Goal: Task Accomplishment & Management: Use online tool/utility

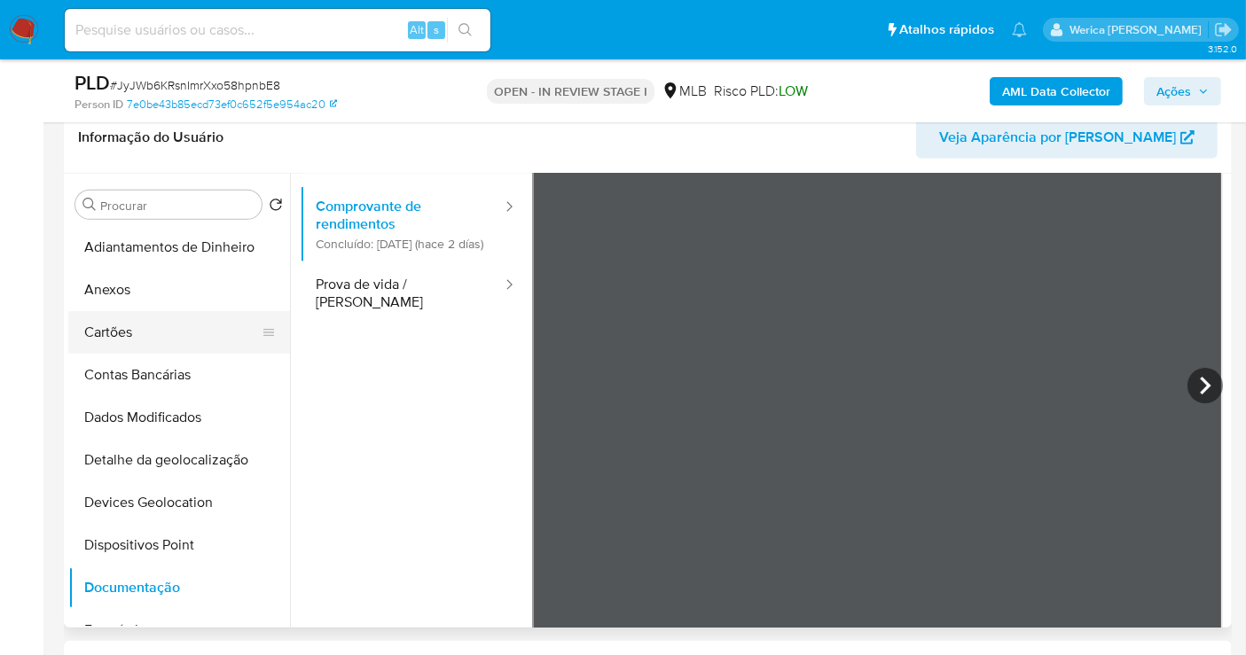
drag, startPoint x: 179, startPoint y: 303, endPoint x: 192, endPoint y: 310, distance: 14.3
click at [186, 305] on button "Anexos" at bounding box center [179, 290] width 222 height 43
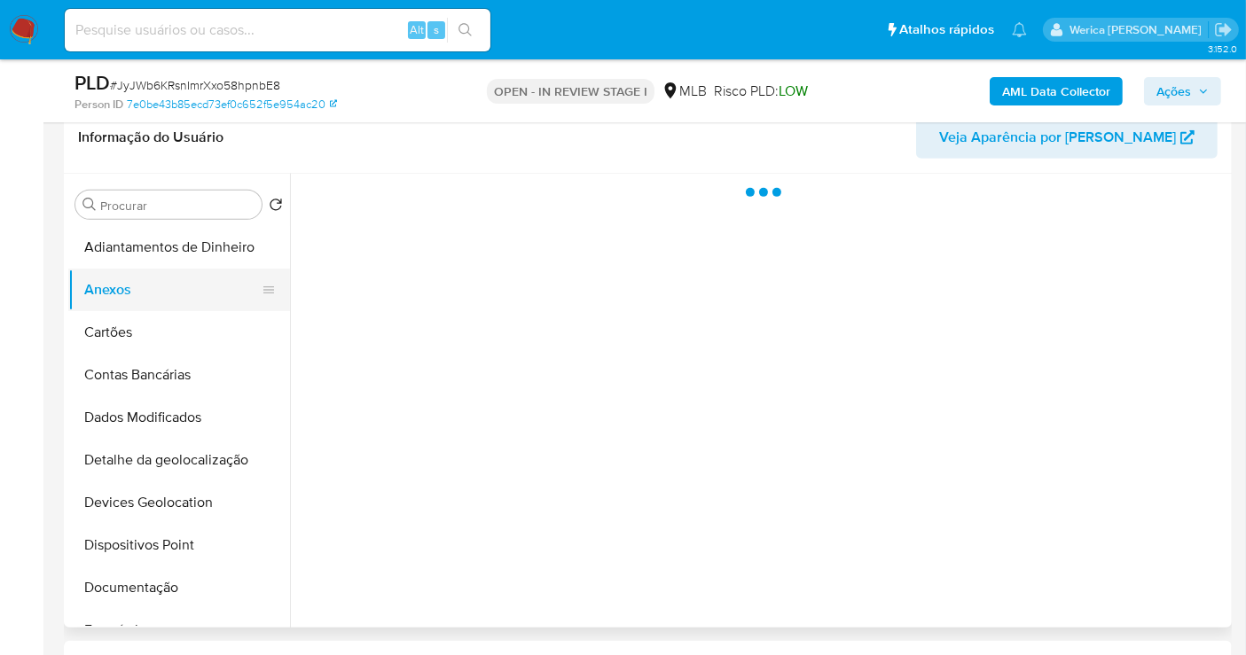
drag, startPoint x: 192, startPoint y: 300, endPoint x: 208, endPoint y: 302, distance: 16.2
click at [193, 300] on button "Anexos" at bounding box center [172, 290] width 208 height 43
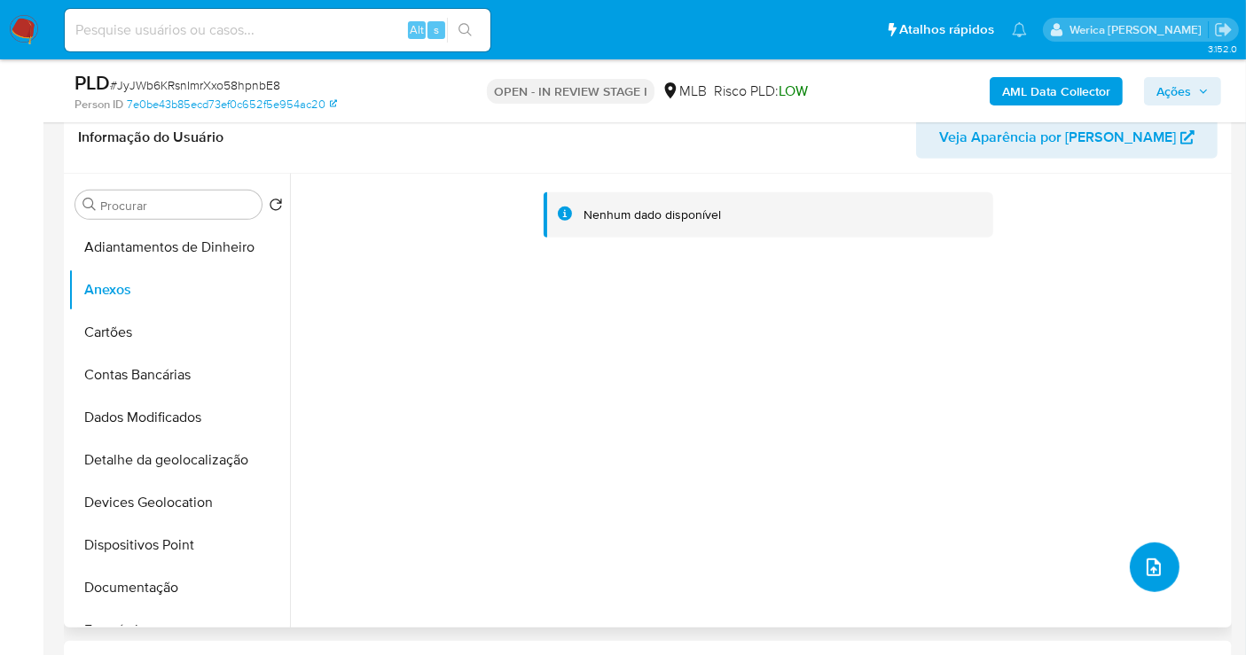
click at [1163, 551] on button "upload-file" at bounding box center [1155, 568] width 50 height 50
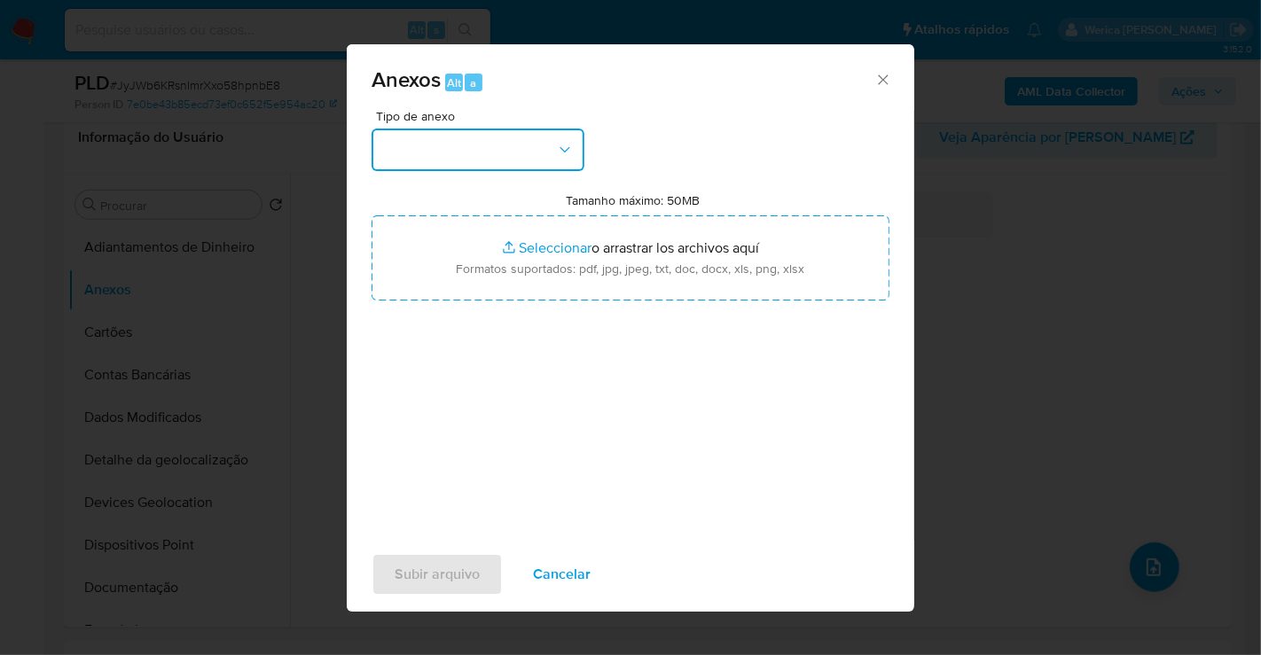
click at [473, 140] on button "button" at bounding box center [478, 150] width 213 height 43
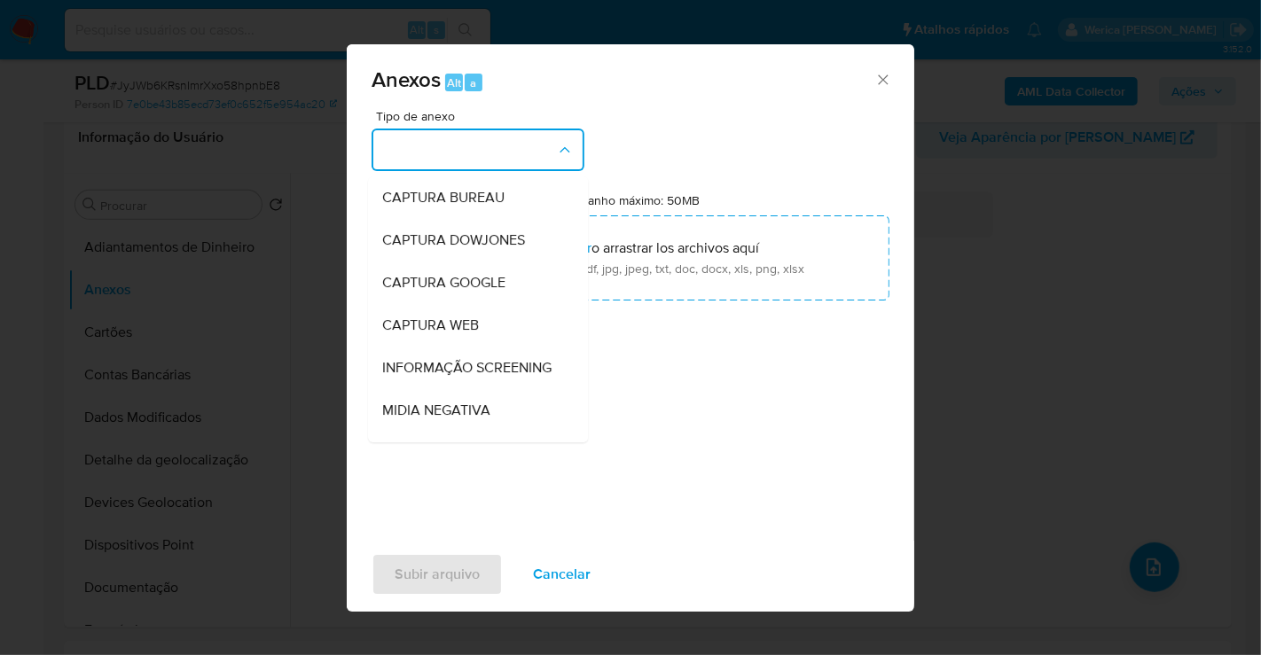
click at [473, 140] on button "button" at bounding box center [478, 150] width 213 height 43
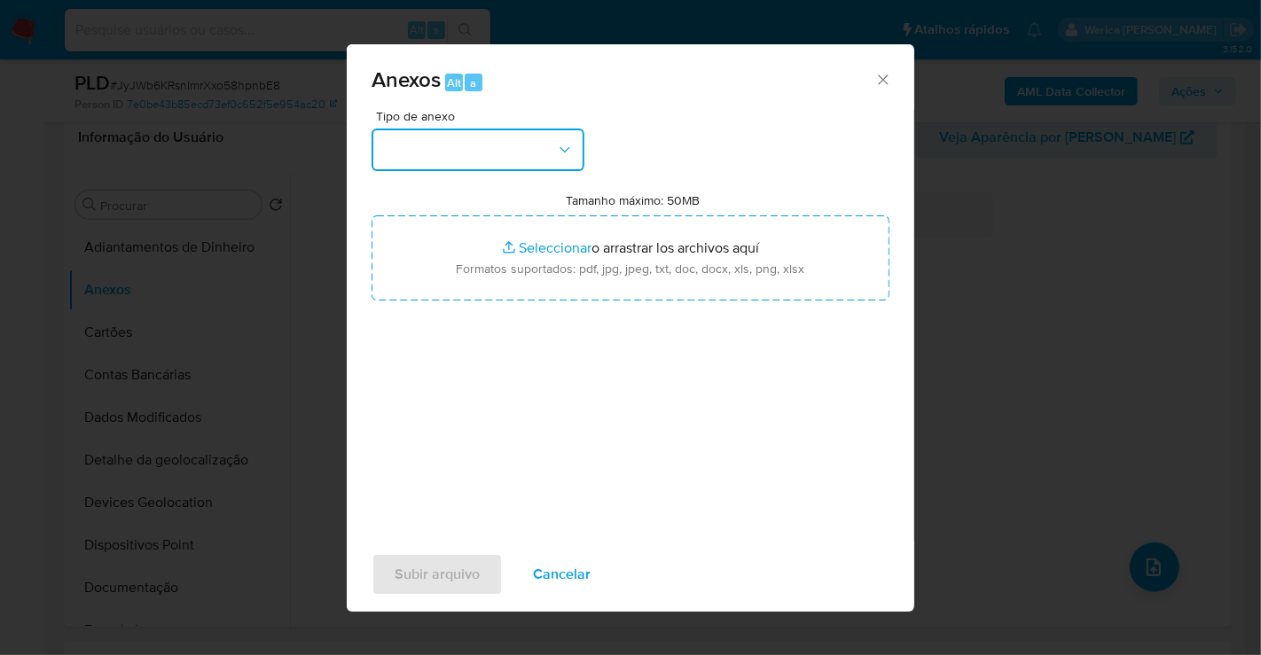
click at [466, 147] on button "button" at bounding box center [478, 150] width 213 height 43
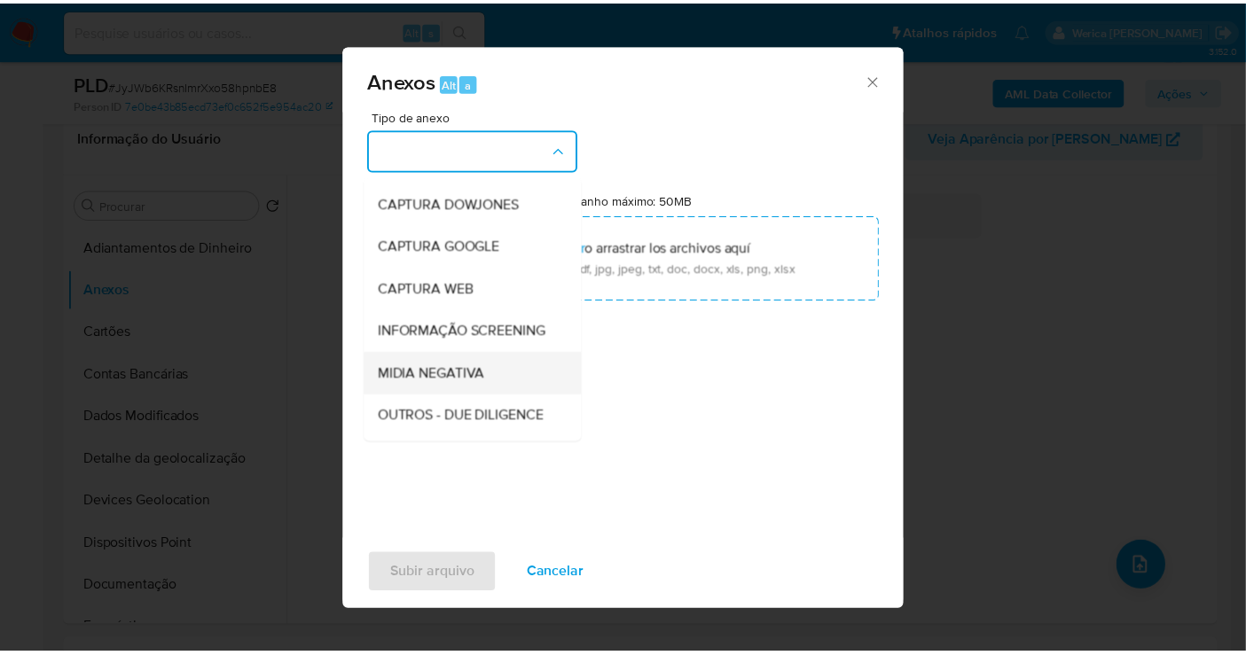
scroll to position [197, 0]
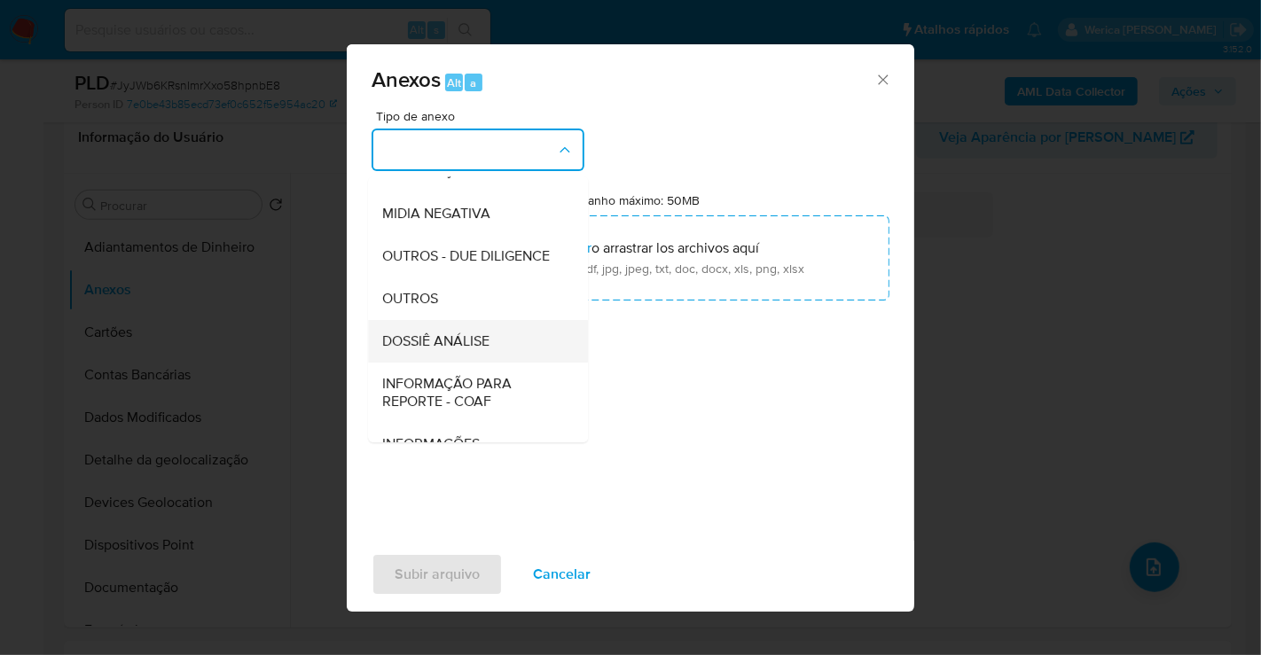
click div "DOSSIÊ ANÁLISE"
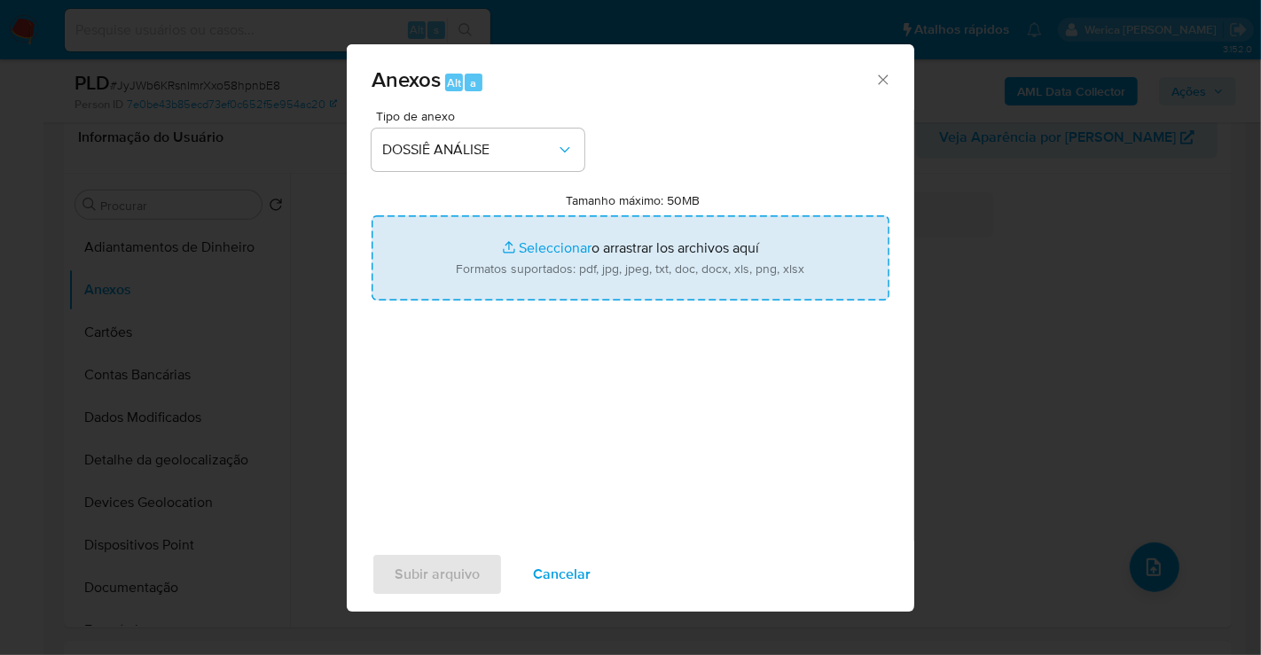
type input "C:\fakepath\SAR - XXXXXX - CPF 05796168193 - THALITA NERIS DE SANTA RITA.pdf"
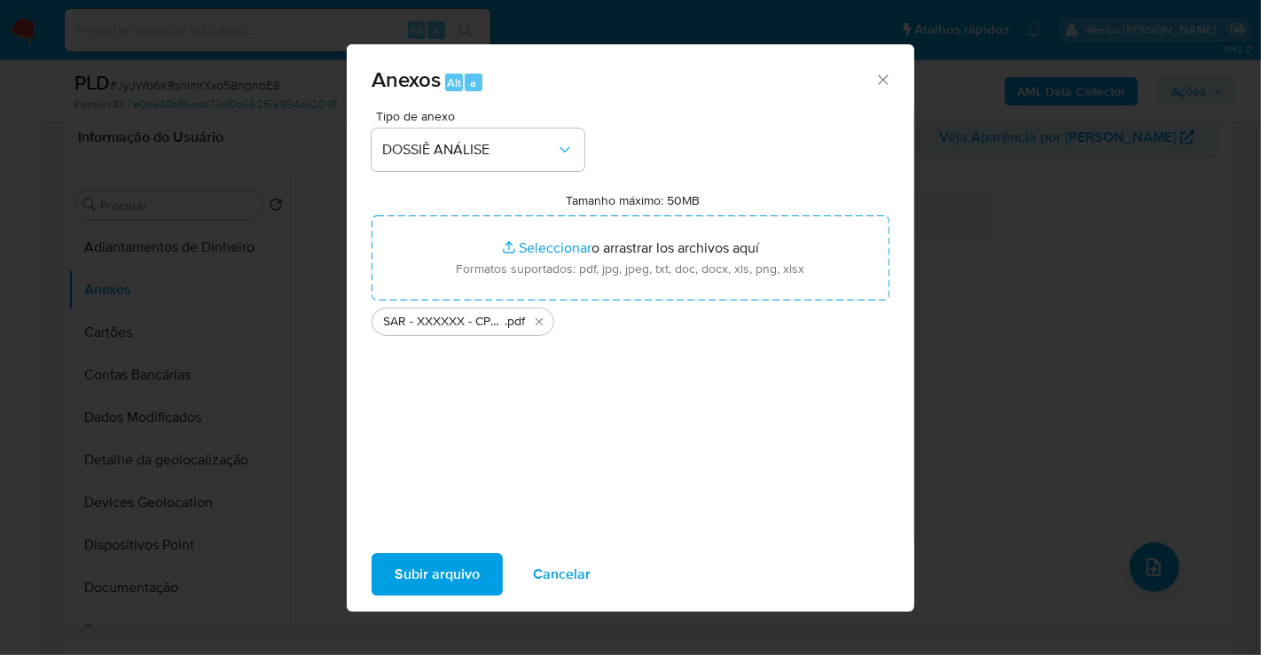
click span "Subir arquivo"
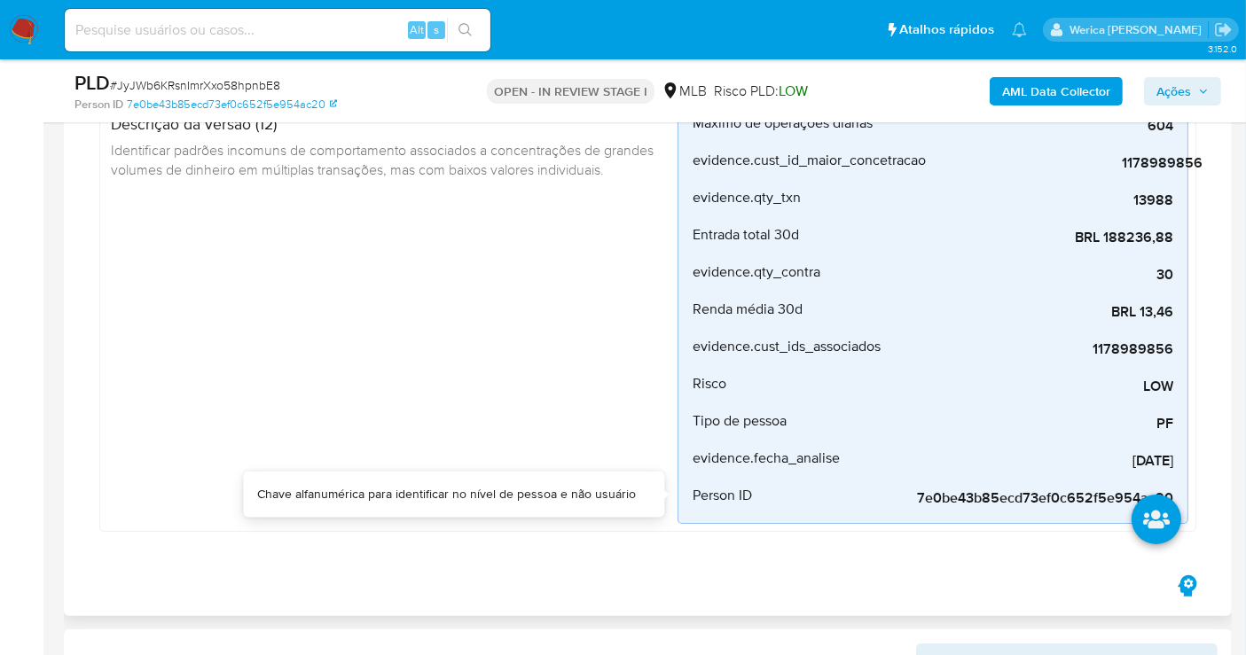
scroll to position [0, 0]
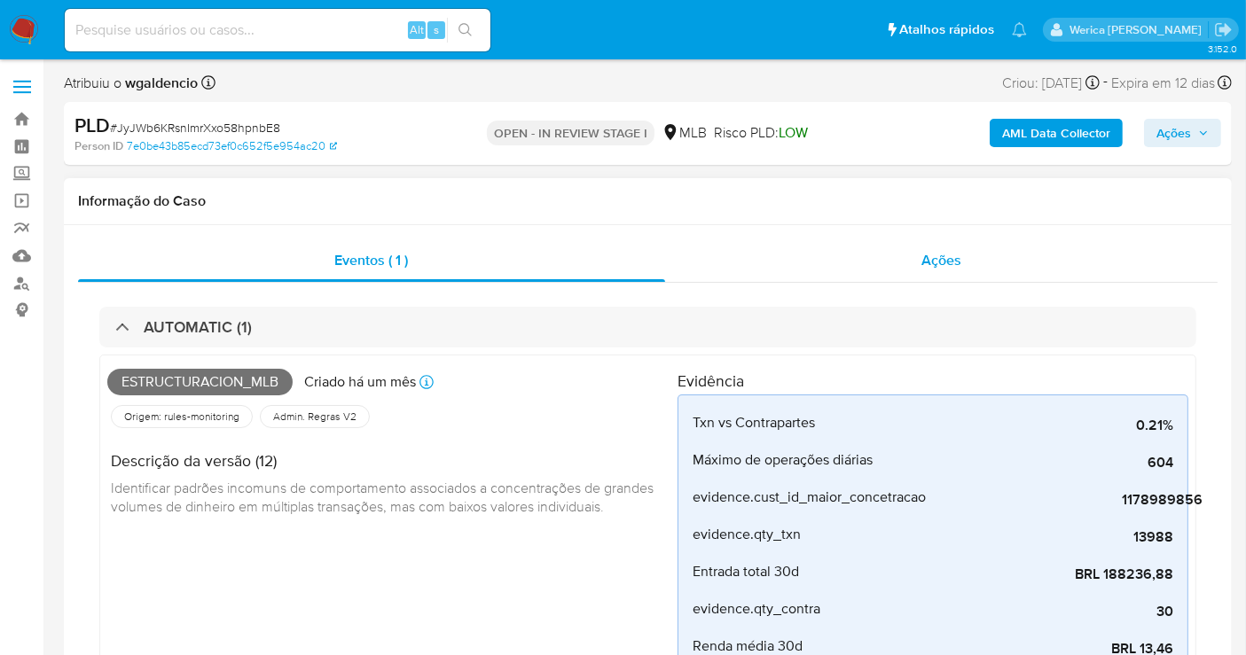
click div "Ações"
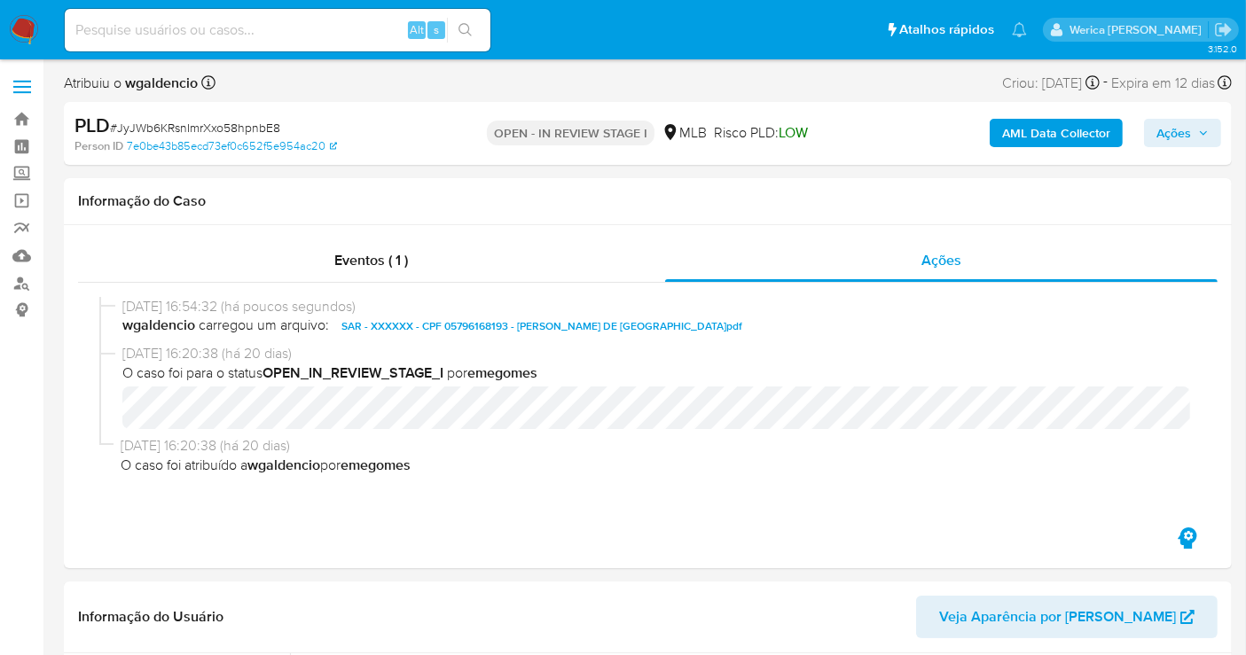
click span "Ações"
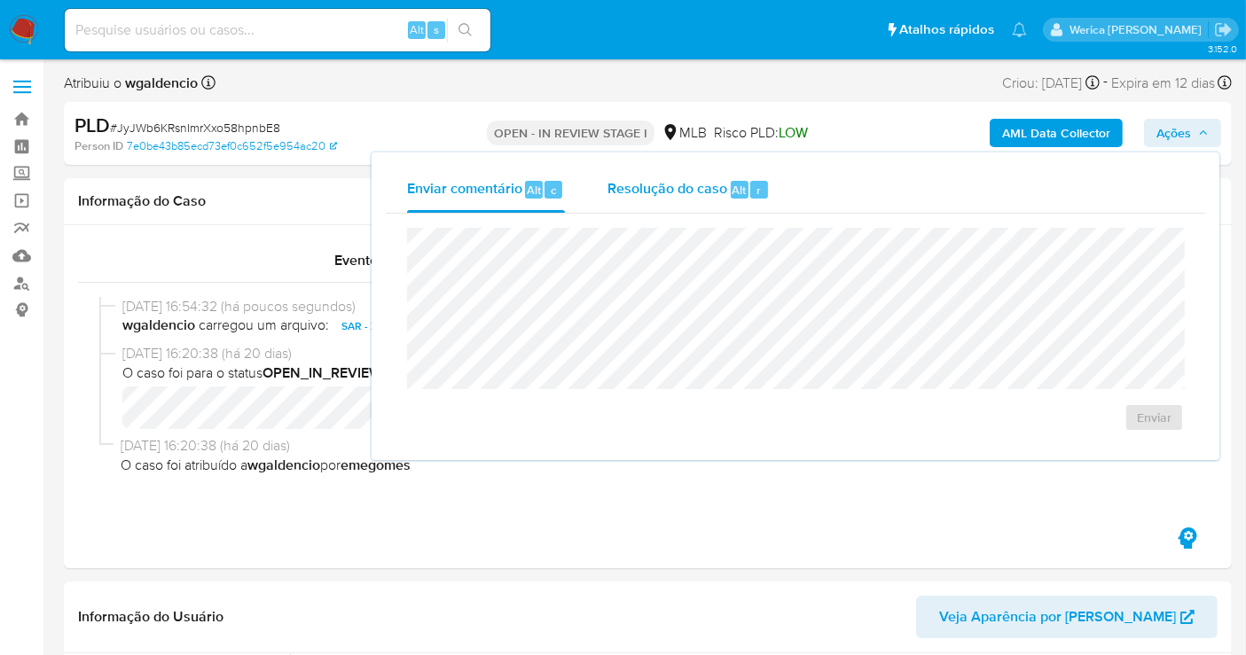
click div "Resolução do caso Alt r"
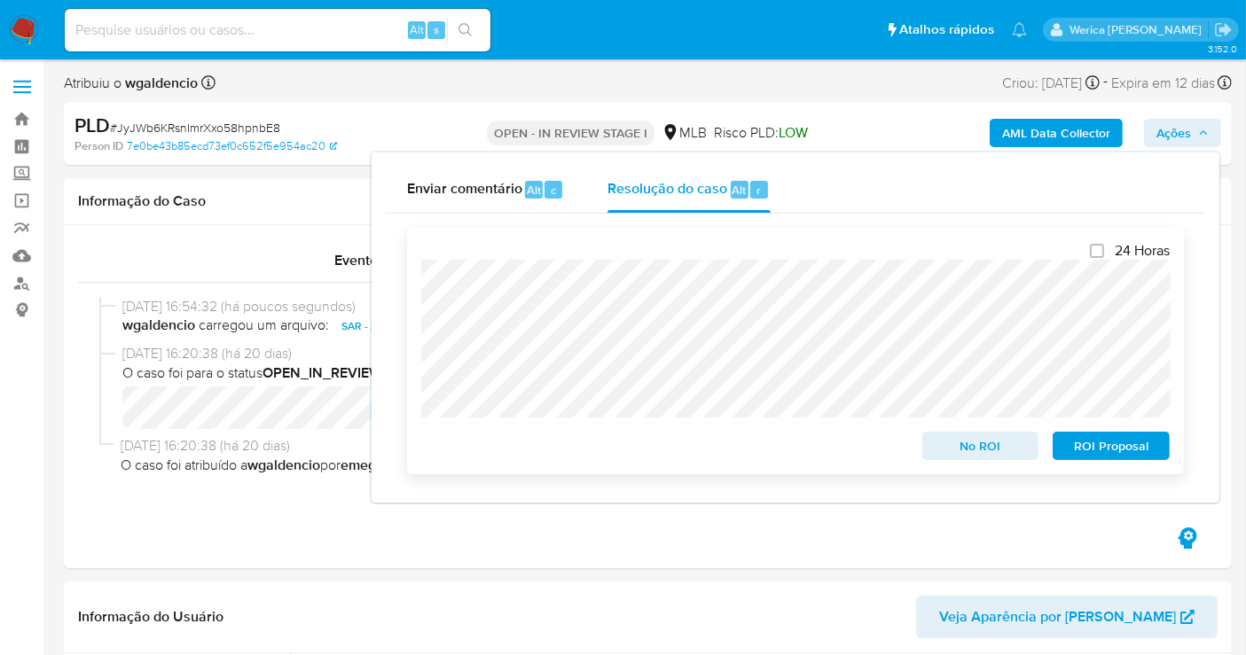
click div "ROI Proposal"
click span "ROI Proposal"
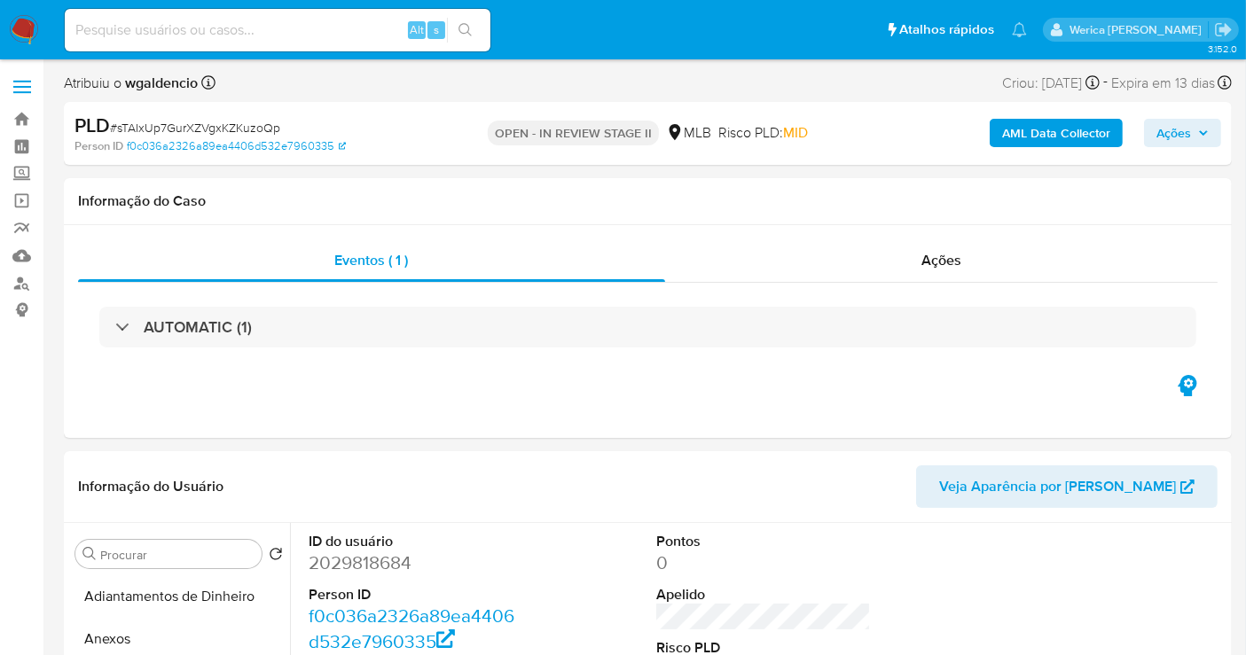
scroll to position [394, 0]
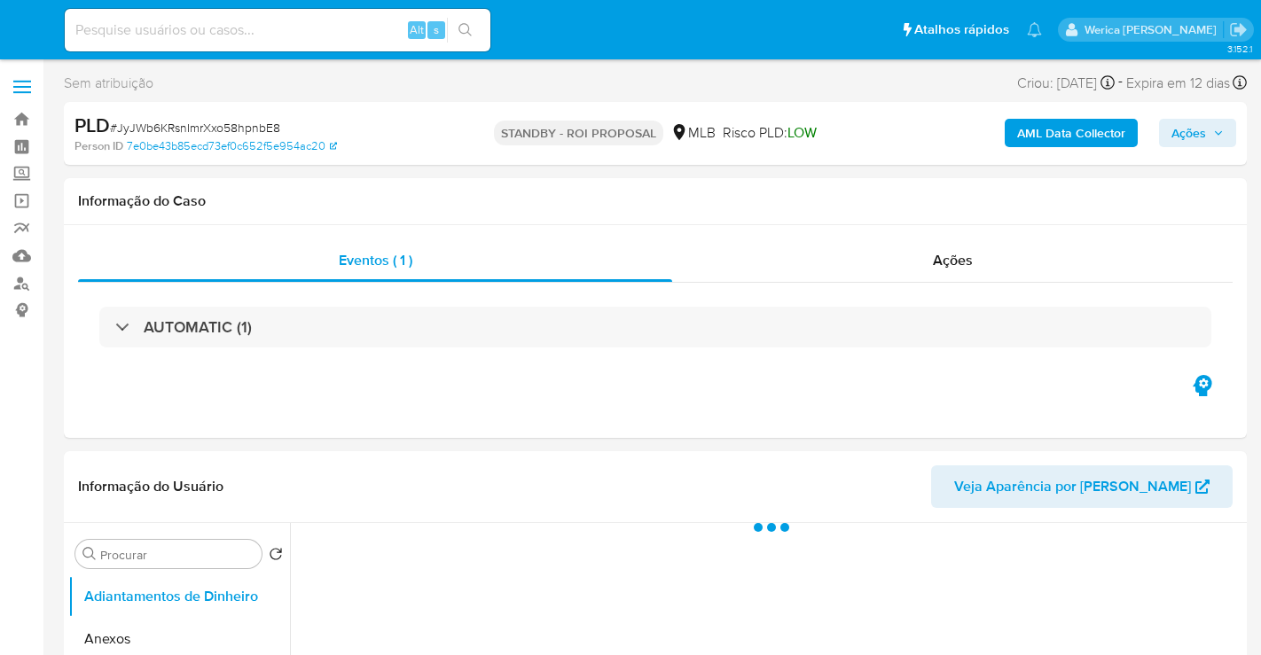
select select "10"
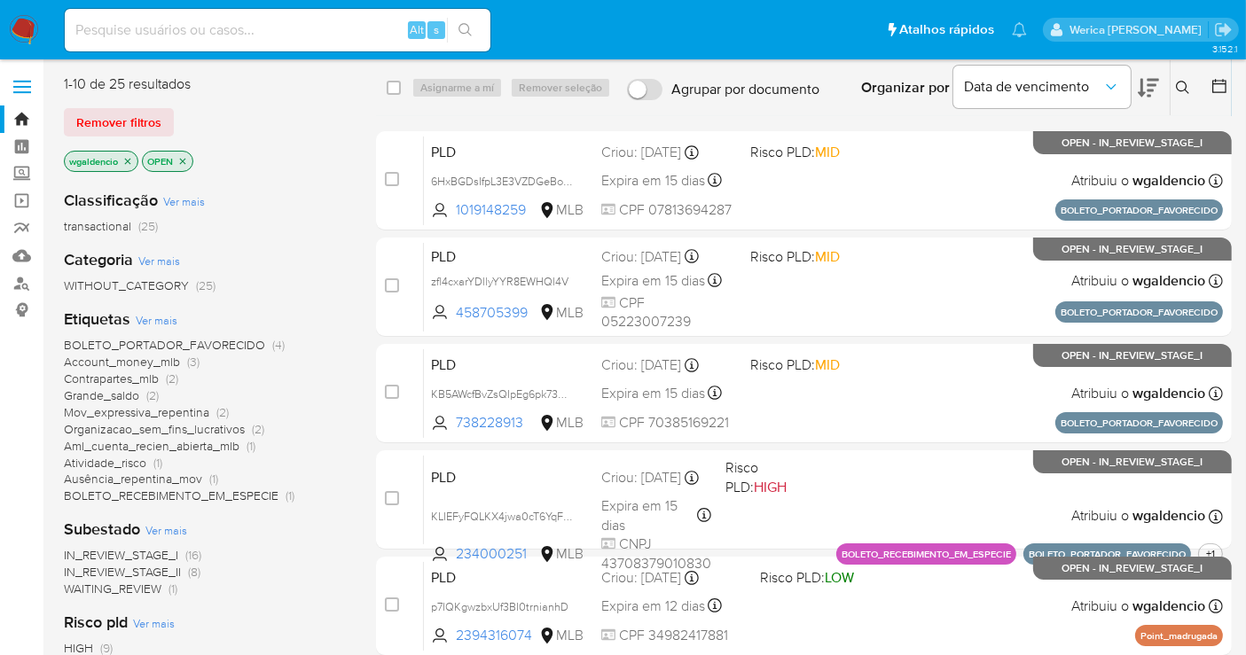
click at [119, 475] on span "Ausência_repentina_mov" at bounding box center [133, 479] width 138 height 18
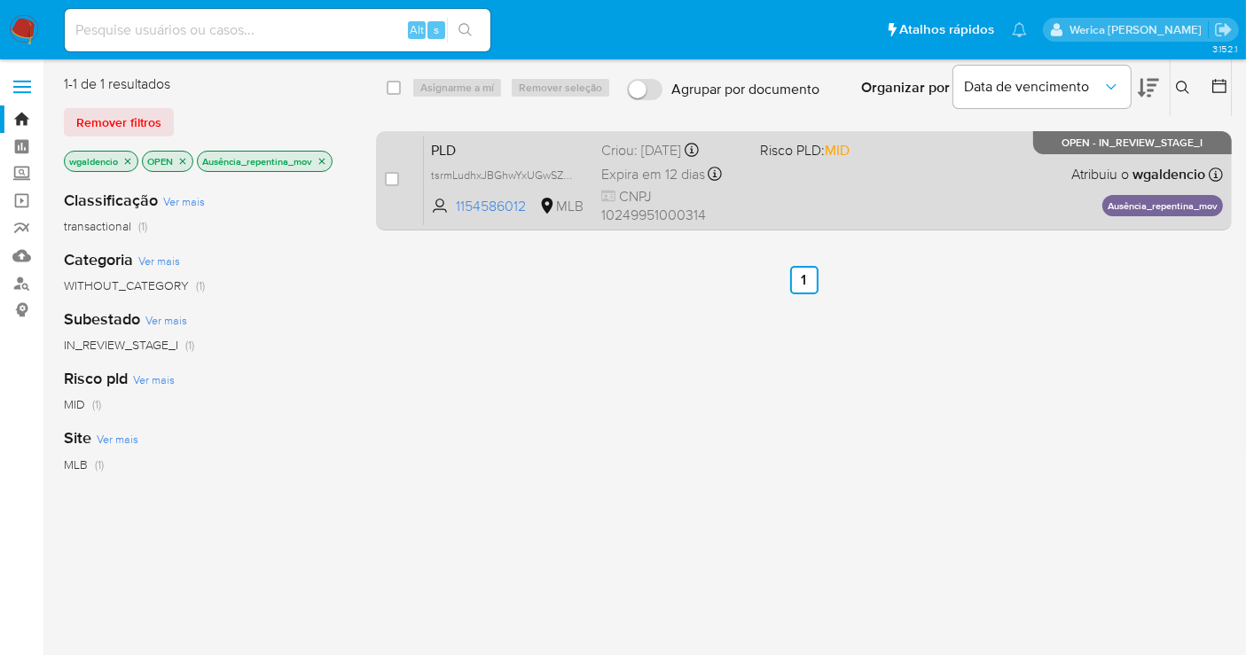
click at [842, 196] on div "PLD tsrmLudhxJBGhwYxUGwSZAYr 1154586012 MLB Risco PLD: MID Criou: 12/07/2025 Cr…" at bounding box center [823, 181] width 799 height 90
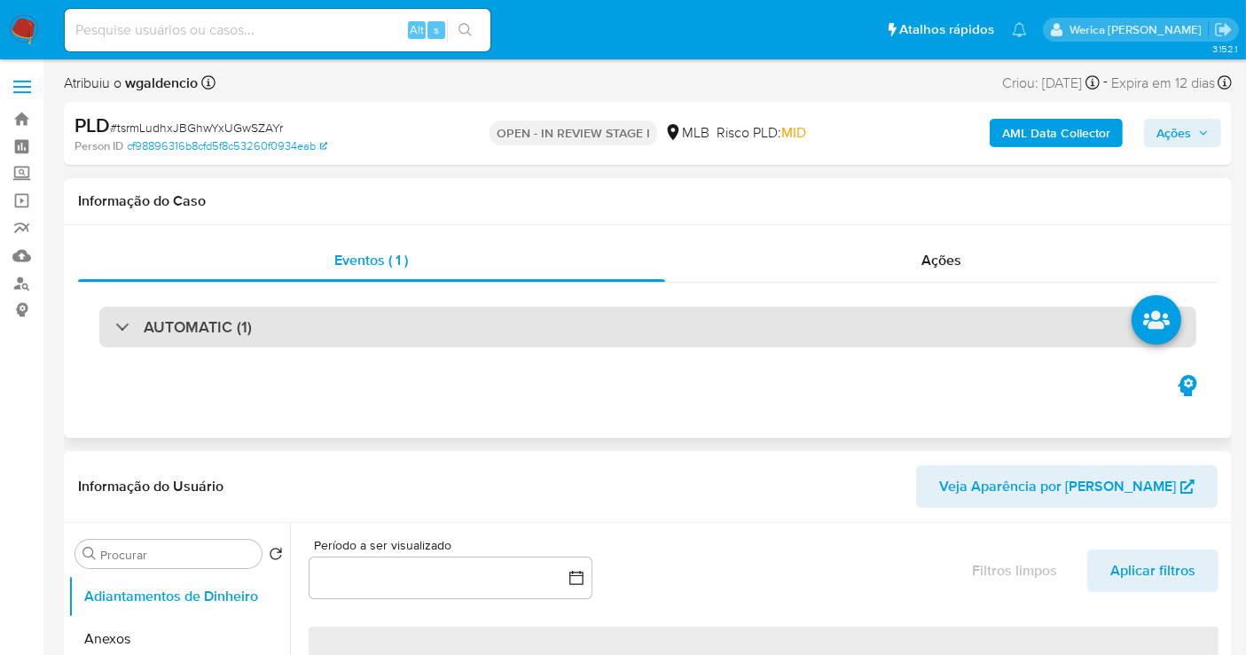
select select "10"
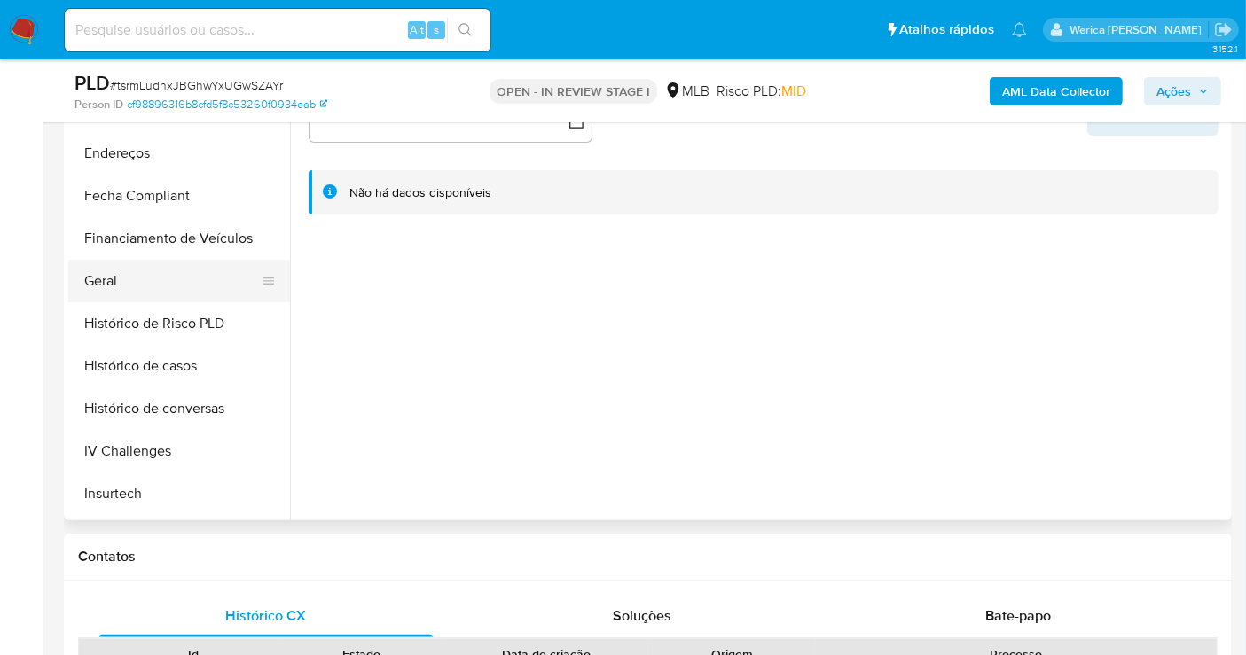
scroll to position [355, 0]
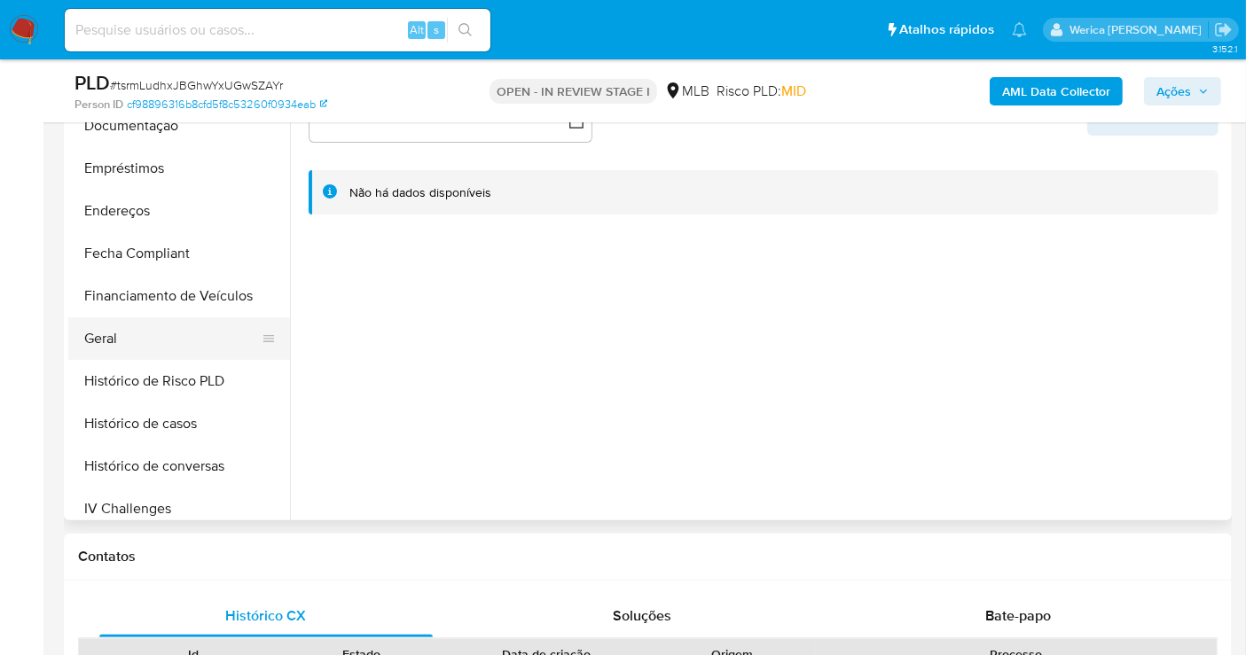
click at [202, 325] on button "Geral" at bounding box center [172, 338] width 208 height 43
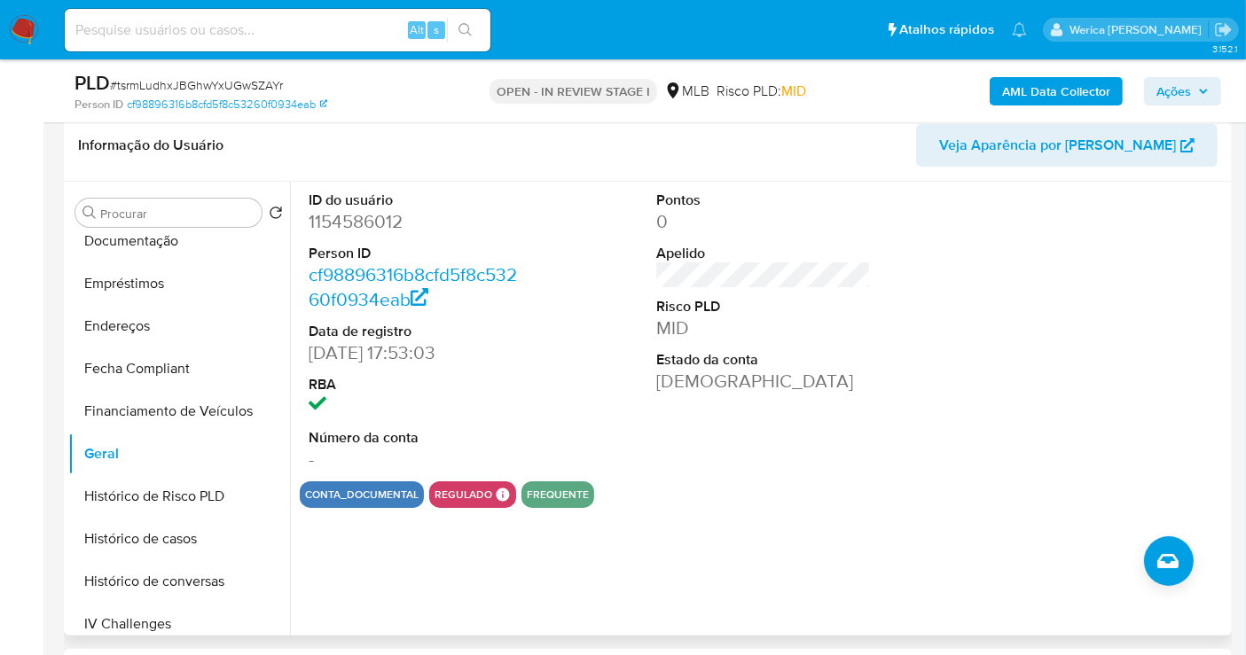
scroll to position [197, 0]
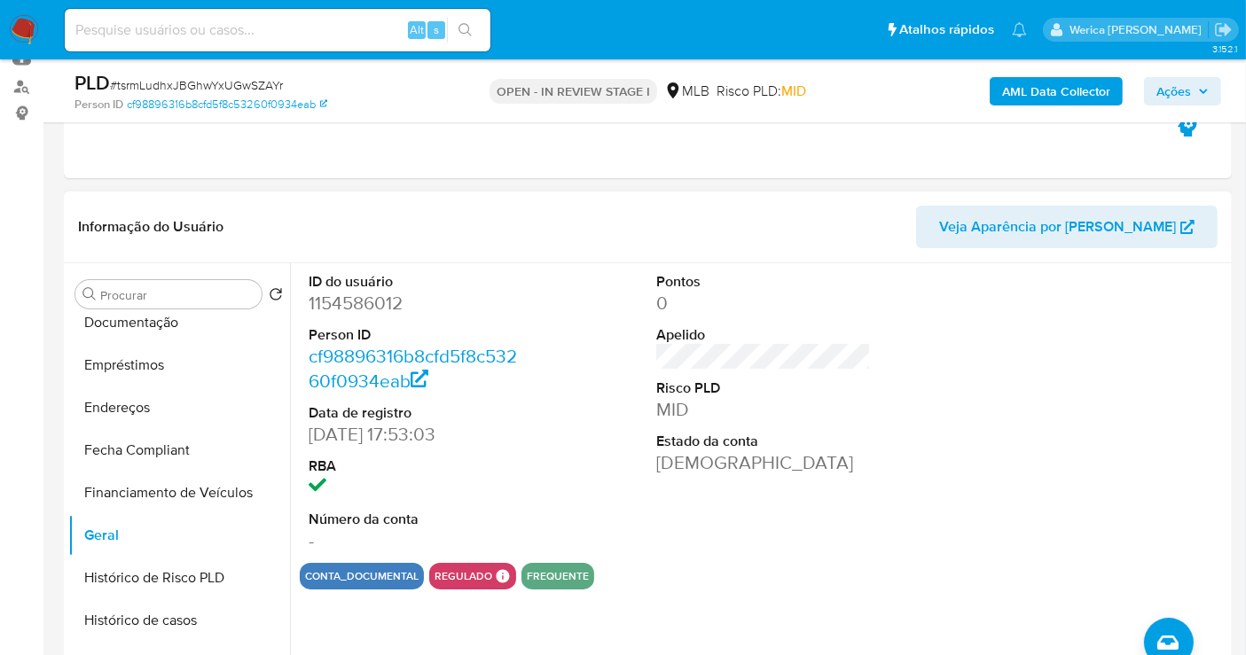
click at [342, 310] on dd "1154586012" at bounding box center [416, 303] width 215 height 25
copy dd "1154586012"
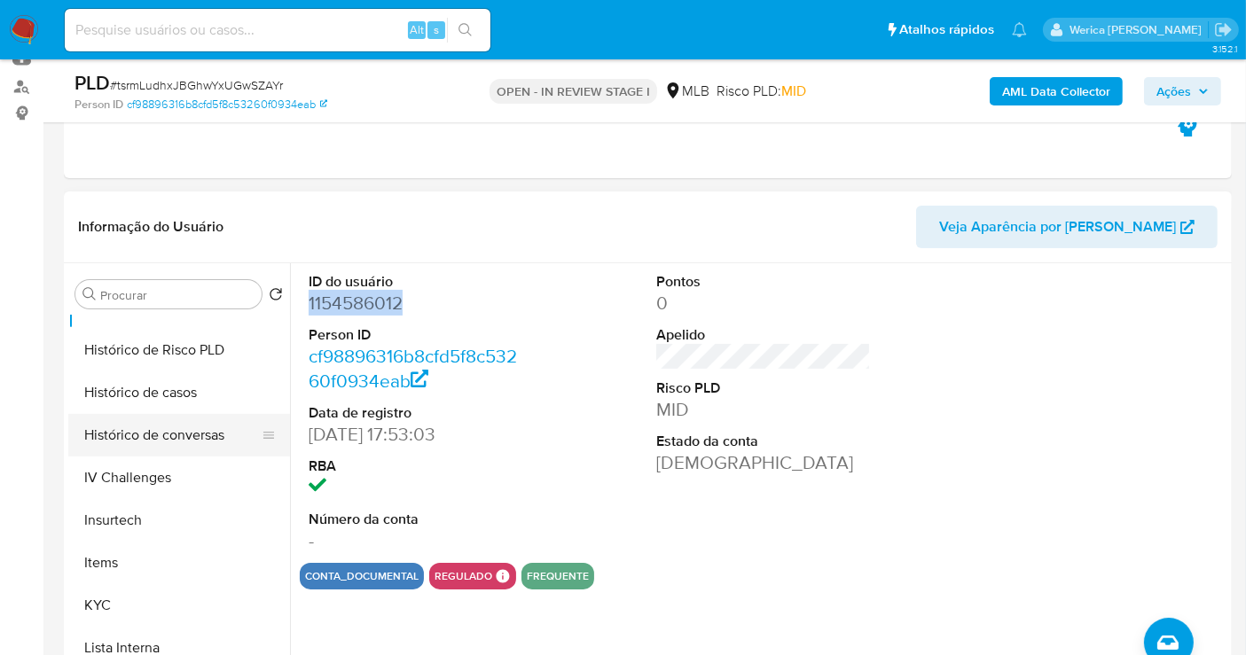
scroll to position [552, 0]
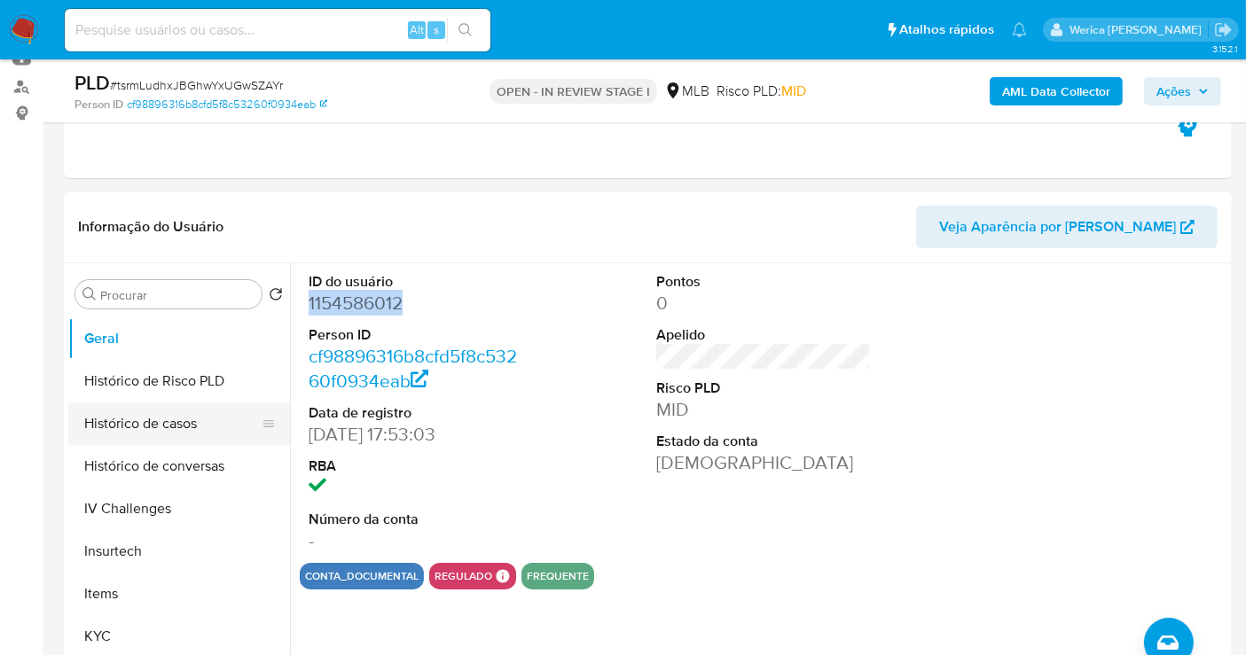
drag, startPoint x: 142, startPoint y: 403, endPoint x: 154, endPoint y: 403, distance: 12.4
click at [154, 403] on button "Histórico de casos" at bounding box center [172, 424] width 208 height 43
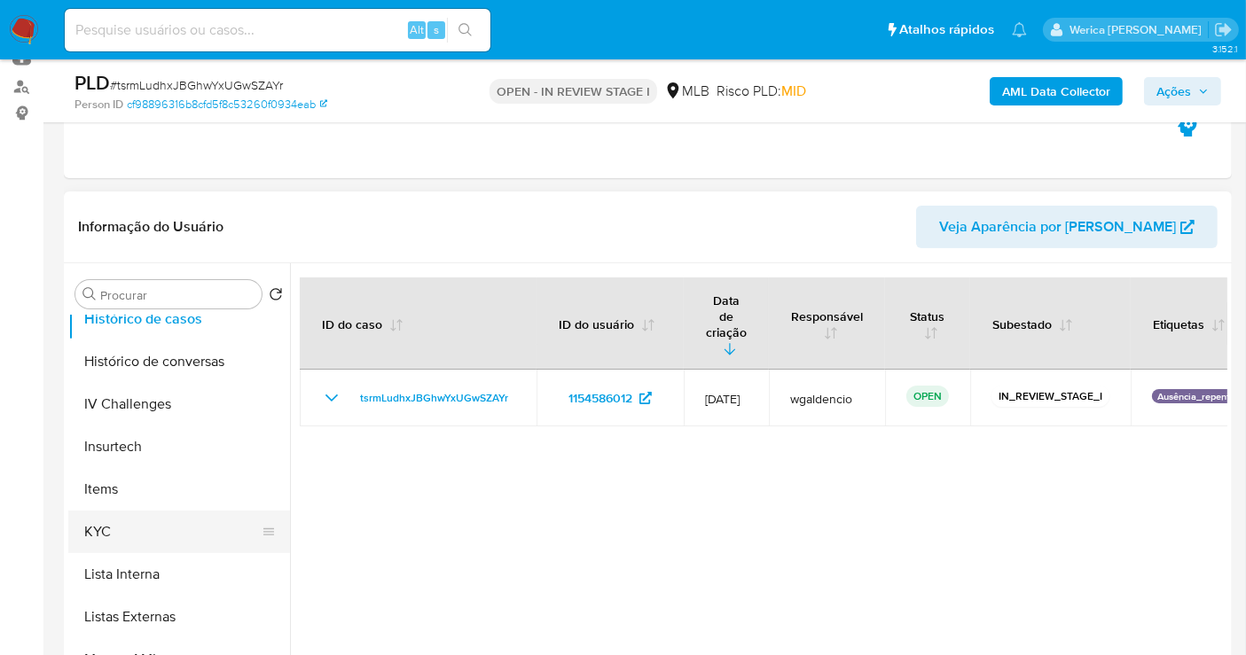
scroll to position [748, 0]
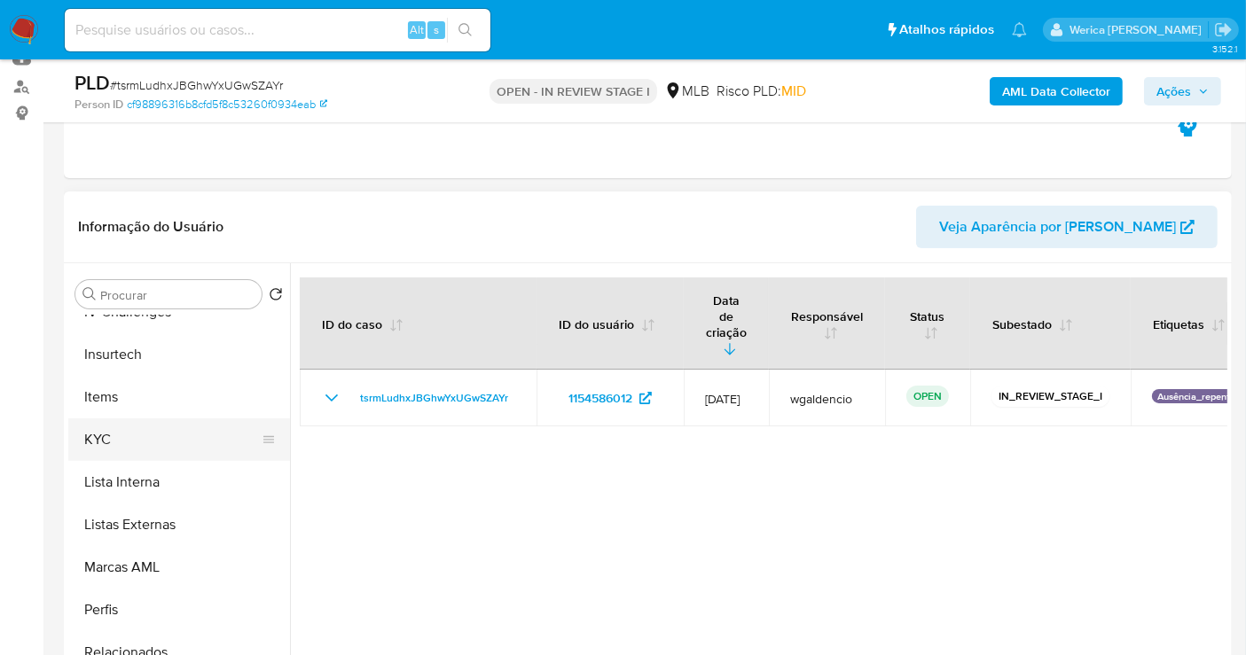
drag, startPoint x: 154, startPoint y: 444, endPoint x: 172, endPoint y: 444, distance: 17.7
click at [158, 444] on button "KYC" at bounding box center [172, 440] width 208 height 43
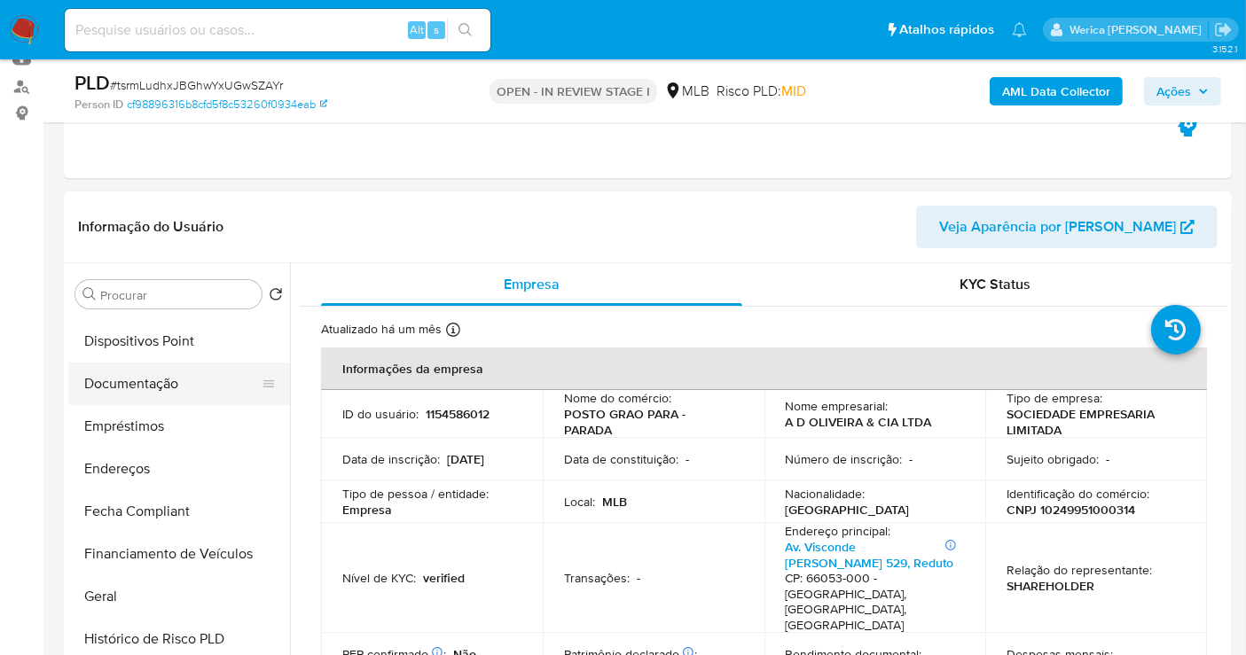
scroll to position [157, 0]
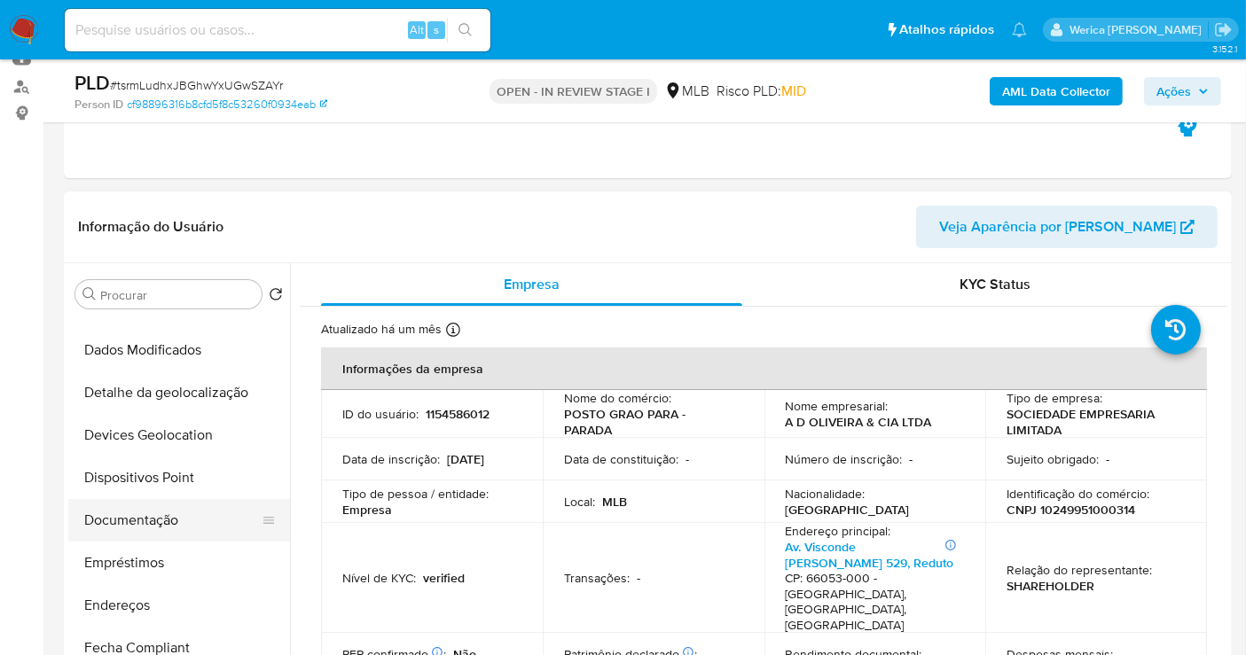
click at [154, 523] on button "Documentação" at bounding box center [172, 520] width 208 height 43
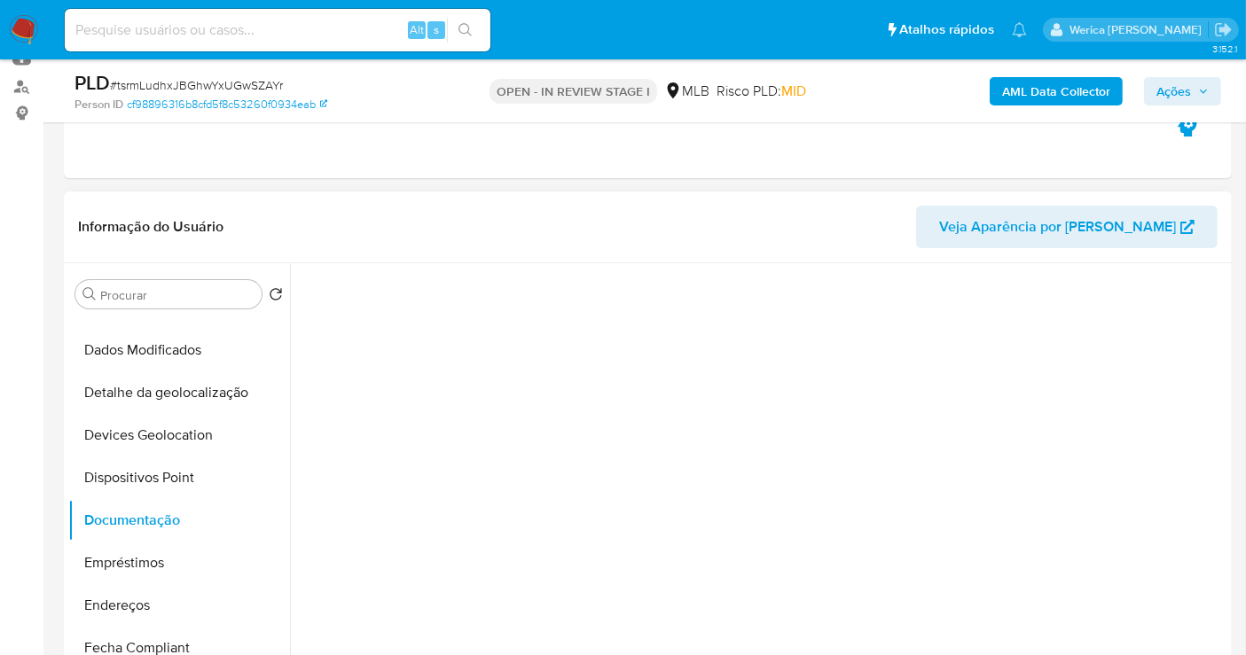
click at [377, 406] on div at bounding box center [758, 490] width 937 height 454
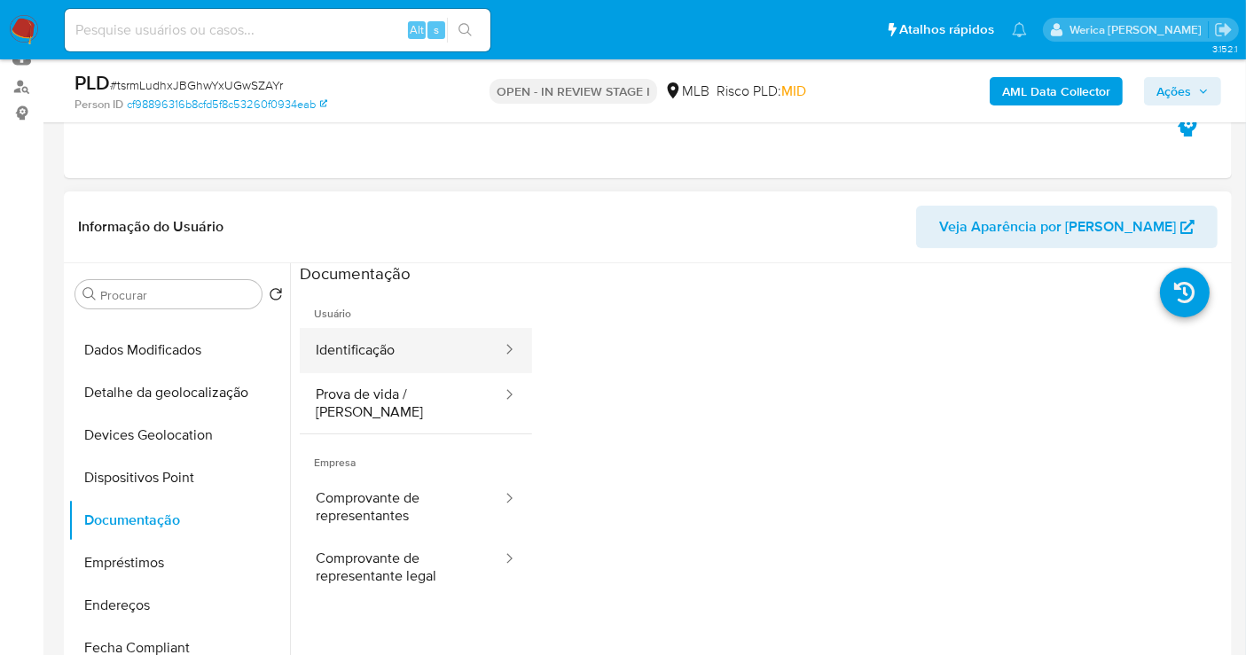
click at [395, 365] on button "Identificação" at bounding box center [402, 350] width 204 height 45
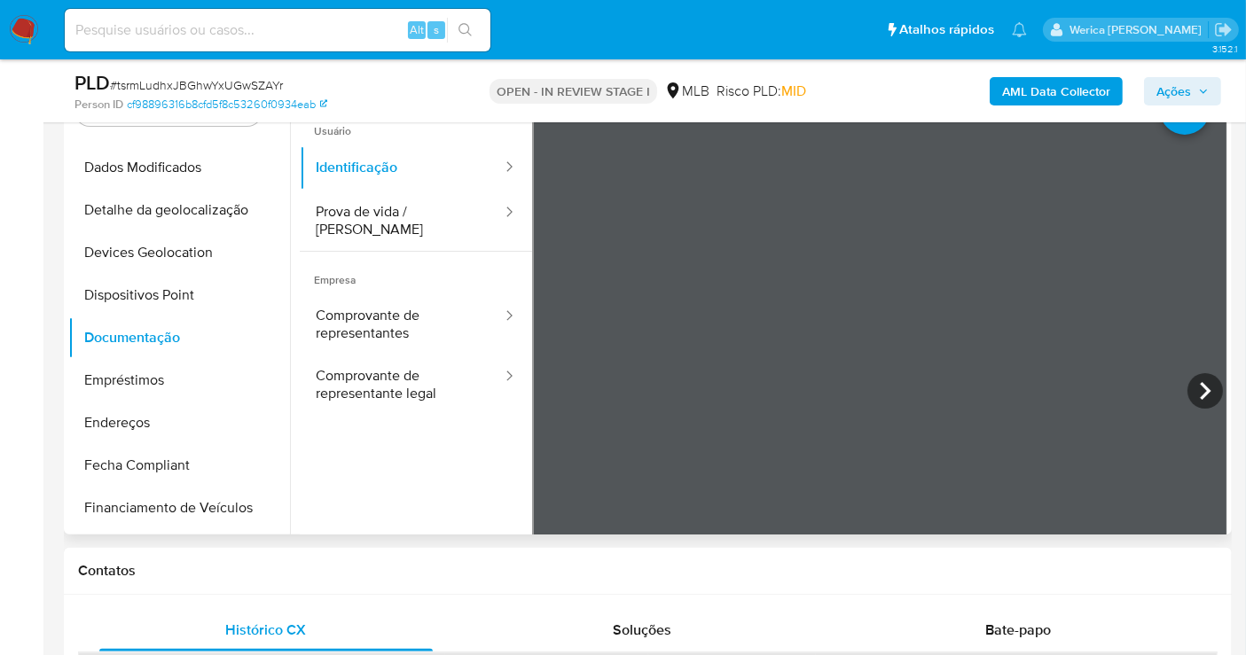
scroll to position [394, 0]
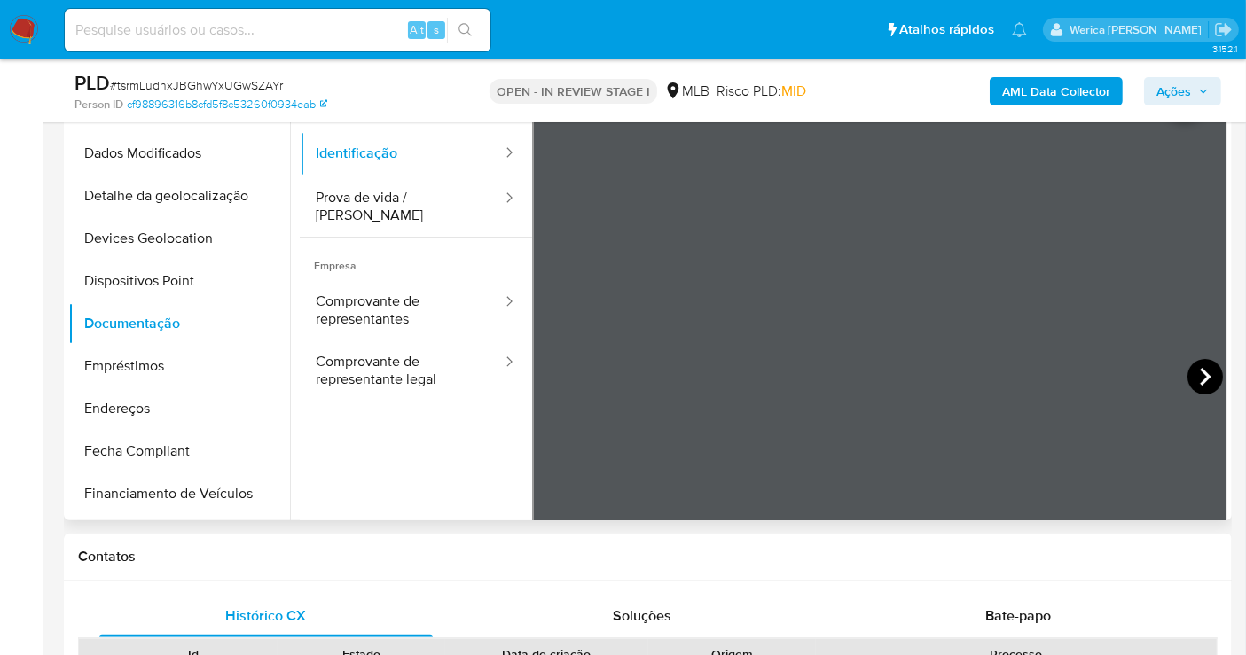
click at [1189, 371] on icon at bounding box center [1204, 376] width 35 height 35
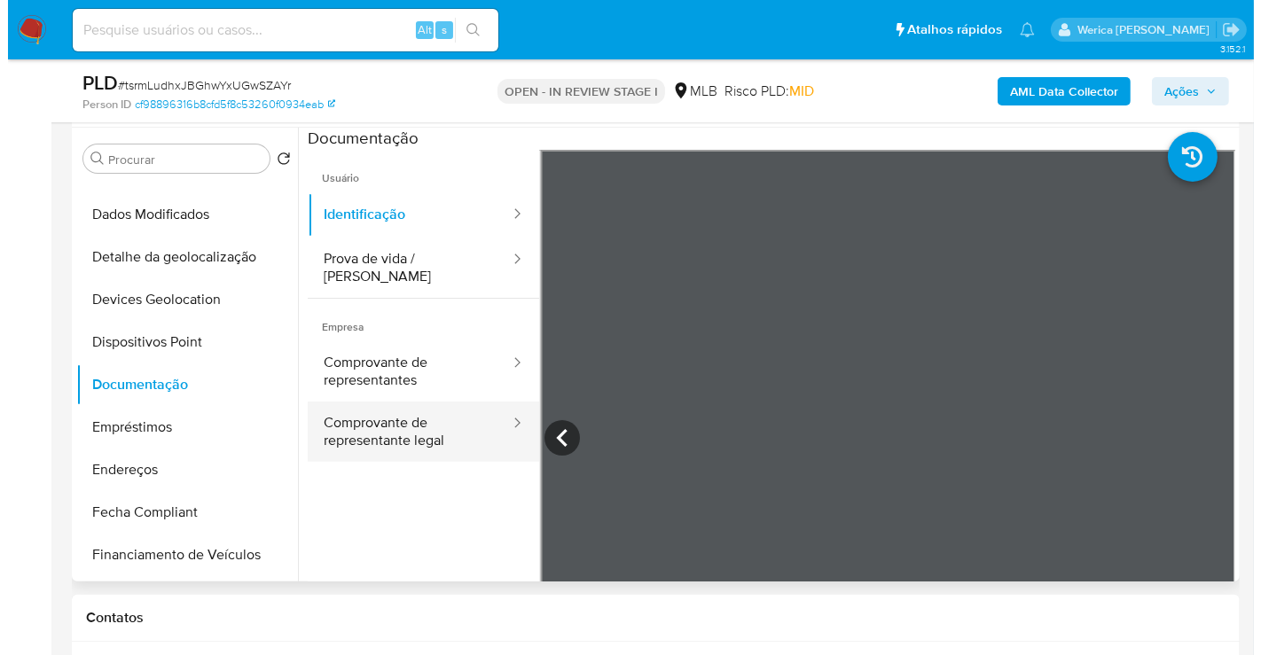
scroll to position [295, 0]
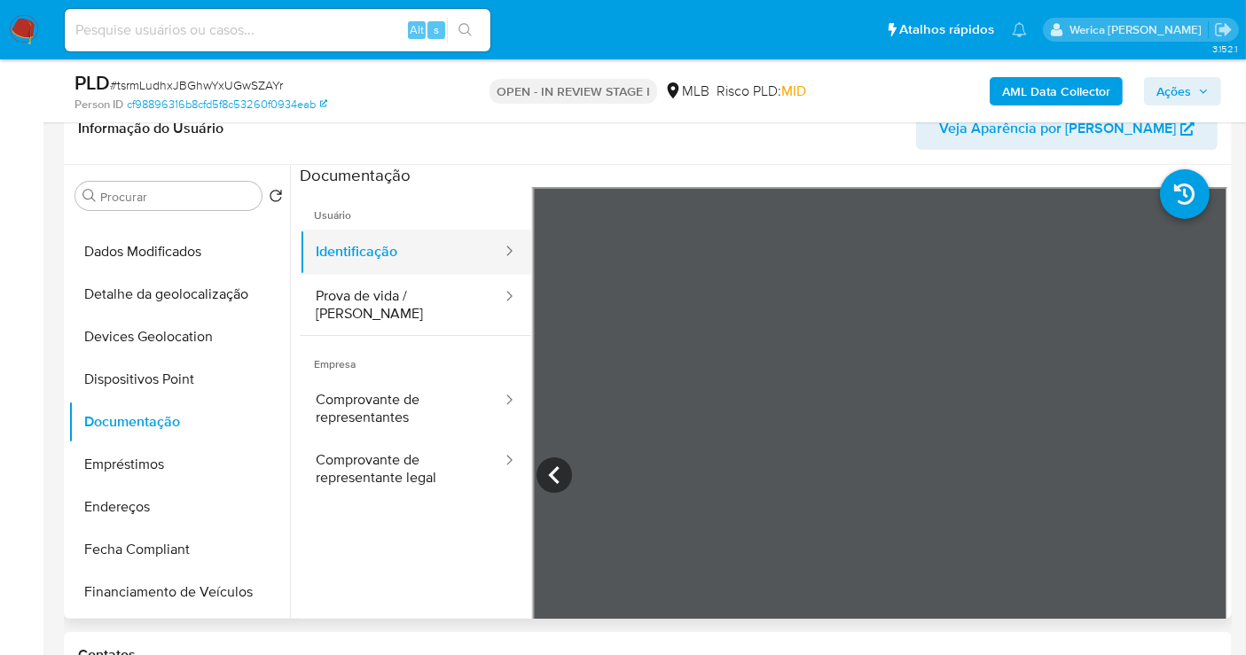
click at [458, 272] on button "Identificação" at bounding box center [402, 252] width 204 height 45
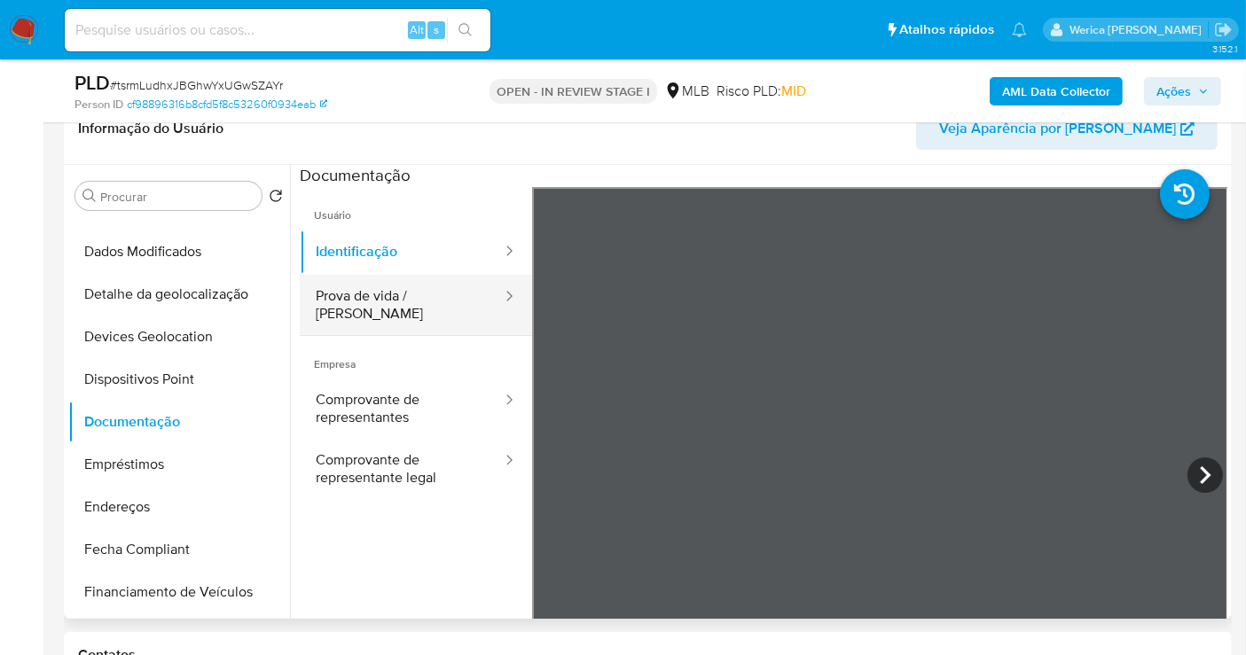
click at [453, 300] on button "Prova de vida / Selfie" at bounding box center [402, 305] width 204 height 60
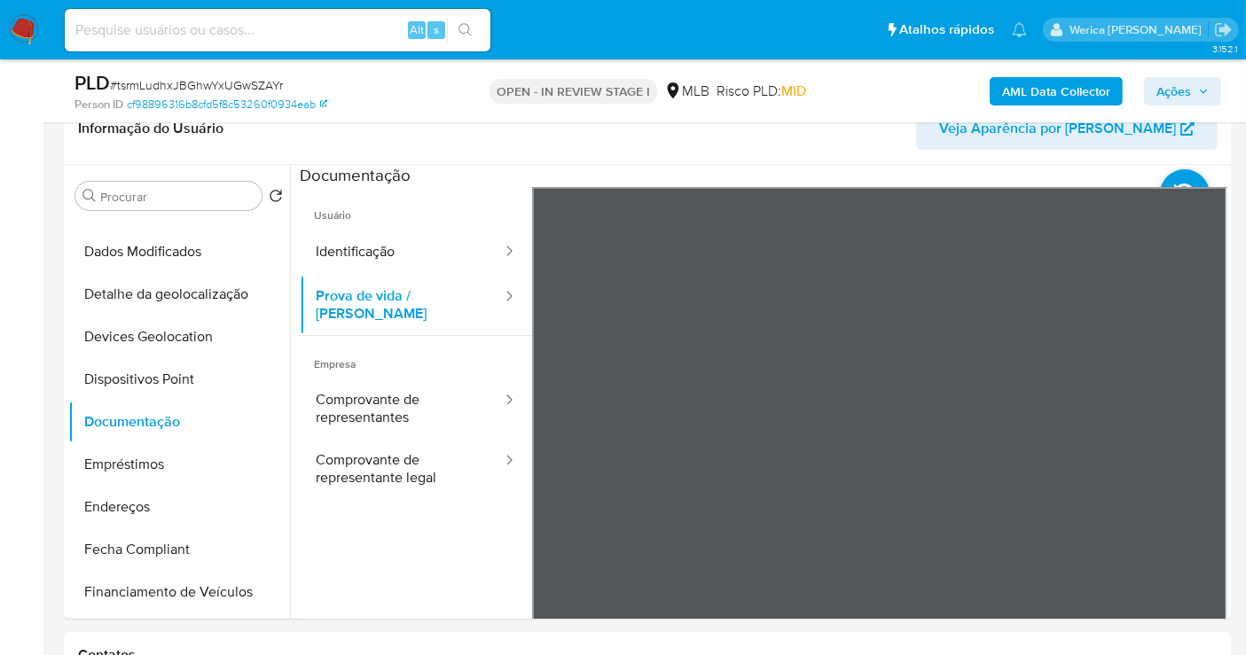
click at [1015, 95] on b "AML Data Collector" at bounding box center [1056, 91] width 108 height 28
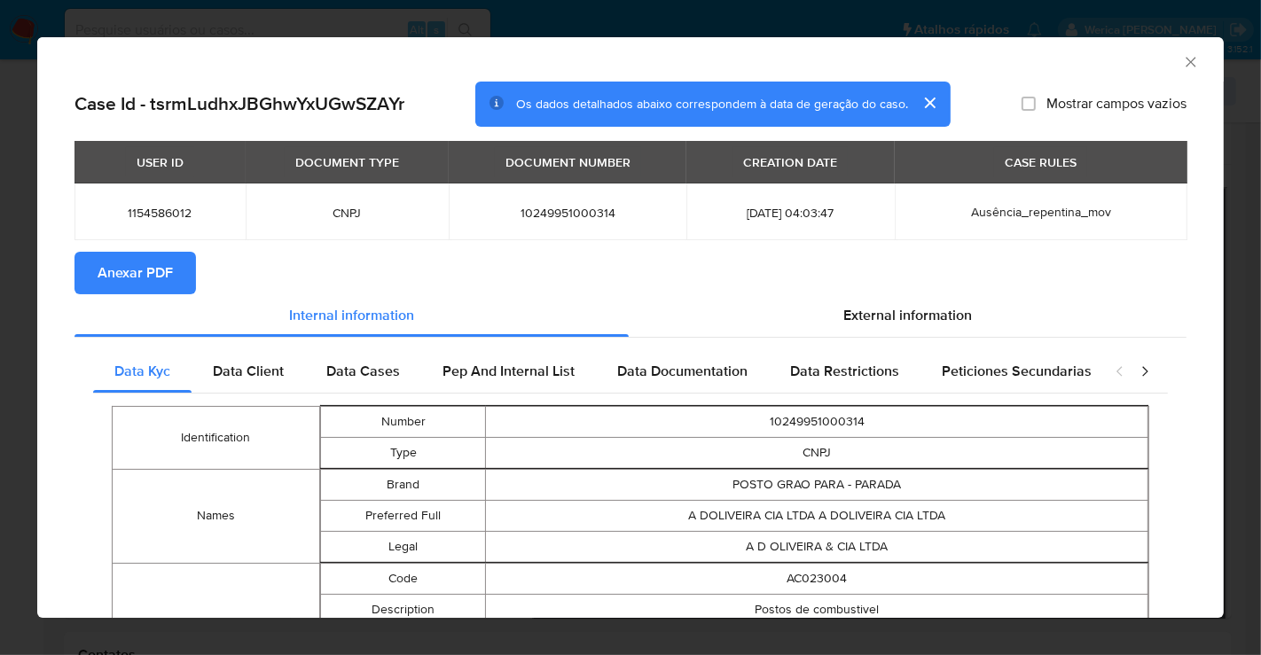
click at [130, 277] on span "Anexar PDF" at bounding box center [135, 273] width 75 height 39
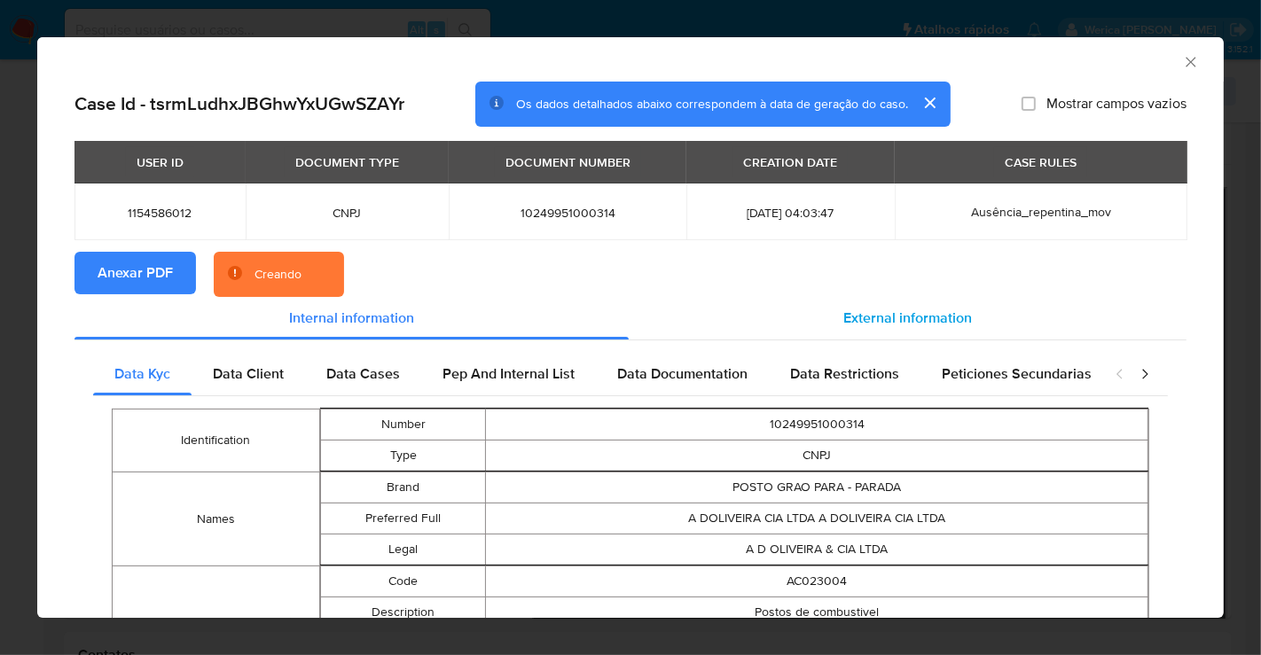
click at [869, 302] on div "External information" at bounding box center [908, 318] width 558 height 43
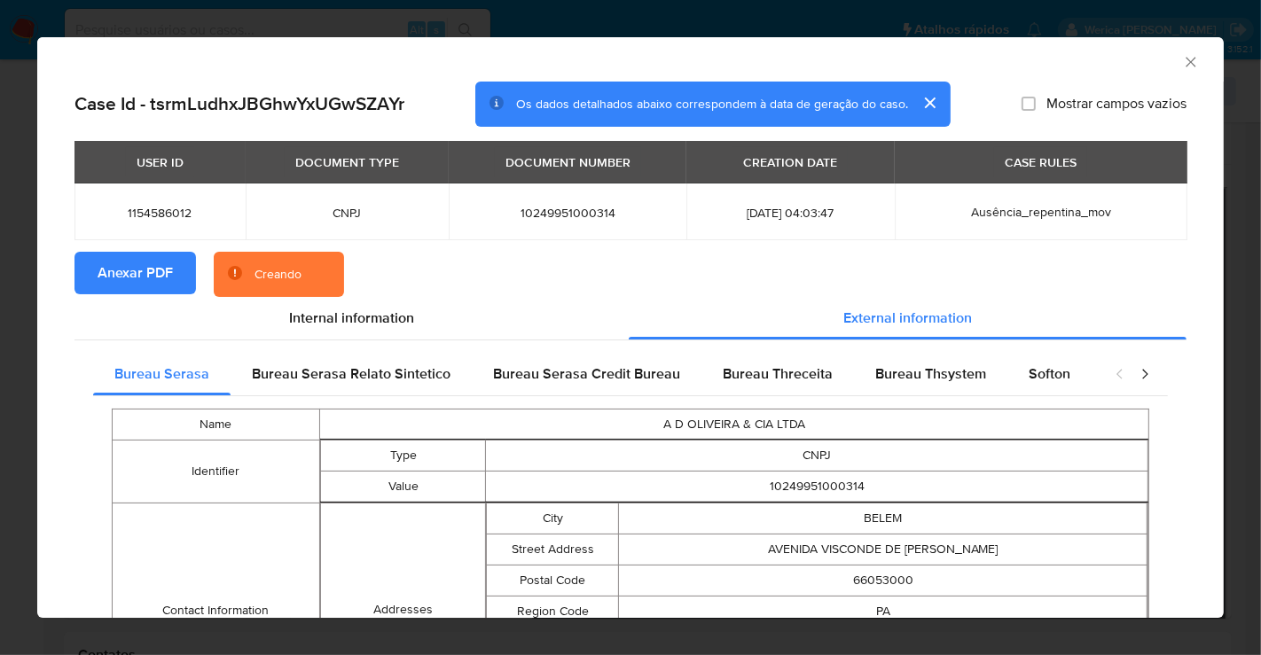
click at [165, 262] on span "Anexar PDF" at bounding box center [135, 273] width 75 height 39
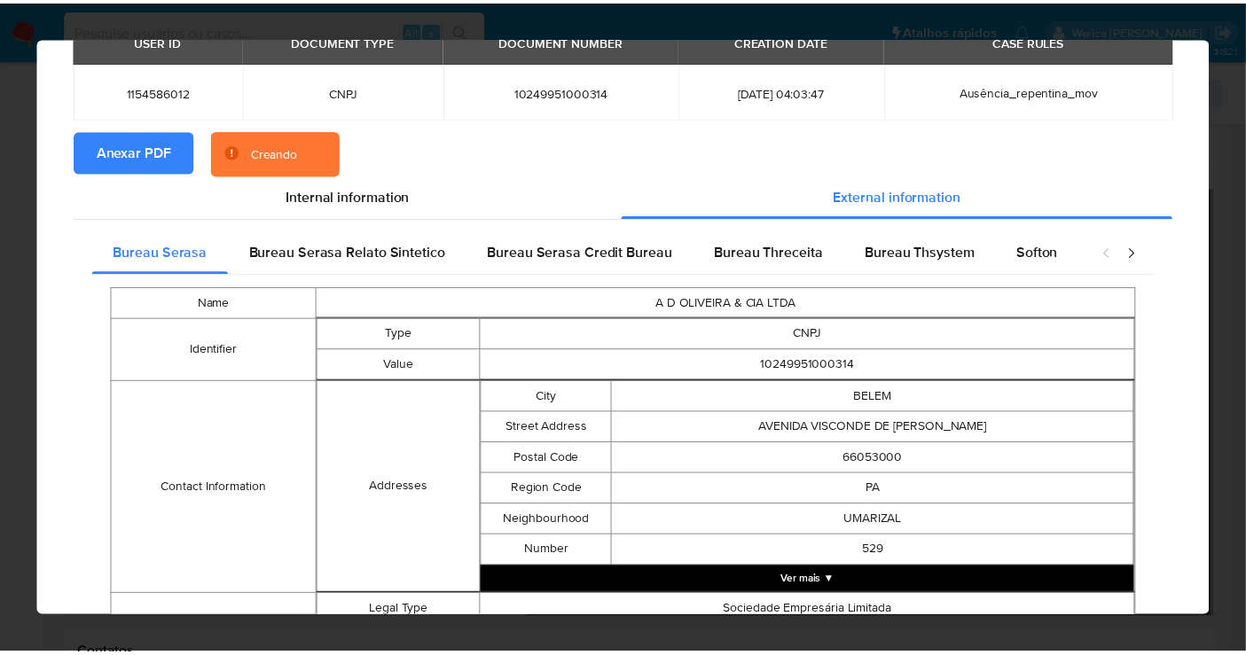
scroll to position [0, 0]
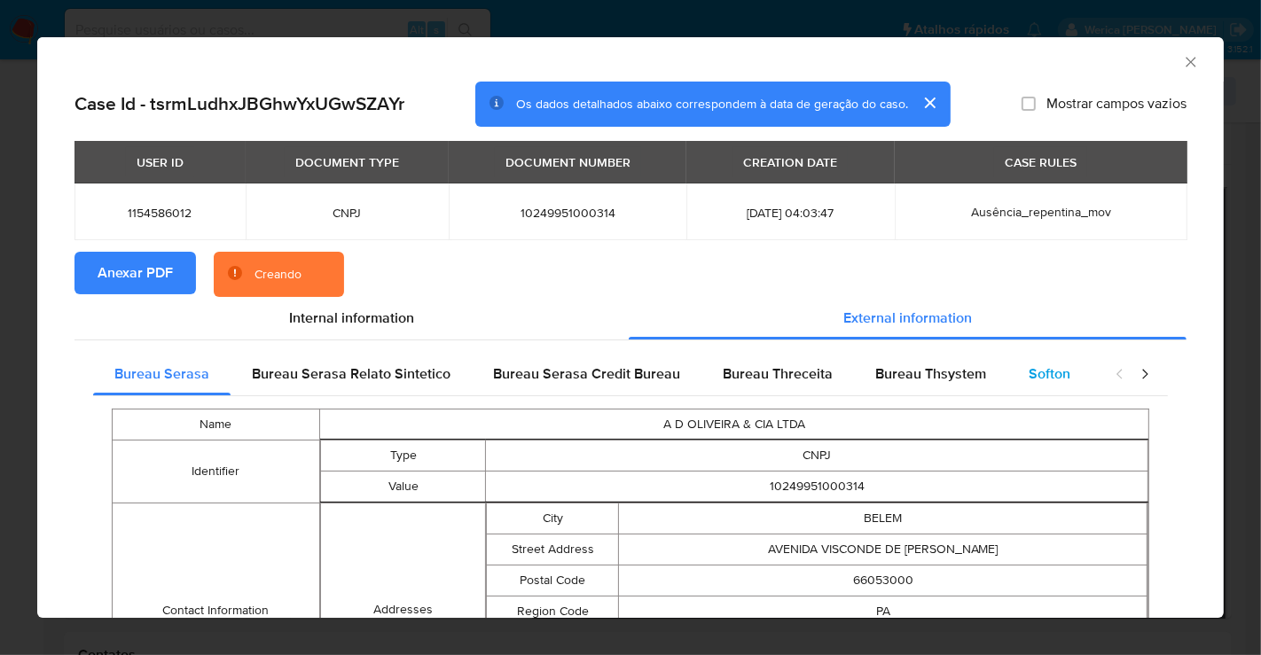
click at [1041, 373] on span "Softon" at bounding box center [1050, 374] width 42 height 20
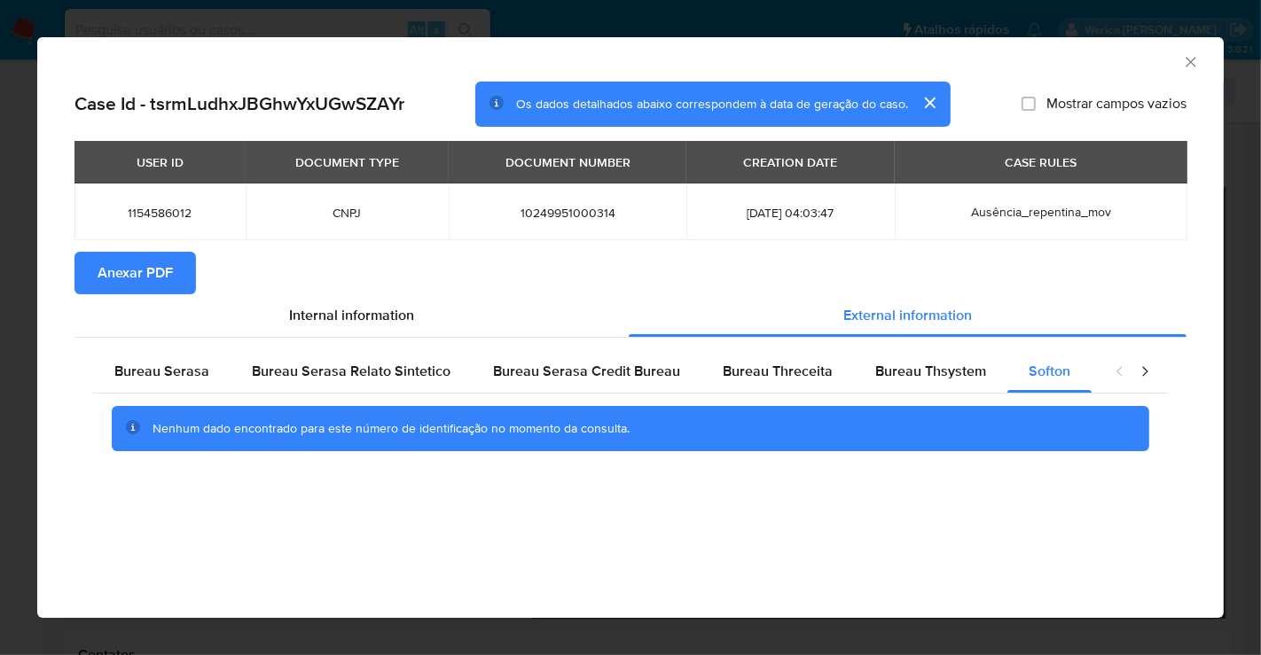
click at [17, 383] on div "AML Data Collector Case Id - tsrmLudhxJBGhwYxUGwSZAYr Os dados detalhados abaix…" at bounding box center [630, 327] width 1261 height 655
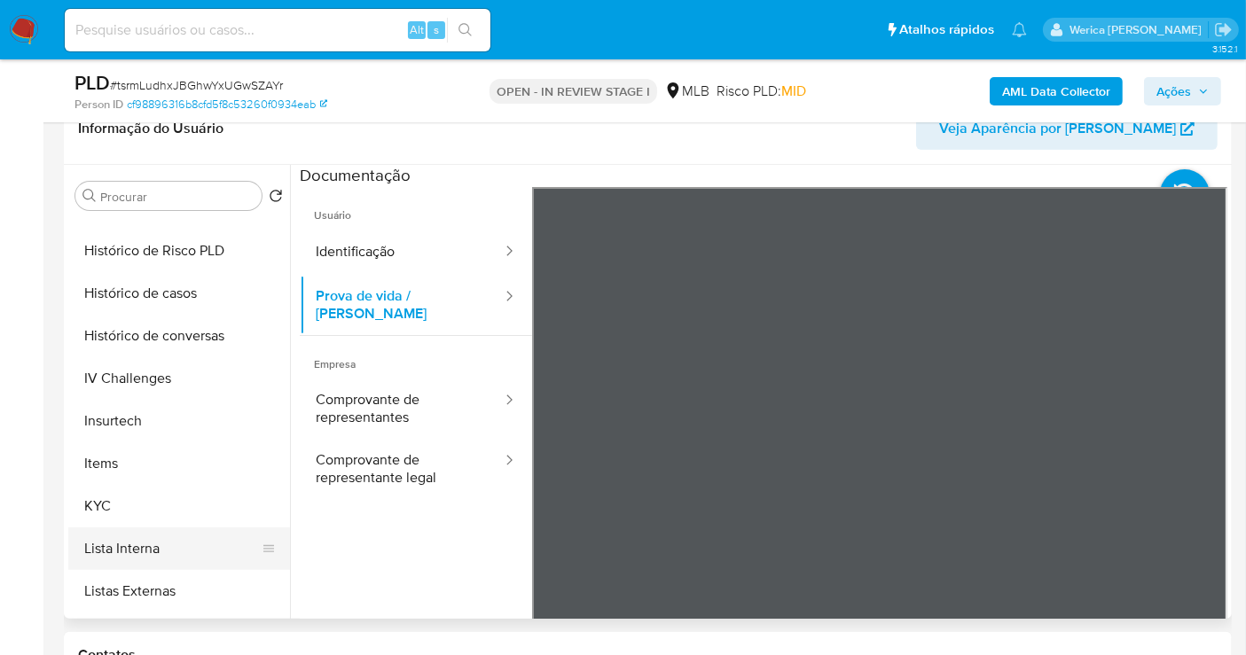
scroll to position [650, 0]
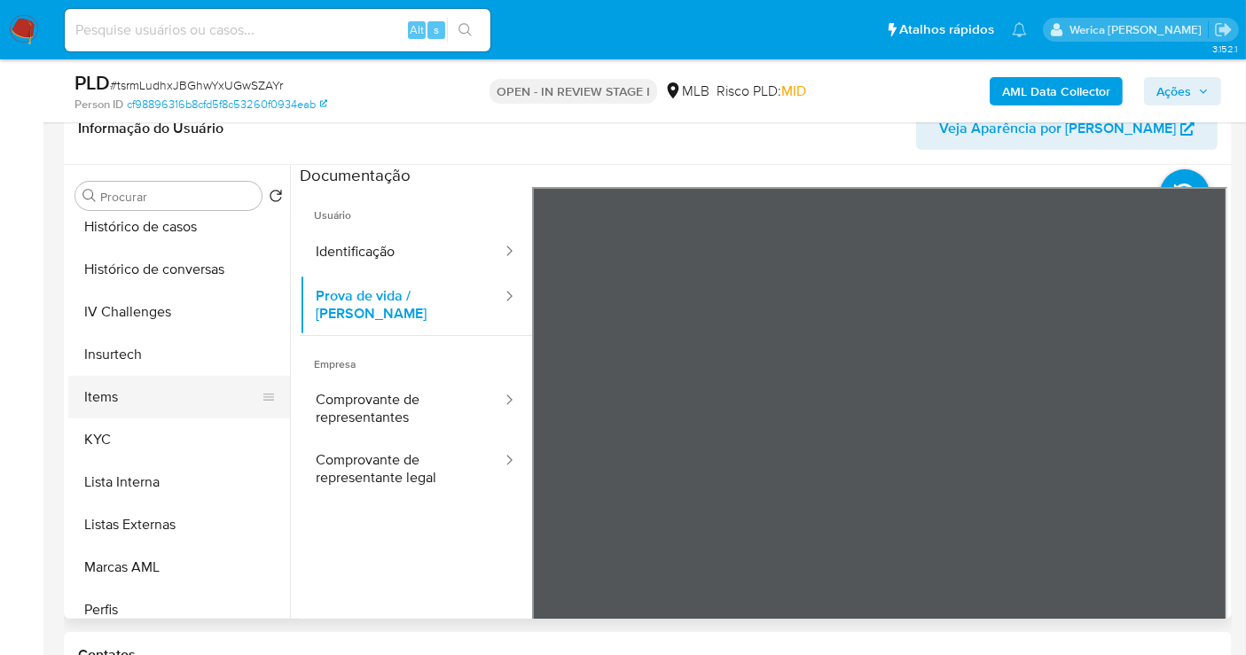
click at [176, 410] on button "Items" at bounding box center [172, 397] width 208 height 43
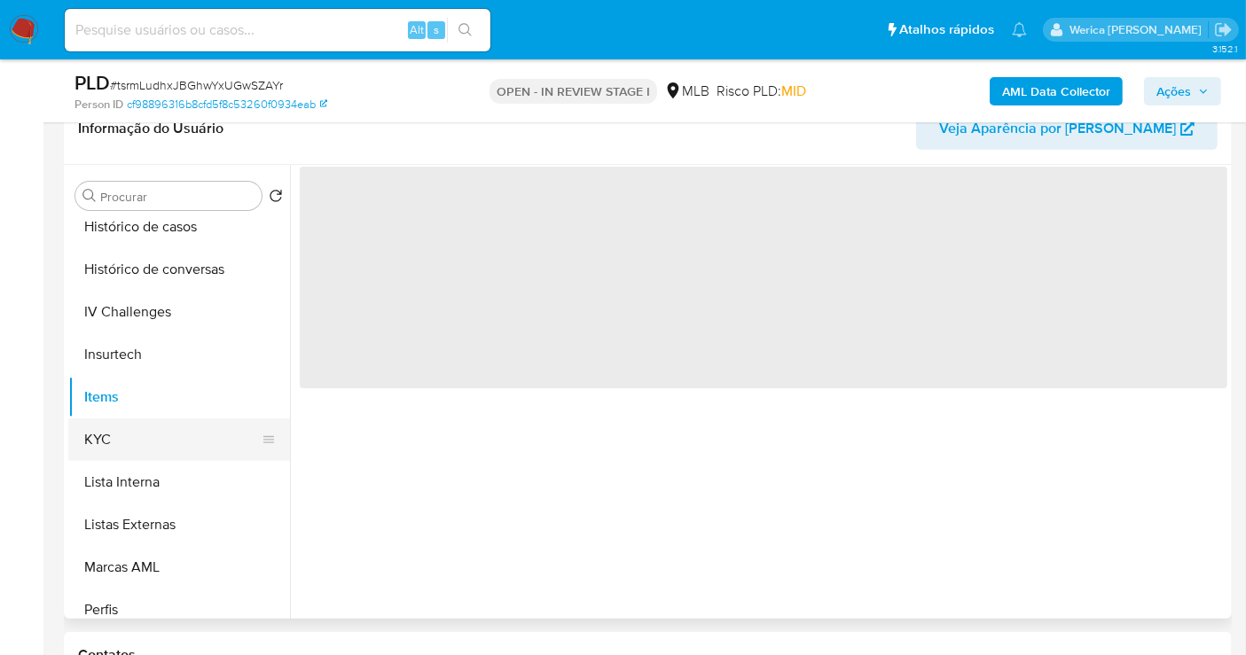
click at [202, 435] on button "KYC" at bounding box center [172, 440] width 208 height 43
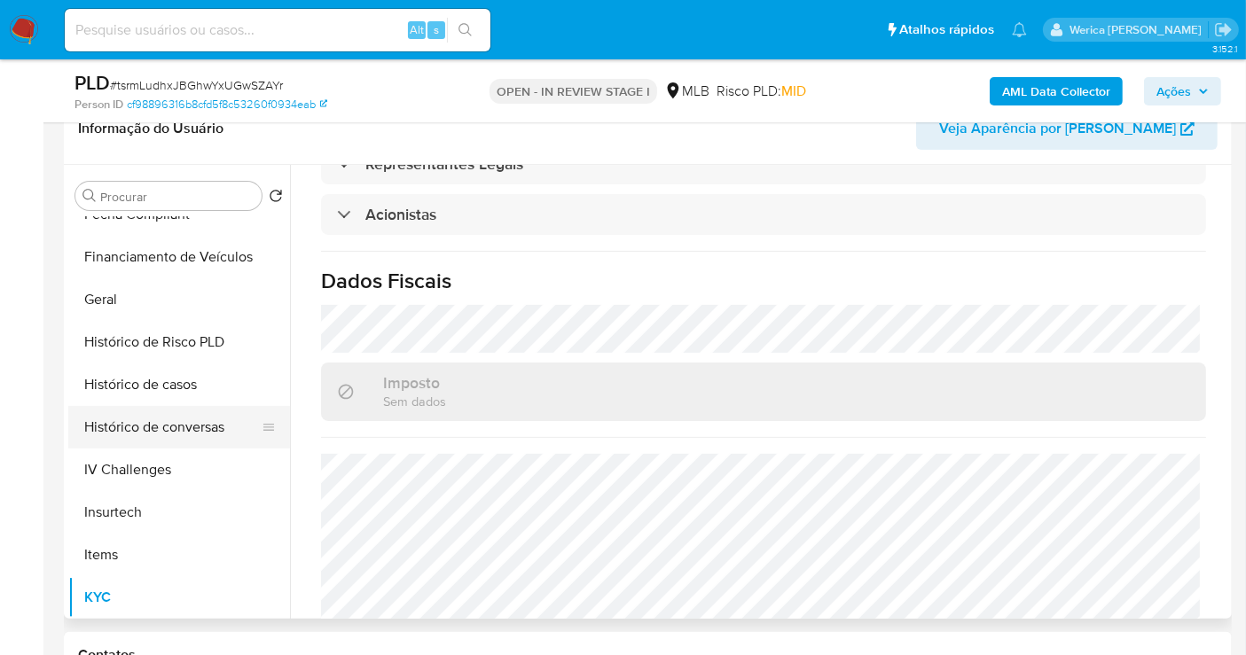
scroll to position [453, 0]
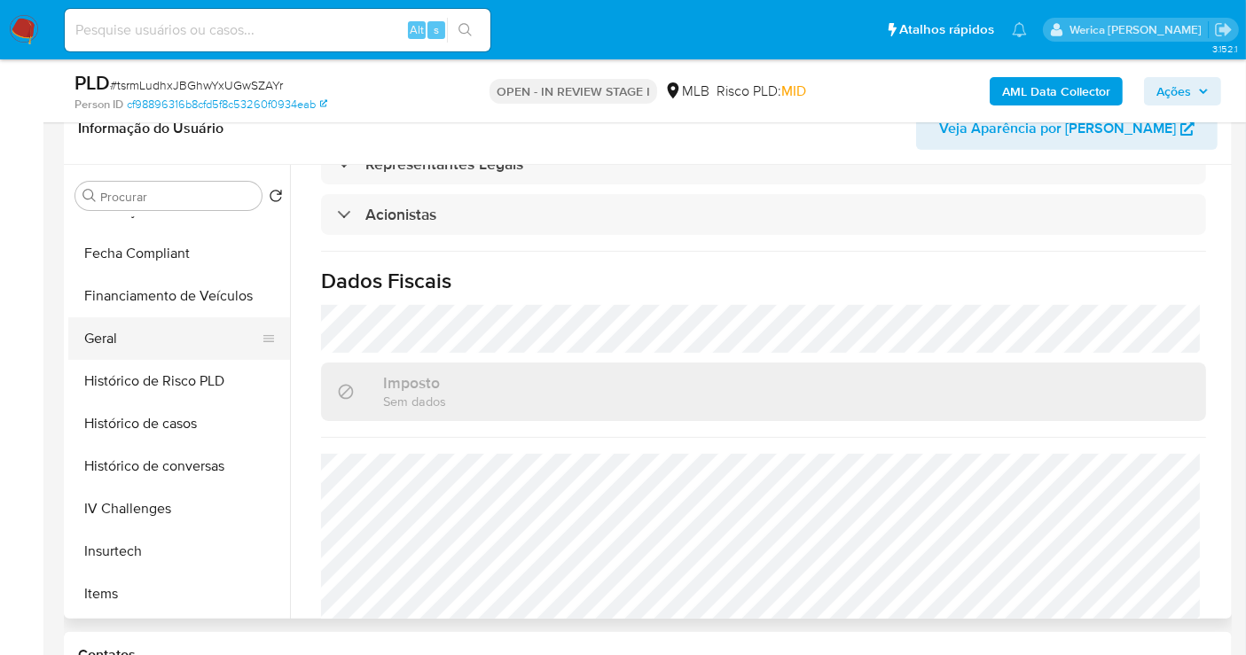
click at [140, 318] on button "Geral" at bounding box center [172, 338] width 208 height 43
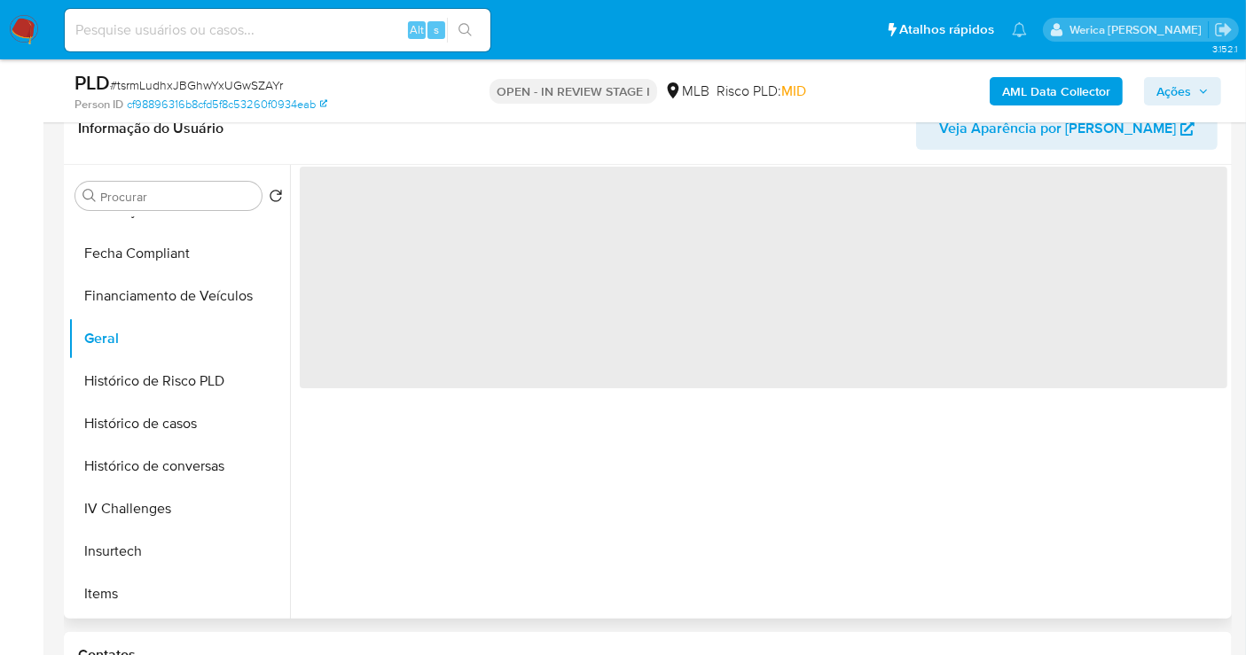
scroll to position [0, 0]
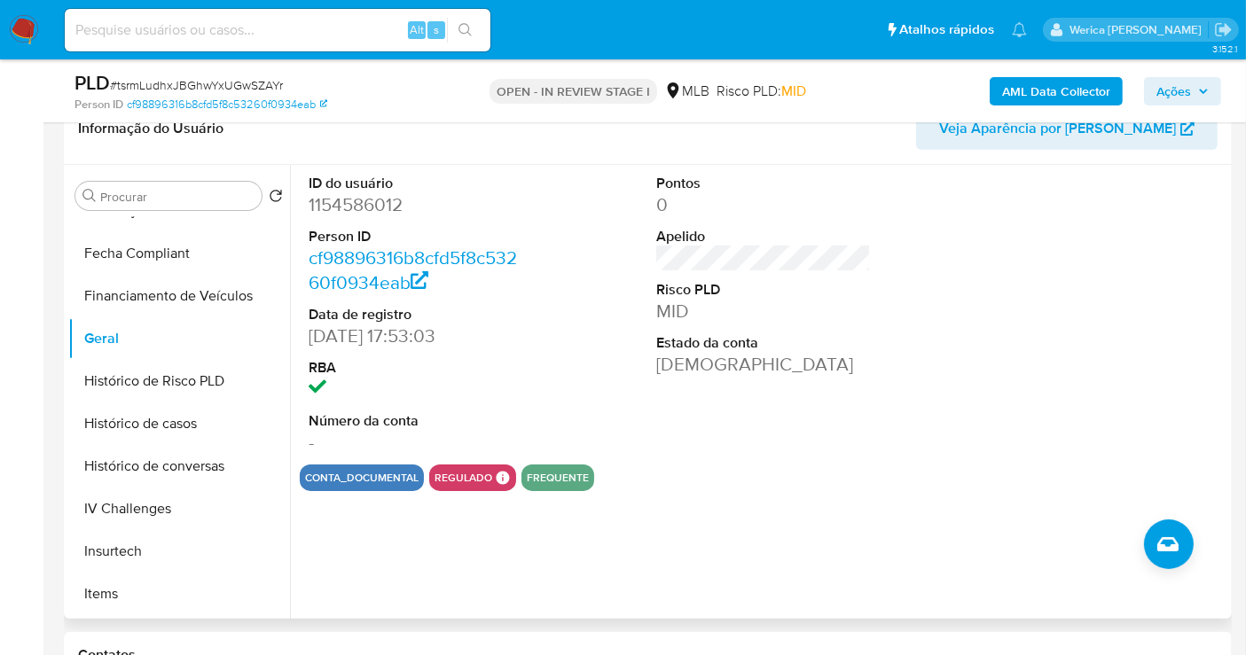
click at [1090, 375] on div at bounding box center [1112, 315] width 232 height 300
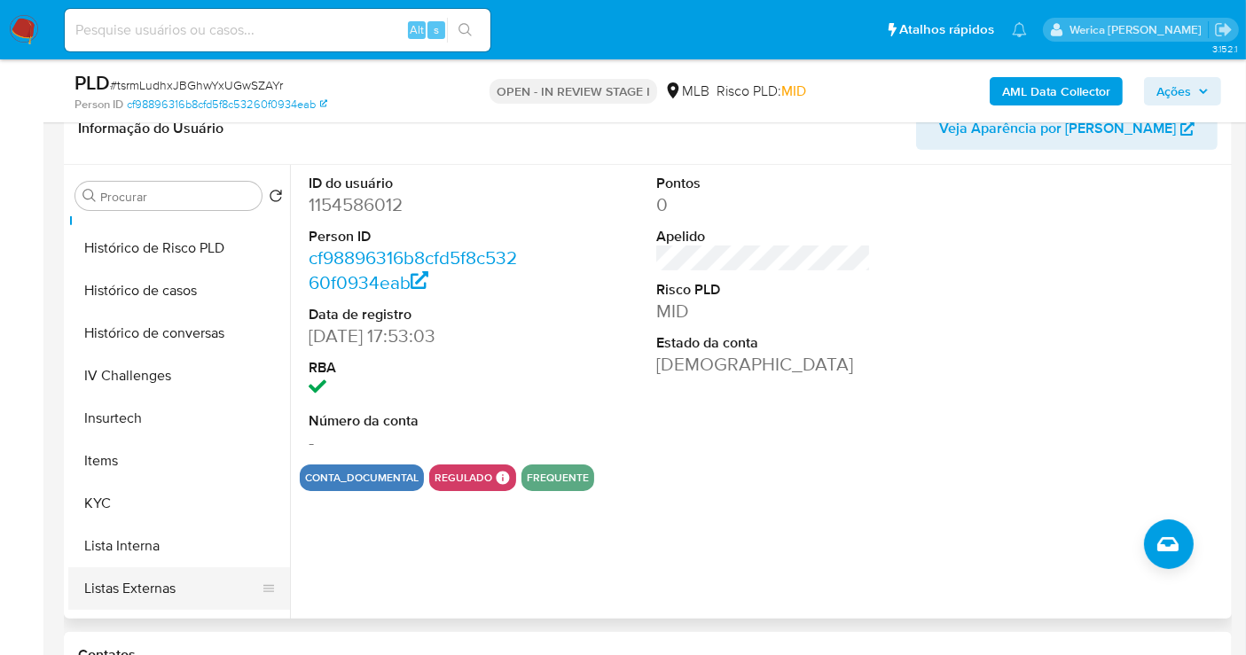
scroll to position [650, 0]
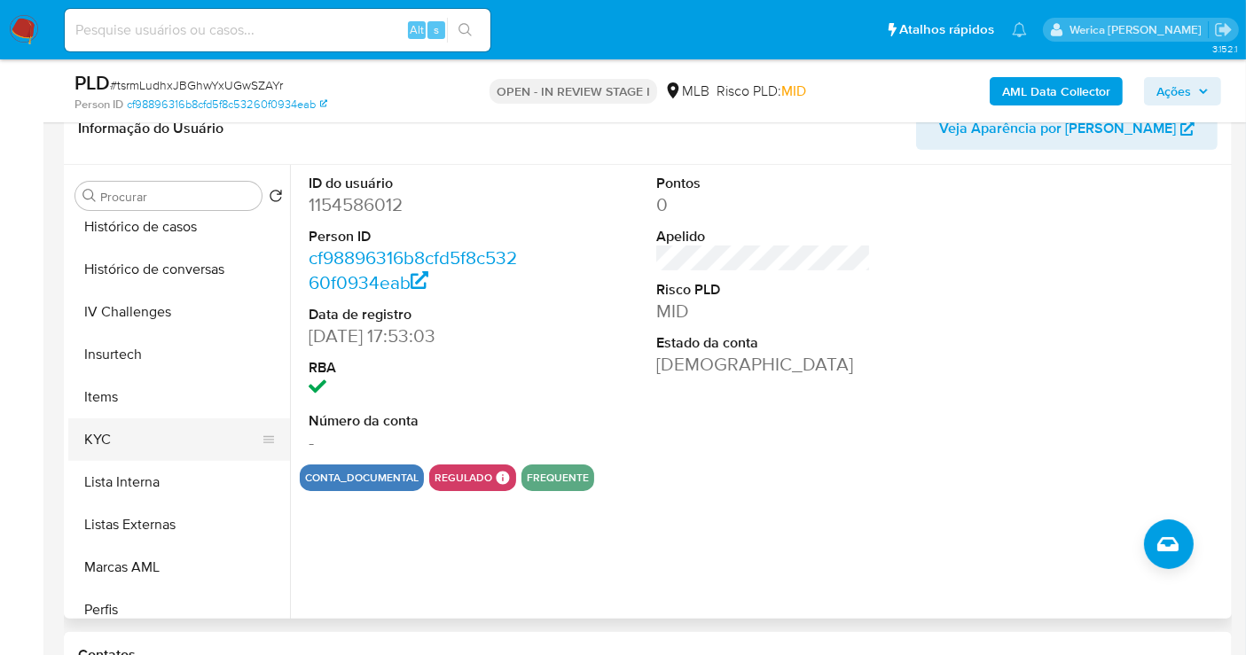
click at [145, 443] on button "KYC" at bounding box center [172, 440] width 208 height 43
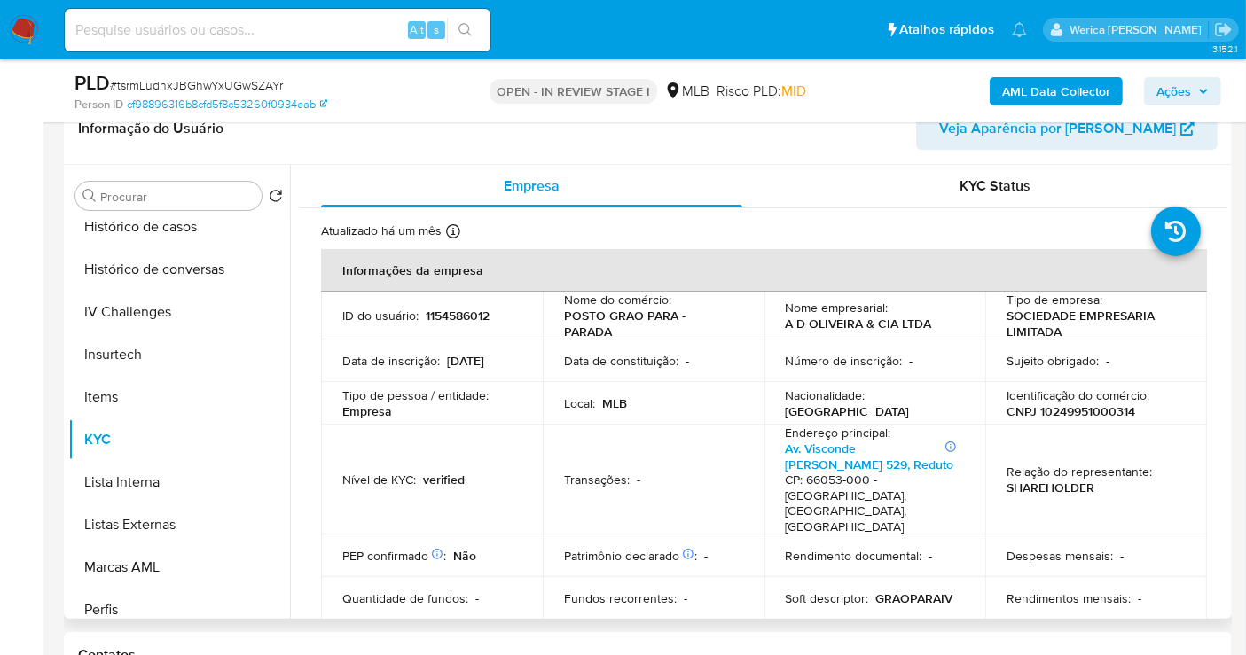
click at [653, 326] on p "POSTO GRAO PARA - PARADA" at bounding box center [650, 324] width 172 height 32
click at [649, 328] on p "POSTO GRAO PARA - PARADA" at bounding box center [650, 324] width 172 height 32
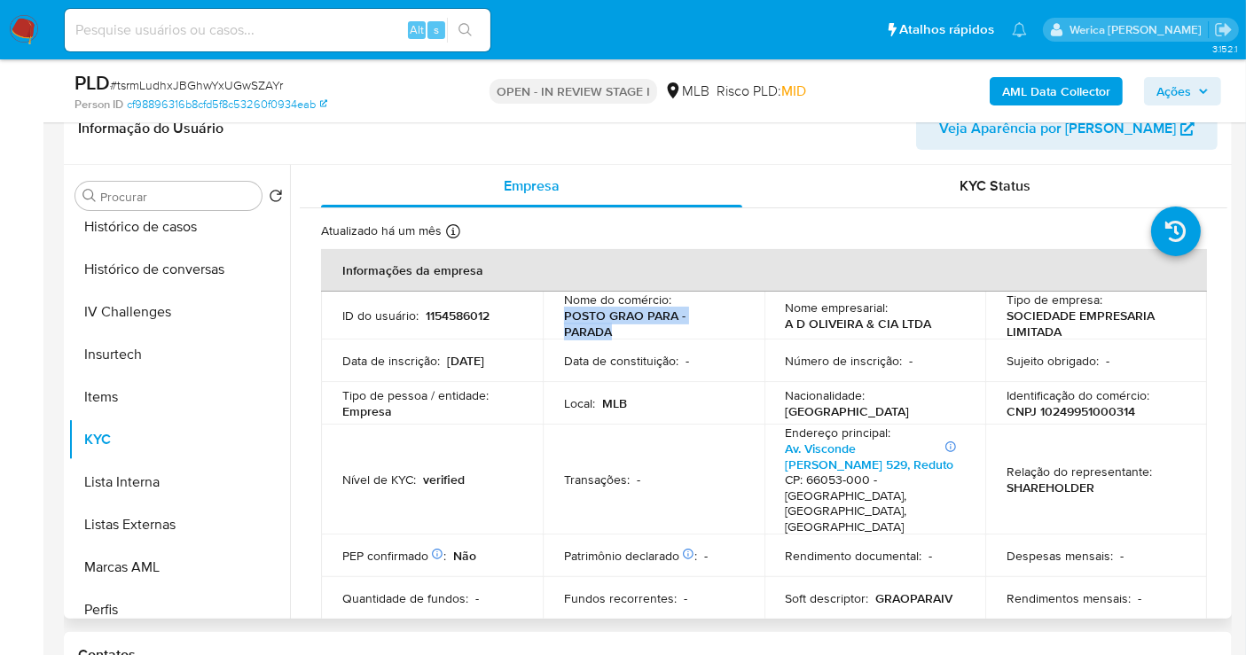
drag, startPoint x: 562, startPoint y: 317, endPoint x: 738, endPoint y: 322, distance: 175.6
click at [738, 322] on div "Nome do comércio : POSTO GRAO PARA - PARADA" at bounding box center [653, 316] width 179 height 48
copy p "POSTO GRAO PARA - PARADA"
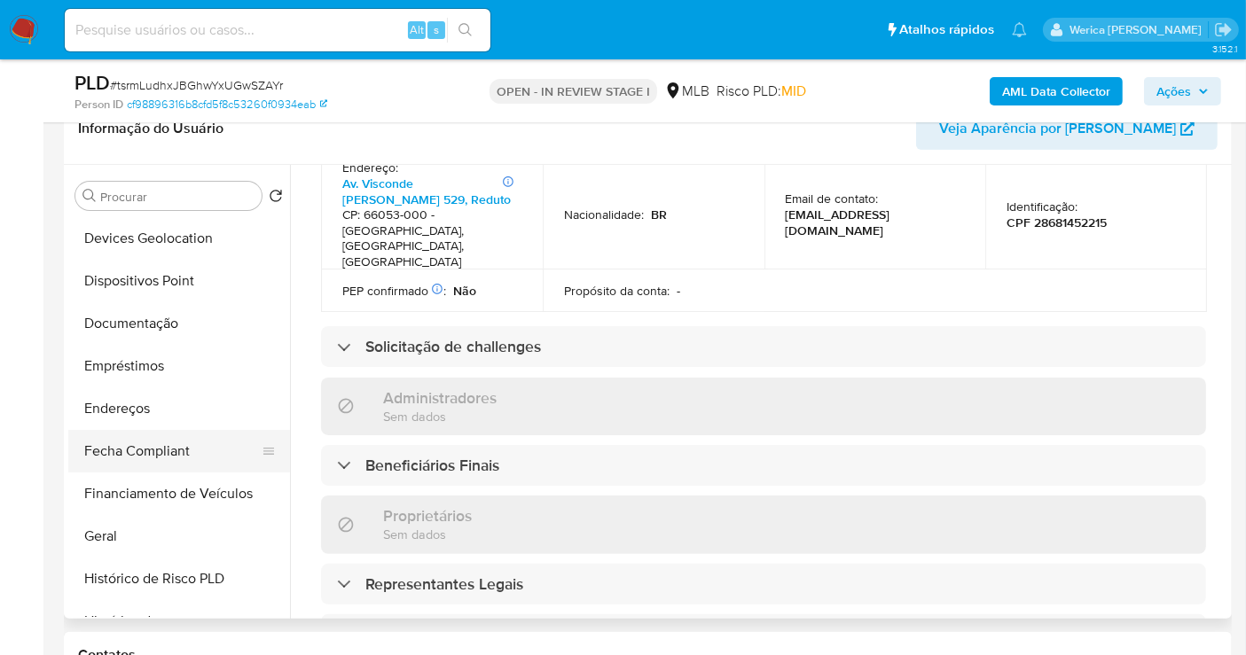
scroll to position [157, 0]
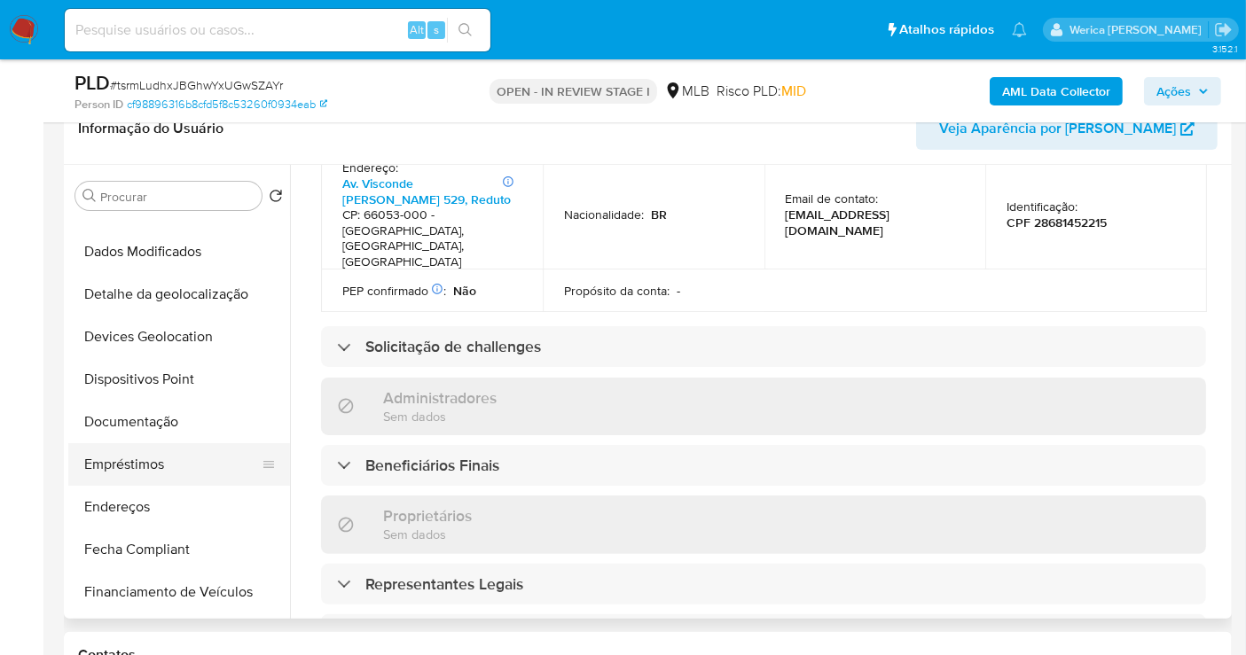
click at [156, 475] on button "Empréstimos" at bounding box center [172, 464] width 208 height 43
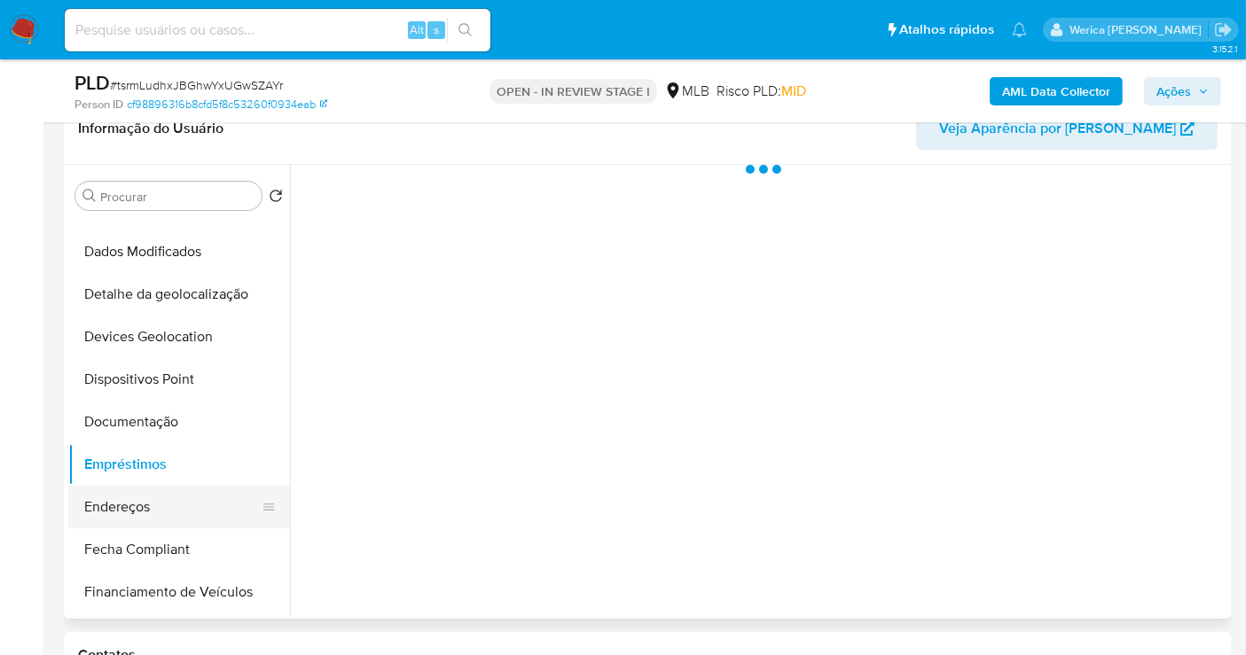
click at [161, 498] on button "Endereços" at bounding box center [172, 507] width 208 height 43
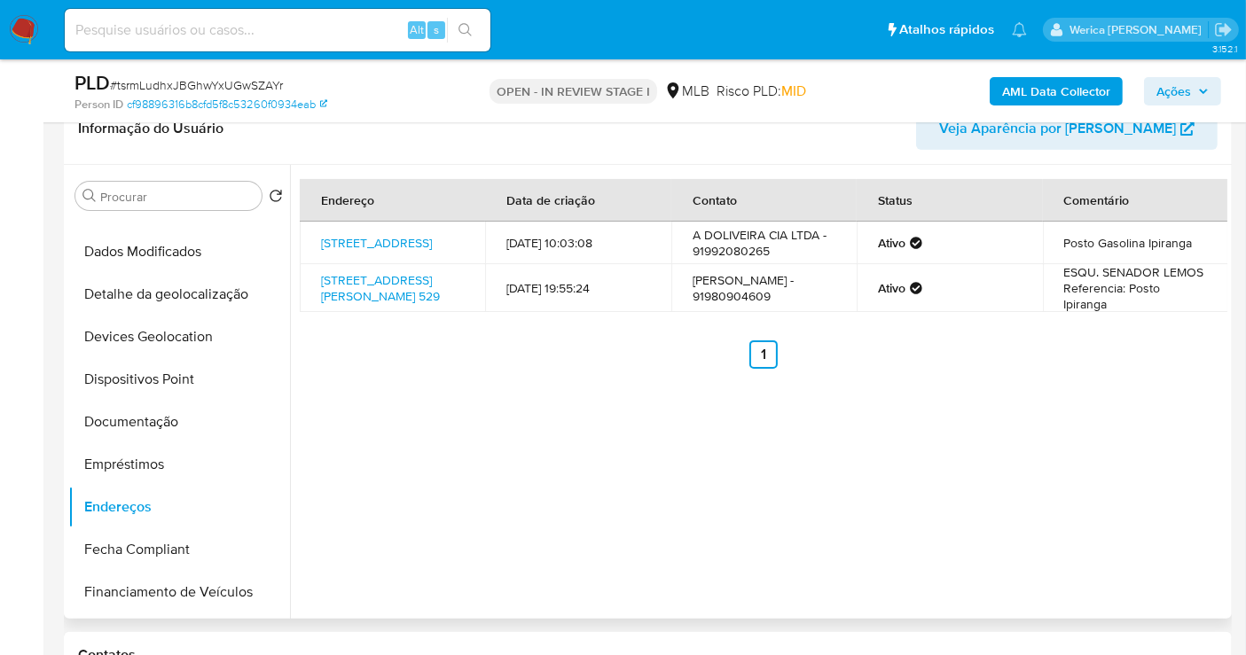
drag, startPoint x: 1168, startPoint y: 393, endPoint x: 1130, endPoint y: 325, distance: 77.4
click at [1168, 394] on div "Endereço Data de criação Contato Status Comentário Rua Dos Tamoios 937, Belém, …" at bounding box center [758, 392] width 937 height 454
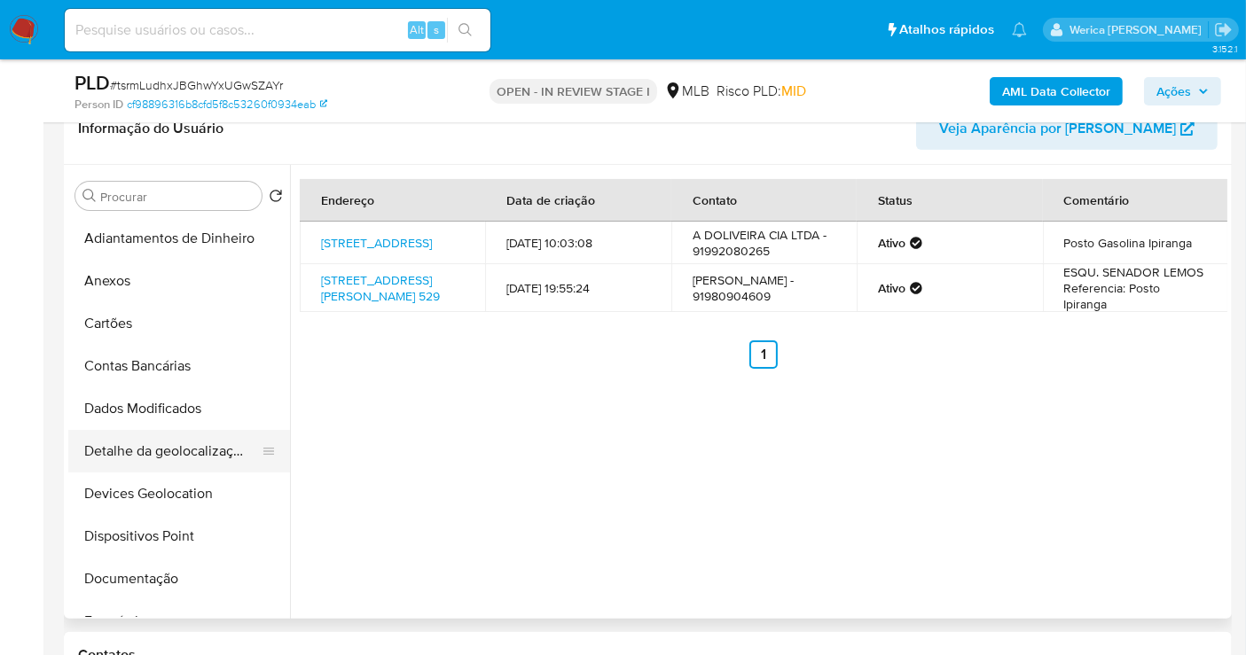
click at [200, 444] on button "Detalhe da geolocalização" at bounding box center [172, 451] width 208 height 43
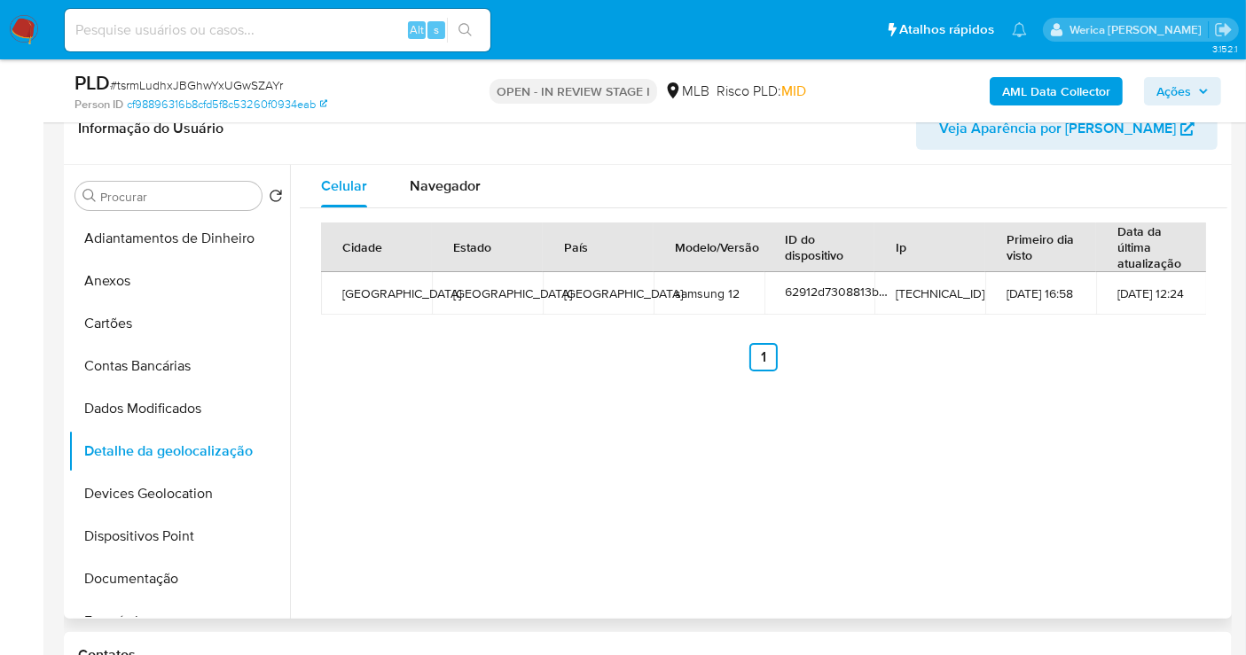
click at [1041, 447] on div "Celular Navegador Cidade Estado País Modelo/Versão ID do dispositivo Ip Primeir…" at bounding box center [758, 392] width 937 height 454
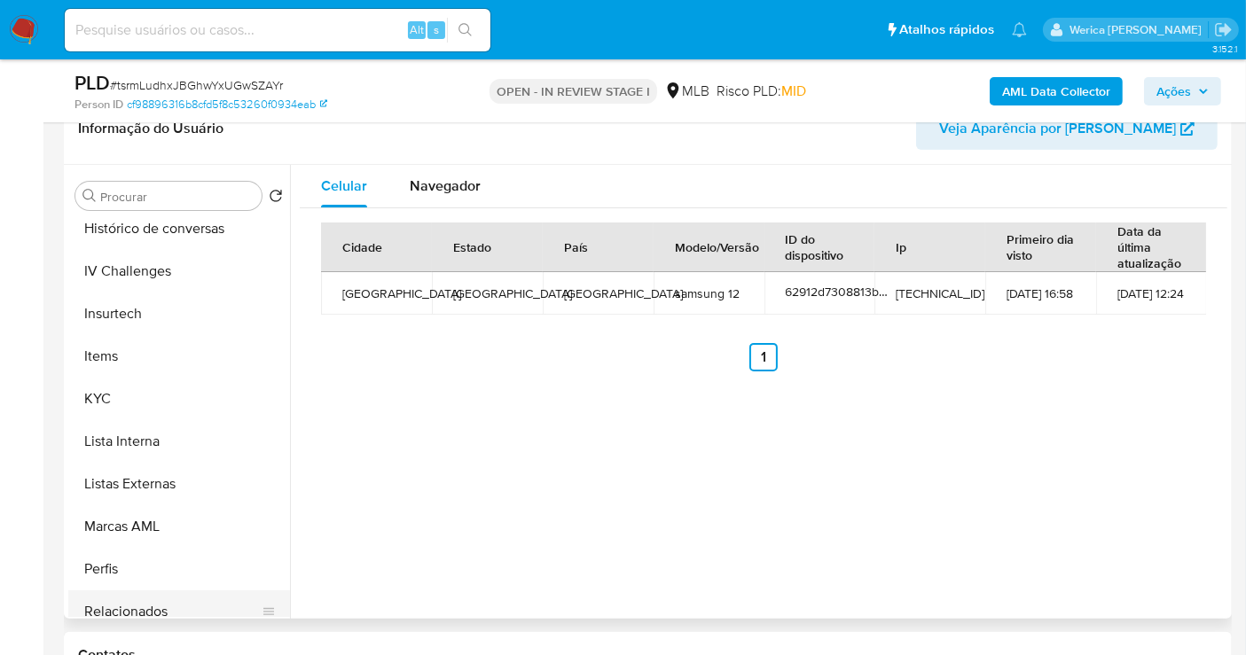
scroll to position [748, 0]
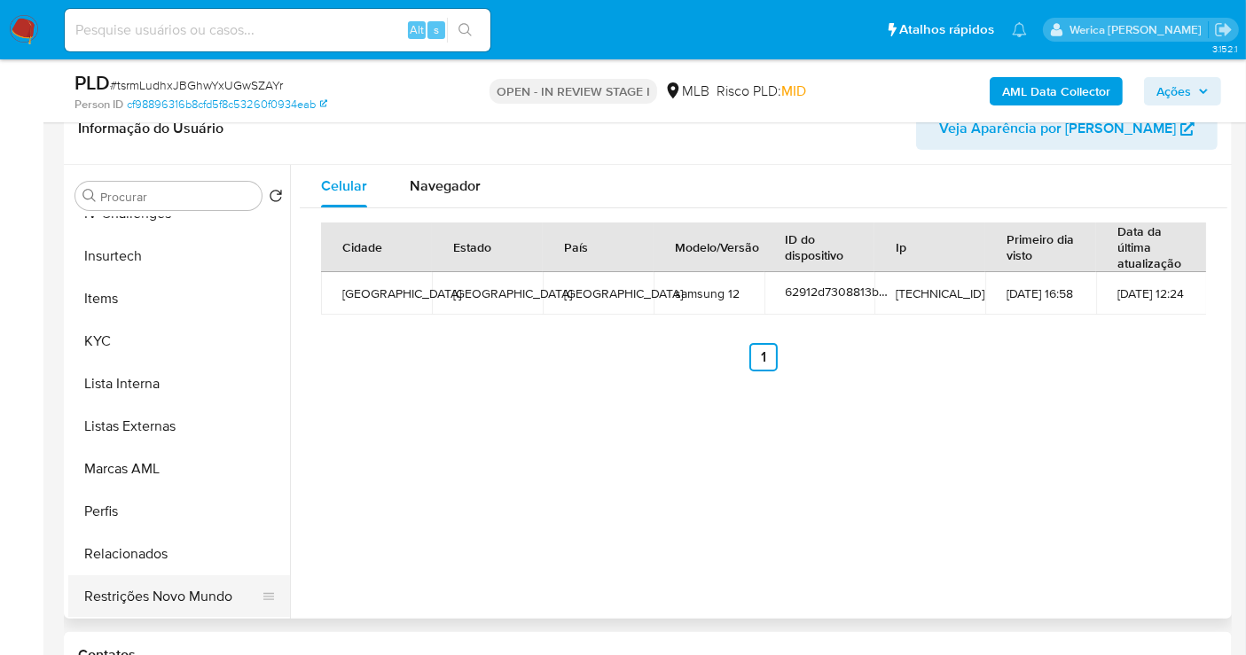
click at [200, 583] on button "Restrições Novo Mundo" at bounding box center [172, 597] width 208 height 43
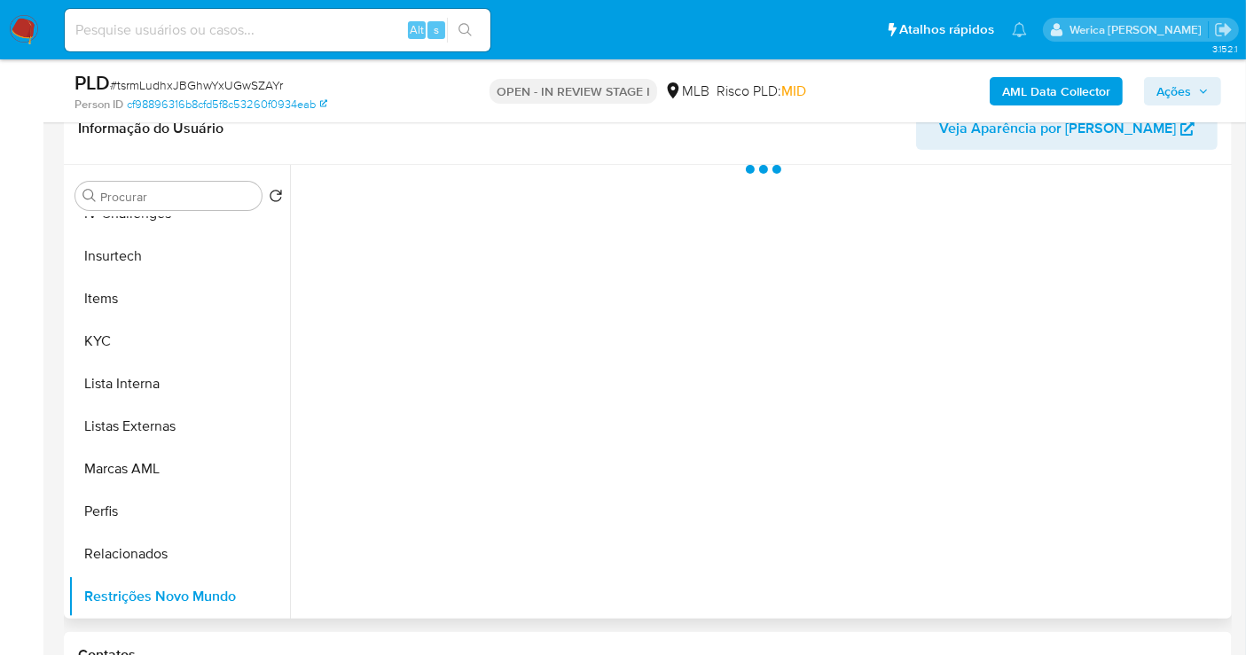
click at [457, 345] on div at bounding box center [758, 392] width 937 height 454
click at [446, 287] on div at bounding box center [758, 392] width 937 height 454
click at [446, 278] on div at bounding box center [758, 392] width 937 height 454
drag, startPoint x: 450, startPoint y: 231, endPoint x: 453, endPoint y: 244, distance: 13.6
click at [452, 241] on div at bounding box center [758, 392] width 937 height 454
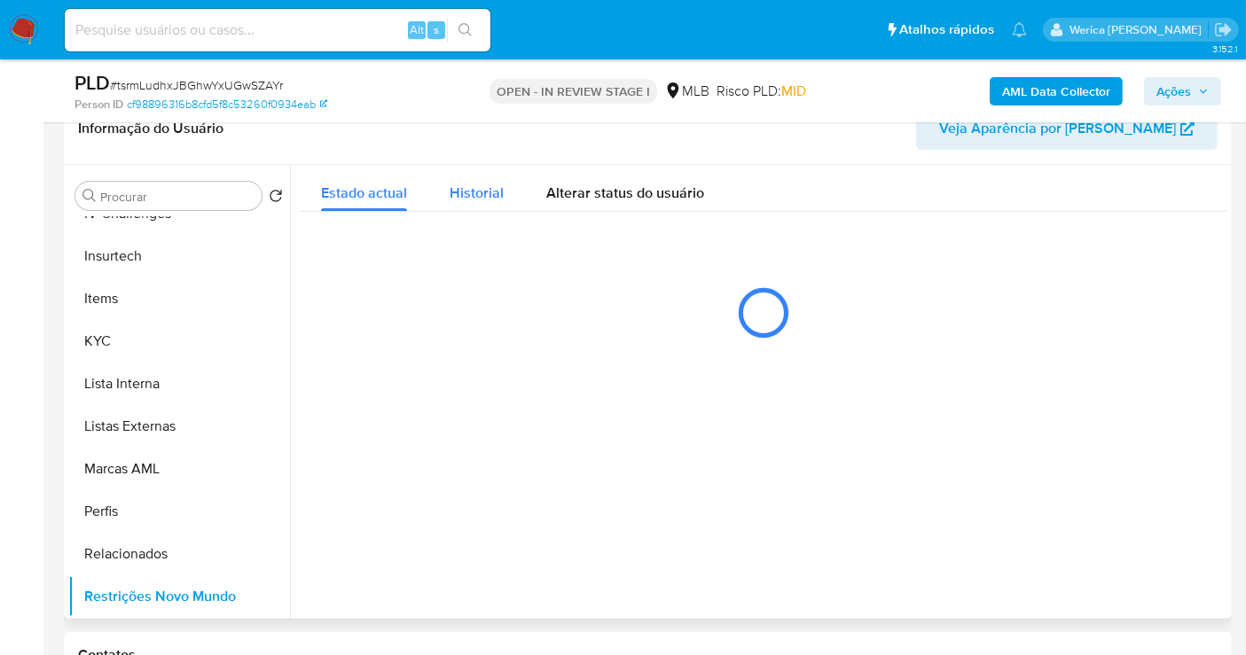
click at [460, 184] on span "Historial" at bounding box center [477, 193] width 54 height 20
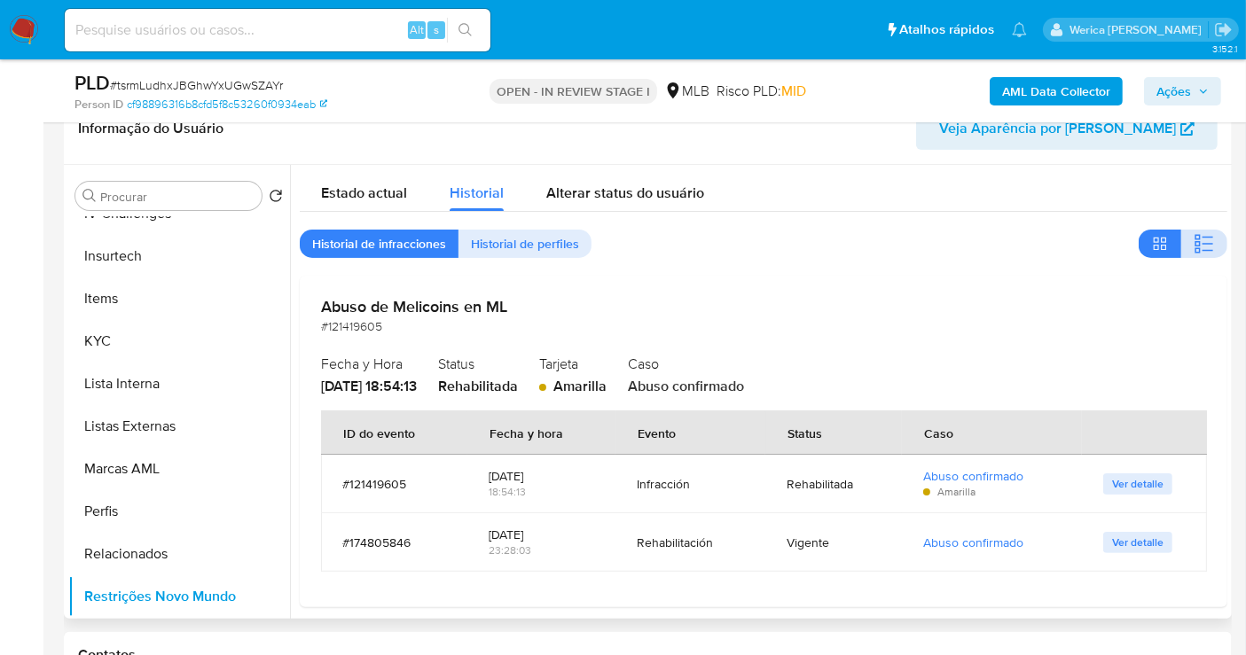
click at [1208, 247] on icon "button" at bounding box center [1204, 243] width 21 height 21
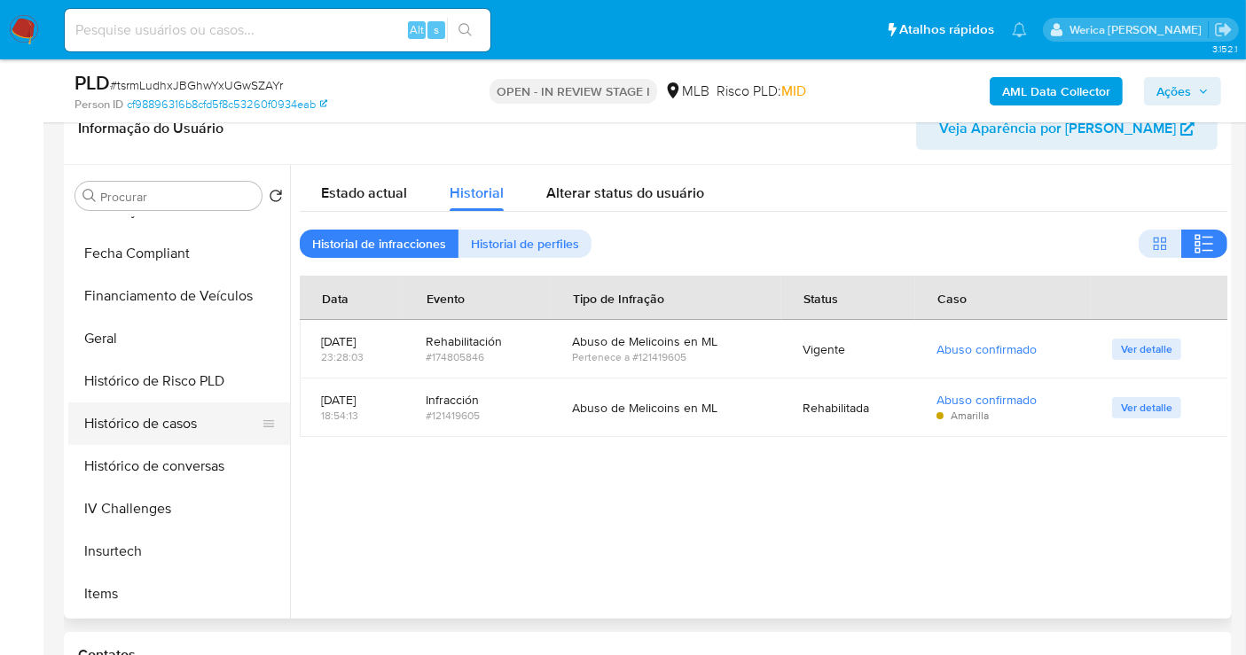
scroll to position [157, 0]
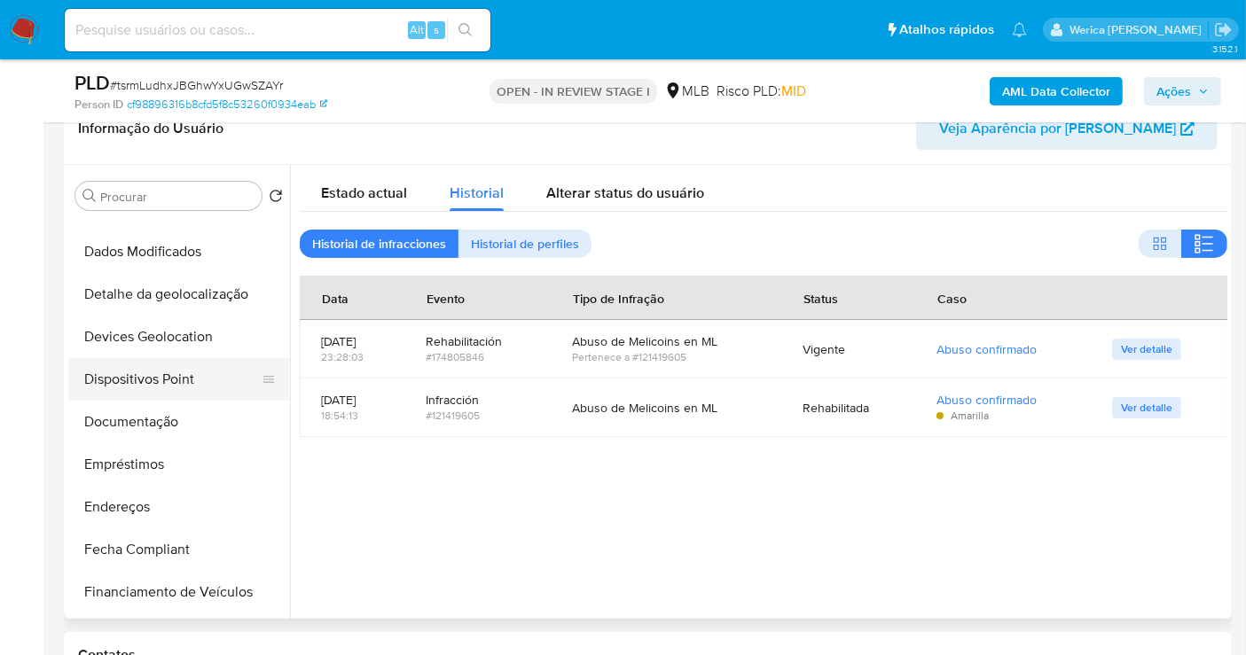
click at [157, 362] on button "Dispositivos Point" at bounding box center [172, 379] width 208 height 43
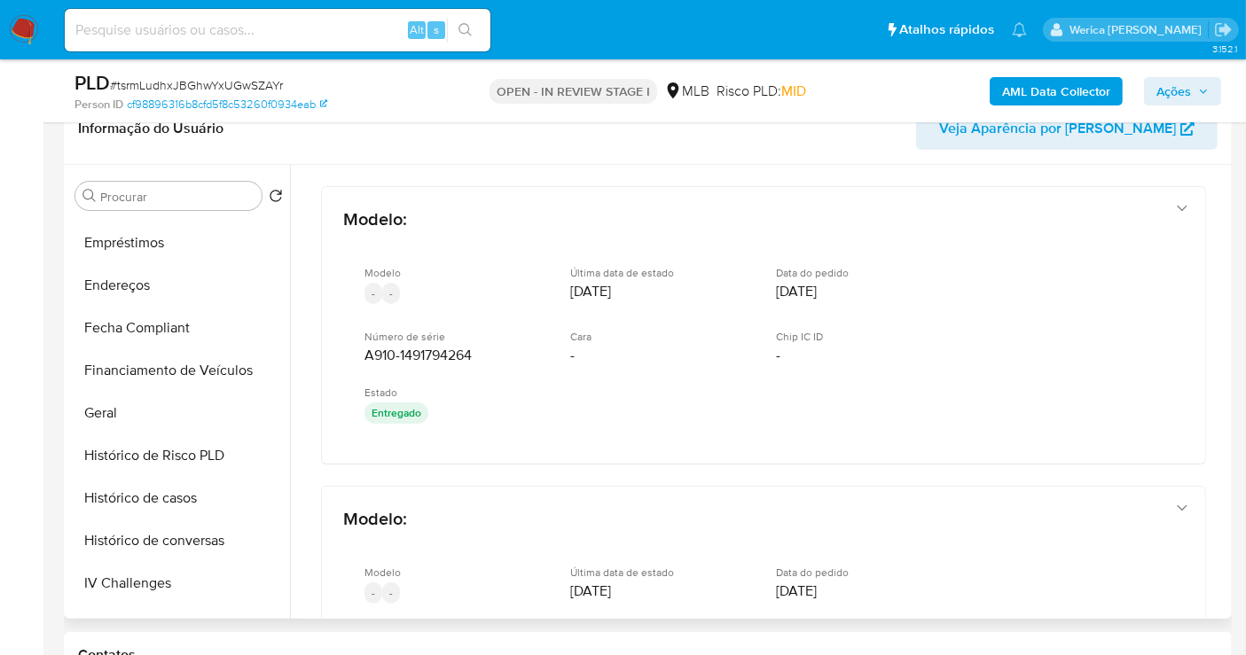
scroll to position [492, 0]
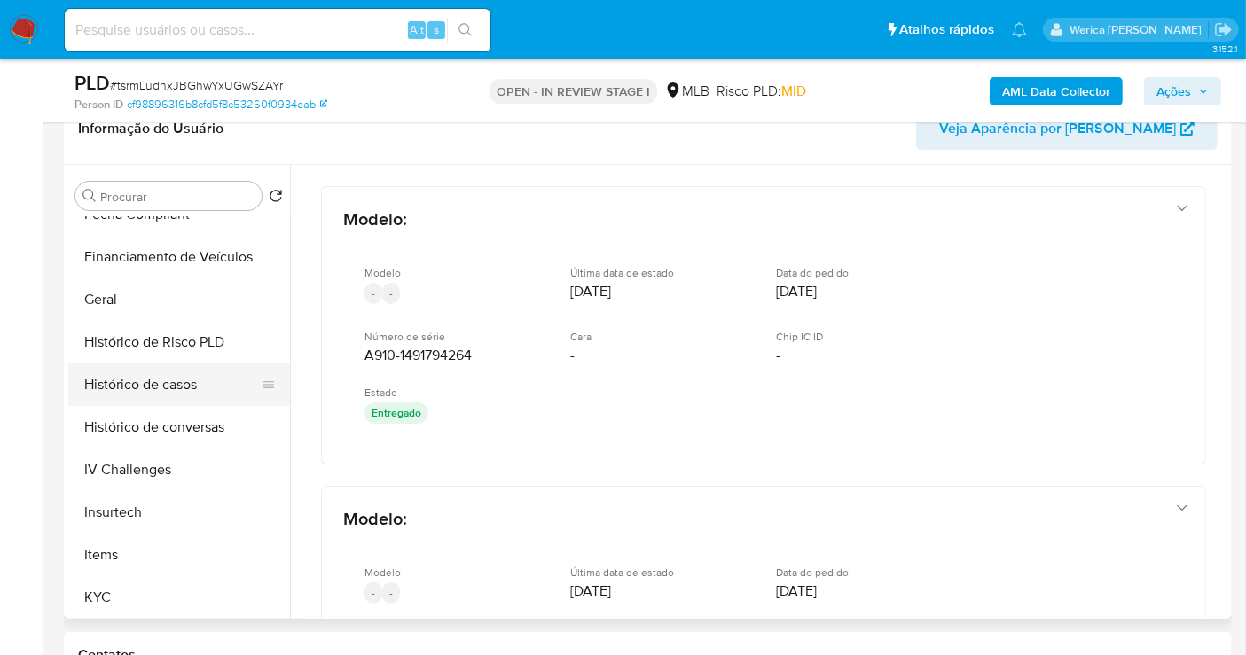
click at [184, 396] on button "Histórico de casos" at bounding box center [172, 385] width 208 height 43
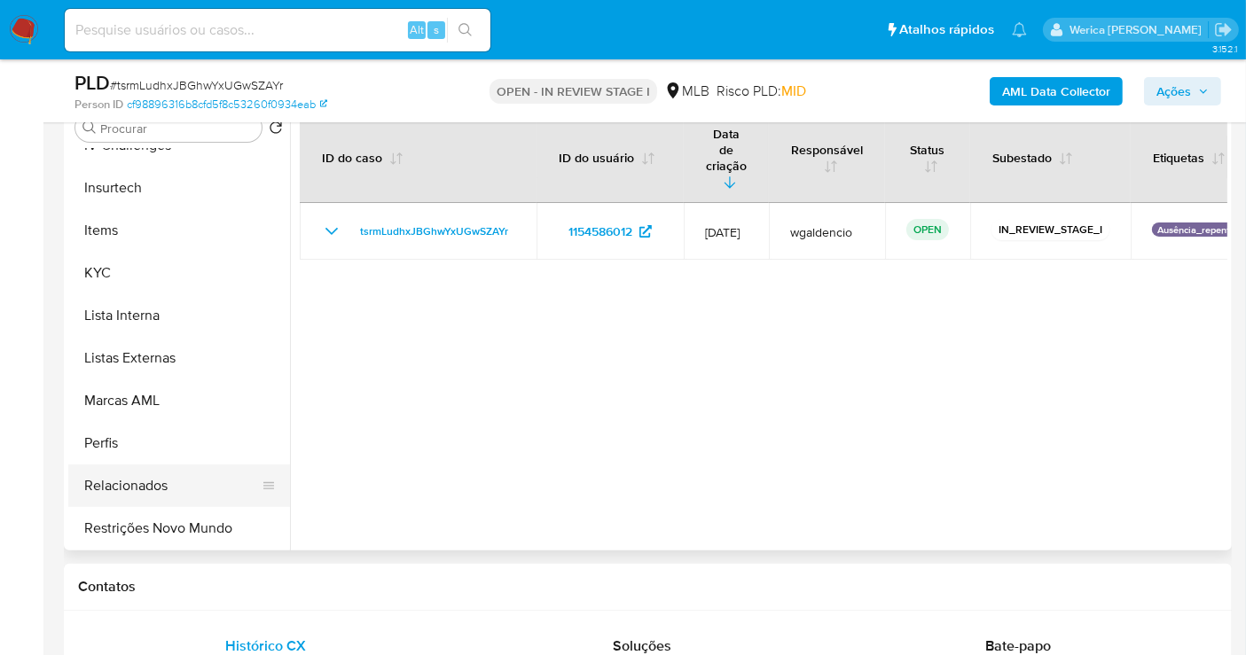
scroll to position [394, 0]
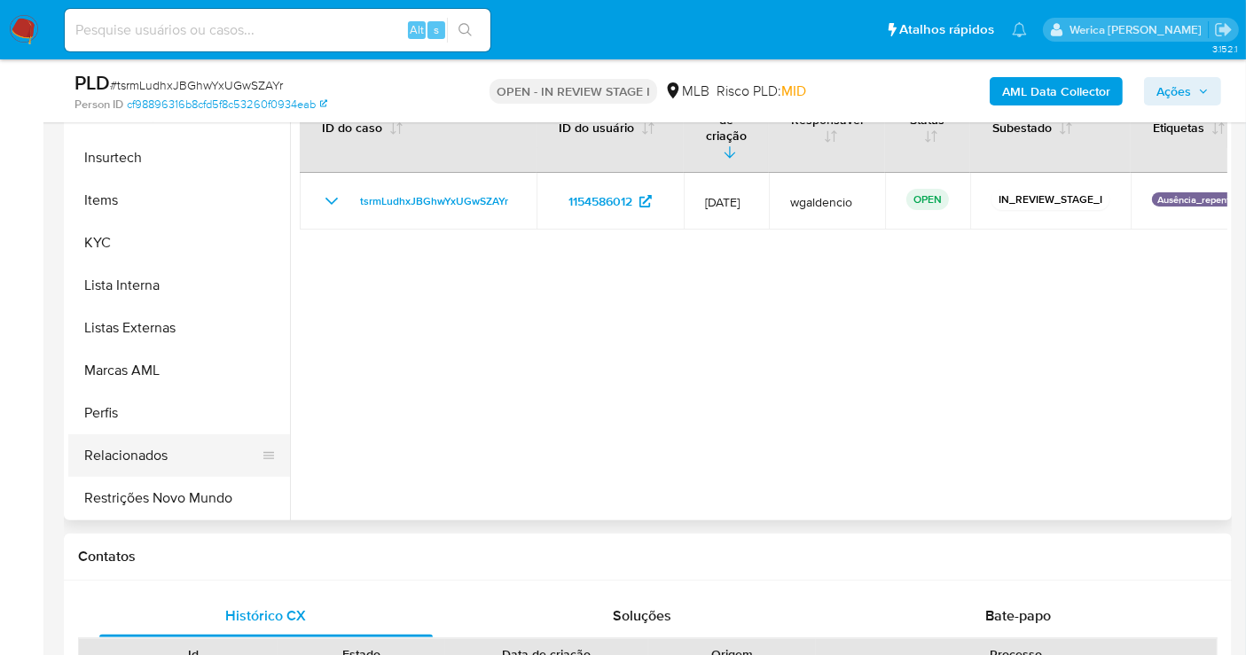
click at [147, 471] on button "Relacionados" at bounding box center [172, 456] width 208 height 43
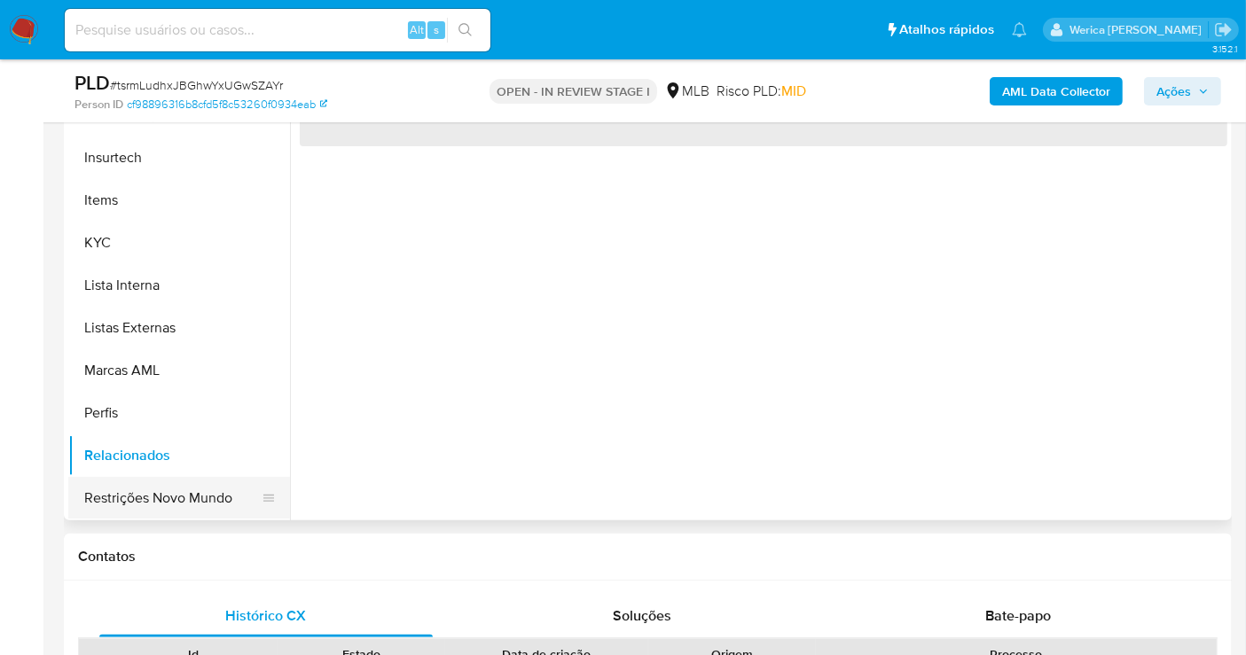
click at [149, 497] on button "Restrições Novo Mundo" at bounding box center [172, 498] width 208 height 43
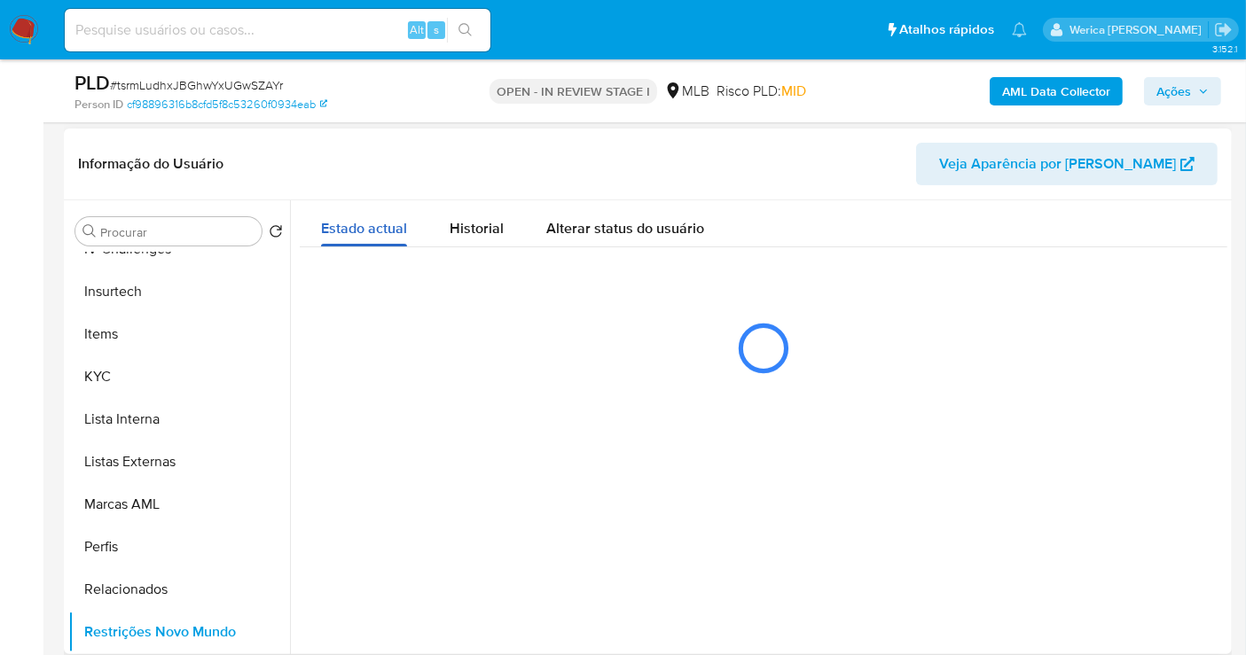
scroll to position [197, 0]
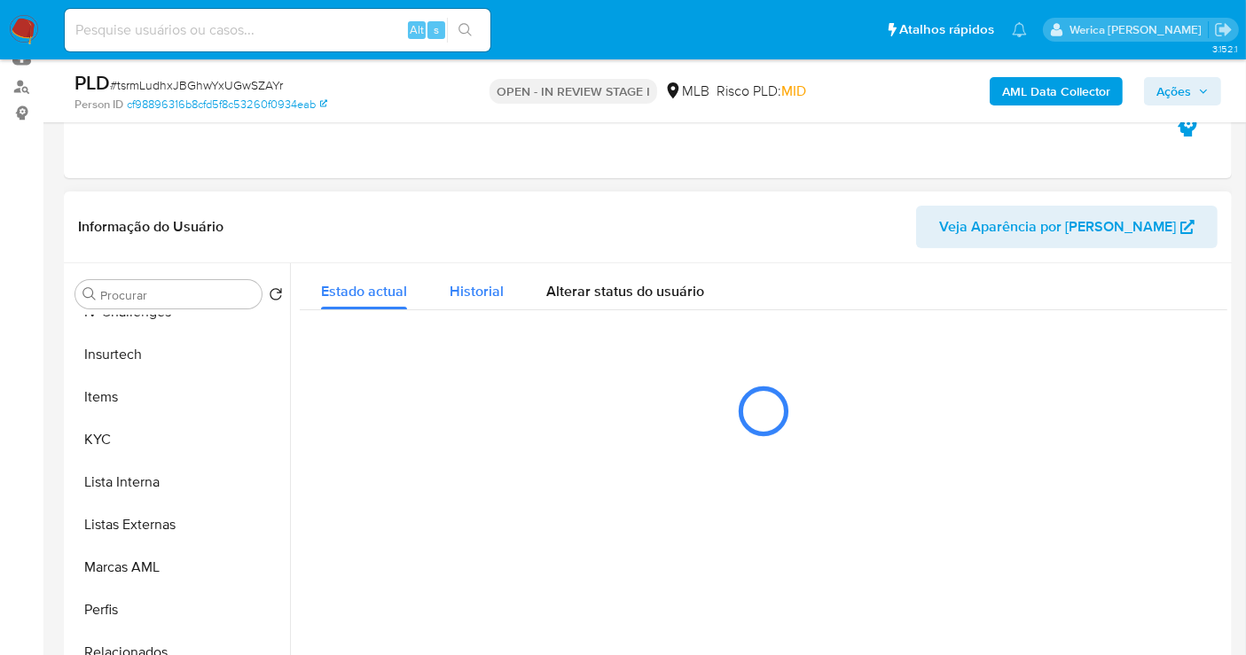
click at [481, 286] on span "Historial" at bounding box center [477, 291] width 54 height 20
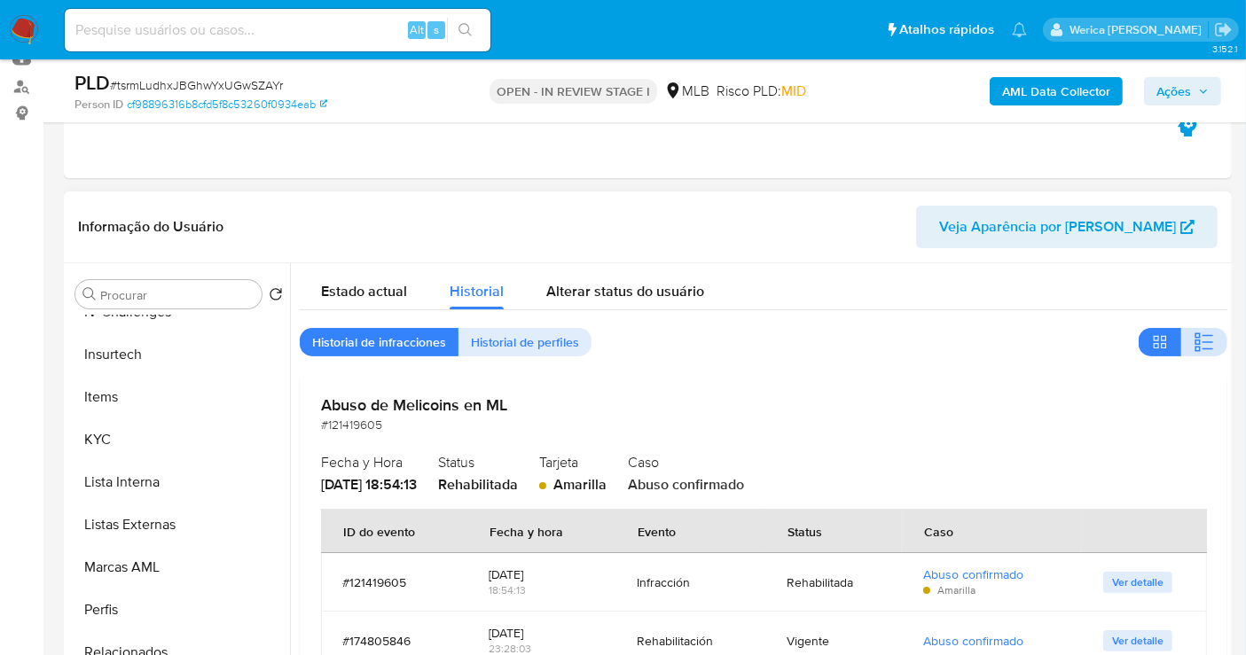
click at [1198, 350] on icon "button" at bounding box center [1204, 342] width 21 height 21
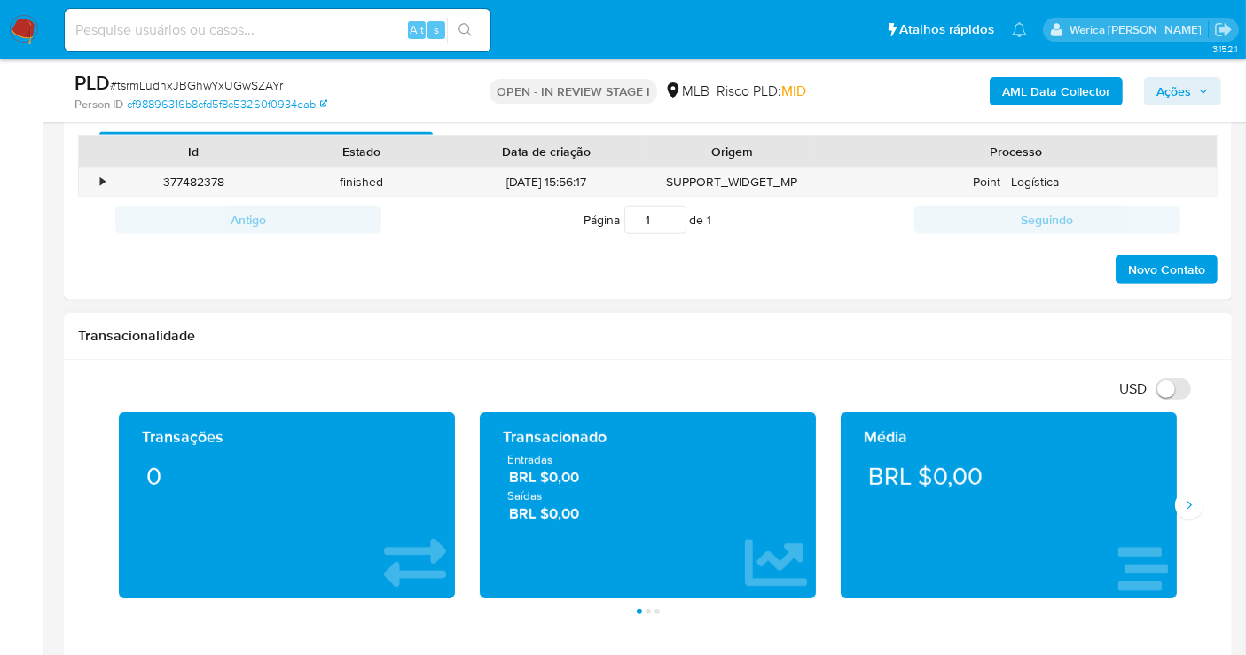
scroll to position [306, 0]
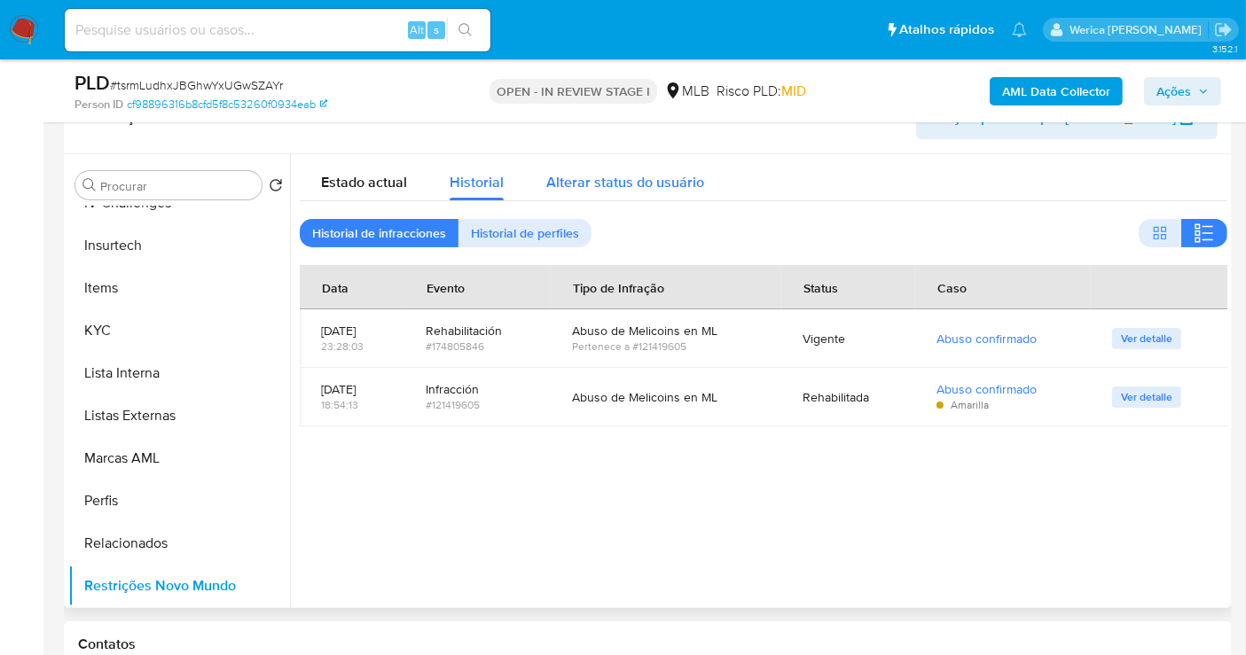
click at [642, 188] on span "Alterar status do usuário" at bounding box center [625, 182] width 158 height 20
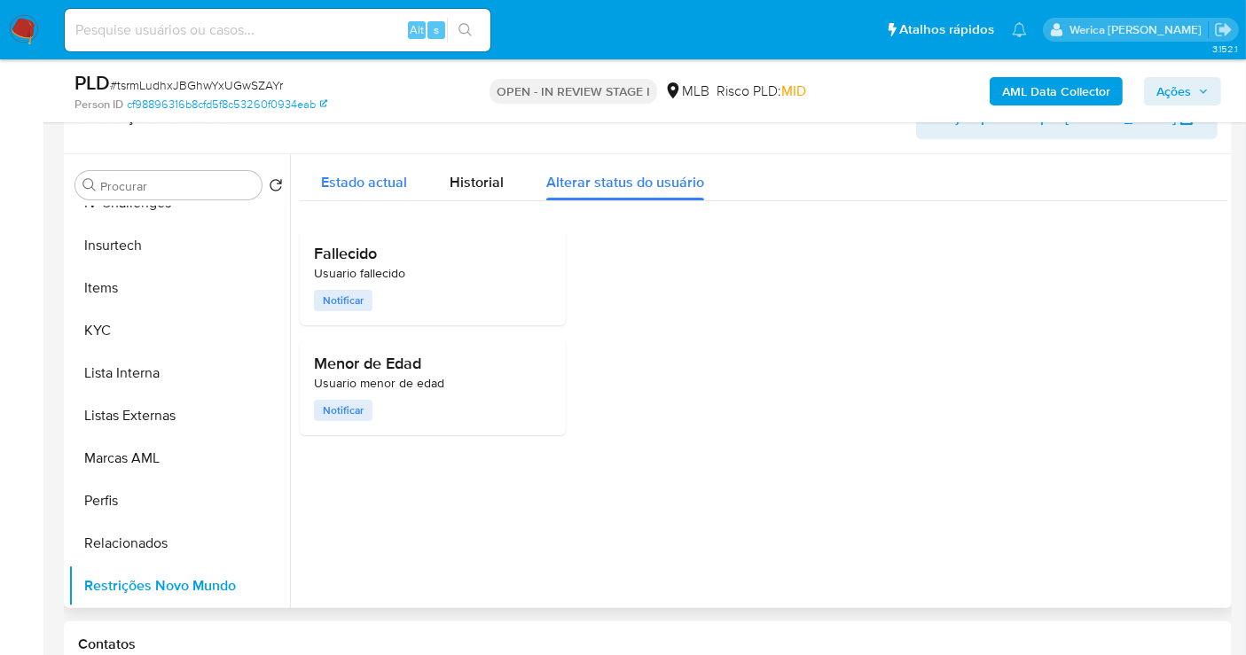
click at [356, 178] on span "Estado actual" at bounding box center [364, 182] width 86 height 20
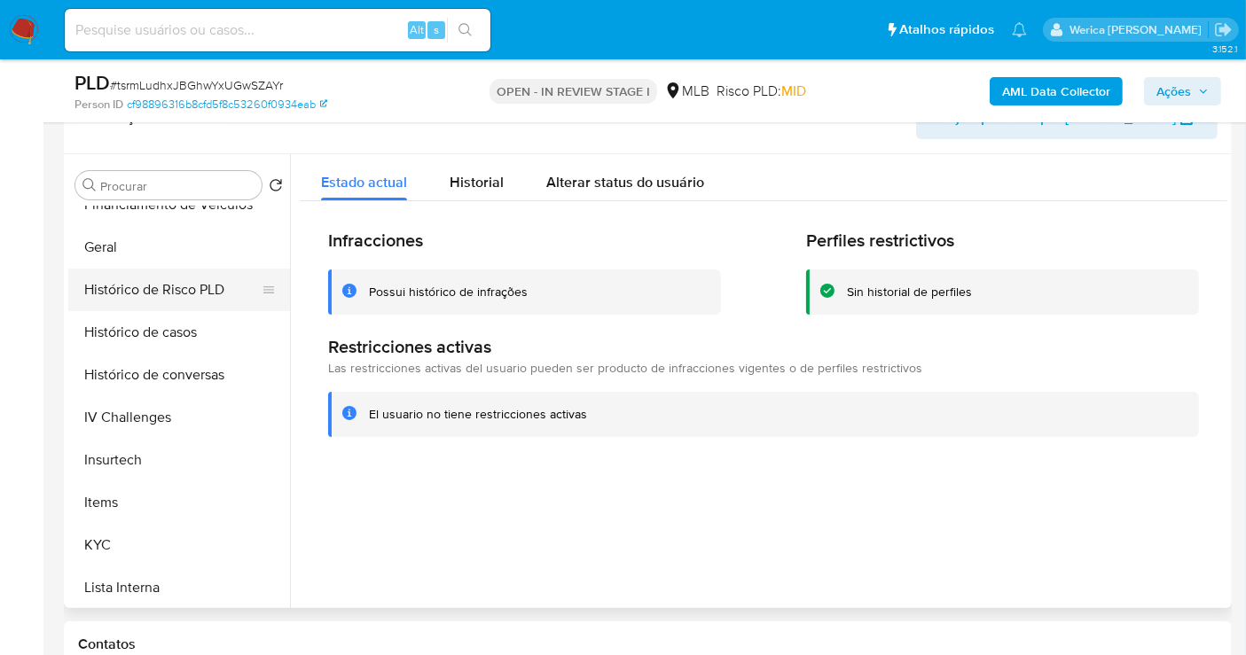
scroll to position [453, 0]
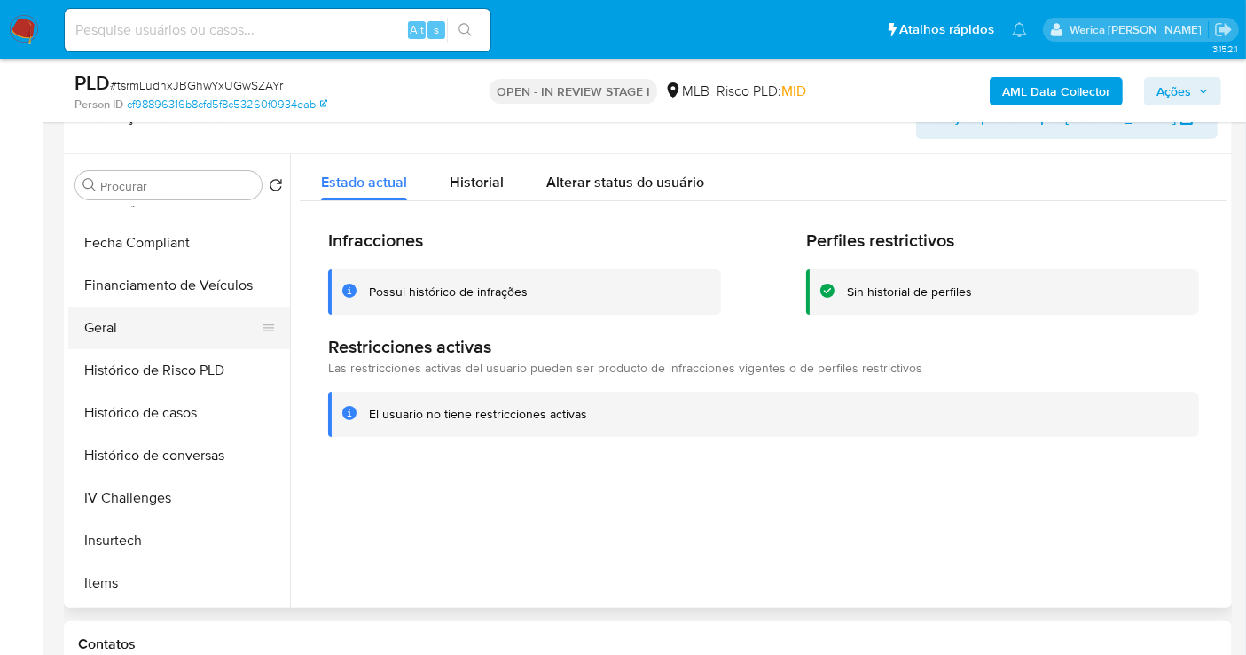
click at [142, 333] on button "Geral" at bounding box center [172, 328] width 208 height 43
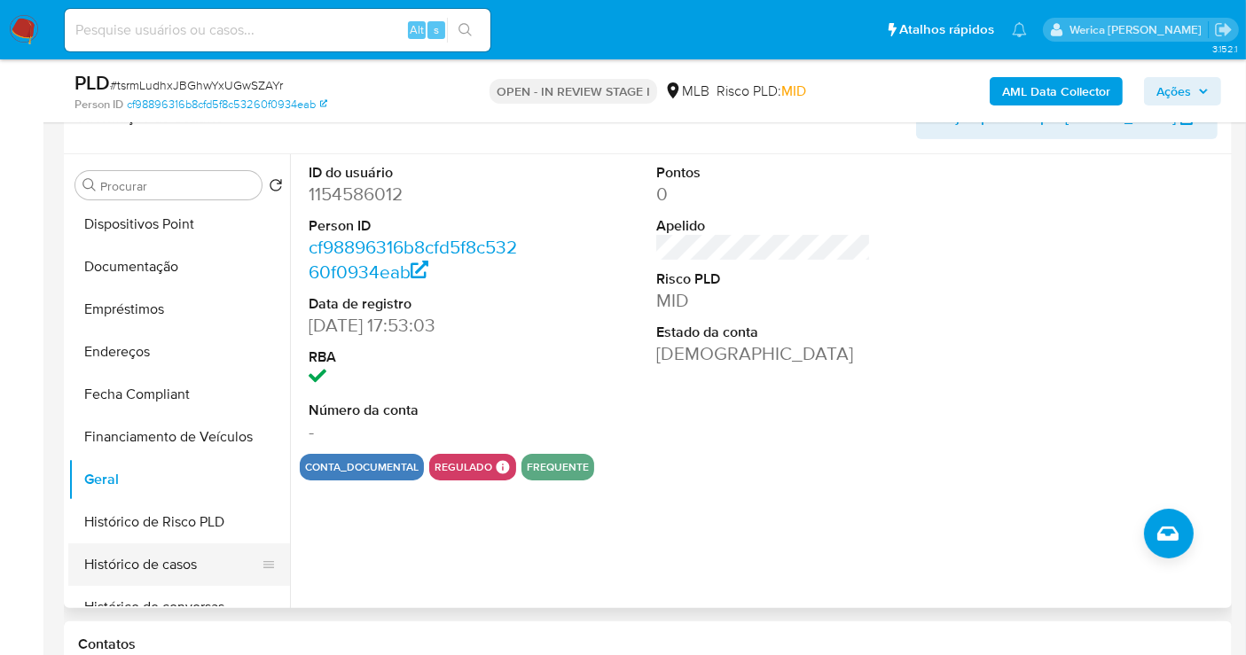
scroll to position [0, 0]
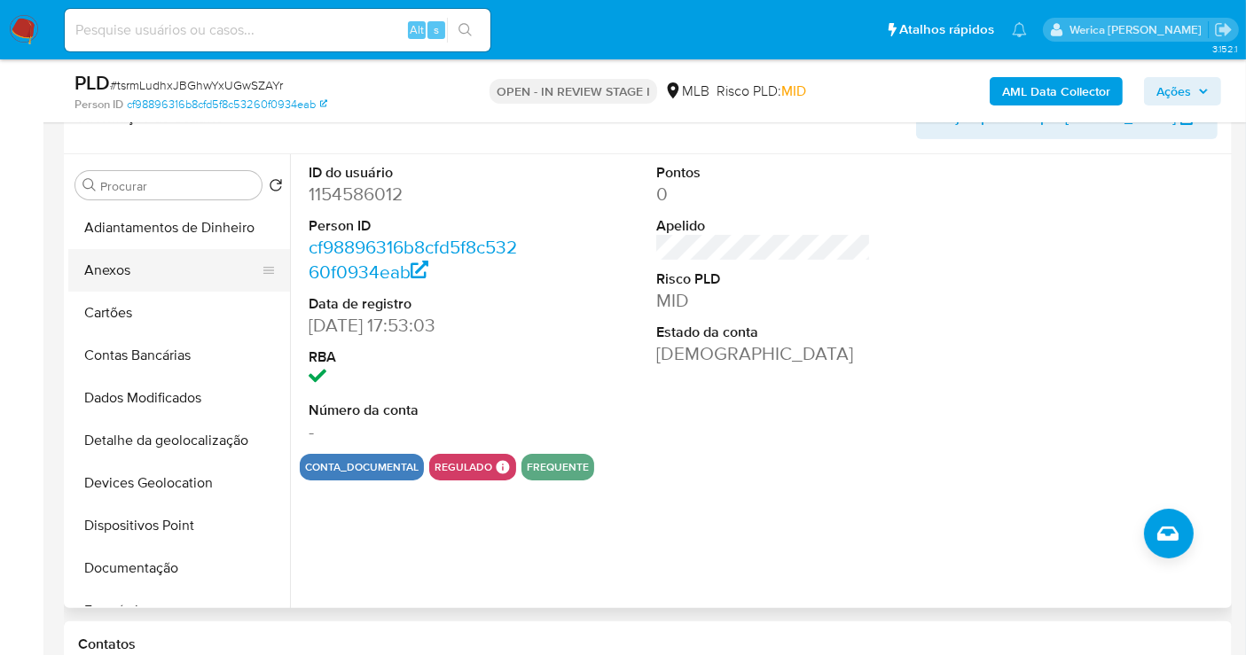
click at [147, 272] on button "Anexos" at bounding box center [172, 270] width 208 height 43
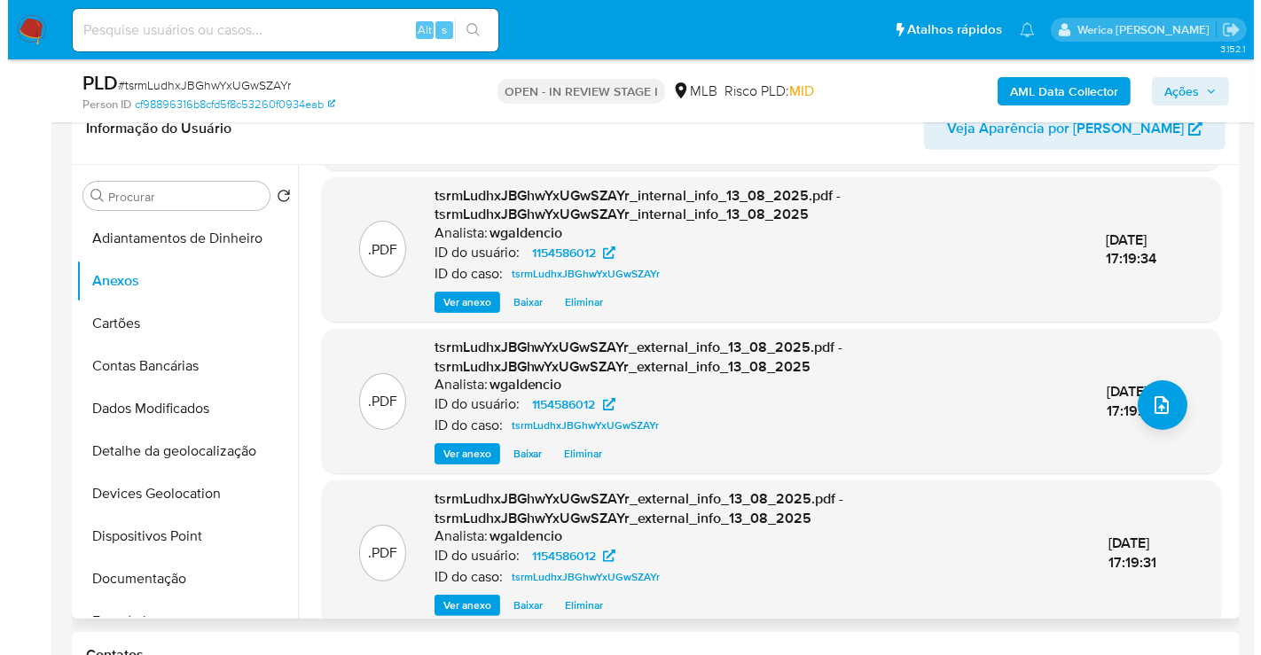
scroll to position [176, 0]
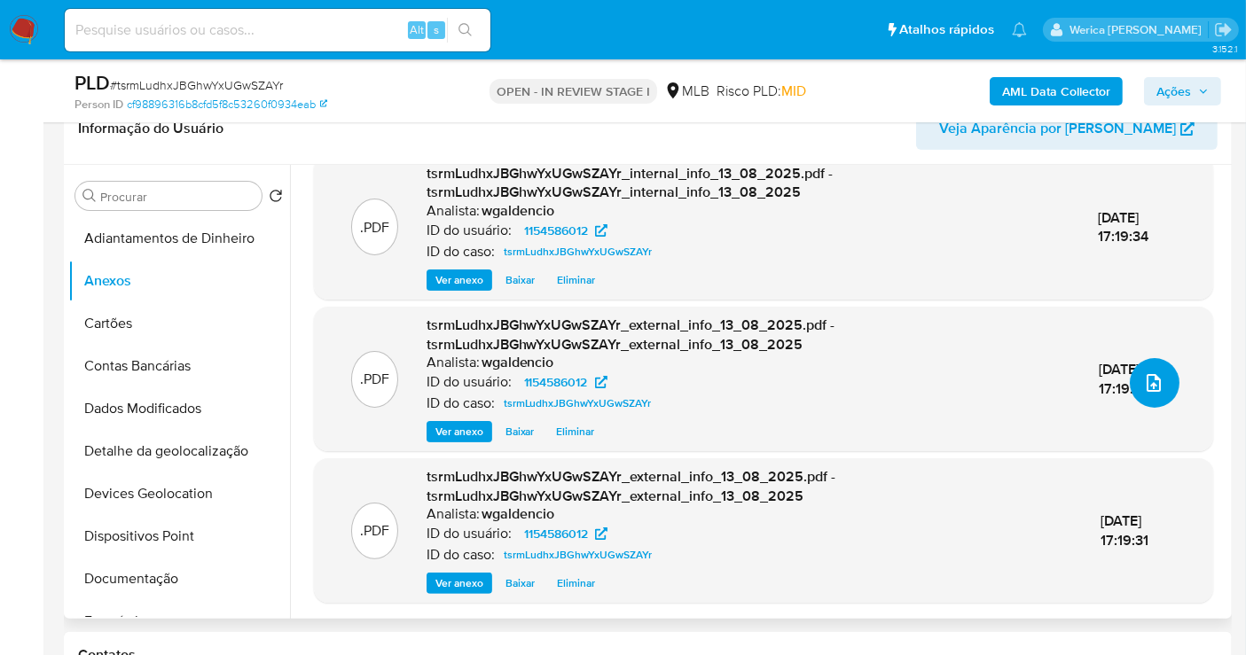
click at [1165, 383] on button "upload-file" at bounding box center [1155, 383] width 50 height 50
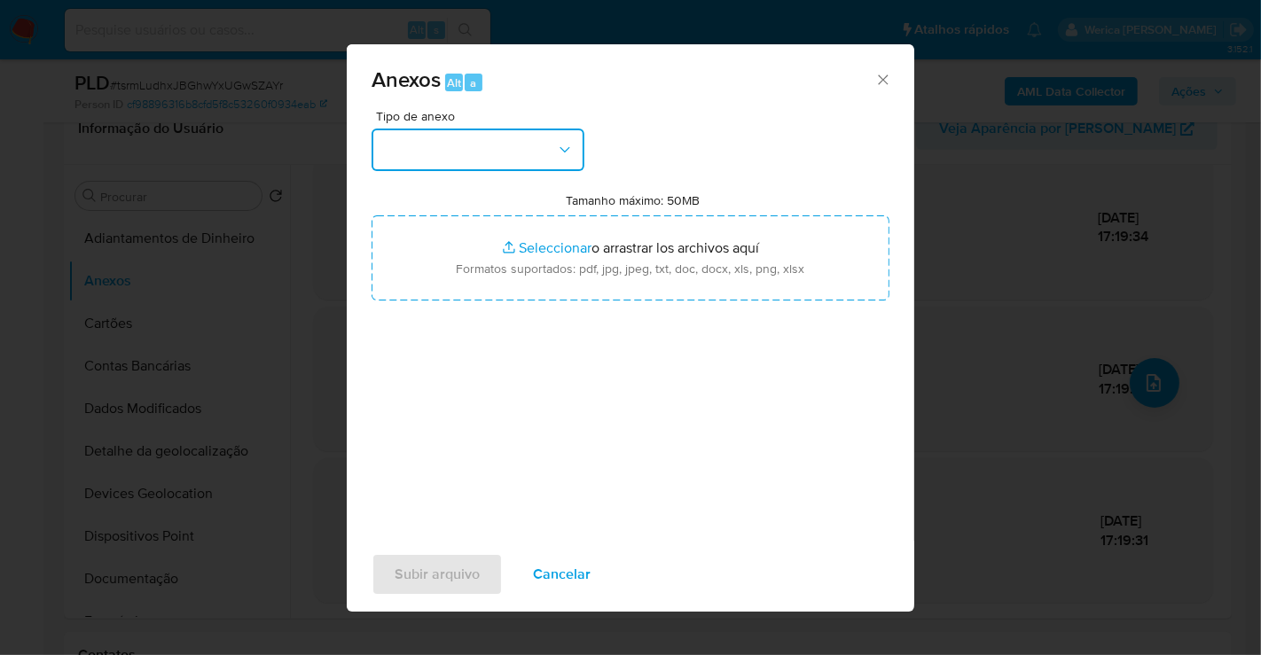
click at [510, 168] on button "button" at bounding box center [478, 150] width 213 height 43
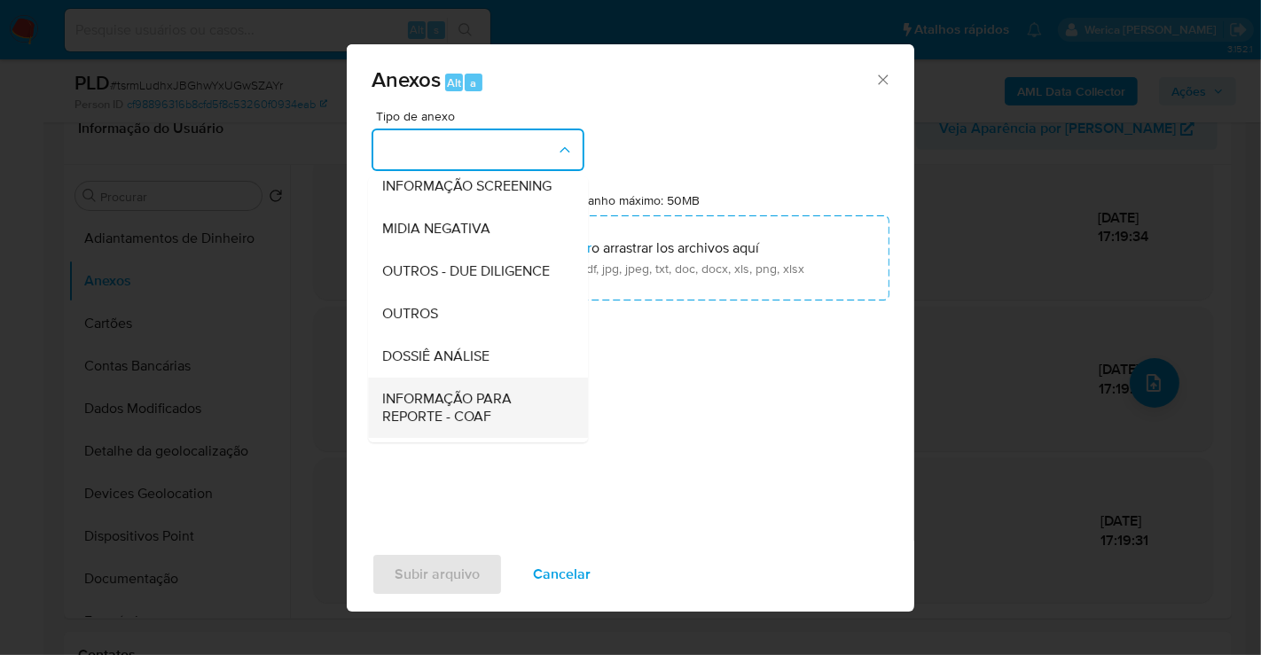
scroll to position [273, 0]
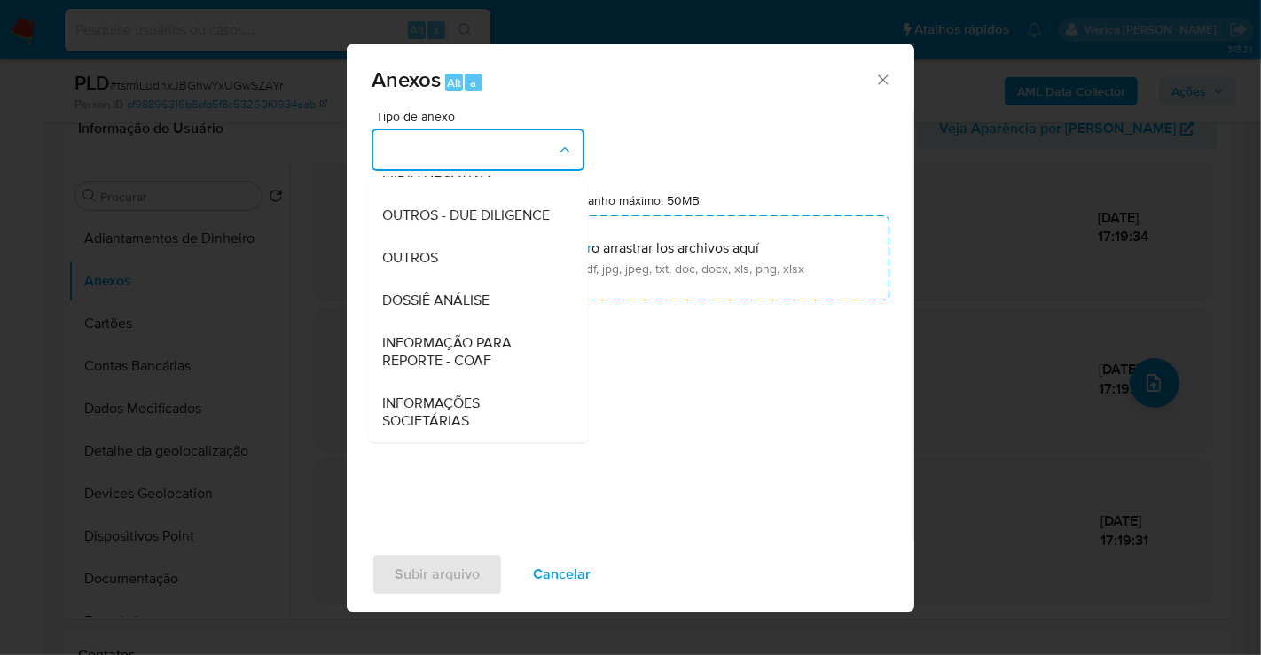
click at [466, 307] on span "DOSSIÊ ANÁLISE" at bounding box center [435, 301] width 107 height 18
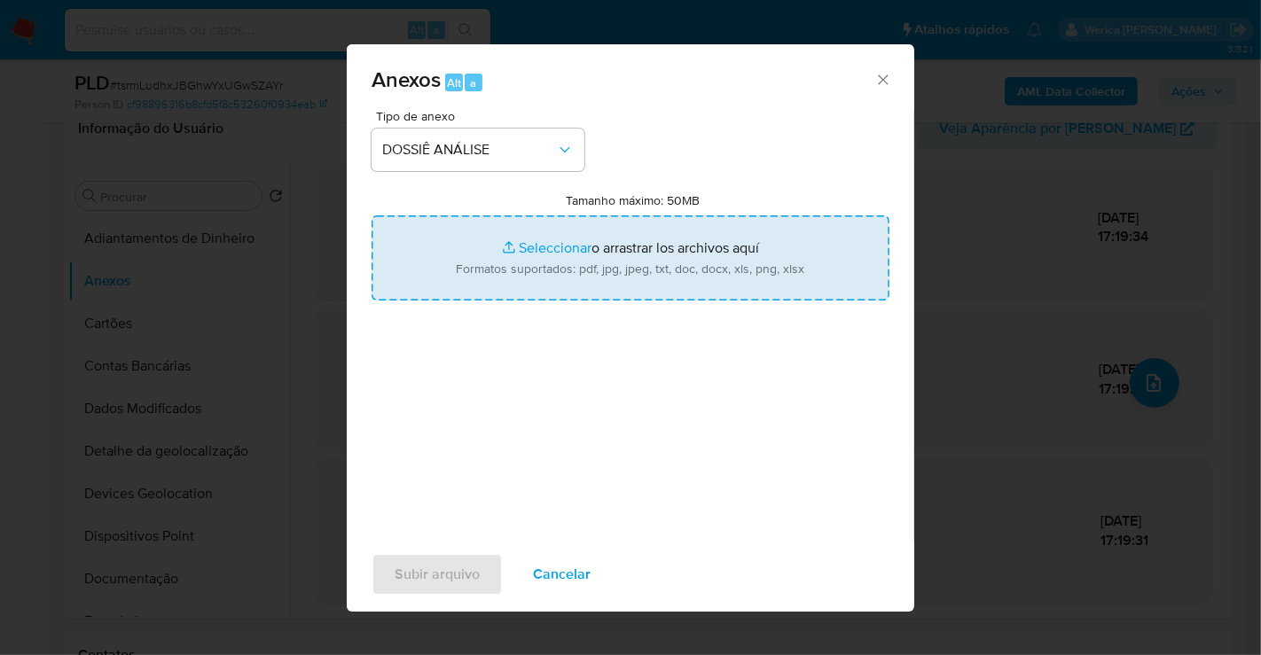
type input "C:\fakepath\Declinio - tsrmLudhxJBGhwYxUGwSZAYr - CNPJ 10249951000314 - A D OLI…"
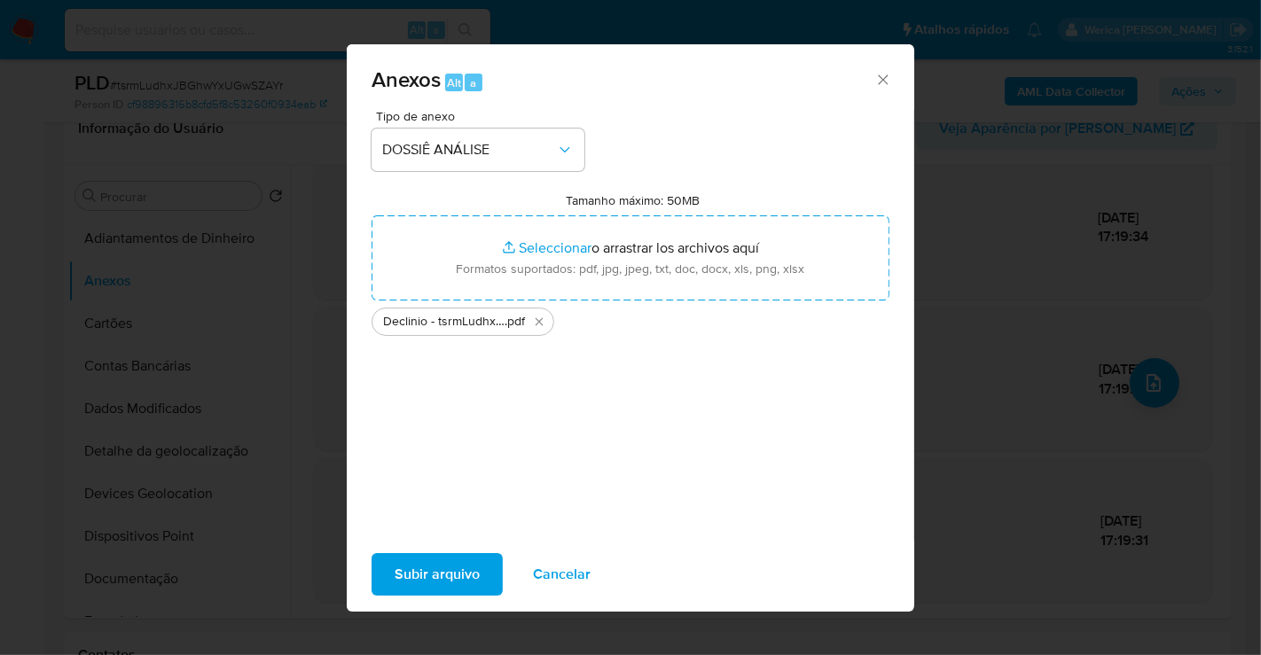
click at [443, 589] on span "Subir arquivo" at bounding box center [437, 574] width 85 height 39
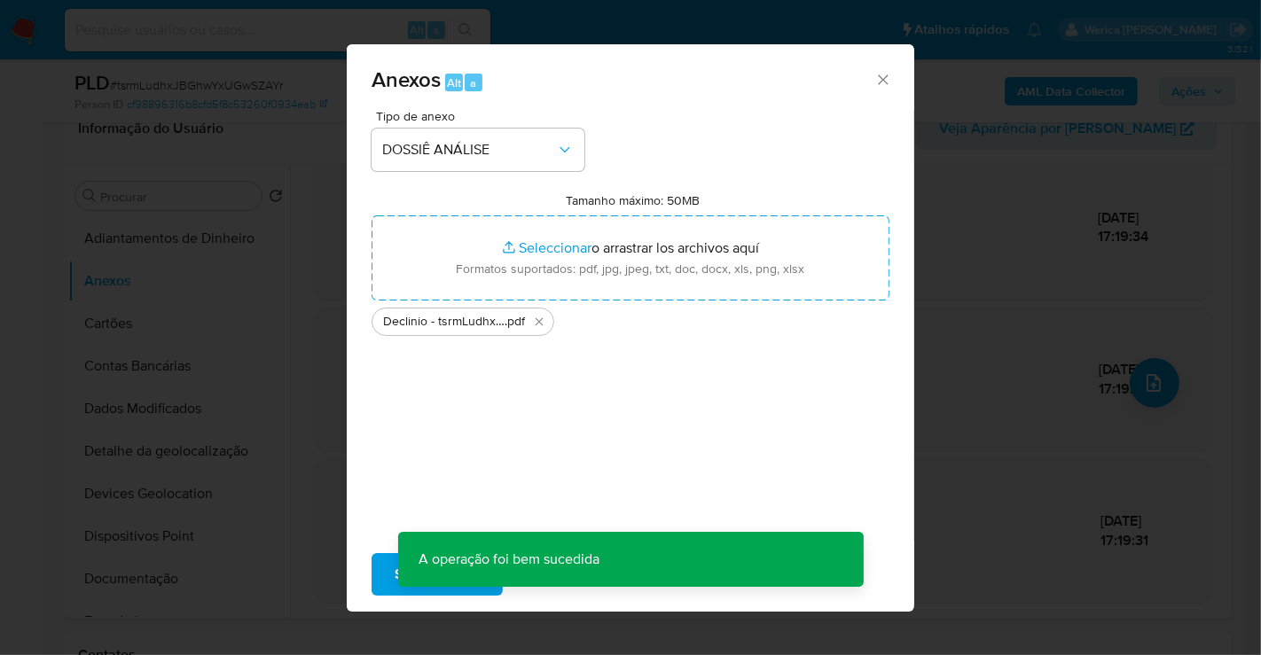
click at [951, 294] on div "Anexos Alt a Tipo de anexo DOSSIÊ ANÁLISE Tamanho máximo: 50MB Seleccionar arch…" at bounding box center [630, 327] width 1261 height 655
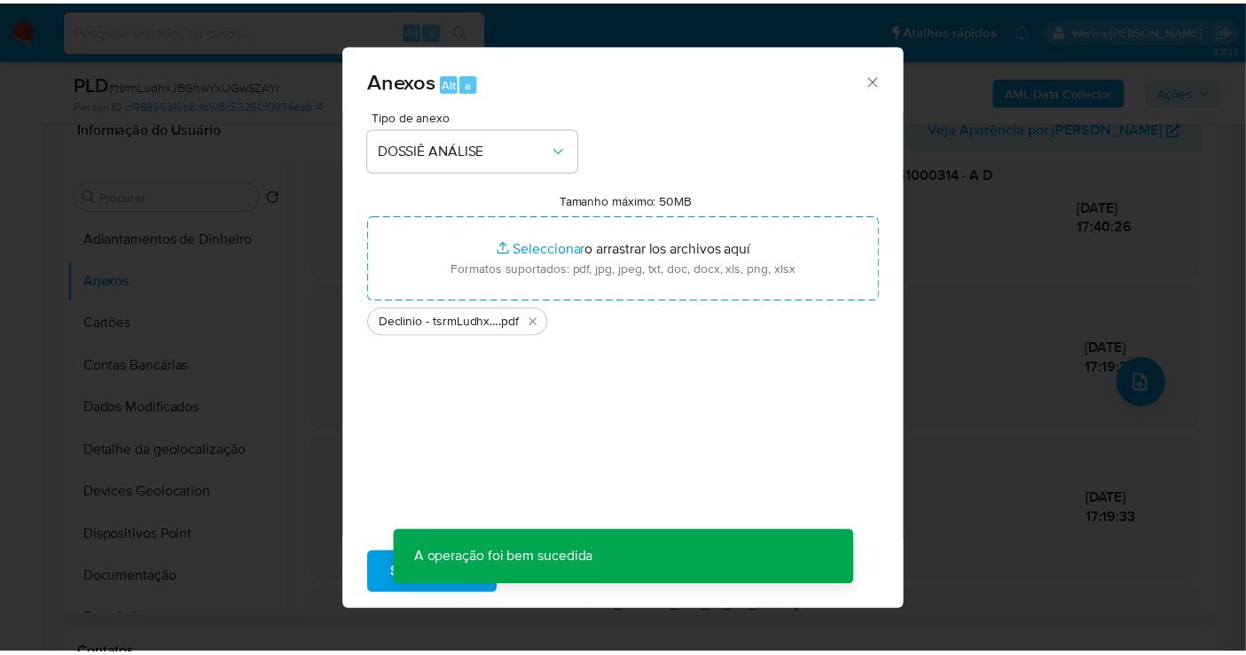
scroll to position [306, 0]
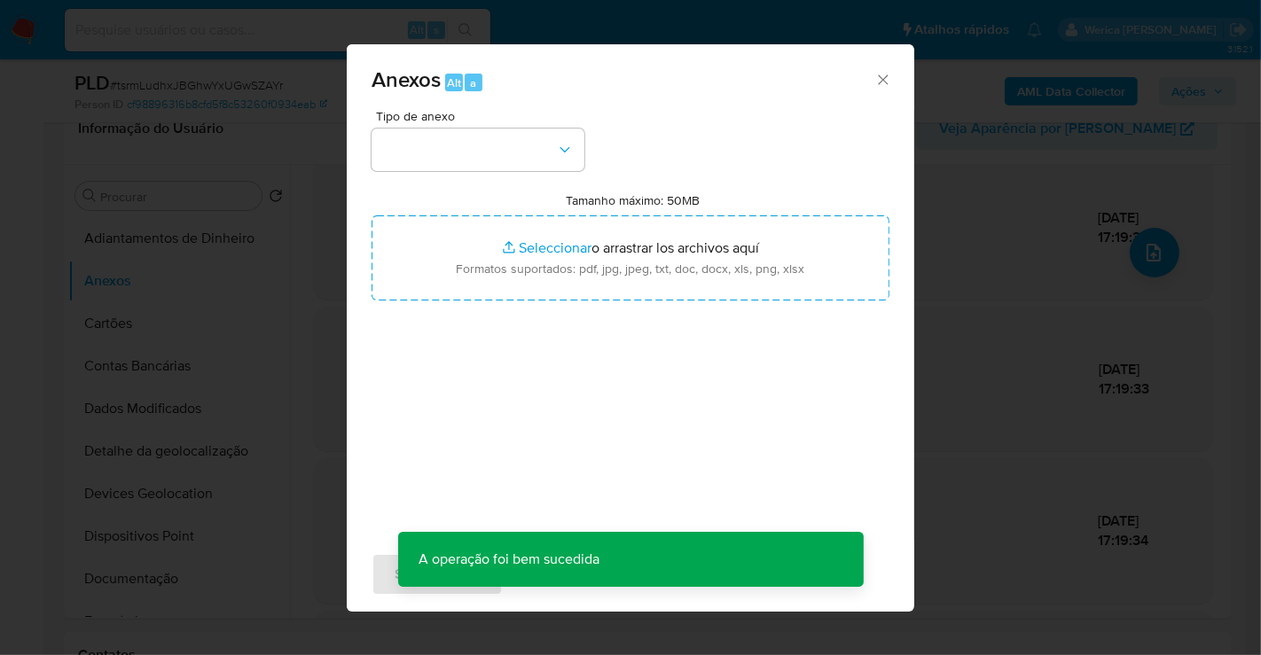
click at [1003, 268] on div "Anexos Alt a Tipo de anexo Tamanho máximo: 50MB Seleccionar archivos Selecciona…" at bounding box center [630, 327] width 1261 height 655
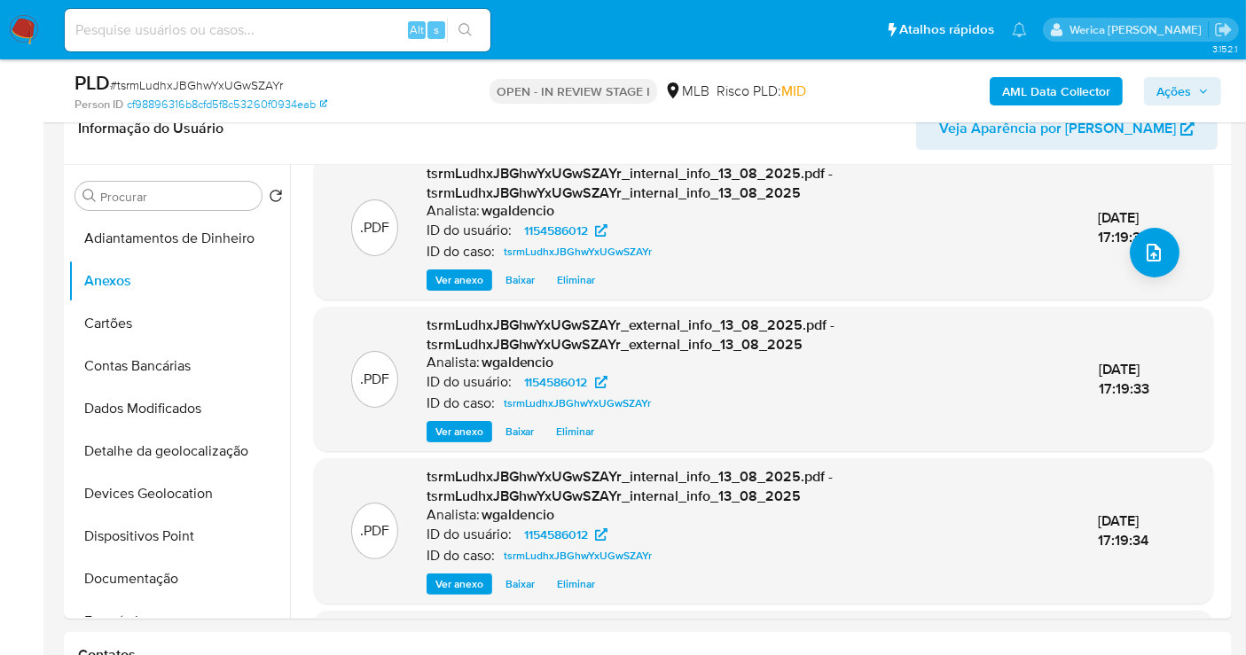
click at [1179, 99] on span "Ações" at bounding box center [1173, 91] width 35 height 28
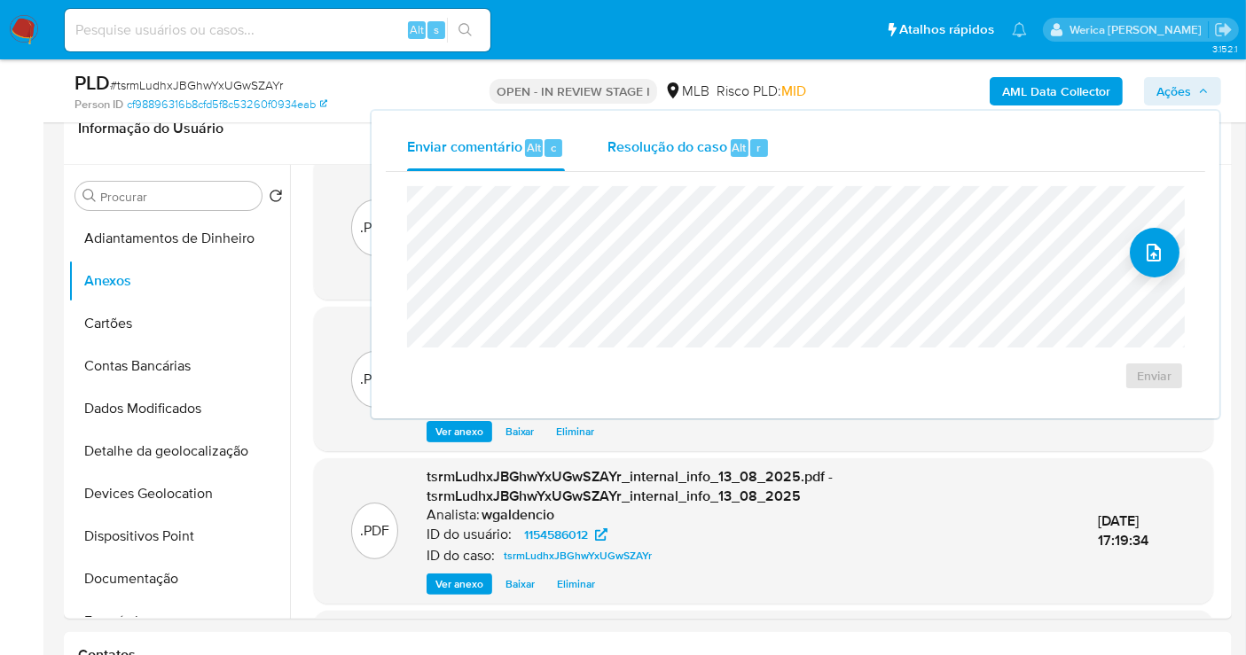
click at [701, 145] on span "Resolução do caso" at bounding box center [667, 147] width 120 height 20
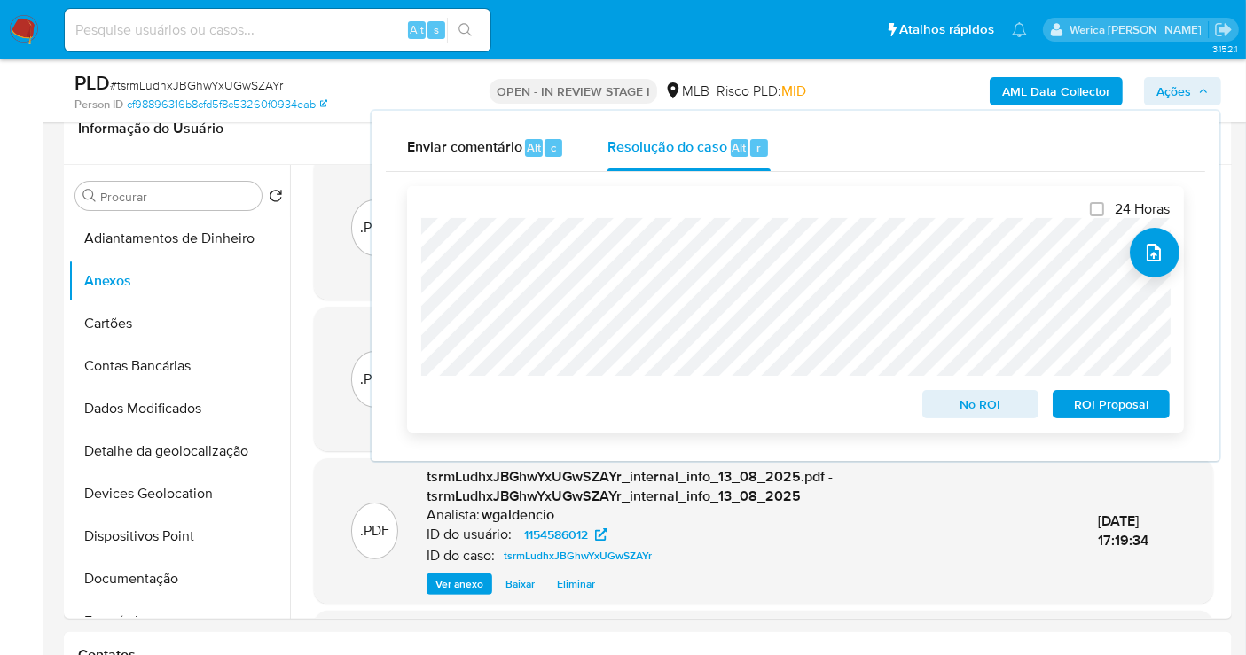
click at [963, 407] on span "No ROI" at bounding box center [981, 404] width 92 height 25
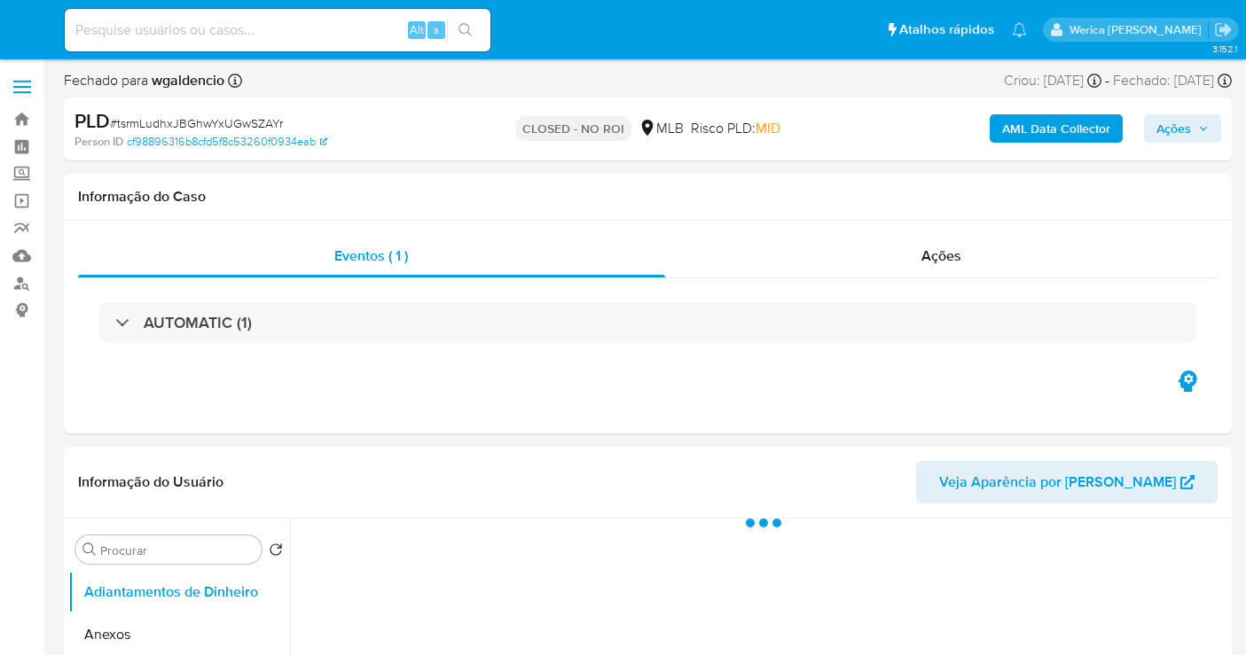
select select "10"
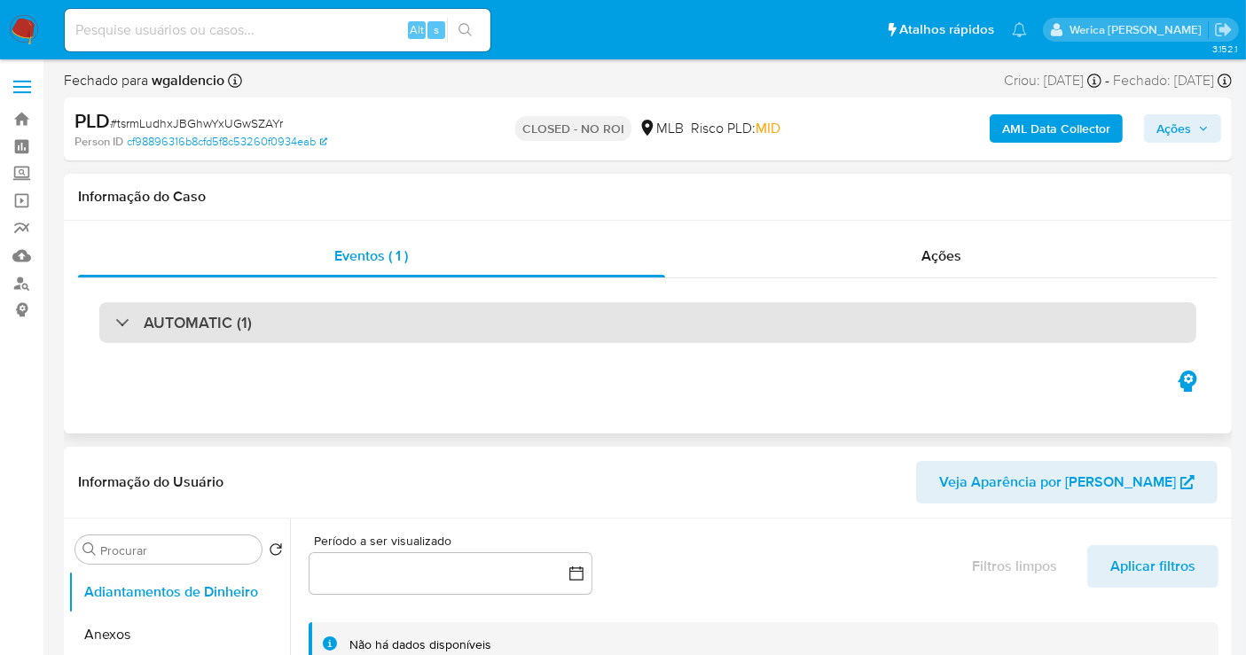
click at [325, 312] on div "AUTOMATIC (1)" at bounding box center [647, 322] width 1097 height 41
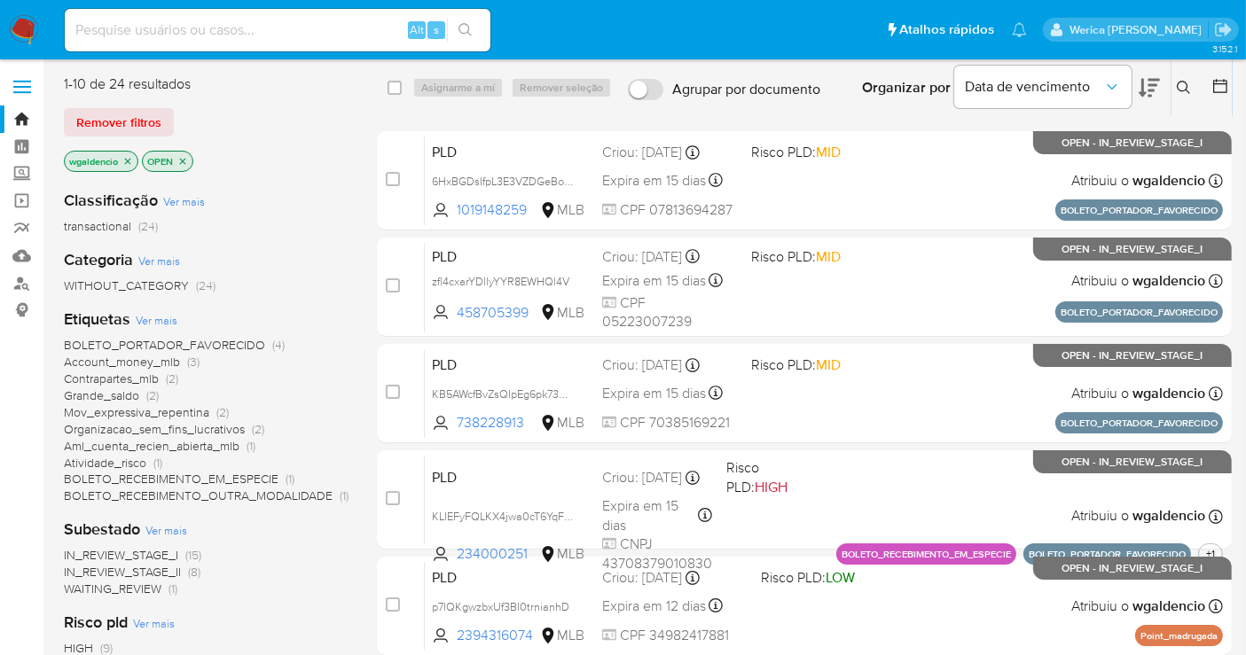
click at [121, 557] on span "IN_REVIEW_STAGE_I" at bounding box center [121, 555] width 114 height 18
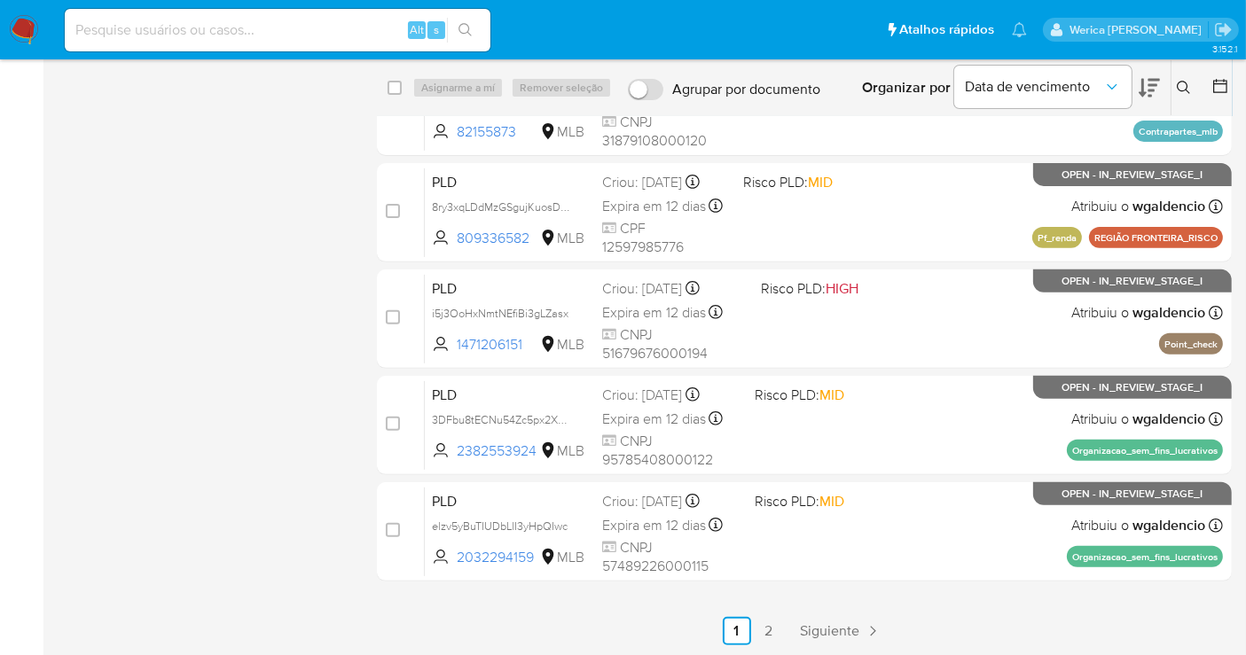
scroll to position [607, 0]
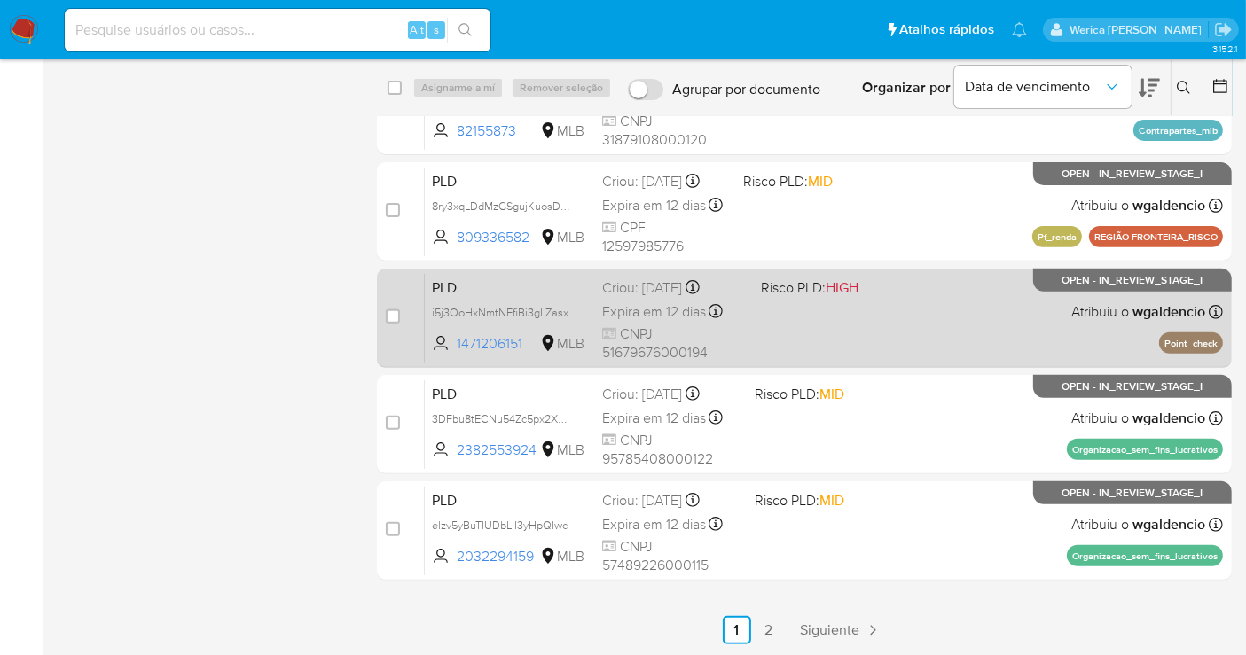
click at [996, 341] on div "PLD i5j3OoHxNmtNEfiBi3gLZasx 1471206151 MLB Risco PLD: HIGH Criou: 12/07/2025 C…" at bounding box center [824, 318] width 798 height 90
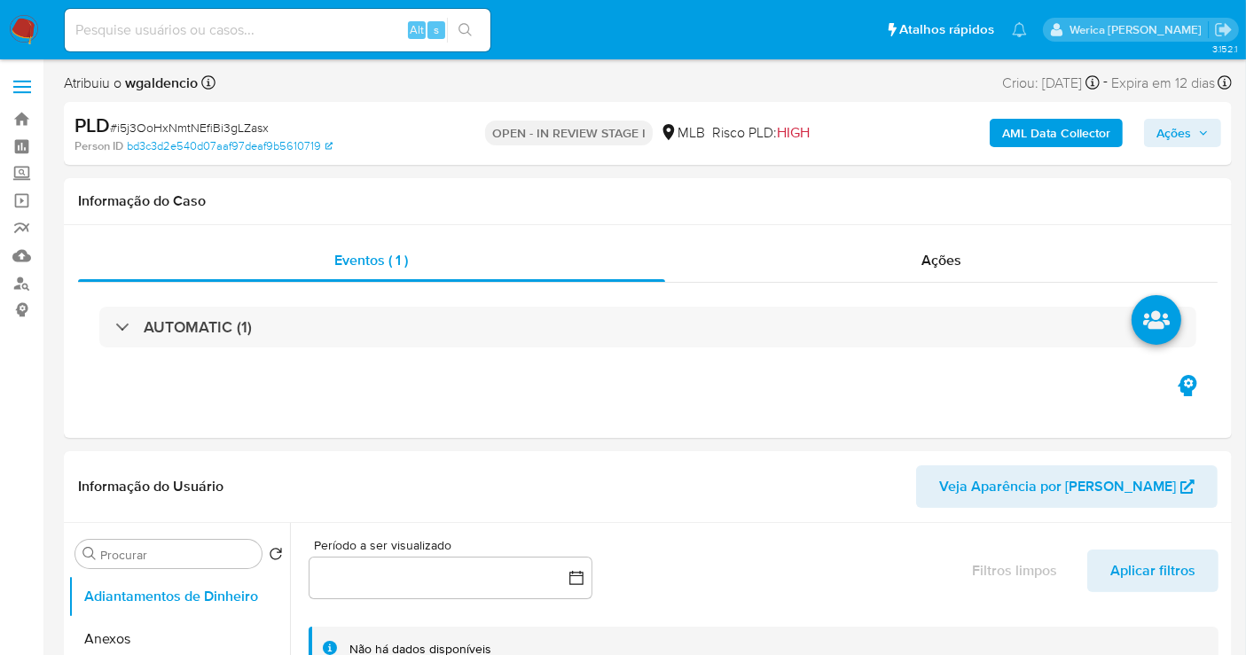
select select "10"
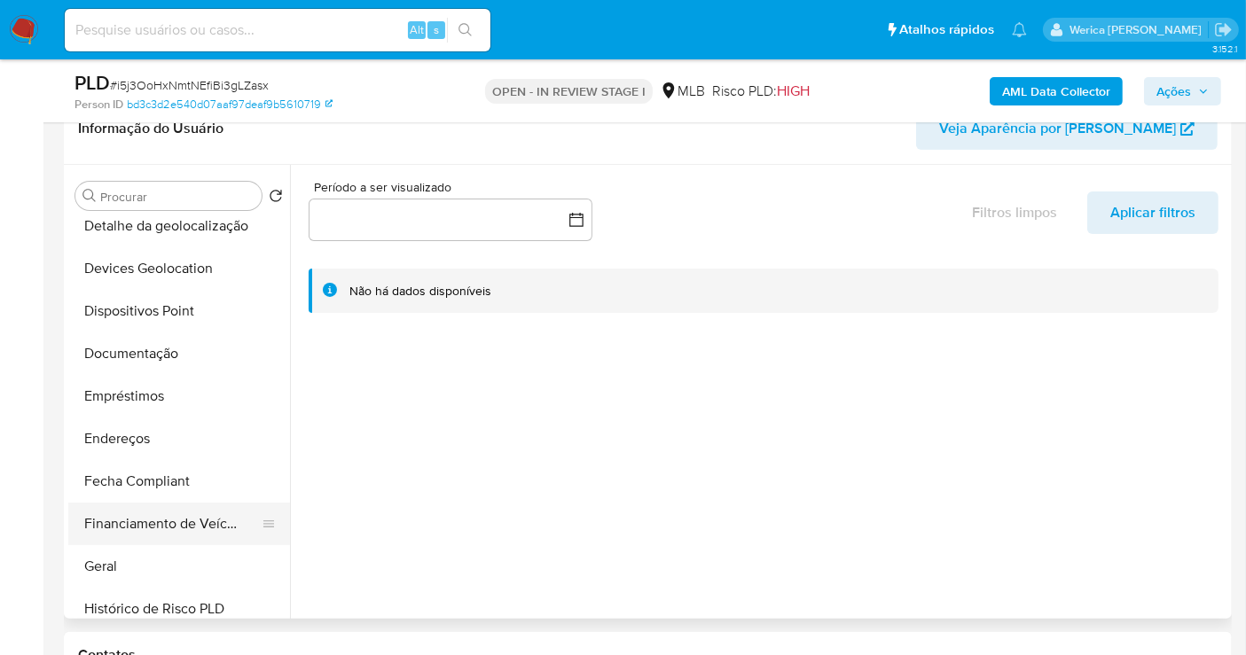
scroll to position [295, 0]
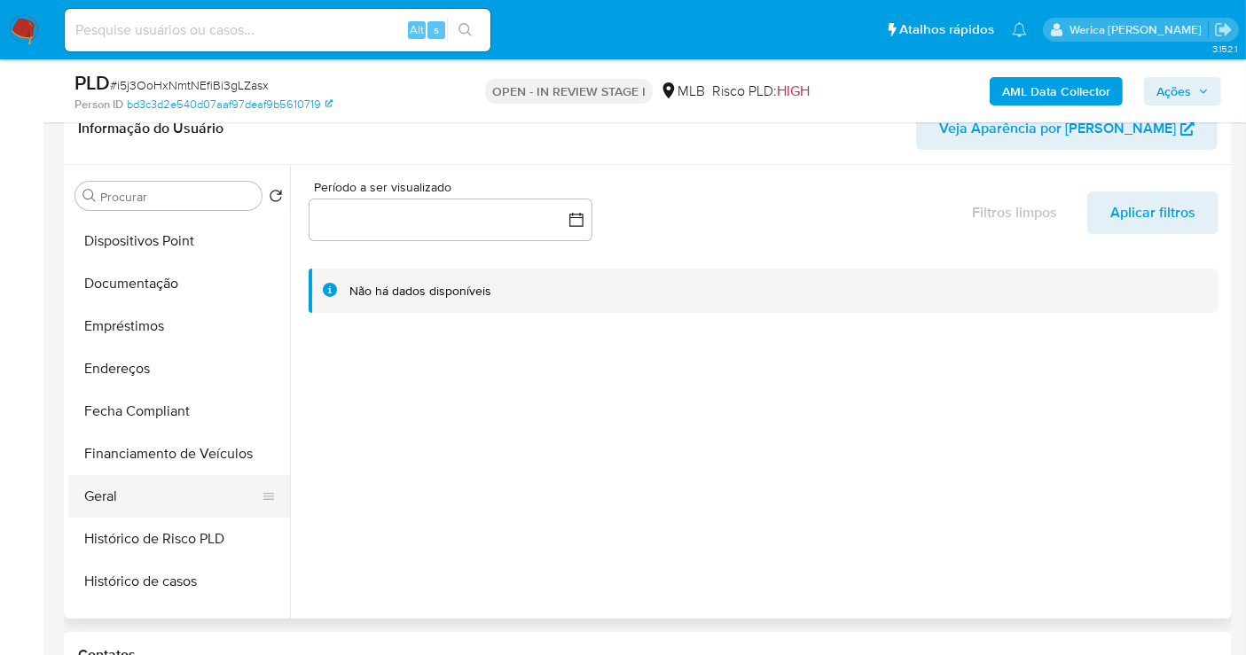
click at [121, 505] on button "Geral" at bounding box center [172, 496] width 208 height 43
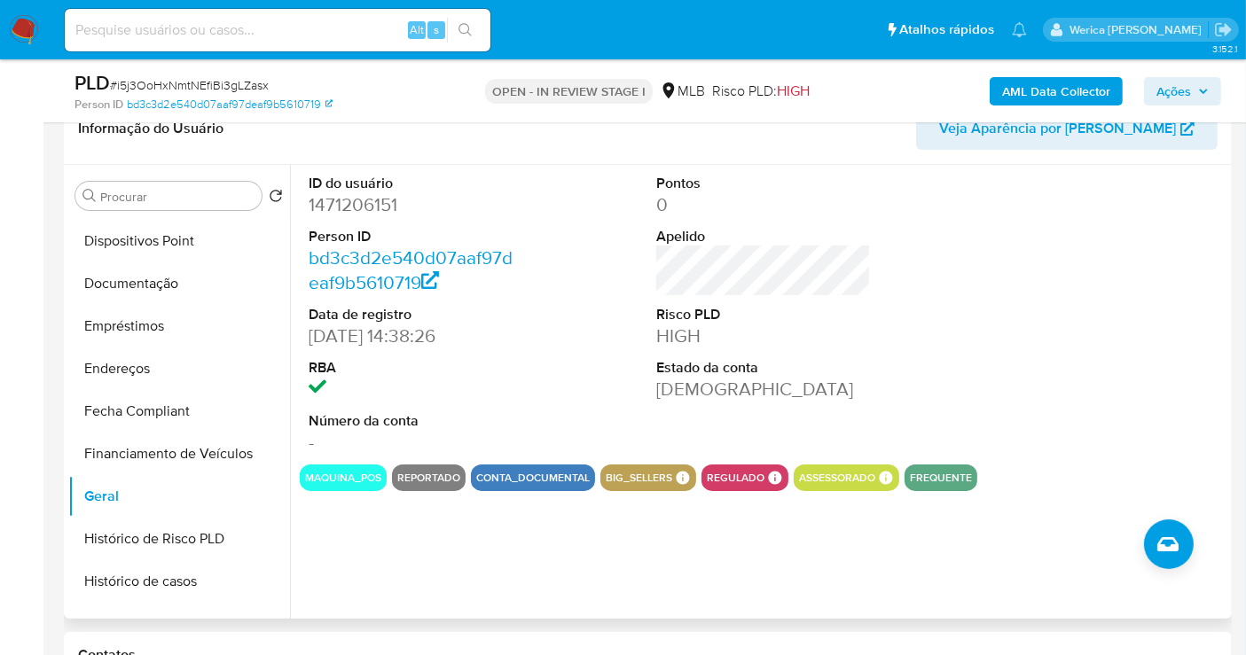
click at [365, 202] on dd "1471206151" at bounding box center [416, 204] width 215 height 25
copy dd "1471206151"
click at [175, 564] on button "Histórico de casos" at bounding box center [172, 581] width 208 height 43
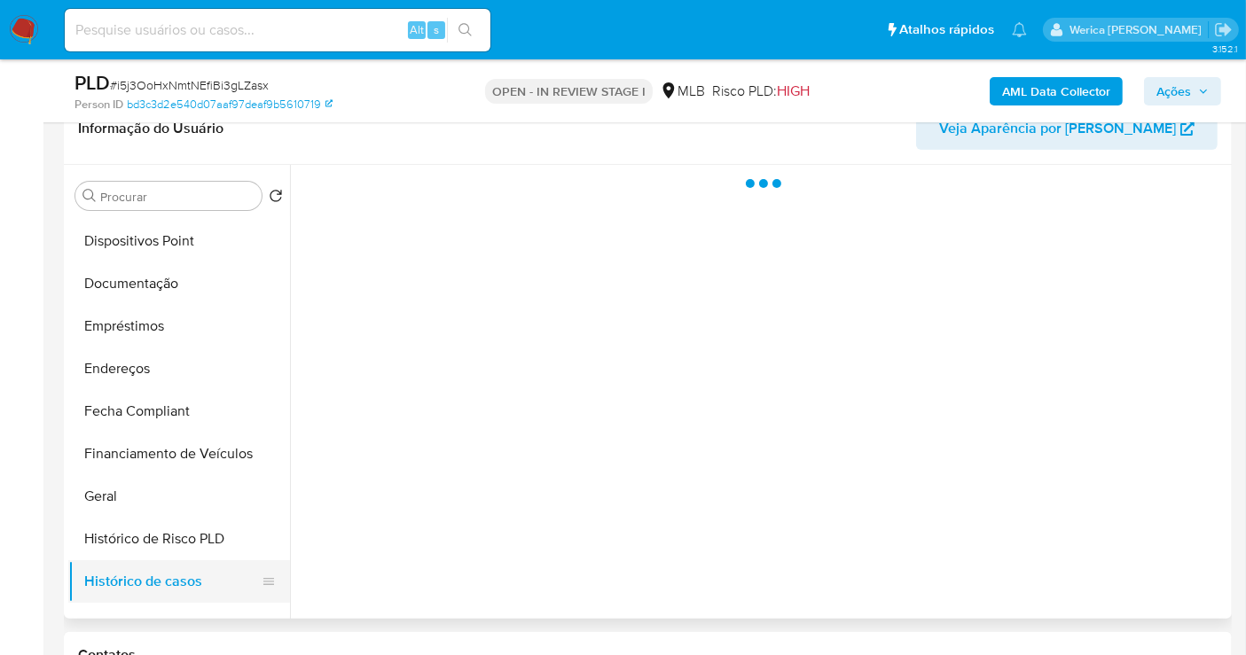
click at [190, 576] on button "Histórico de casos" at bounding box center [172, 581] width 208 height 43
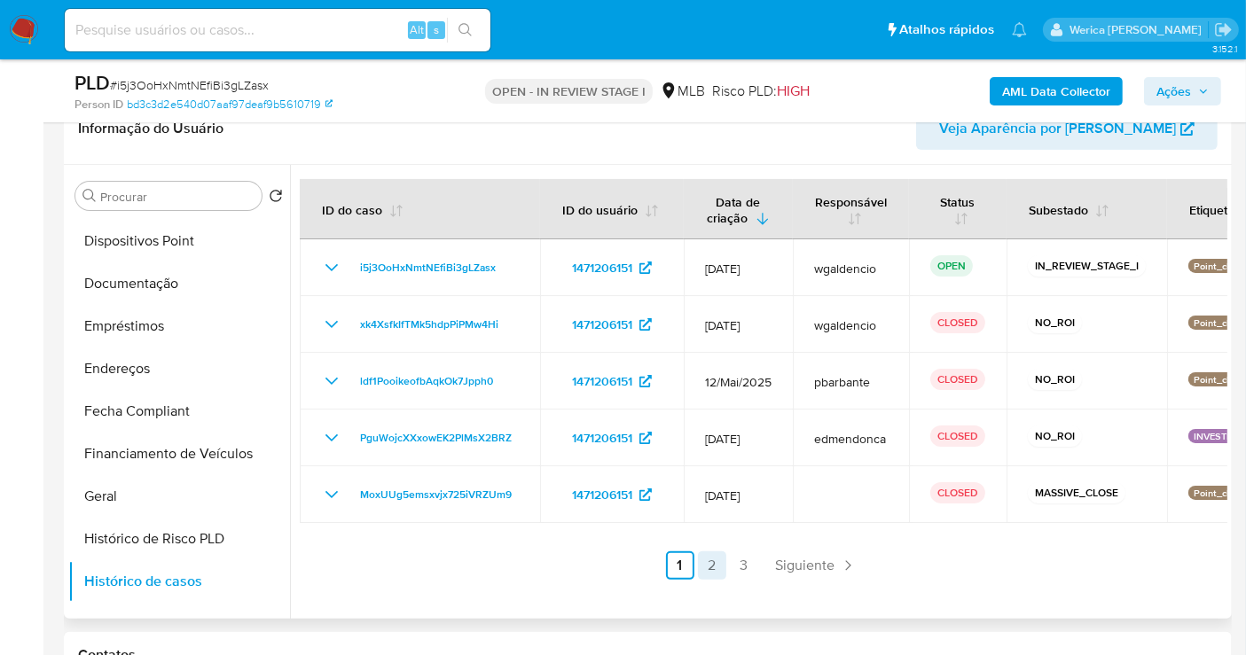
click at [709, 567] on link "2" at bounding box center [712, 566] width 28 height 28
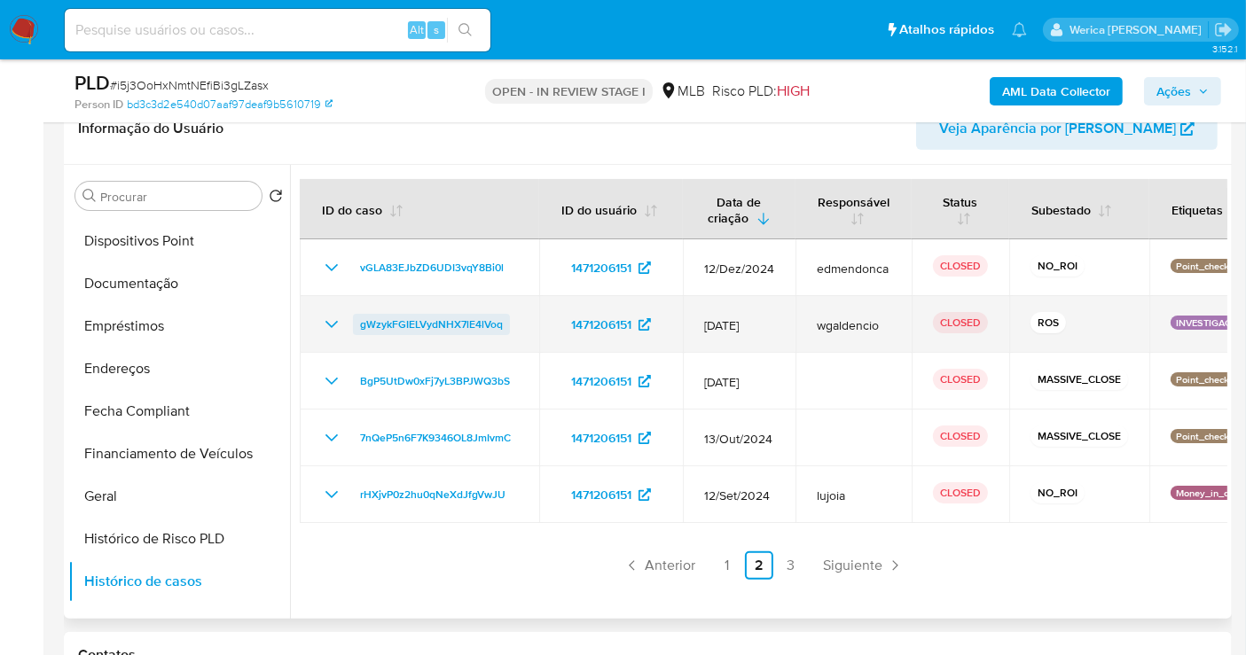
click at [370, 319] on span "gWzykFGIELVydNHX7lE4lVoq" at bounding box center [431, 324] width 143 height 21
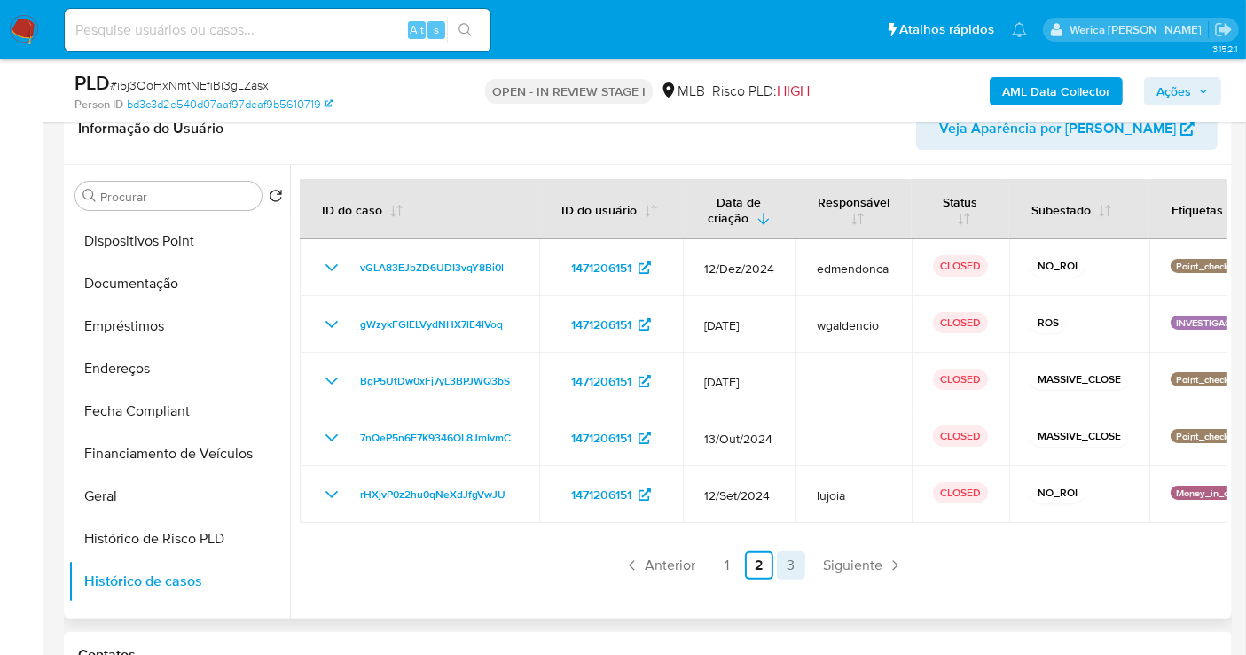
click at [787, 568] on link "3" at bounding box center [791, 566] width 28 height 28
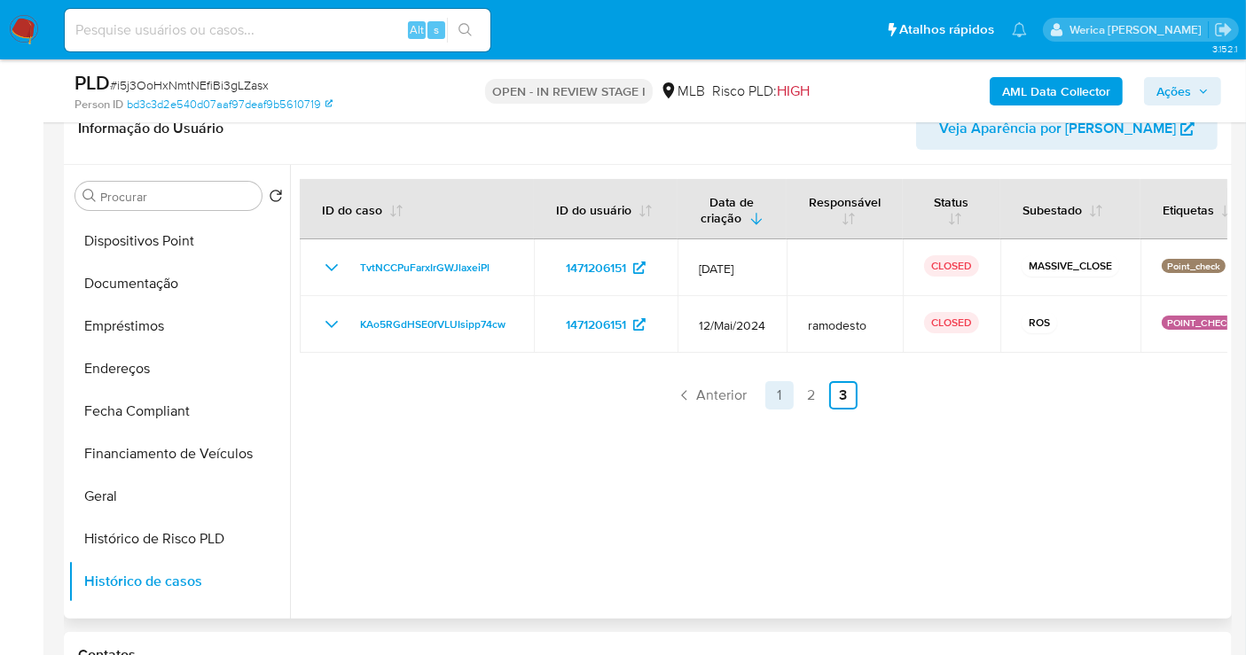
click at [787, 386] on link "1" at bounding box center [779, 395] width 28 height 28
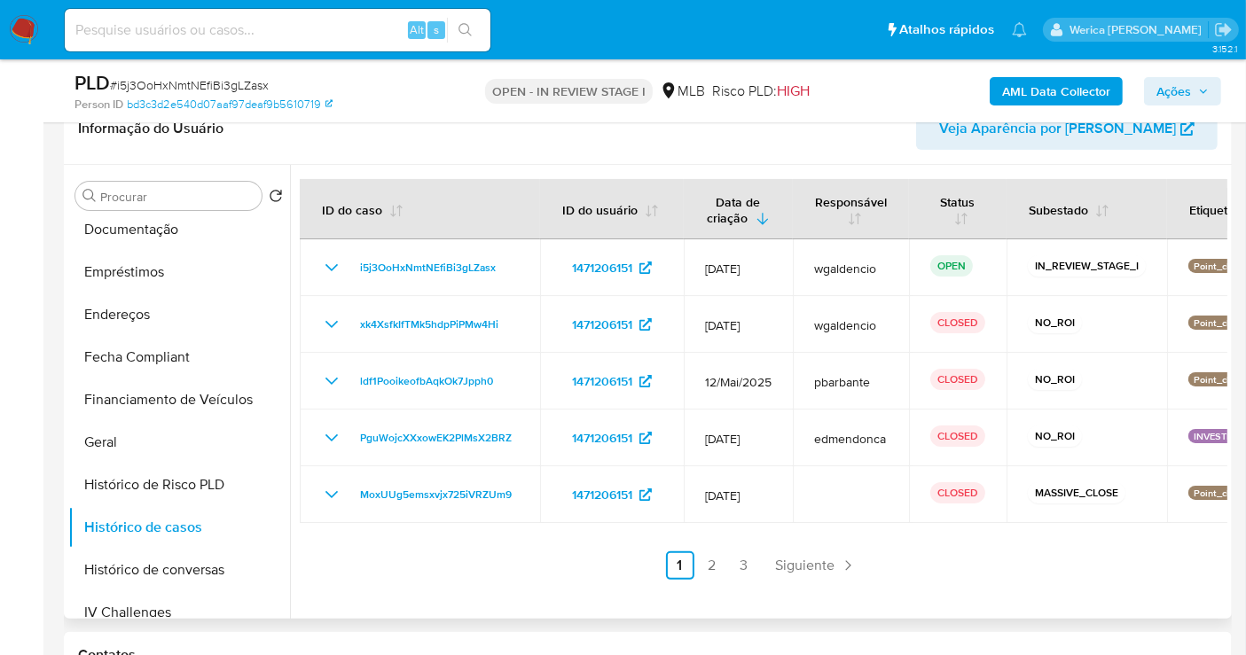
scroll to position [591, 0]
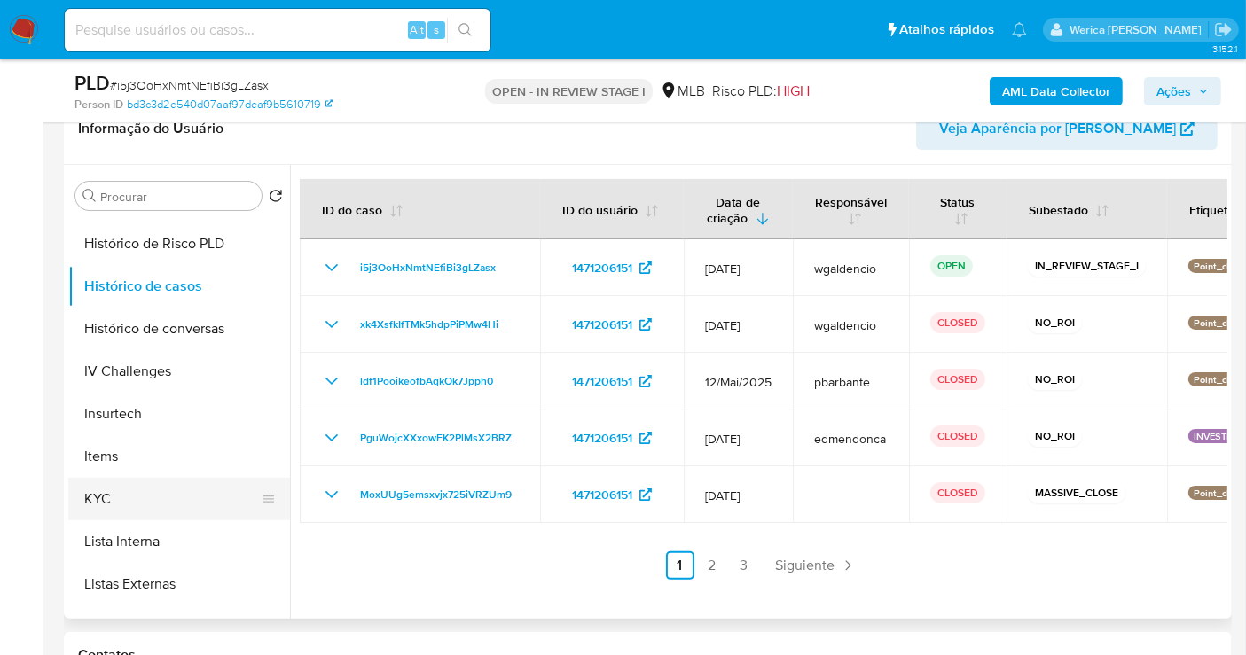
click at [192, 487] on button "KYC" at bounding box center [172, 499] width 208 height 43
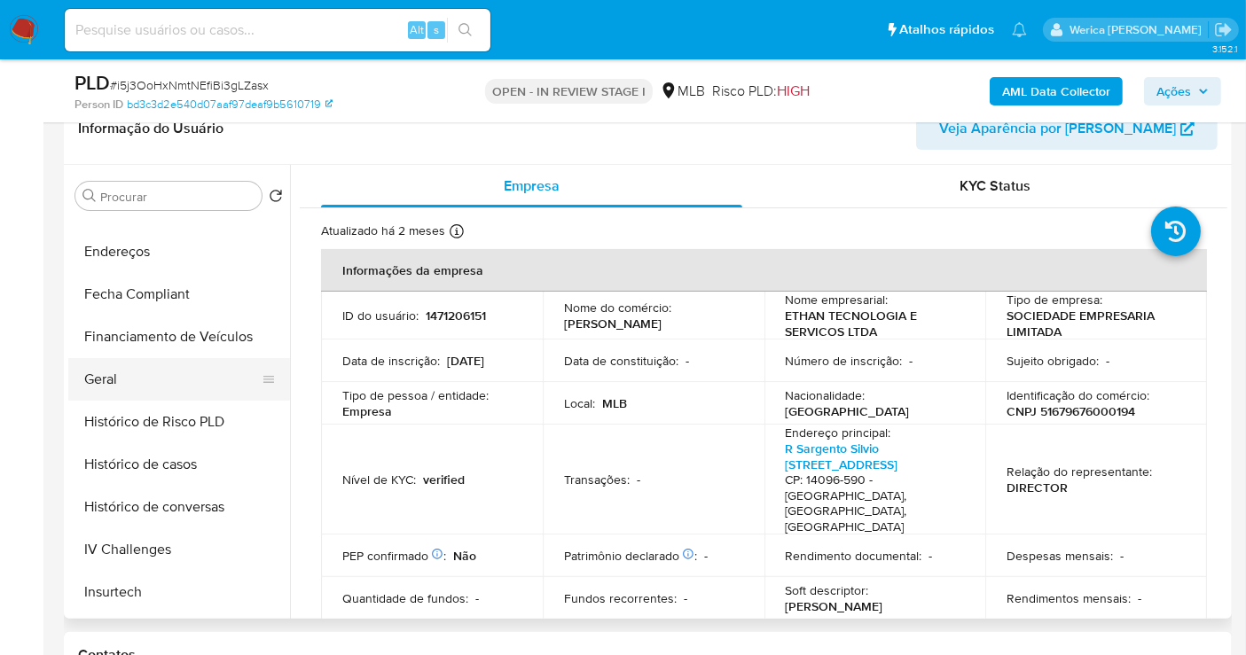
scroll to position [295, 0]
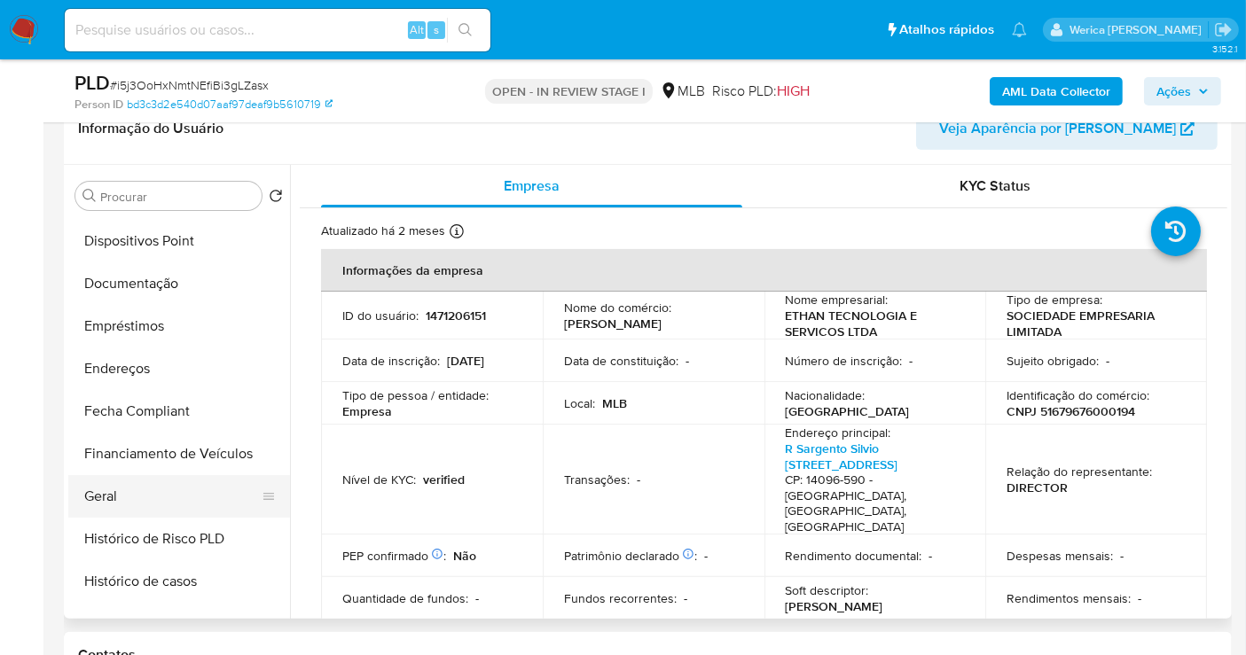
click at [184, 475] on button "Geral" at bounding box center [172, 496] width 208 height 43
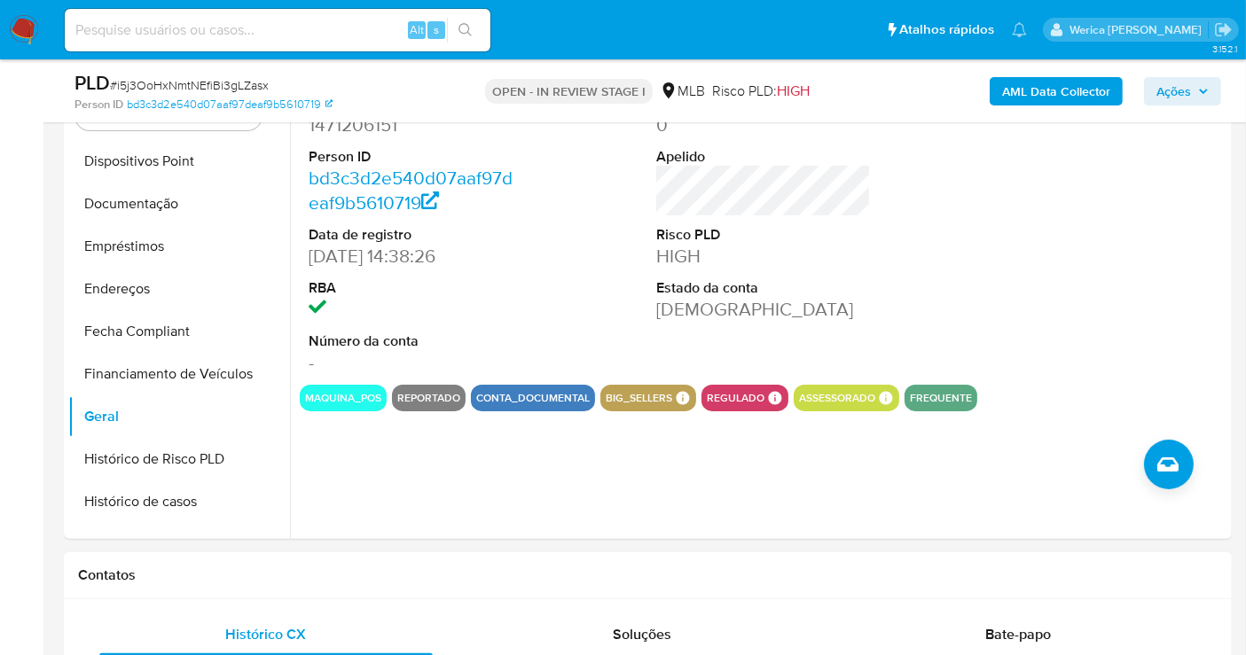
scroll to position [492, 0]
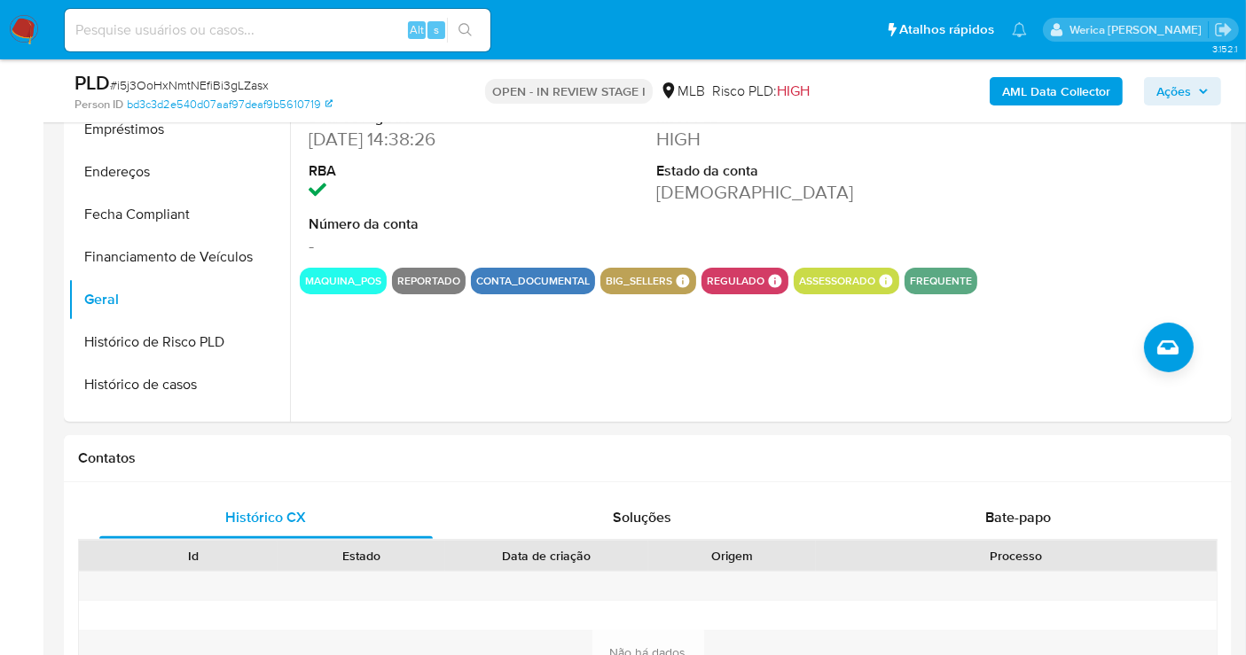
click at [1136, 236] on div at bounding box center [1112, 118] width 232 height 300
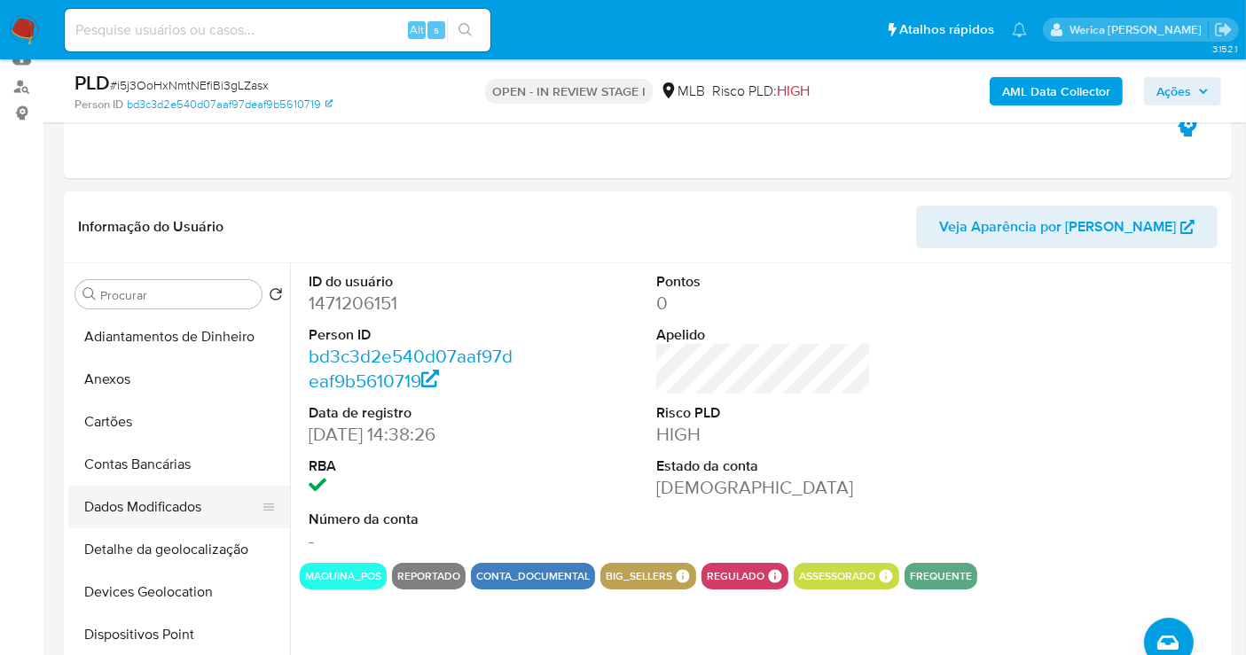
scroll to position [295, 0]
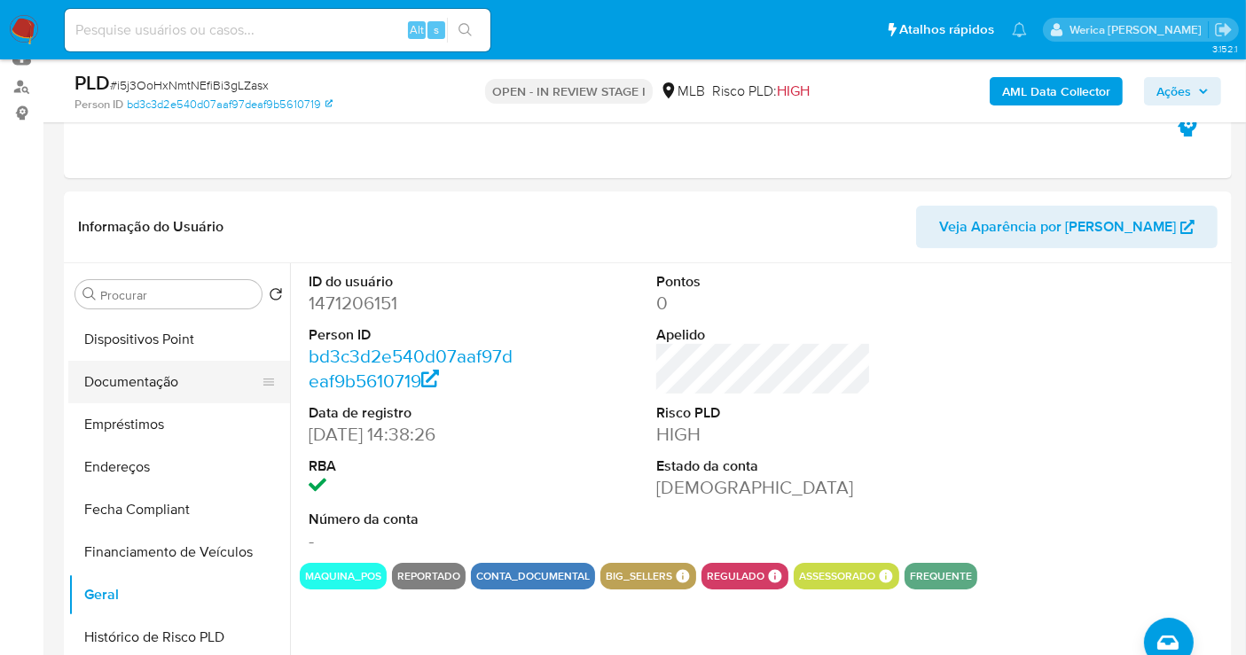
click at [176, 372] on button "Documentação" at bounding box center [172, 382] width 208 height 43
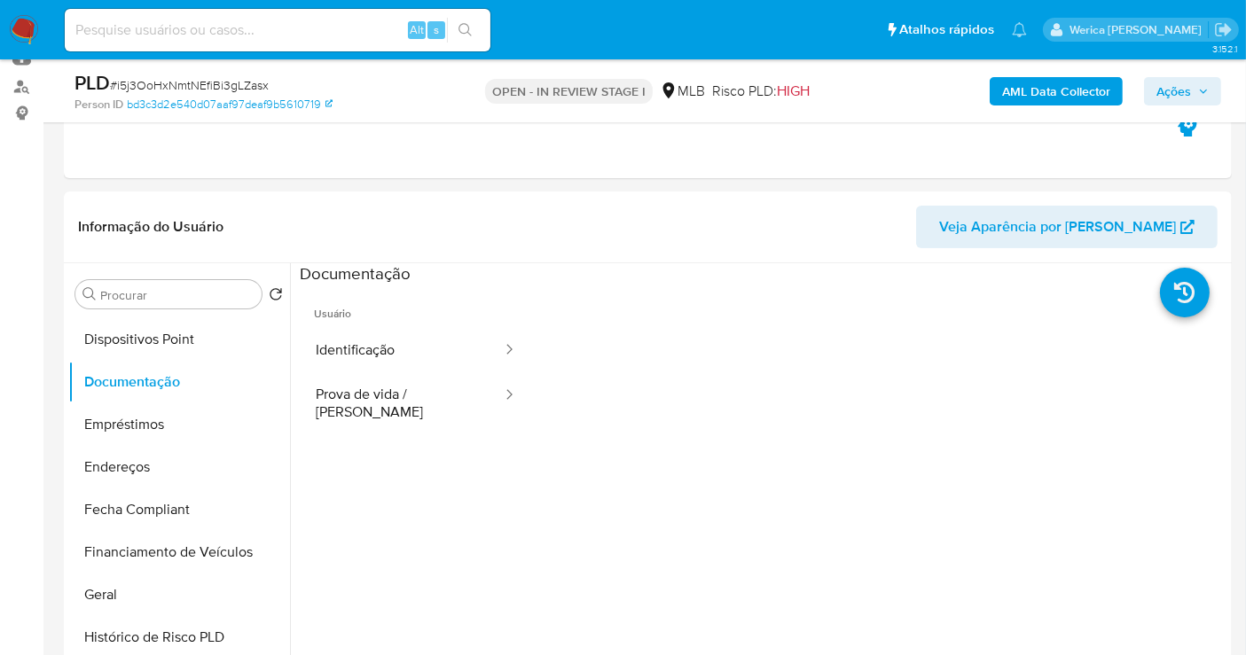
click at [341, 321] on span "Usuário" at bounding box center [416, 307] width 232 height 43
click at [359, 353] on button "Identificação" at bounding box center [402, 350] width 204 height 45
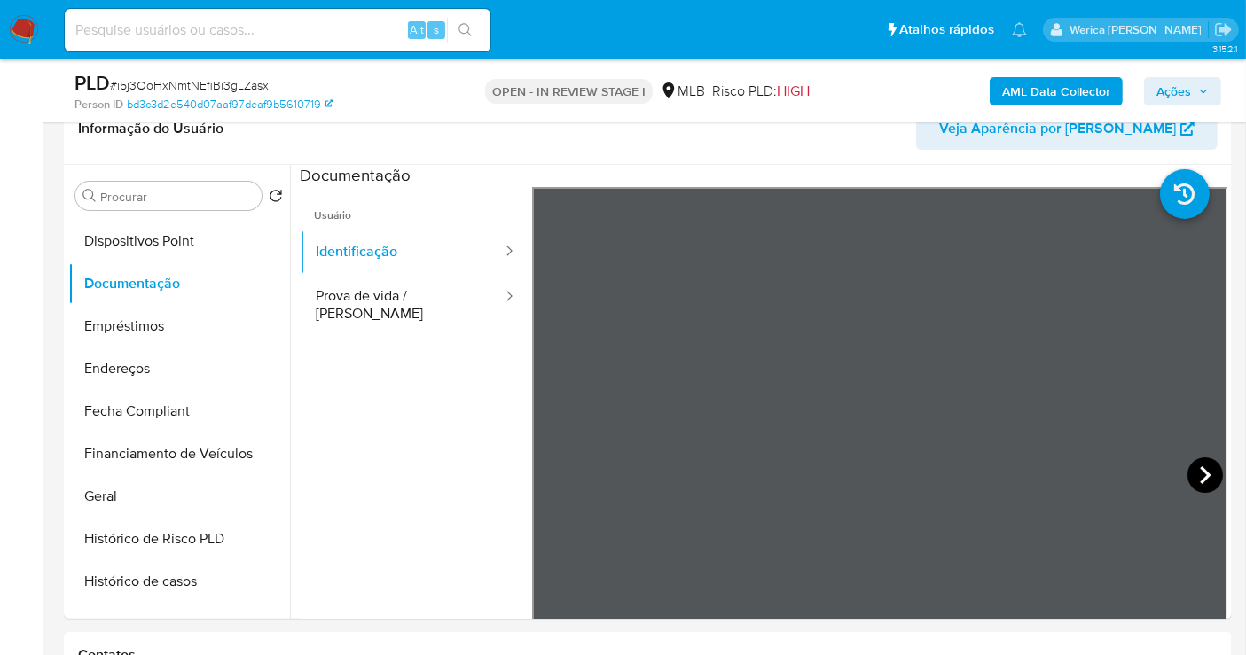
click at [1199, 482] on icon at bounding box center [1204, 475] width 35 height 35
click at [1201, 482] on div at bounding box center [880, 478] width 696 height 582
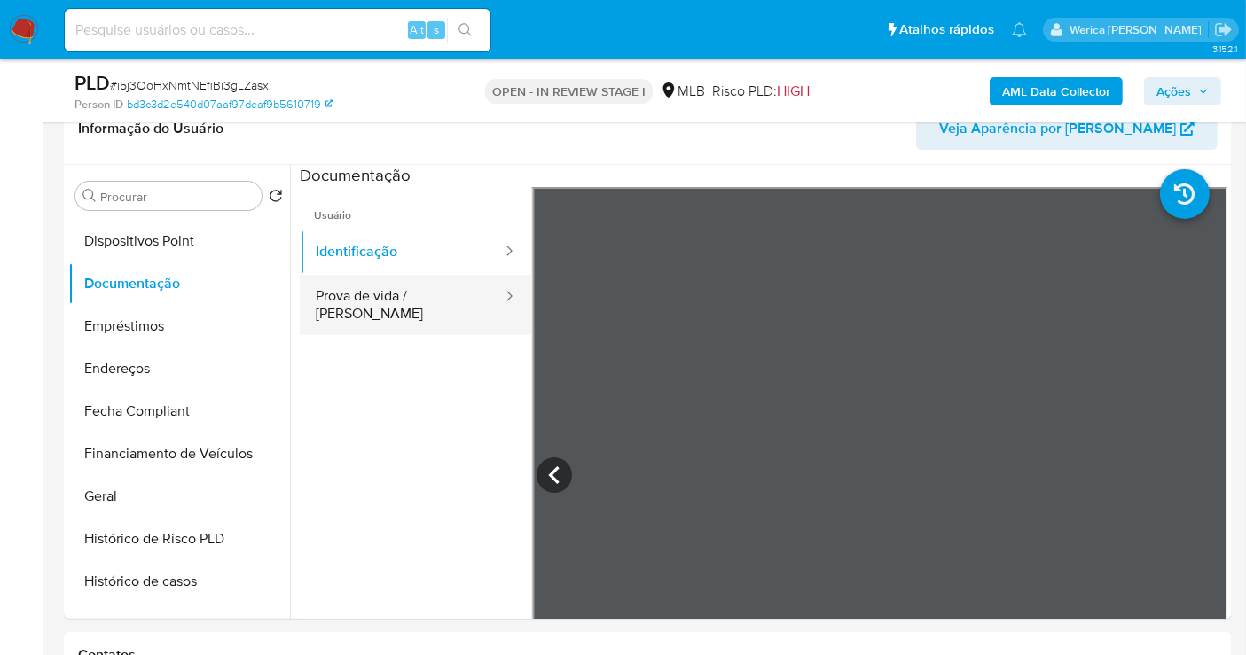
drag, startPoint x: 389, startPoint y: 285, endPoint x: 397, endPoint y: 291, distance: 10.1
click at [391, 285] on button "Prova de vida / [PERSON_NAME]" at bounding box center [402, 305] width 204 height 60
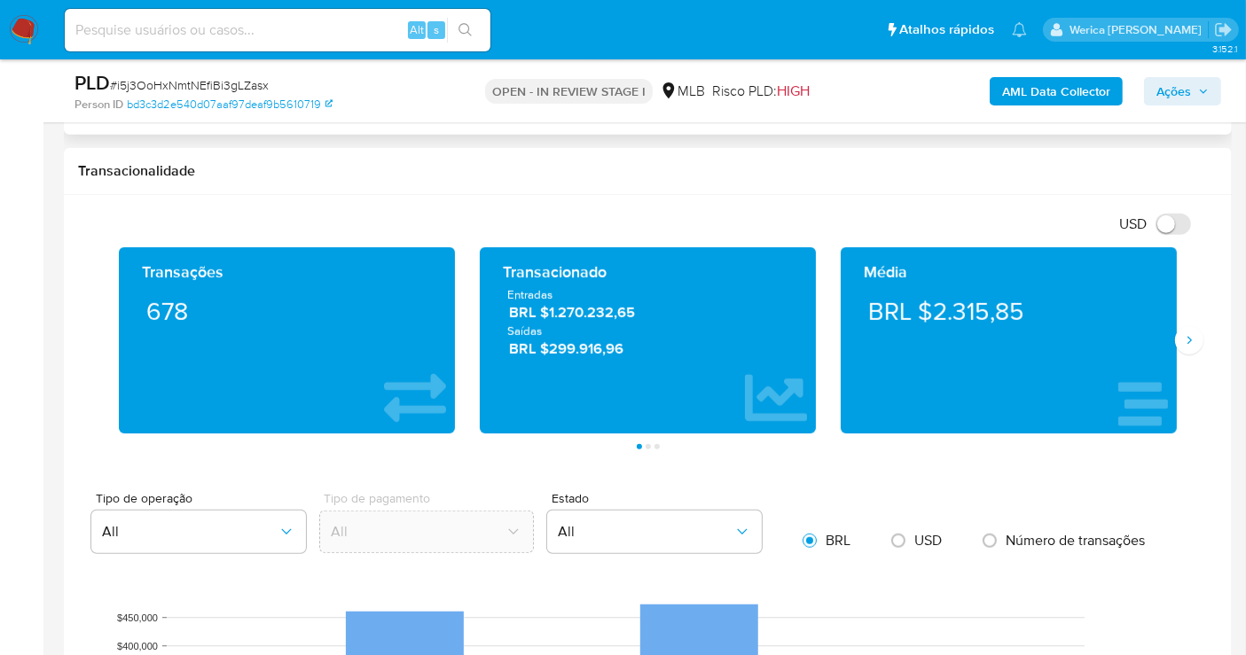
scroll to position [787, 0]
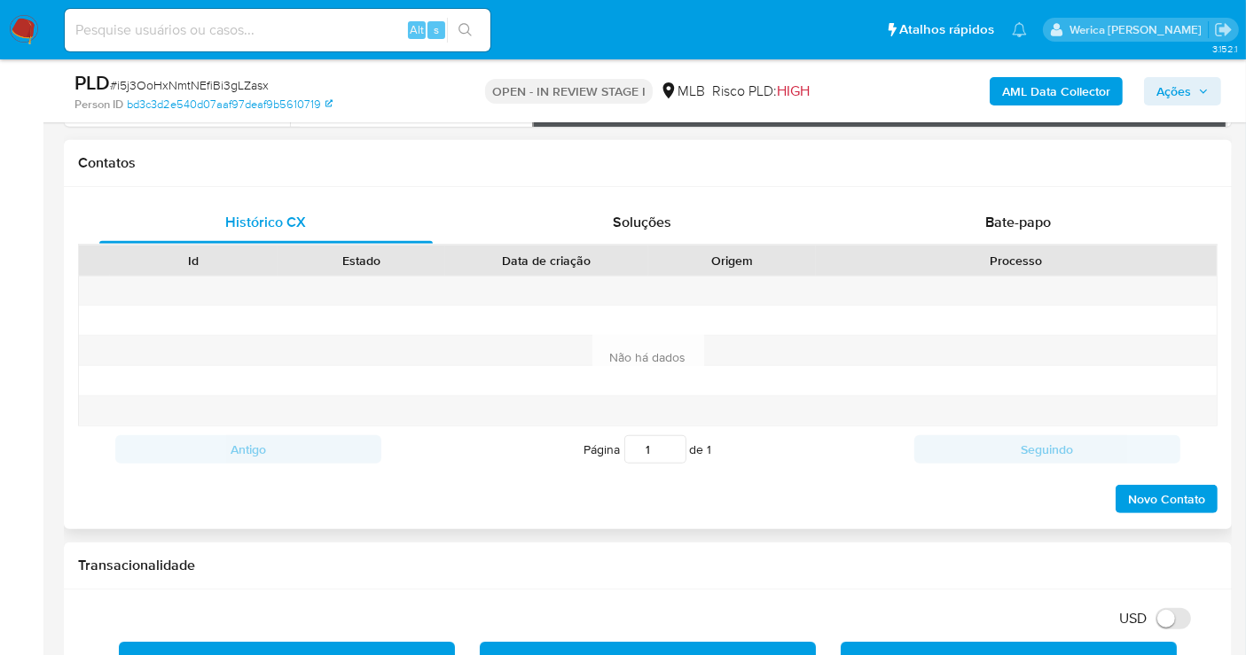
click at [1030, 196] on div "Histórico CX Soluções Bate-papo Id Estado Data de criação Origem Processo Antig…" at bounding box center [648, 358] width 1168 height 342
click at [1033, 233] on div "Bate-papo" at bounding box center [1017, 222] width 333 height 43
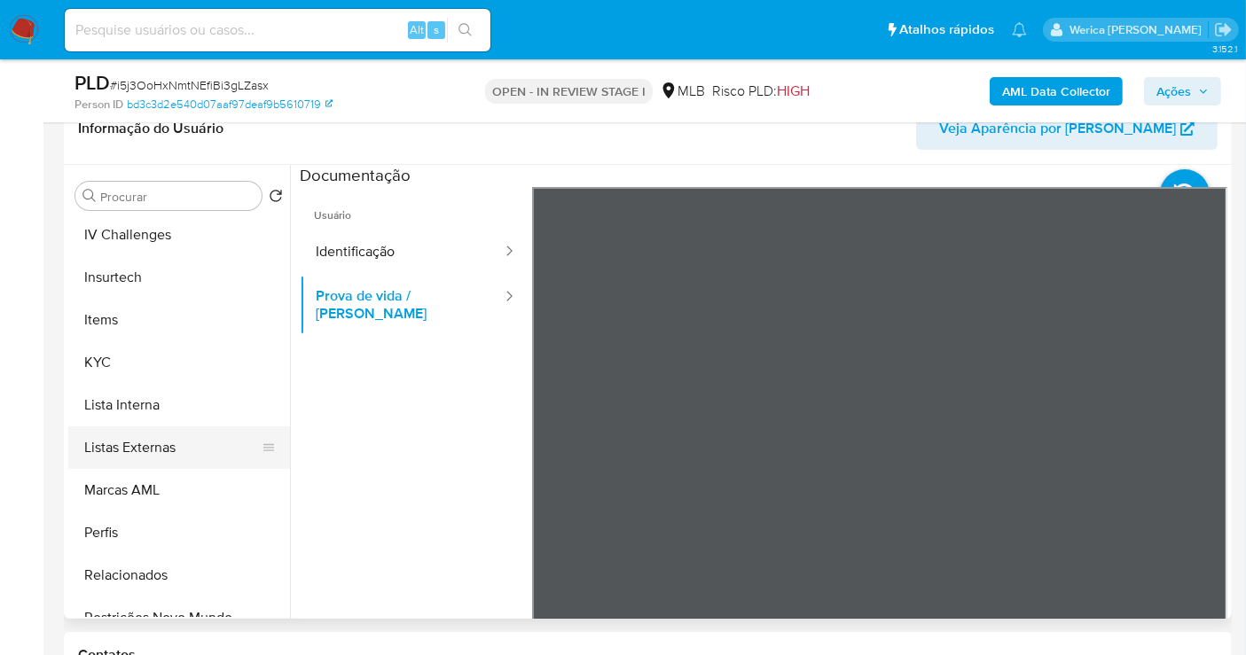
scroll to position [748, 0]
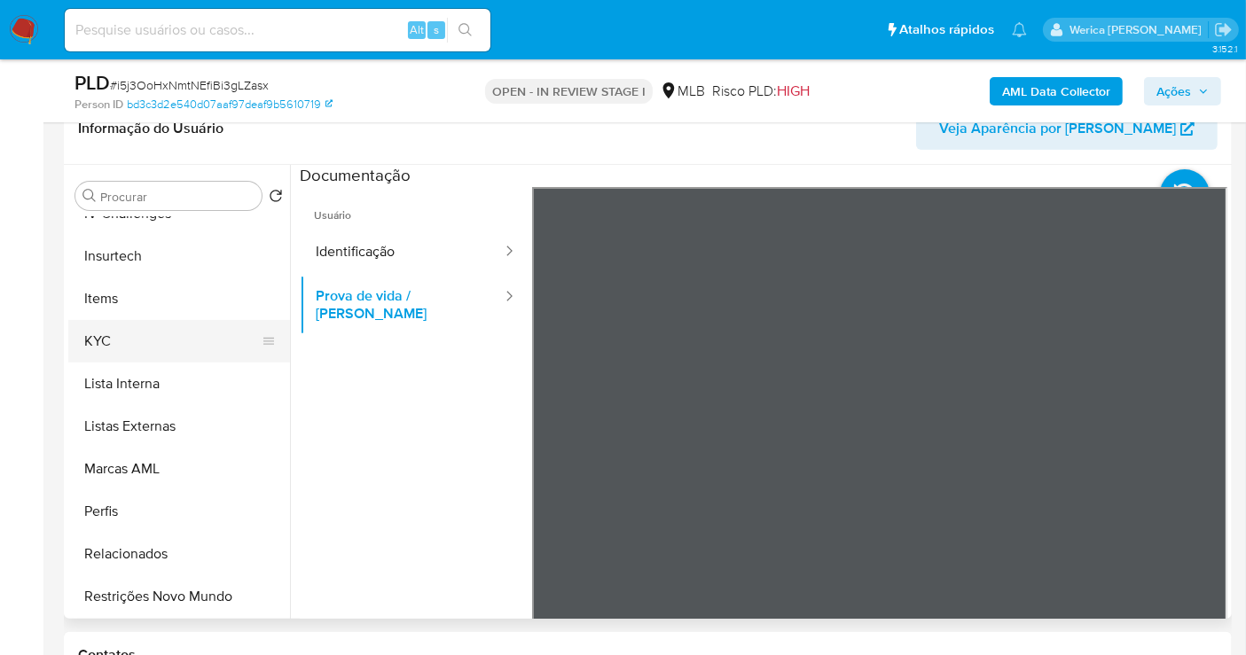
click at [90, 346] on button "KYC" at bounding box center [172, 341] width 208 height 43
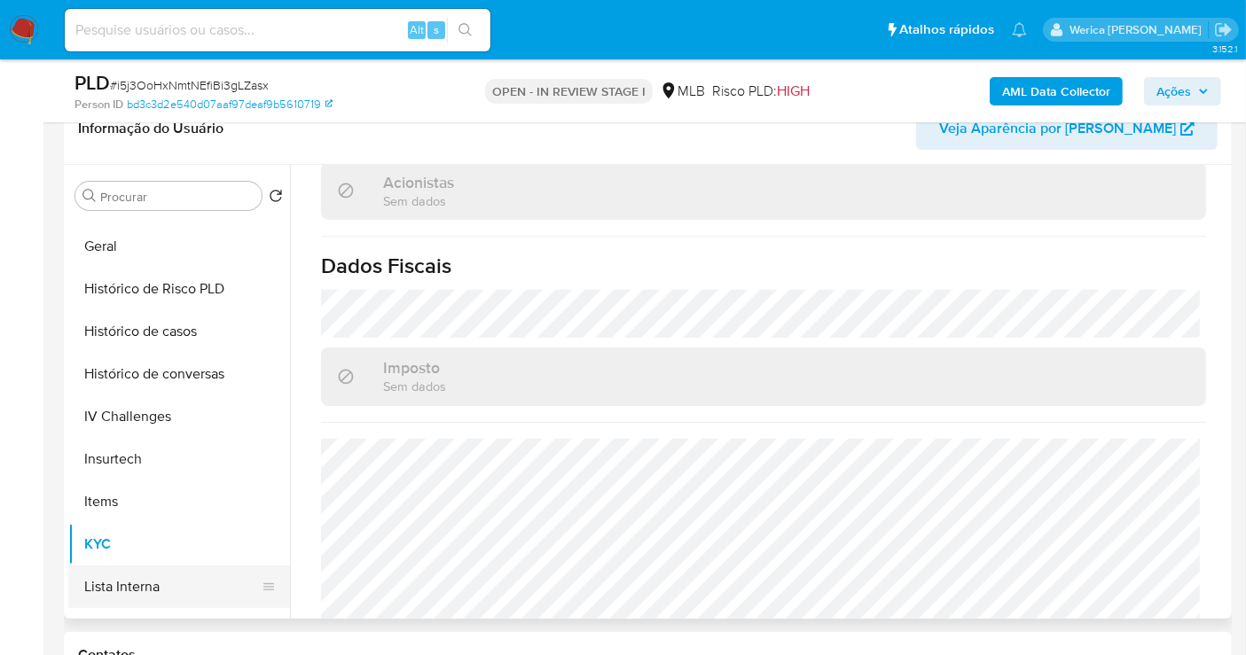
scroll to position [453, 0]
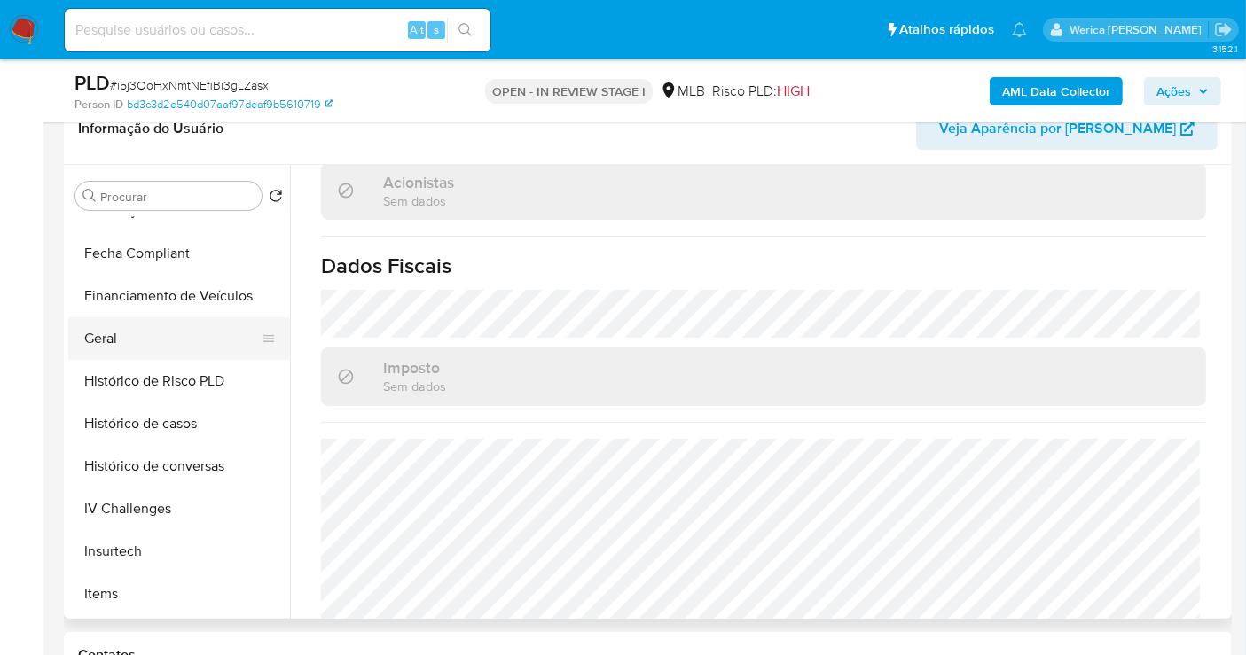
click at [173, 340] on button "Geral" at bounding box center [172, 338] width 208 height 43
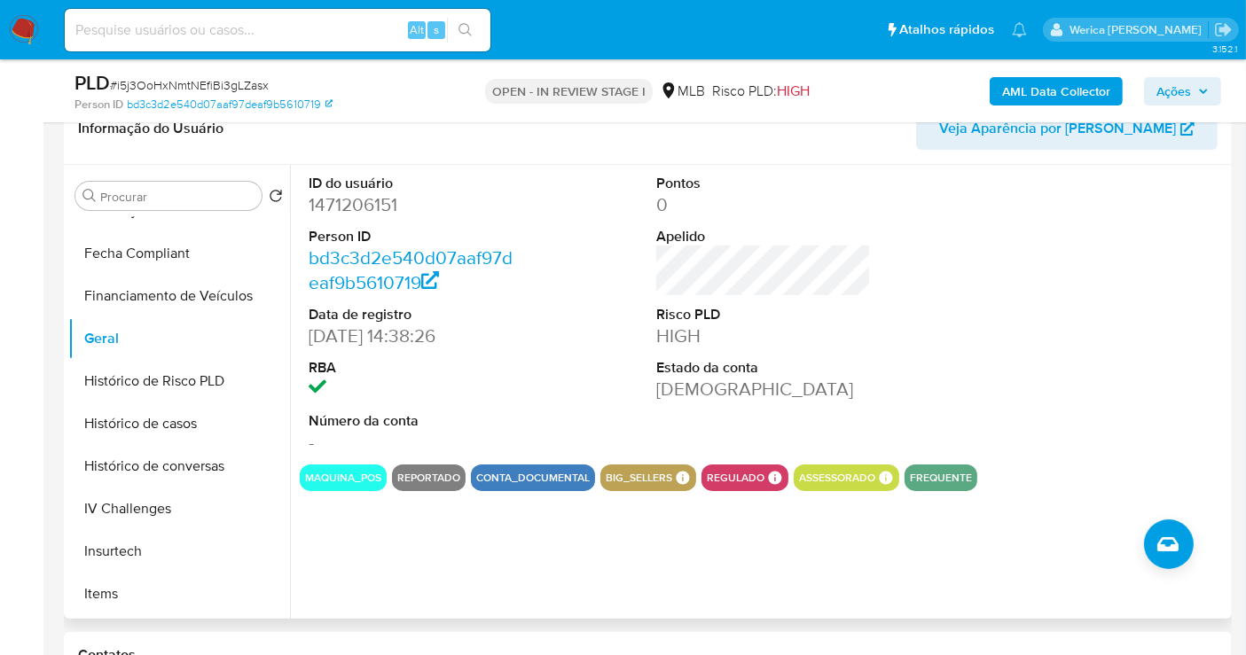
drag, startPoint x: 1028, startPoint y: 347, endPoint x: 1019, endPoint y: 289, distance: 58.3
click at [1044, 338] on div at bounding box center [1112, 315] width 232 height 300
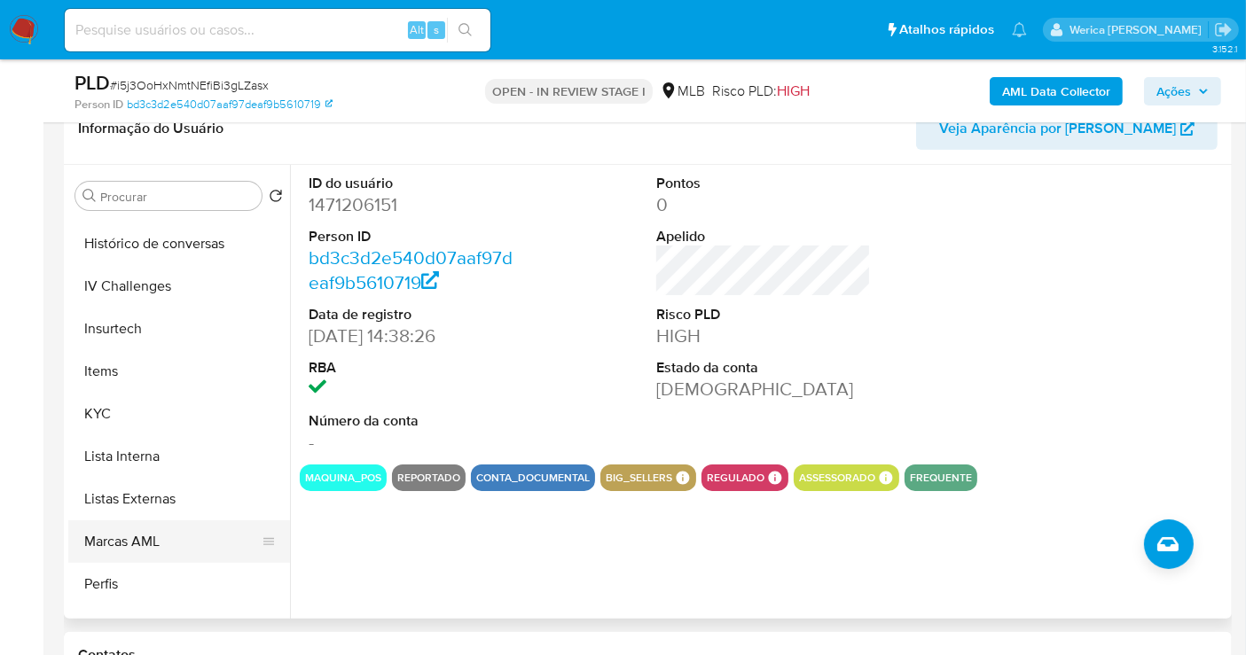
scroll to position [748, 0]
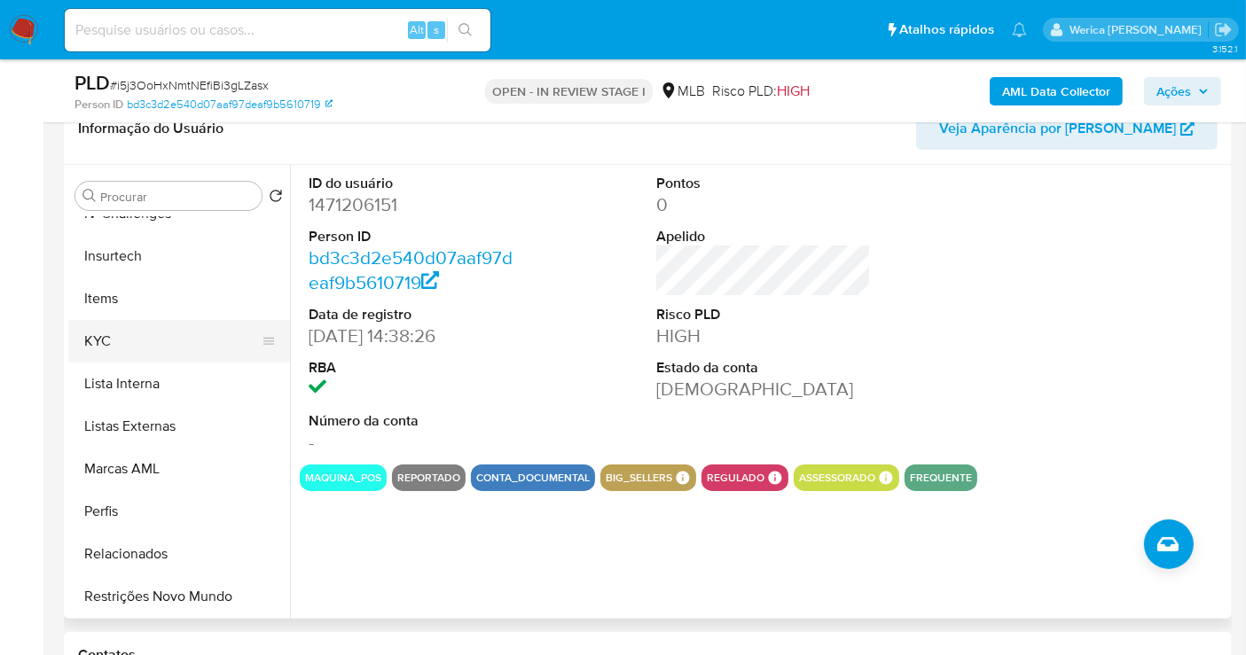
click at [123, 341] on button "KYC" at bounding box center [172, 341] width 208 height 43
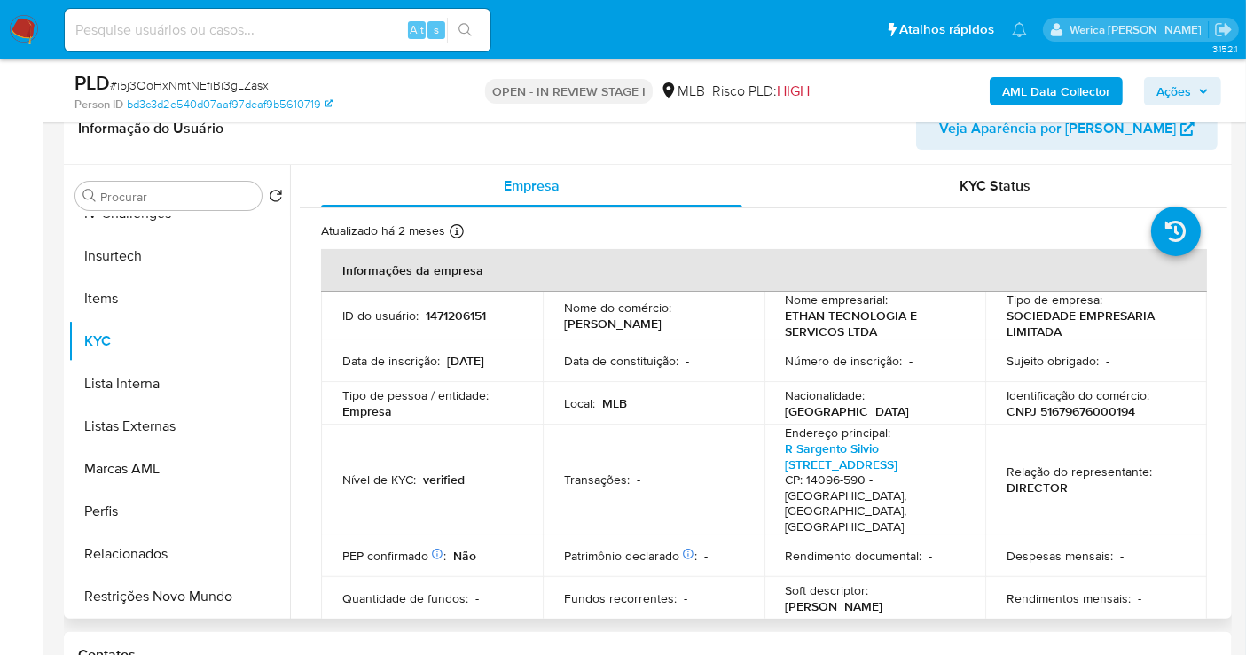
click at [1069, 447] on td "Relação do representante : DIRECTOR" at bounding box center [1096, 480] width 222 height 110
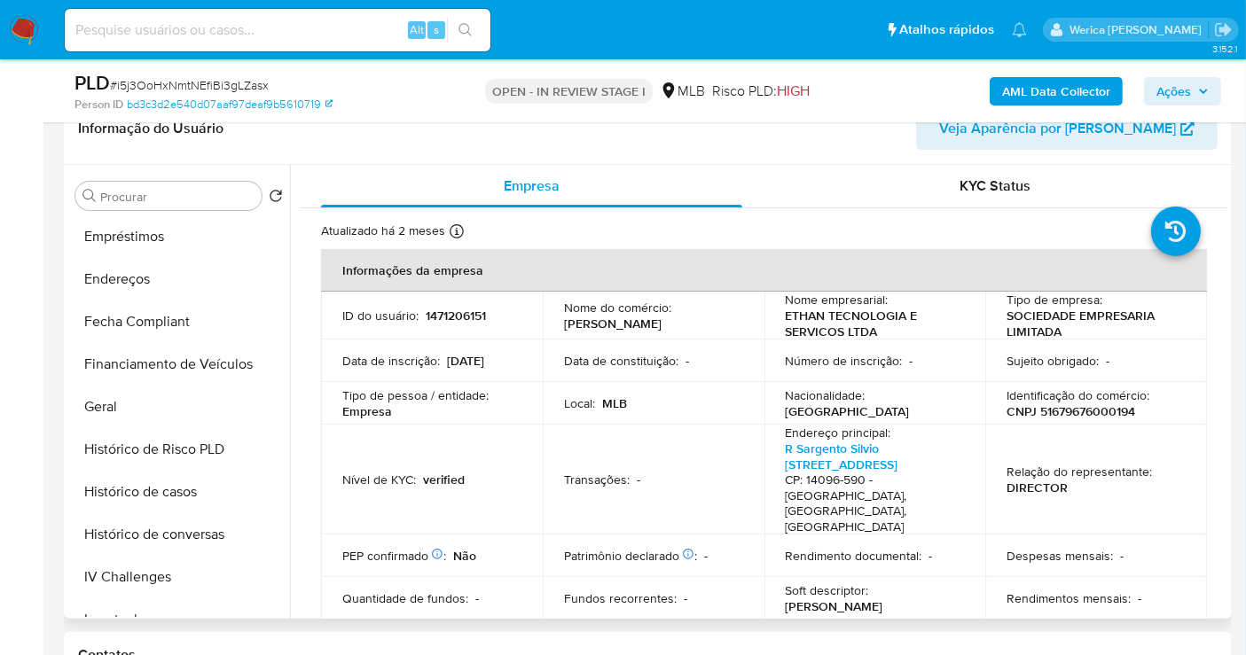
scroll to position [157, 0]
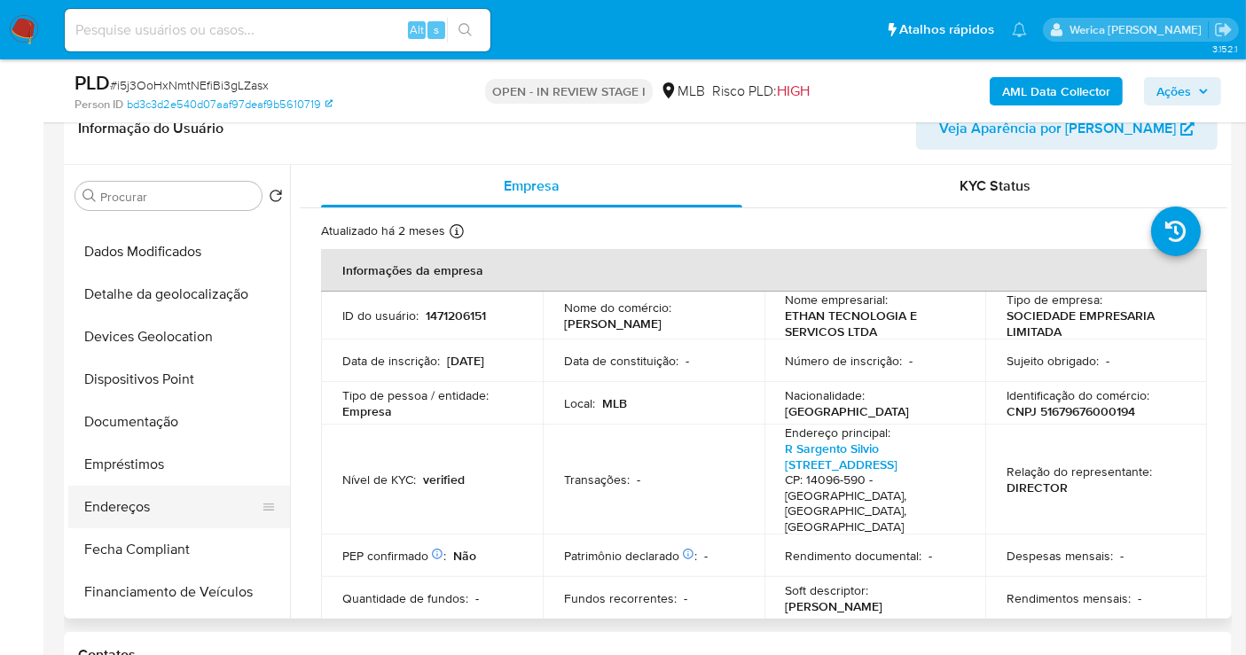
click at [136, 505] on button "Endereços" at bounding box center [172, 507] width 208 height 43
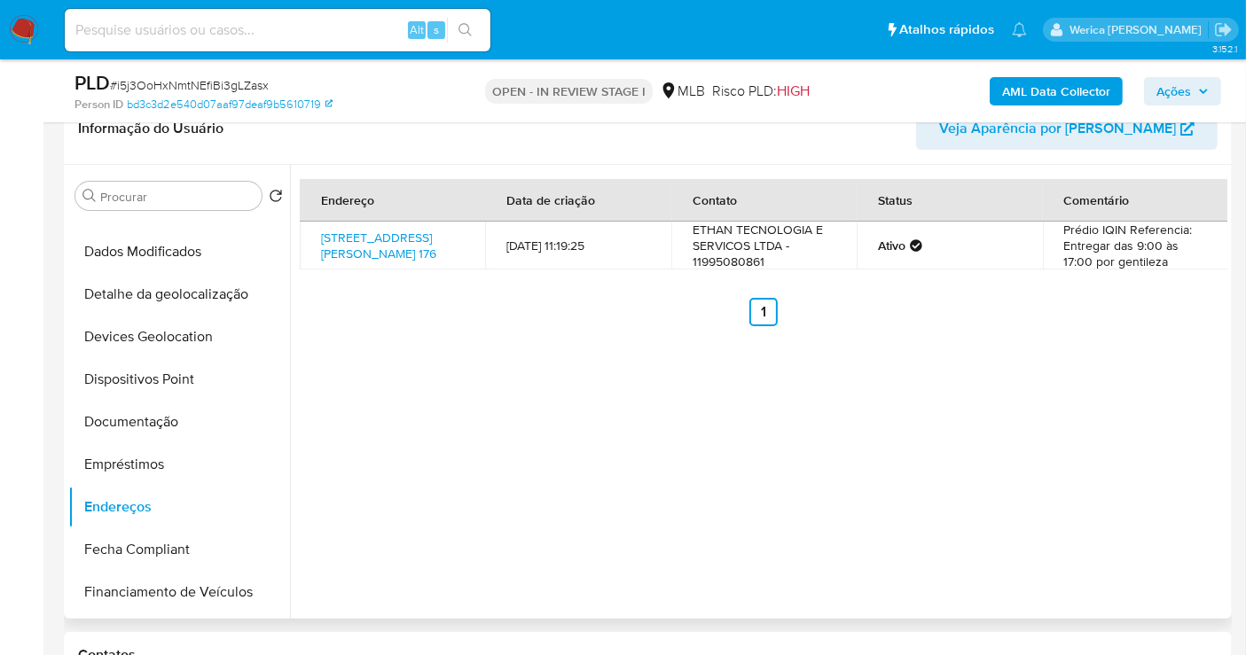
click at [1184, 424] on div "Endereço Data de criação Contato Status Comentário [STREET_ADDRESS] 176 [DATE] …" at bounding box center [758, 392] width 937 height 454
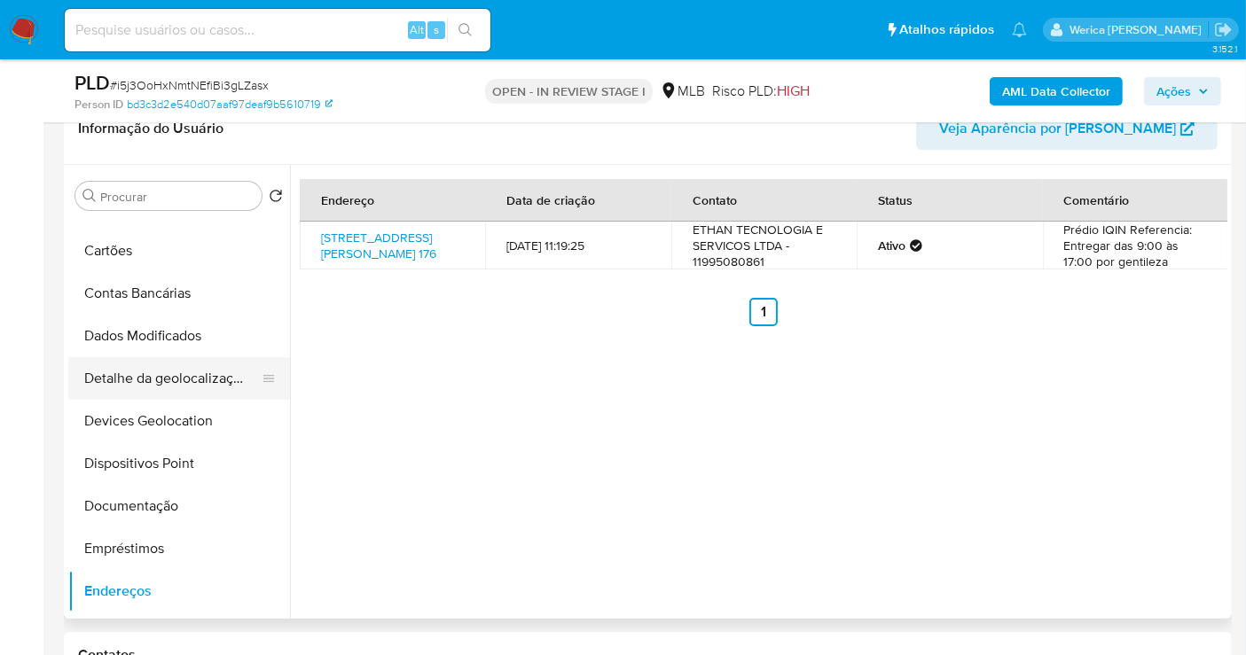
scroll to position [0, 0]
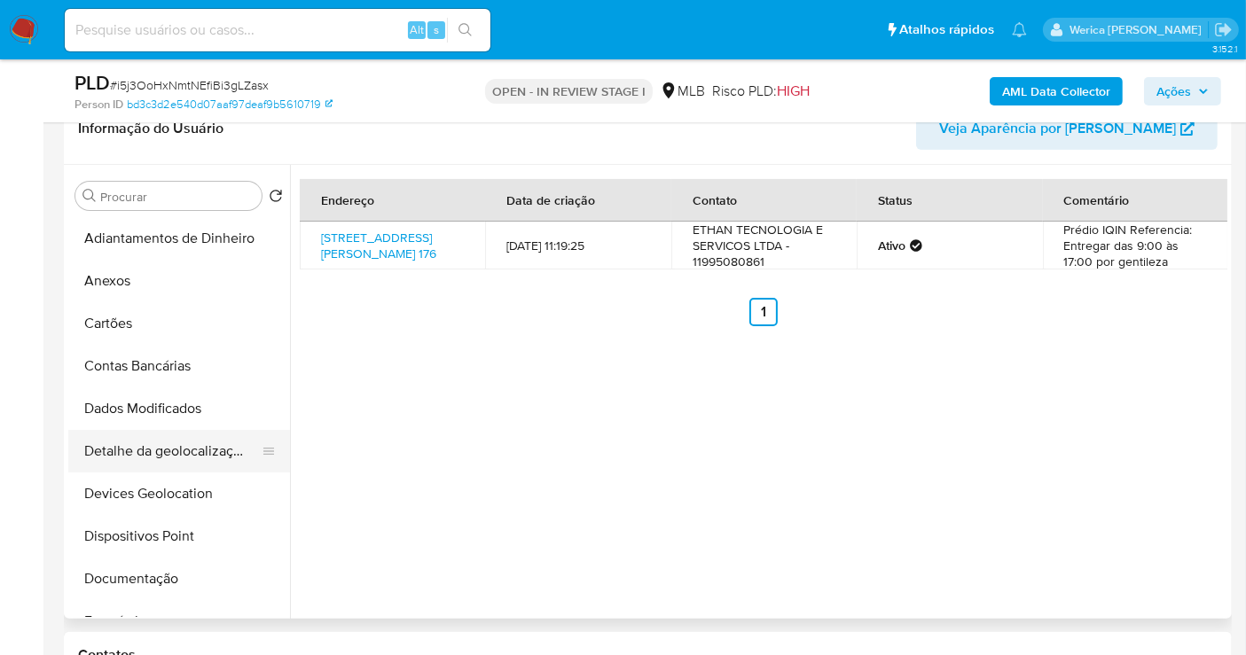
click at [221, 455] on button "Detalhe da geolocalização" at bounding box center [172, 451] width 208 height 43
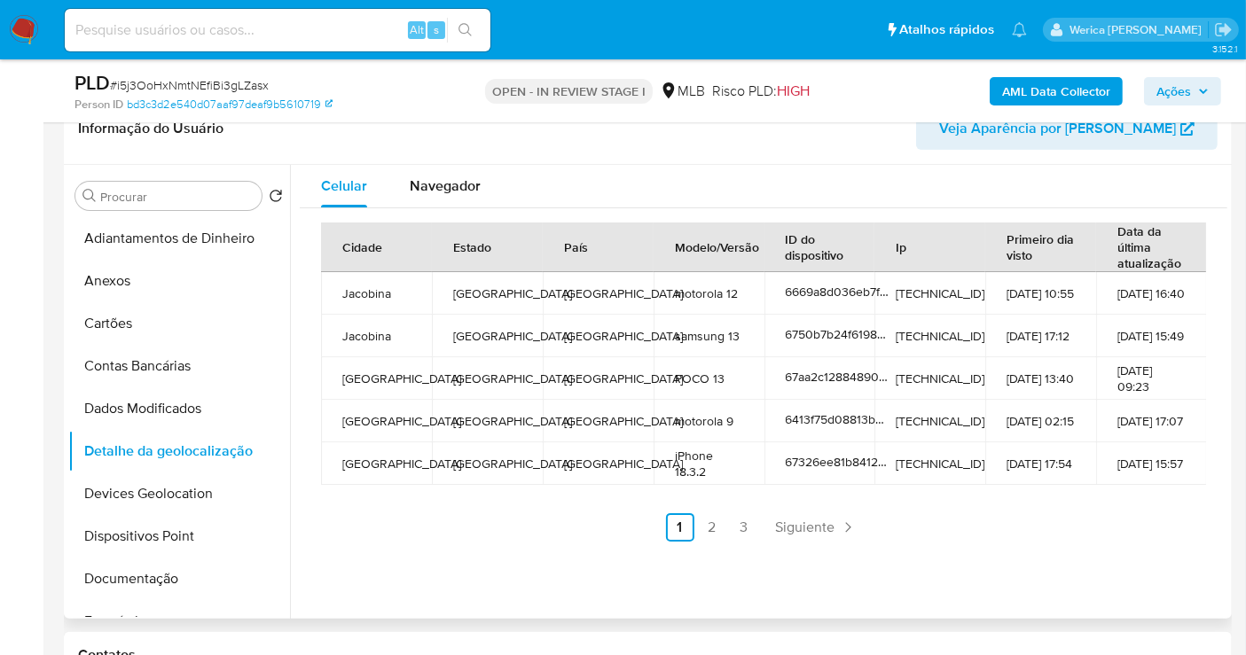
click at [967, 397] on td "[TECHNICAL_ID]" at bounding box center [929, 378] width 111 height 43
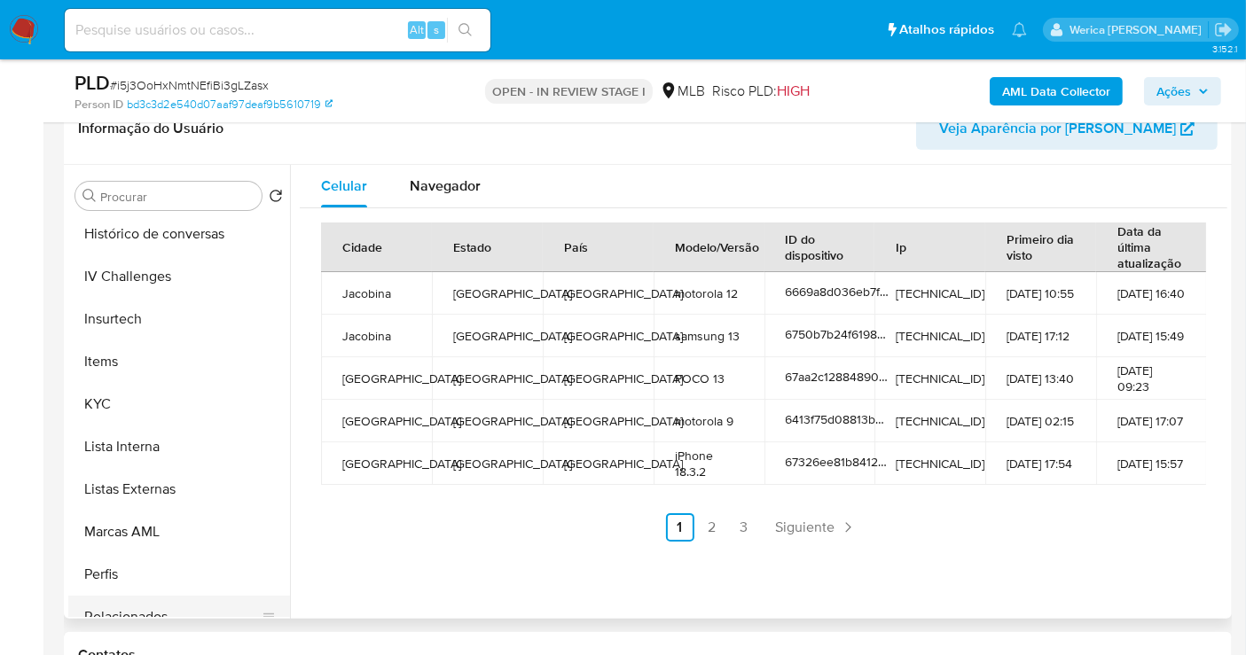
scroll to position [748, 0]
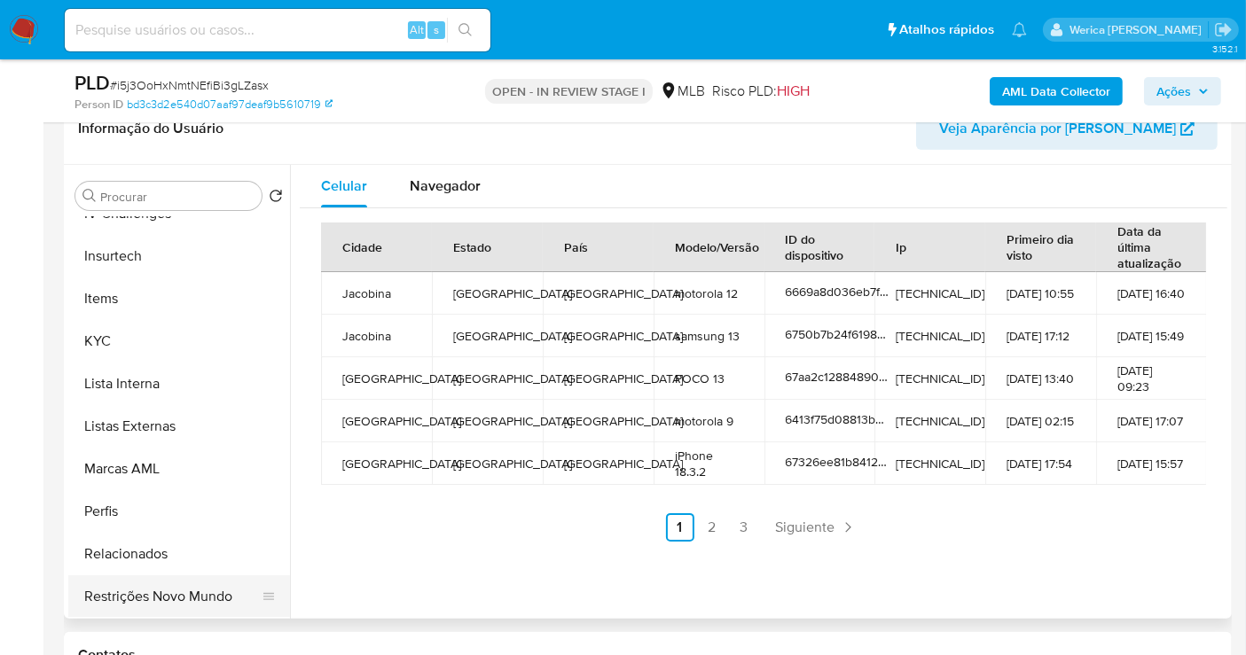
click at [179, 607] on button "Restrições Novo Mundo" at bounding box center [172, 597] width 208 height 43
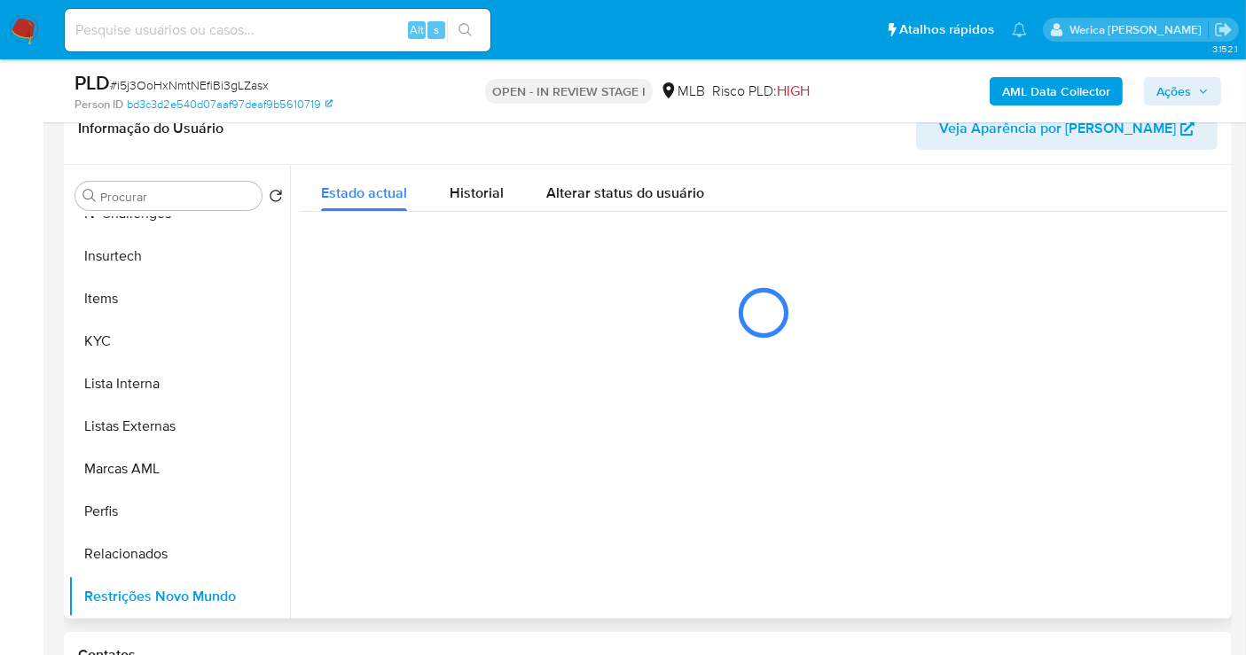
drag, startPoint x: 500, startPoint y: 603, endPoint x: 483, endPoint y: 521, distance: 84.2
click at [500, 603] on div at bounding box center [758, 392] width 937 height 454
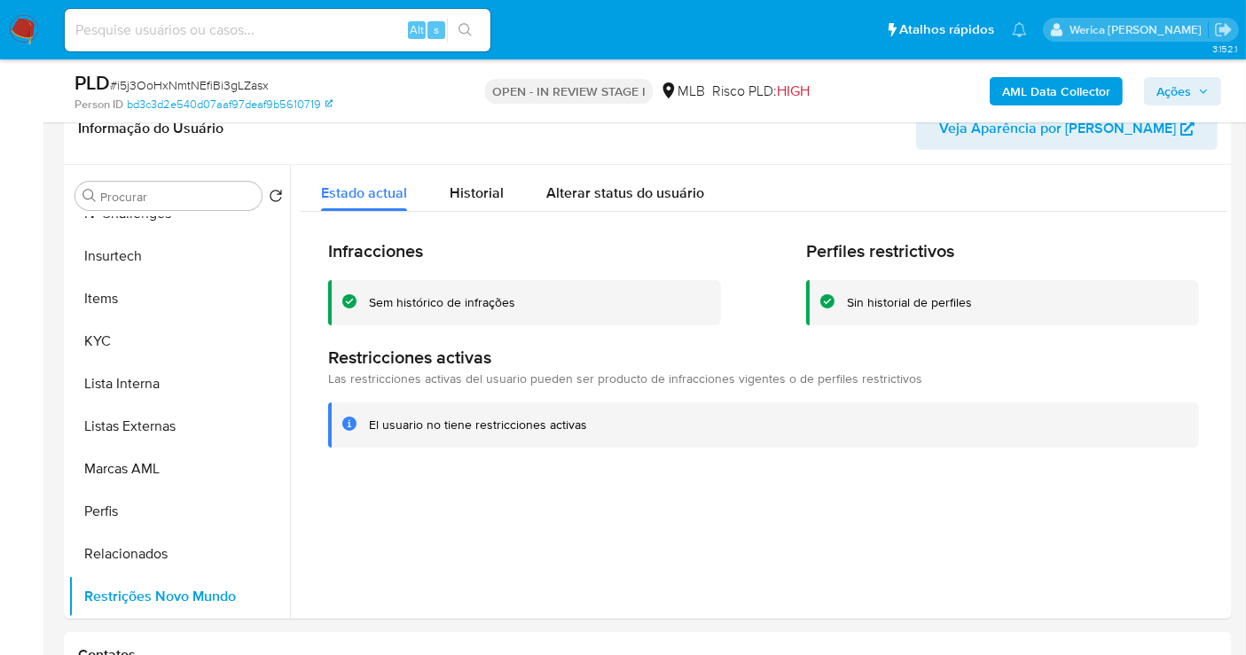
drag, startPoint x: 1132, startPoint y: 472, endPoint x: 881, endPoint y: 3, distance: 532.0
click at [1132, 474] on div at bounding box center [758, 392] width 937 height 454
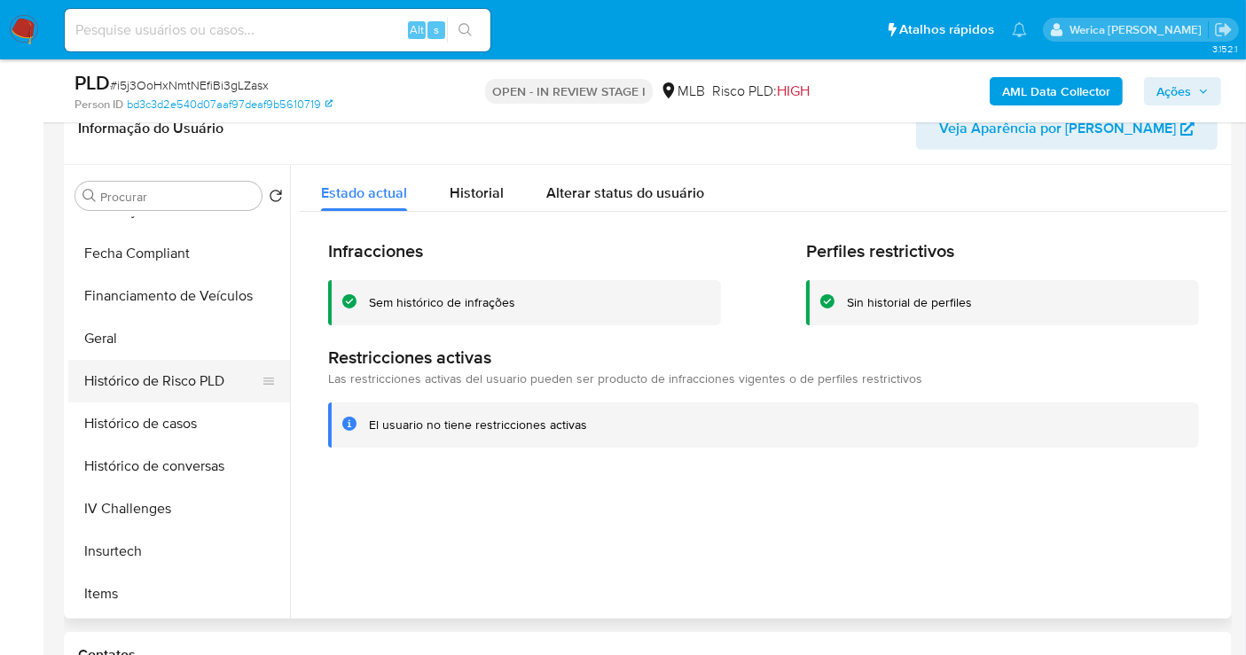
scroll to position [157, 0]
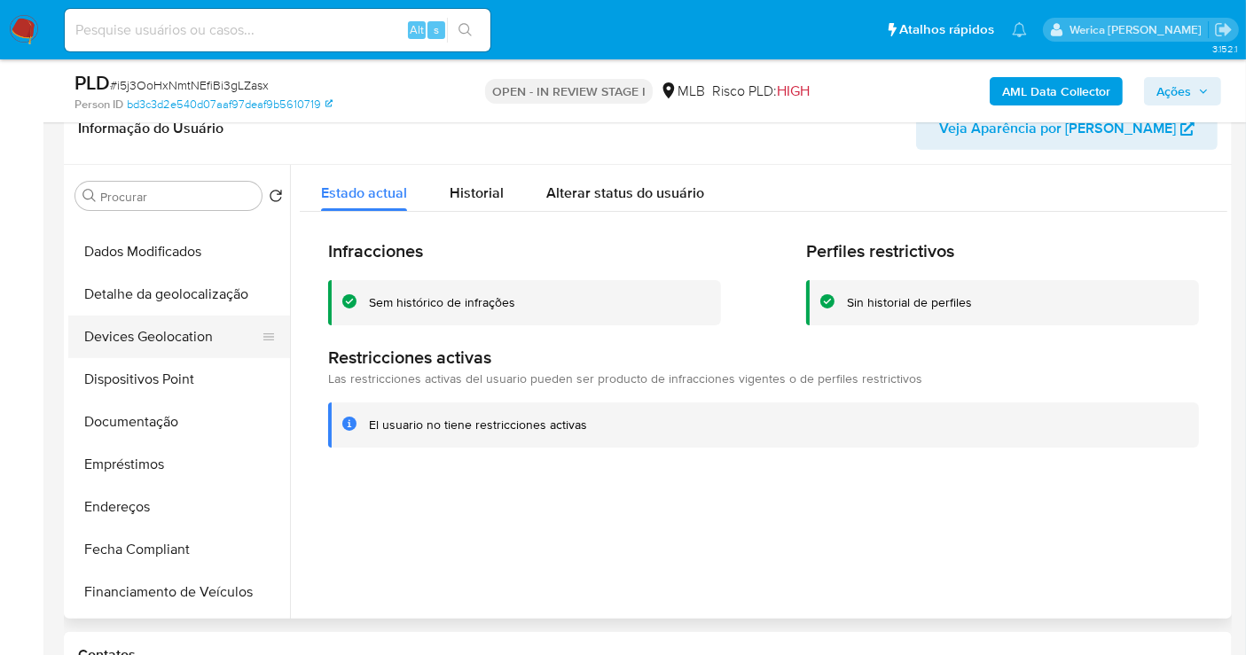
click at [188, 343] on button "Devices Geolocation" at bounding box center [172, 337] width 208 height 43
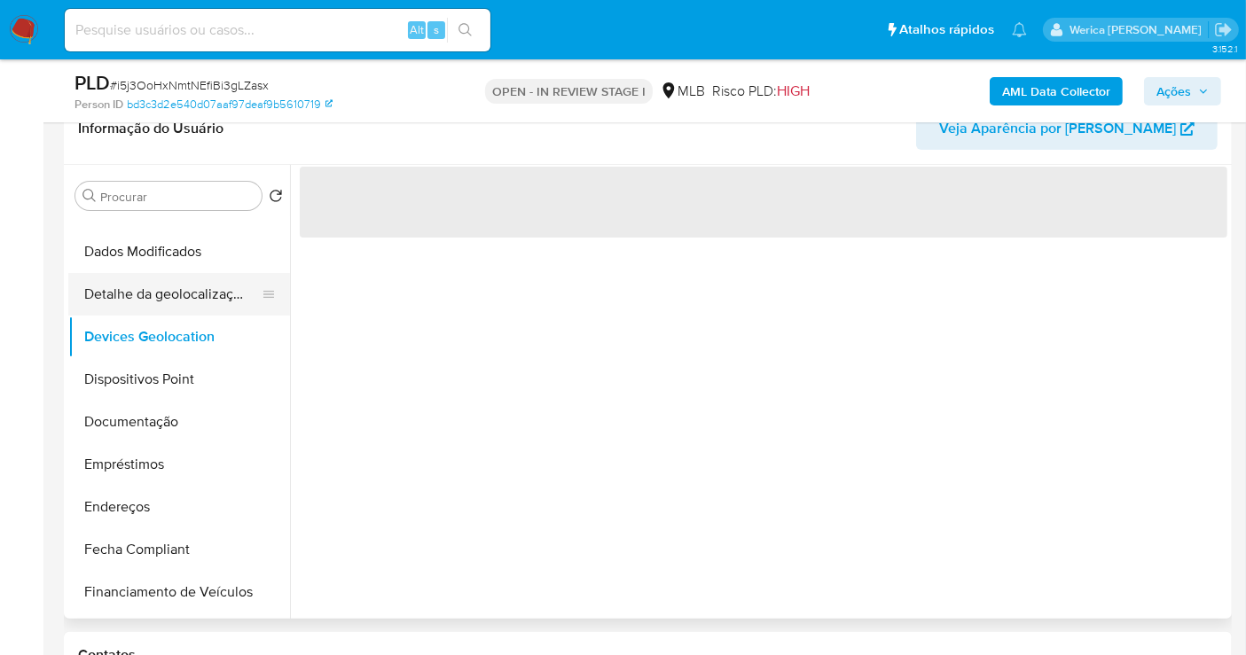
click at [156, 294] on button "Detalhe da geolocalização" at bounding box center [172, 294] width 208 height 43
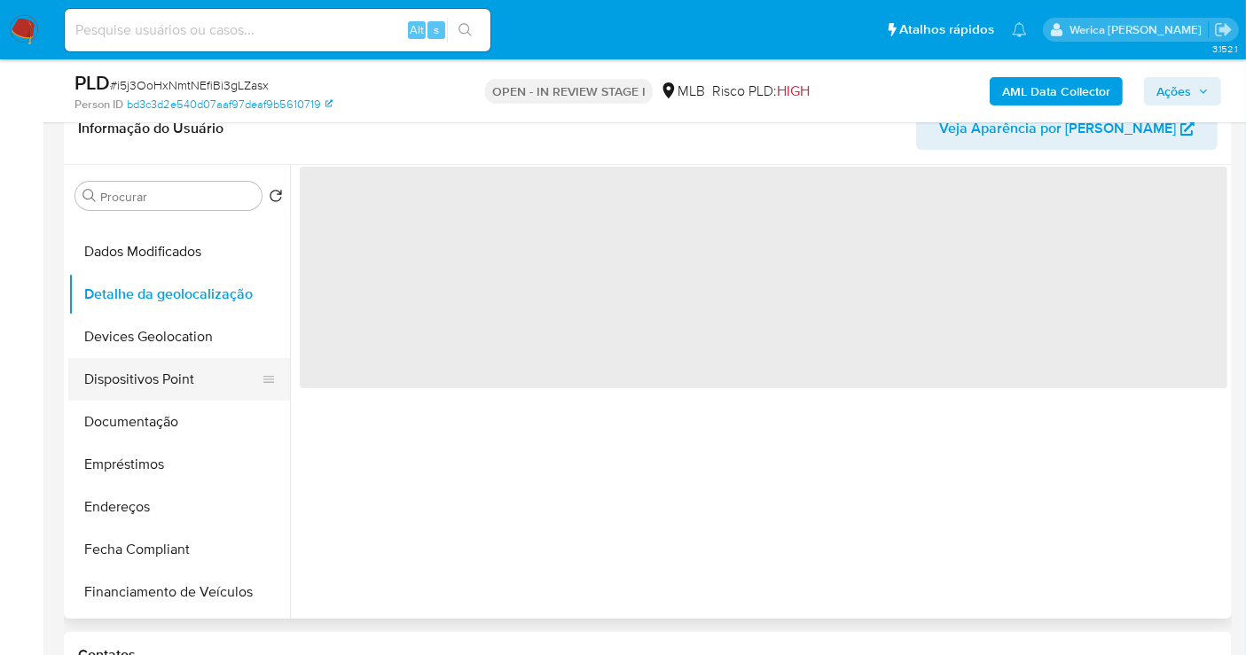
click at [168, 382] on button "Dispositivos Point" at bounding box center [172, 379] width 208 height 43
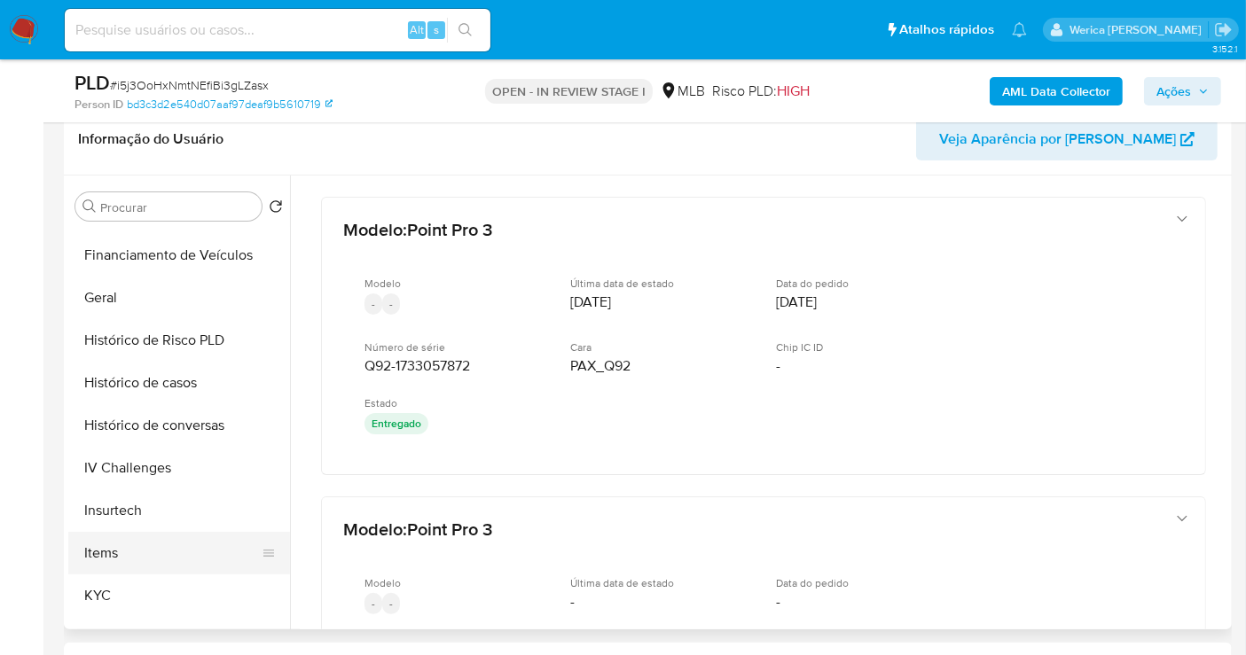
scroll to position [552, 0]
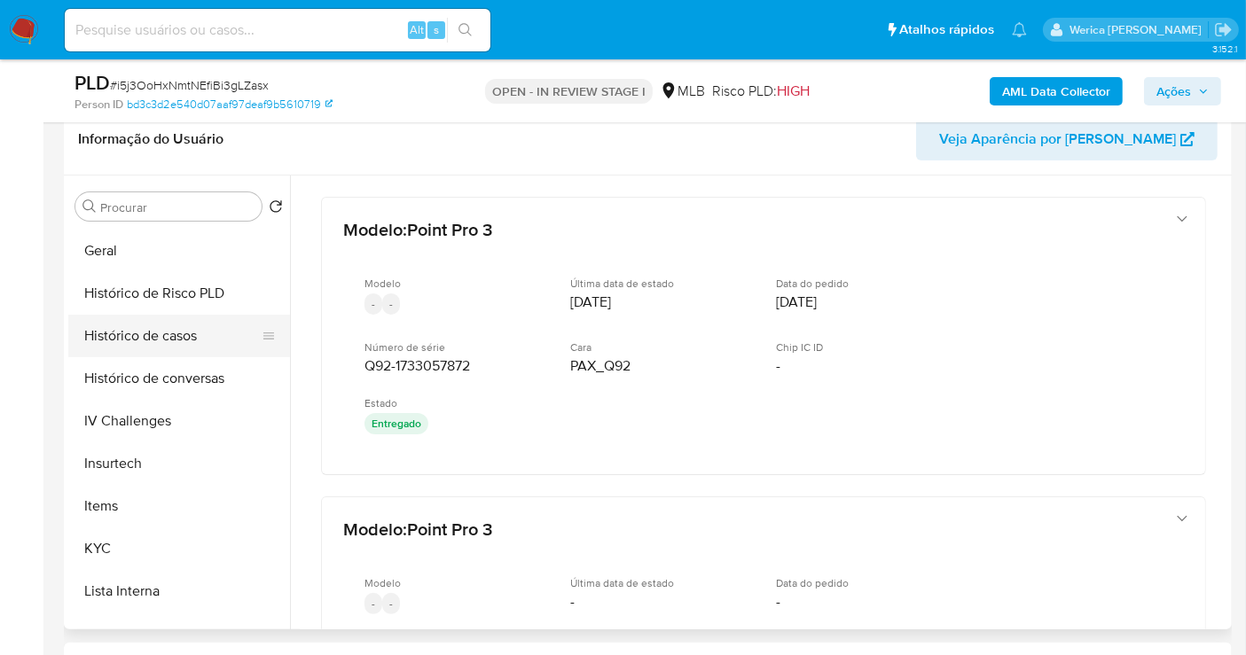
click at [215, 335] on button "Histórico de casos" at bounding box center [172, 336] width 208 height 43
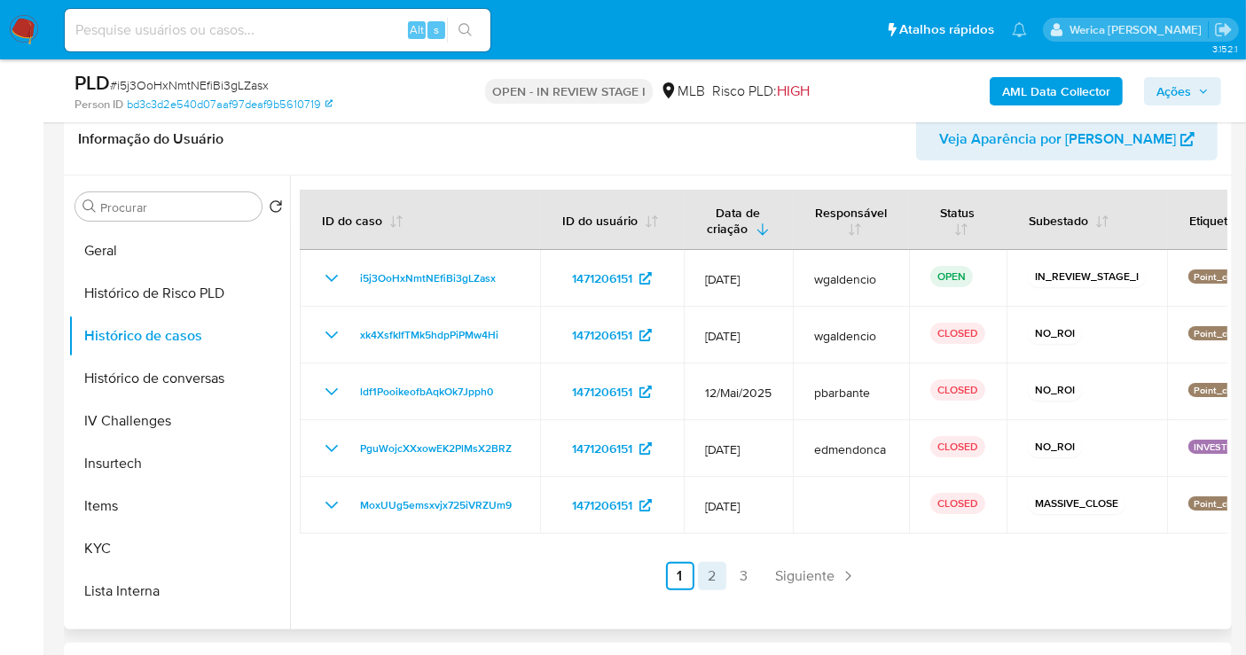
click at [709, 576] on link "2" at bounding box center [712, 576] width 28 height 28
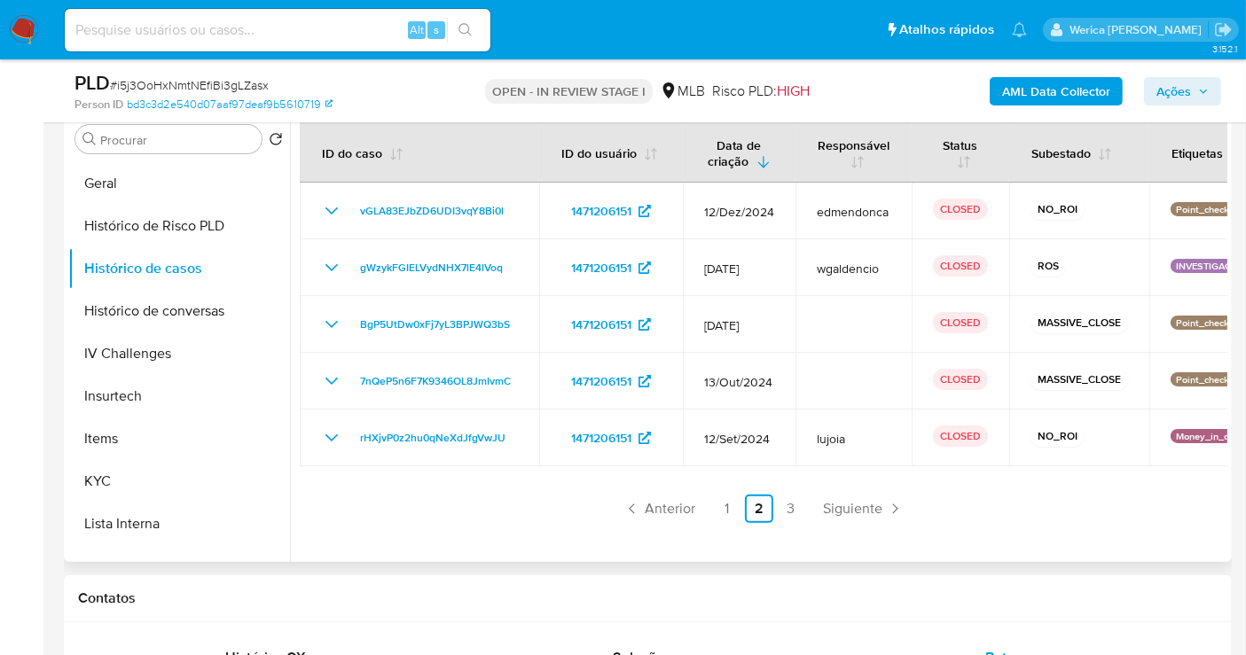
scroll to position [383, 0]
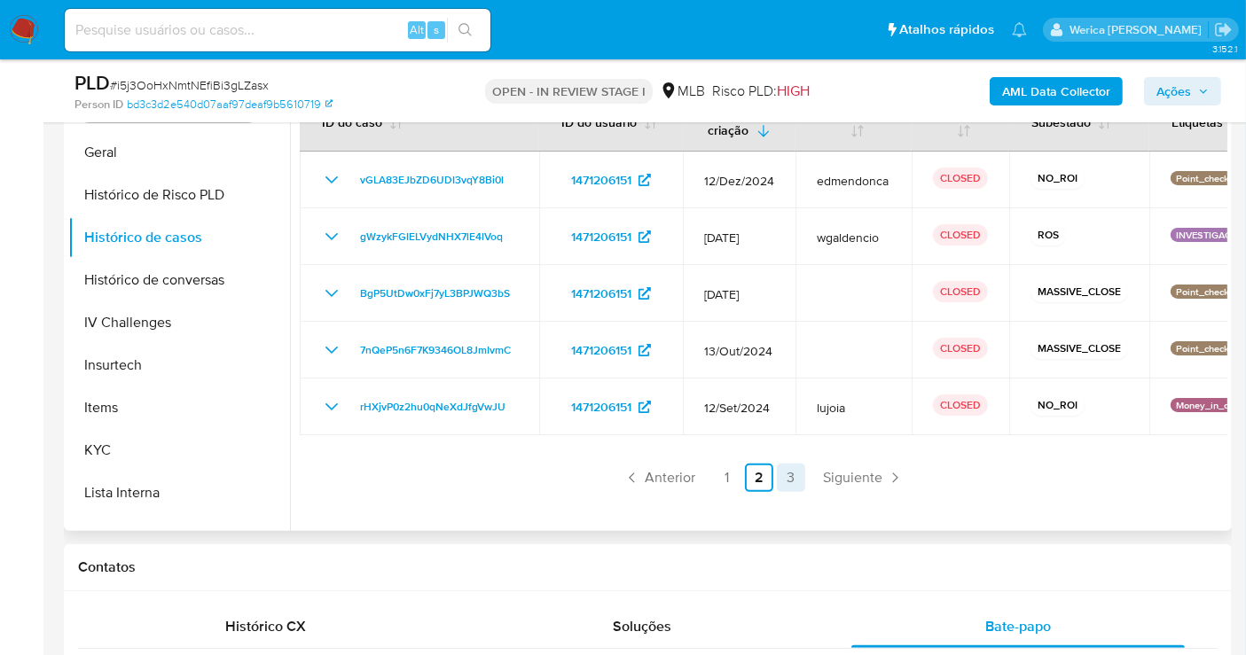
click at [790, 474] on link "3" at bounding box center [791, 478] width 28 height 28
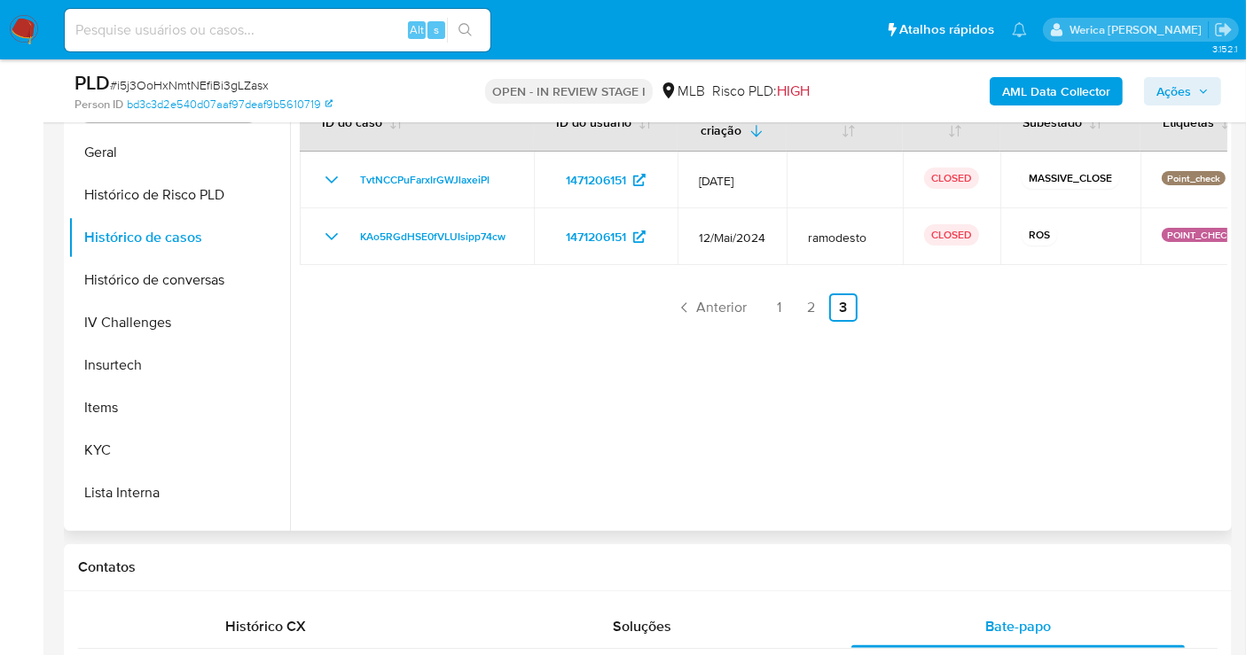
scroll to position [285, 0]
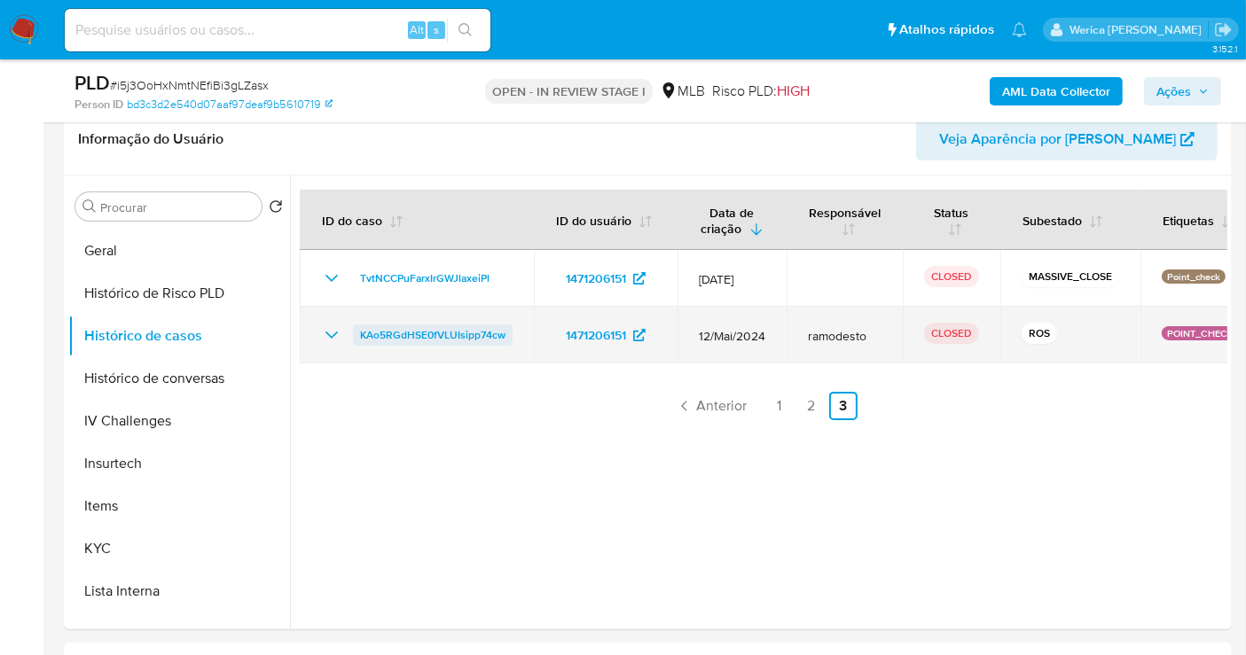
click at [395, 338] on span "KAo5RGdHSE0fVLUIsipp74cw" at bounding box center [432, 335] width 145 height 21
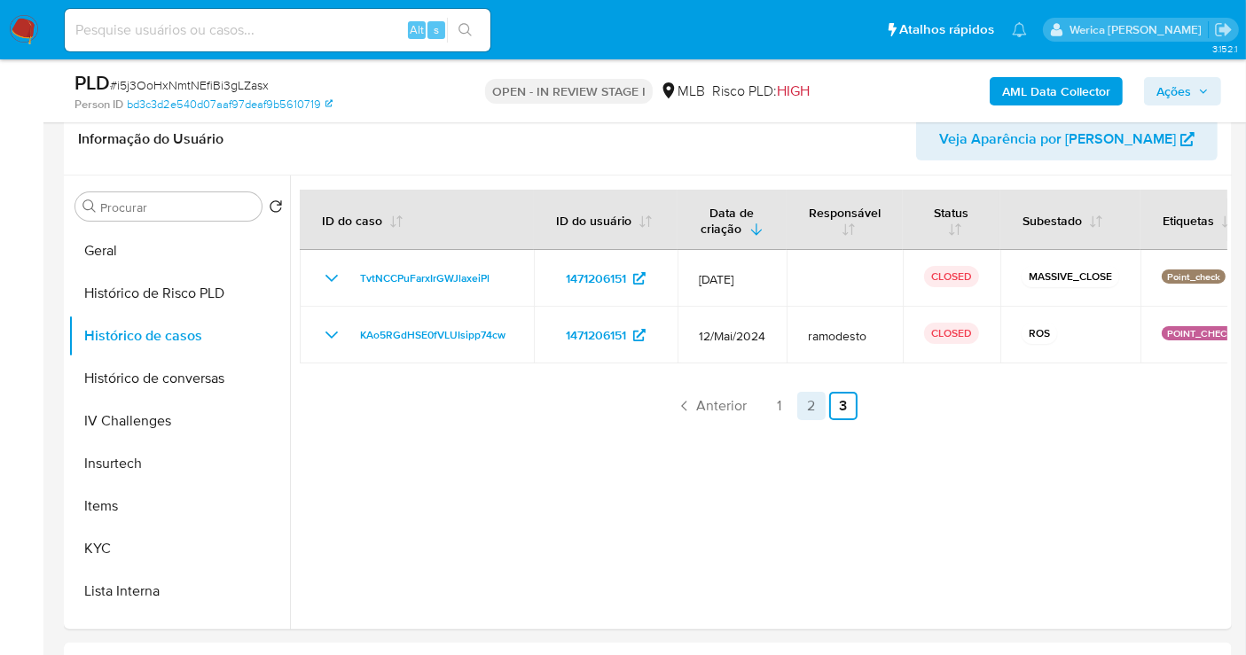
click at [804, 399] on link "2" at bounding box center [811, 406] width 28 height 28
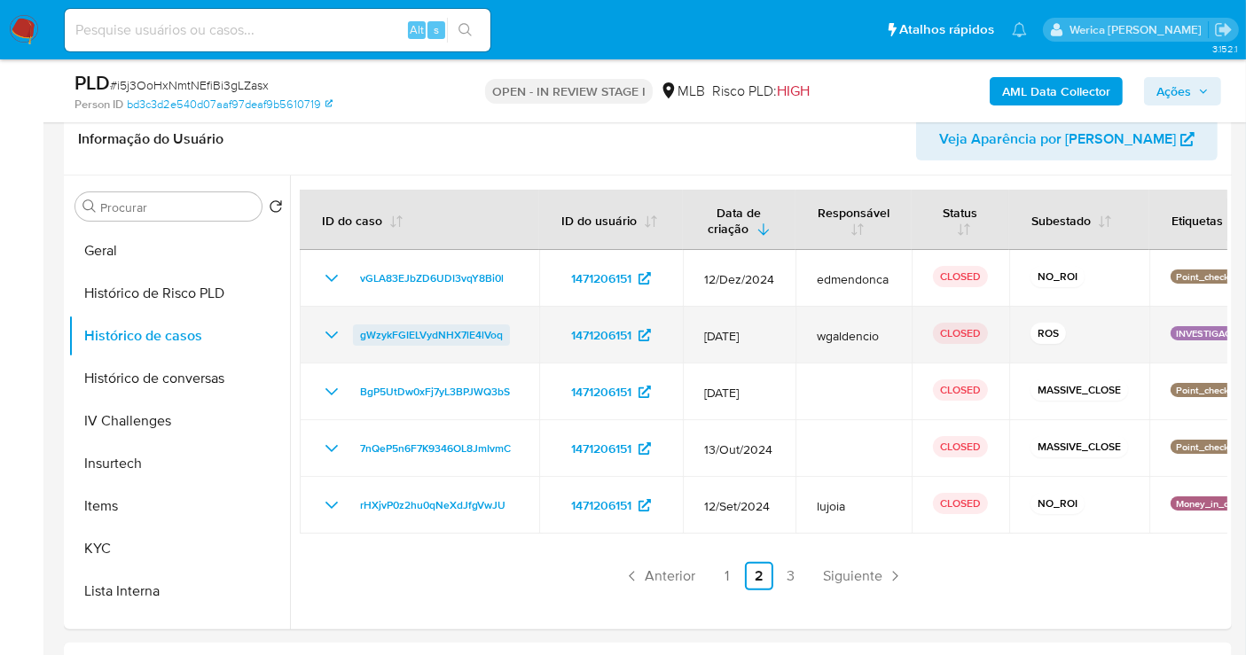
click at [396, 340] on span "gWzykFGIELVydNHX7lE4lVoq" at bounding box center [431, 335] width 143 height 21
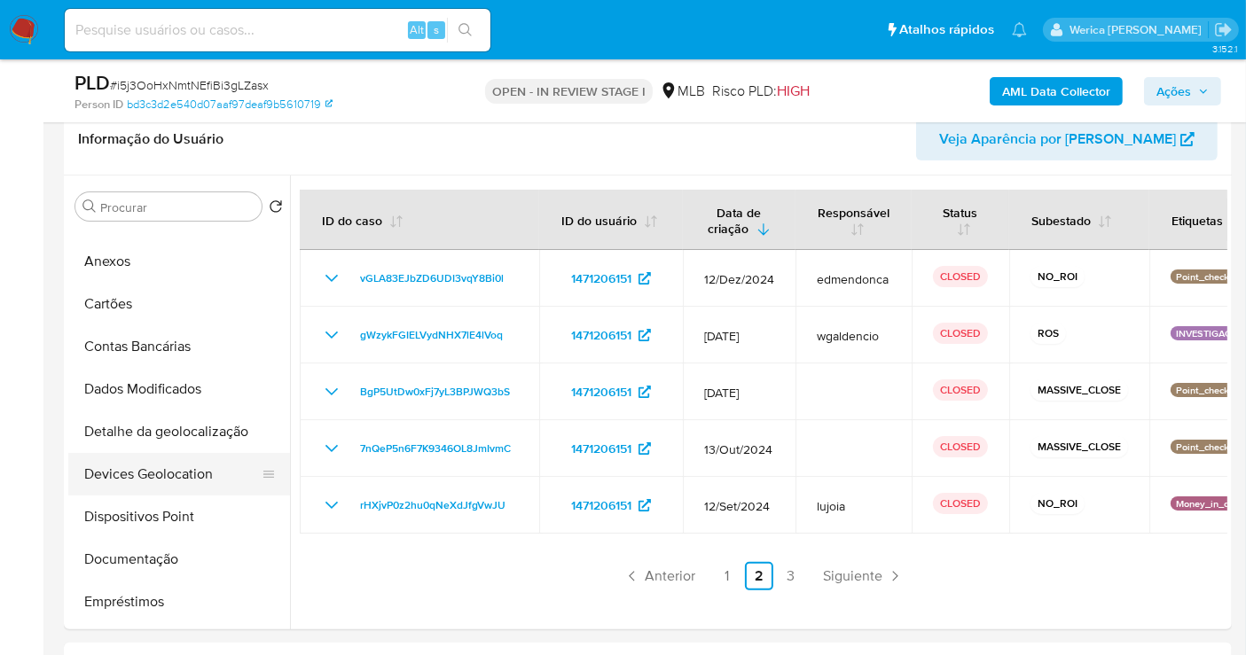
scroll to position [0, 0]
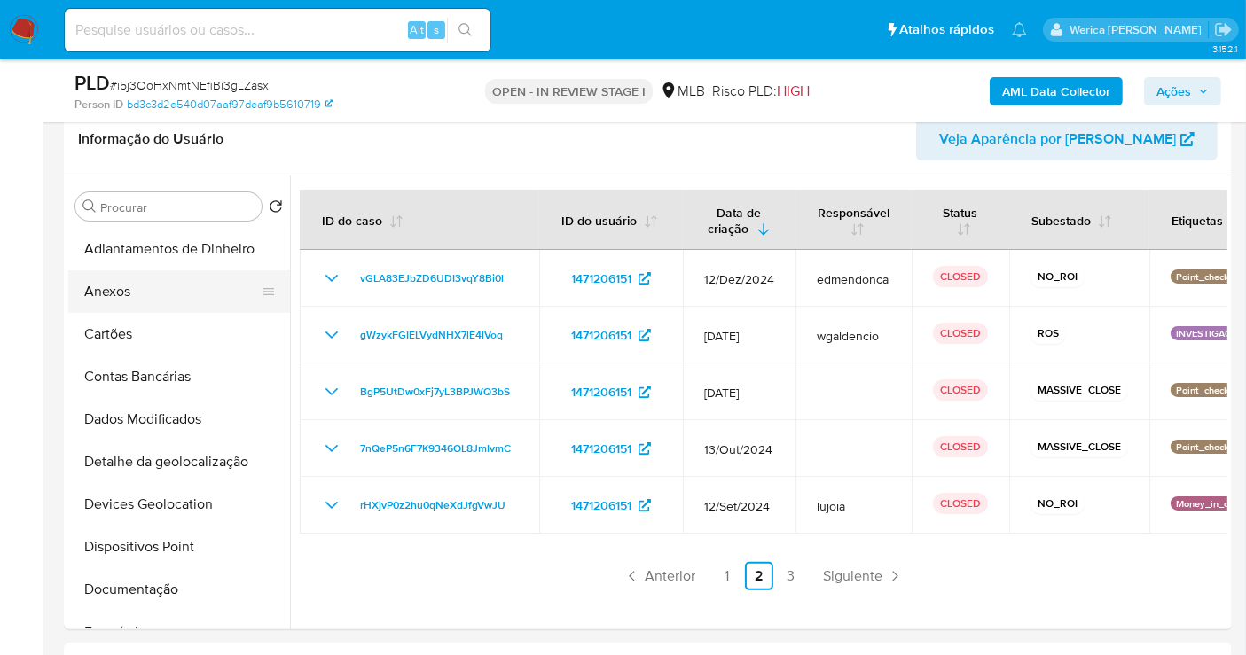
click at [179, 277] on button "Anexos" at bounding box center [172, 291] width 208 height 43
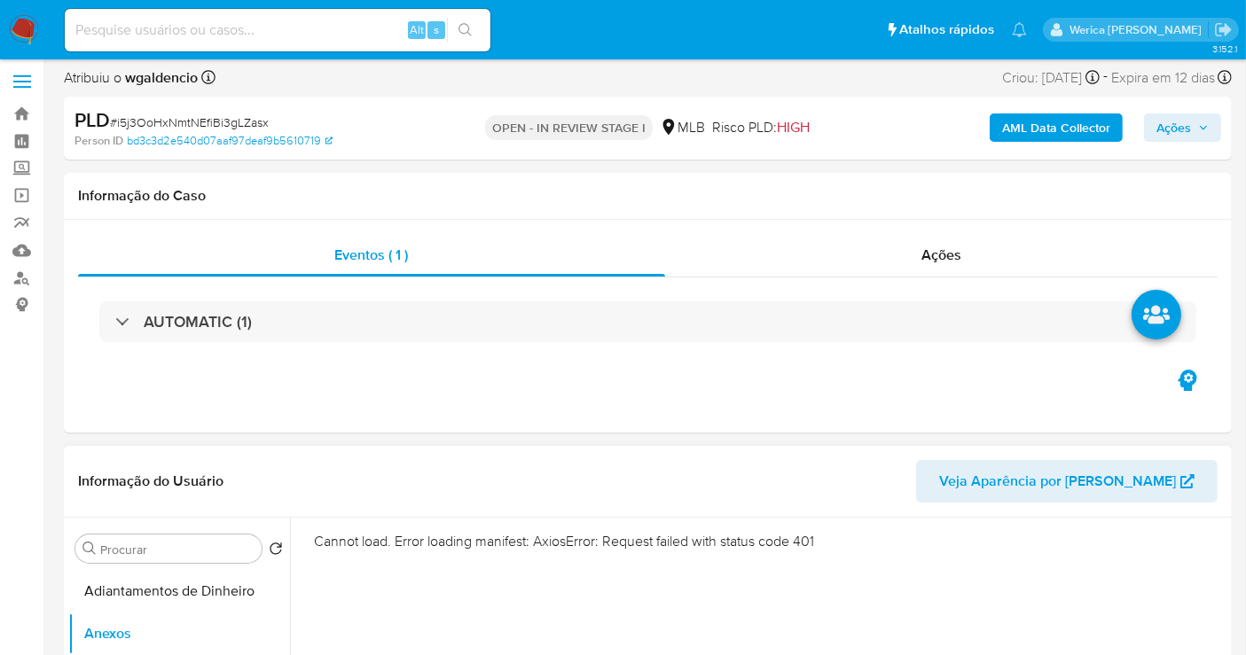
scroll to position [394, 0]
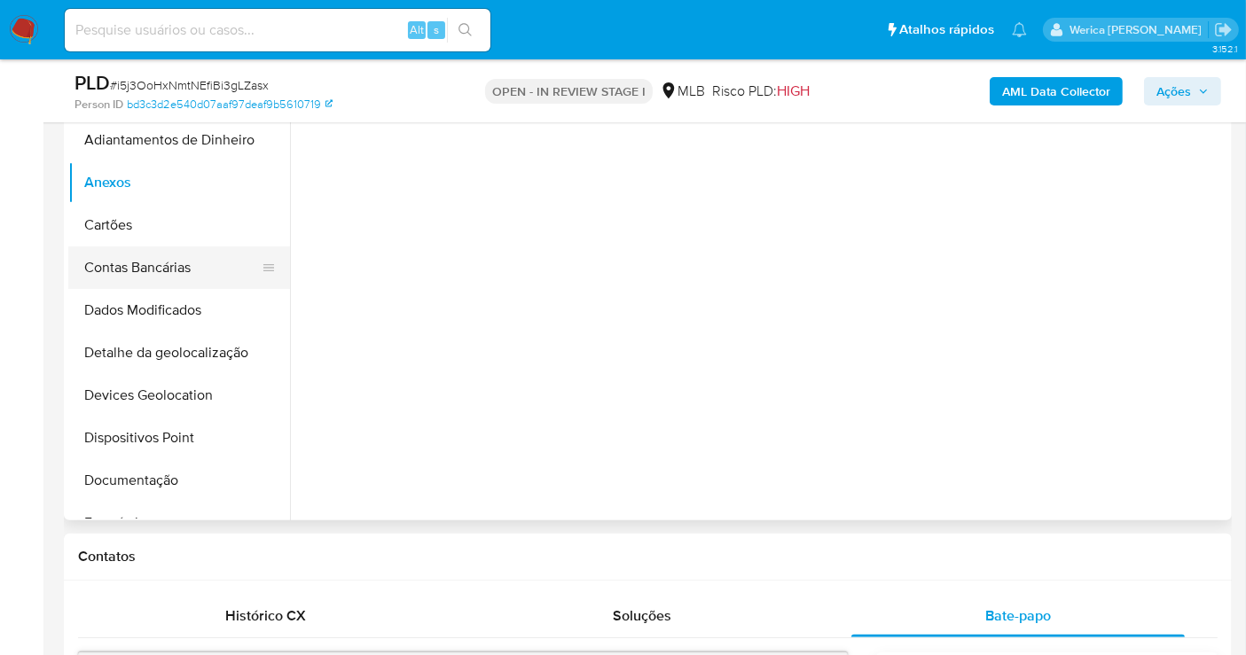
click at [113, 262] on button "Contas Bancárias" at bounding box center [172, 268] width 208 height 43
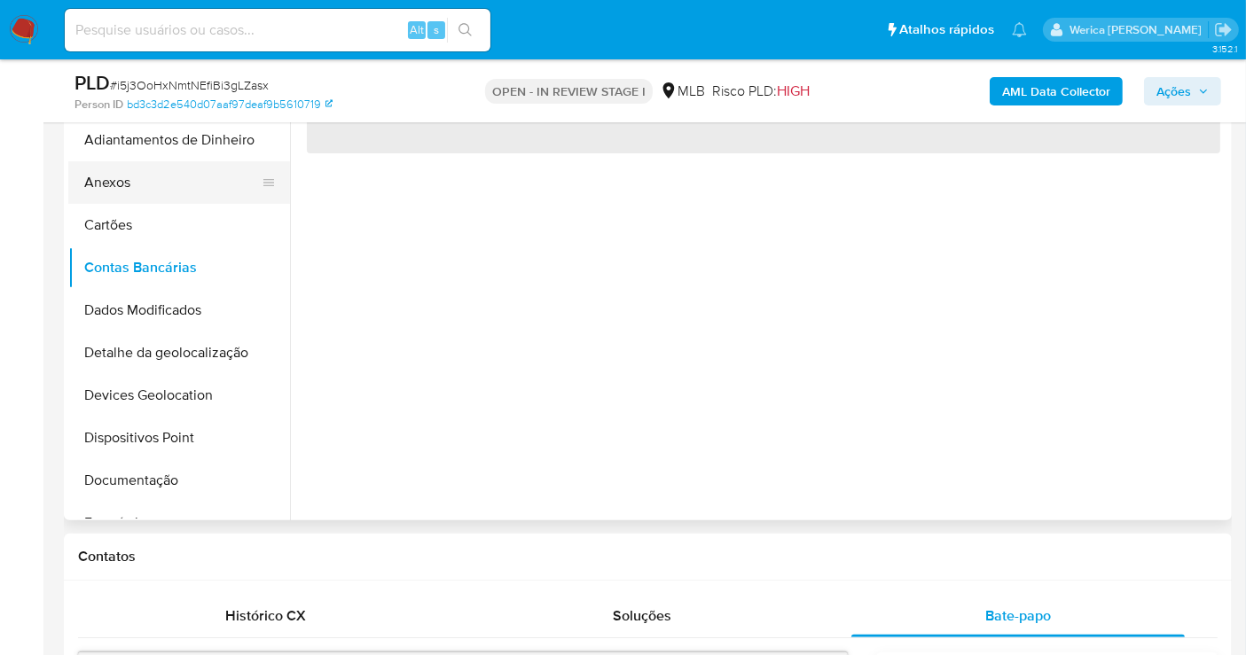
drag, startPoint x: 113, startPoint y: 204, endPoint x: 104, endPoint y: 176, distance: 28.9
click at [108, 204] on button "Cartões" at bounding box center [179, 225] width 222 height 43
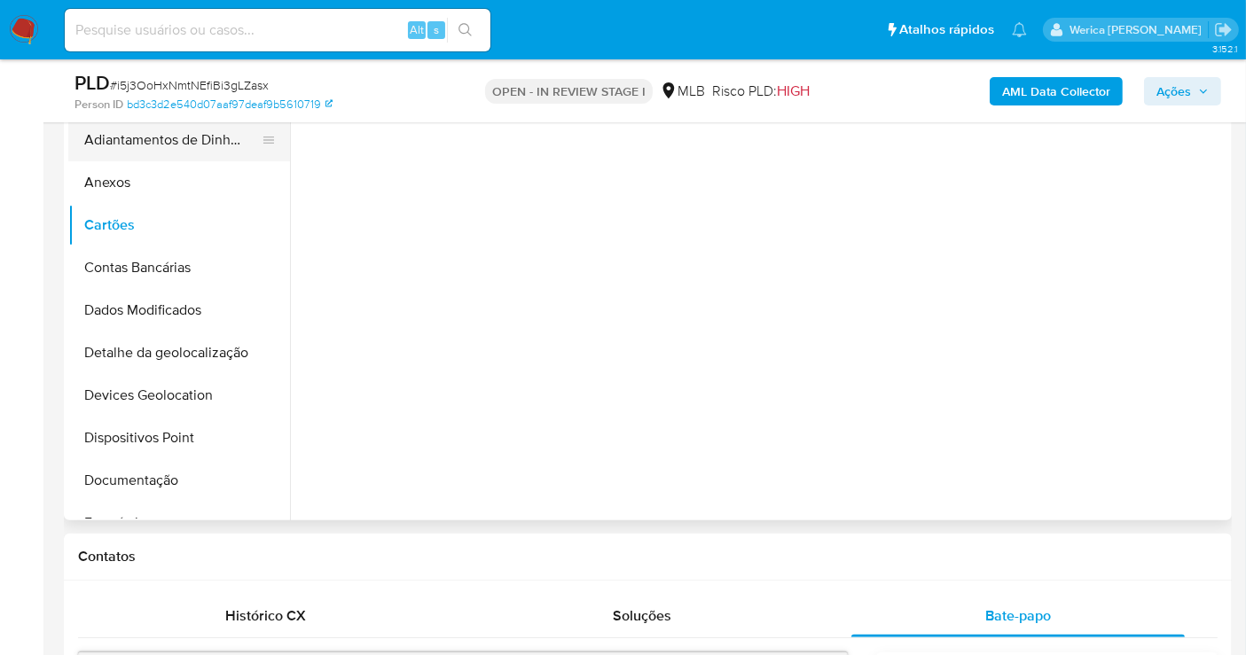
click at [104, 154] on button "Adiantamentos de Dinheiro" at bounding box center [172, 140] width 208 height 43
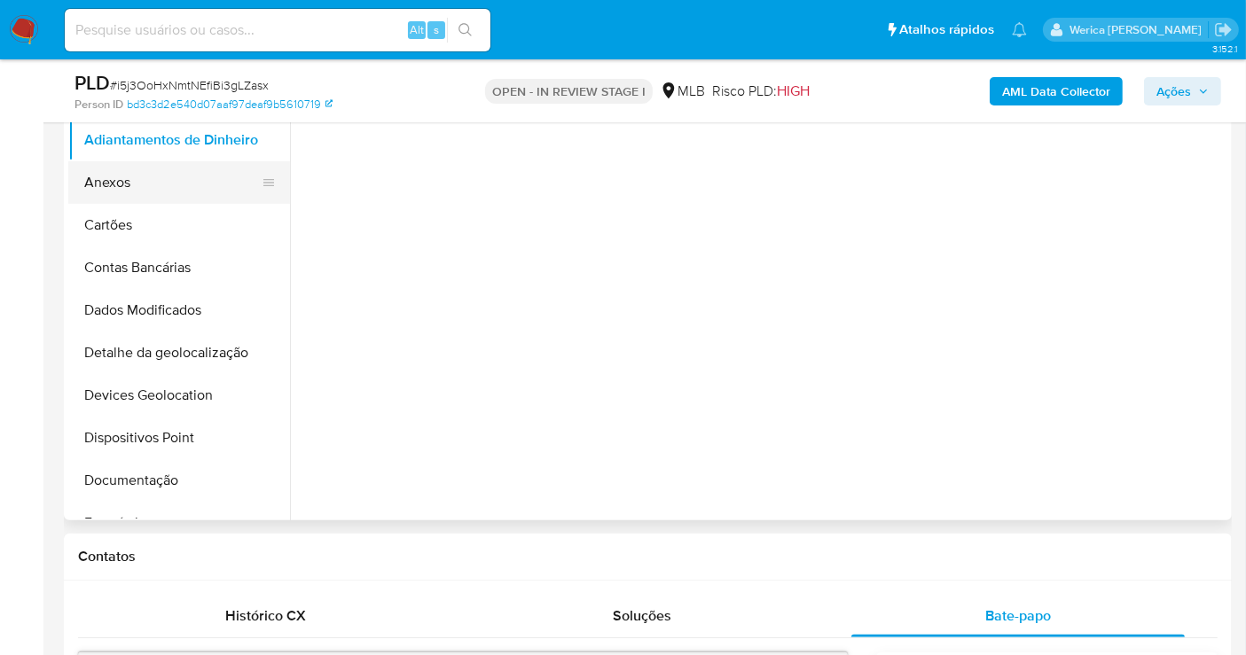
click at [114, 176] on button "Anexos" at bounding box center [172, 182] width 208 height 43
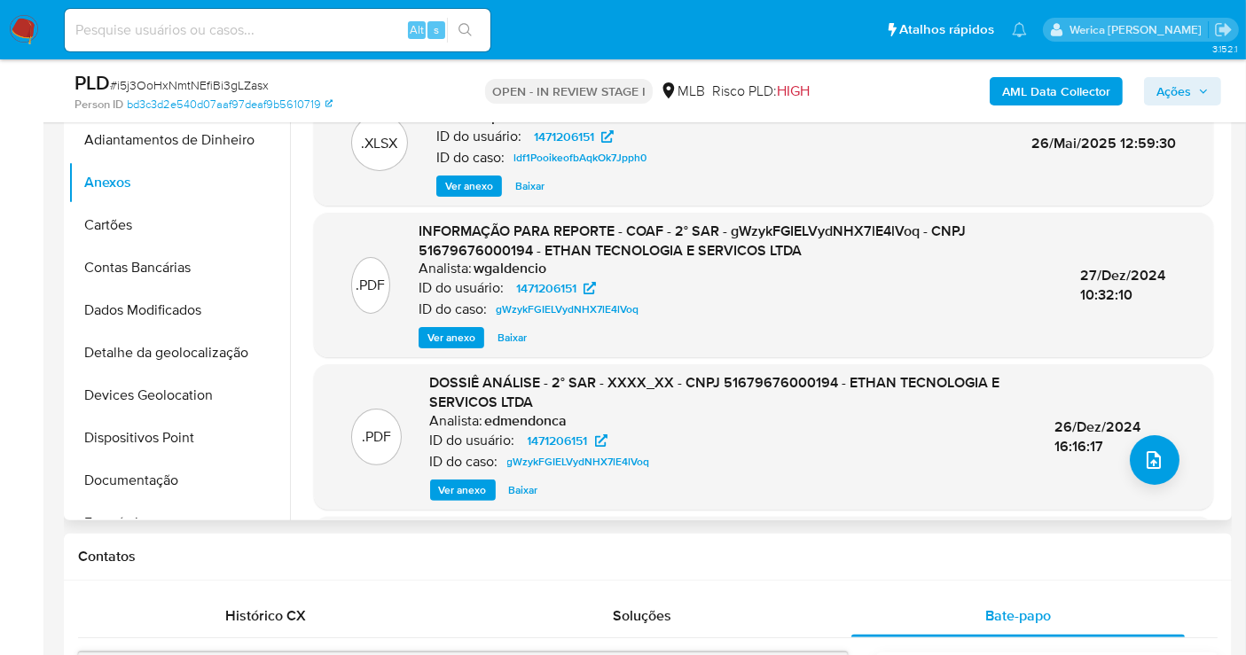
click at [1150, 423] on div "26/Dez/2024 16:16:17" at bounding box center [1114, 437] width 121 height 38
click at [1143, 450] on span "upload-file" at bounding box center [1153, 460] width 21 height 21
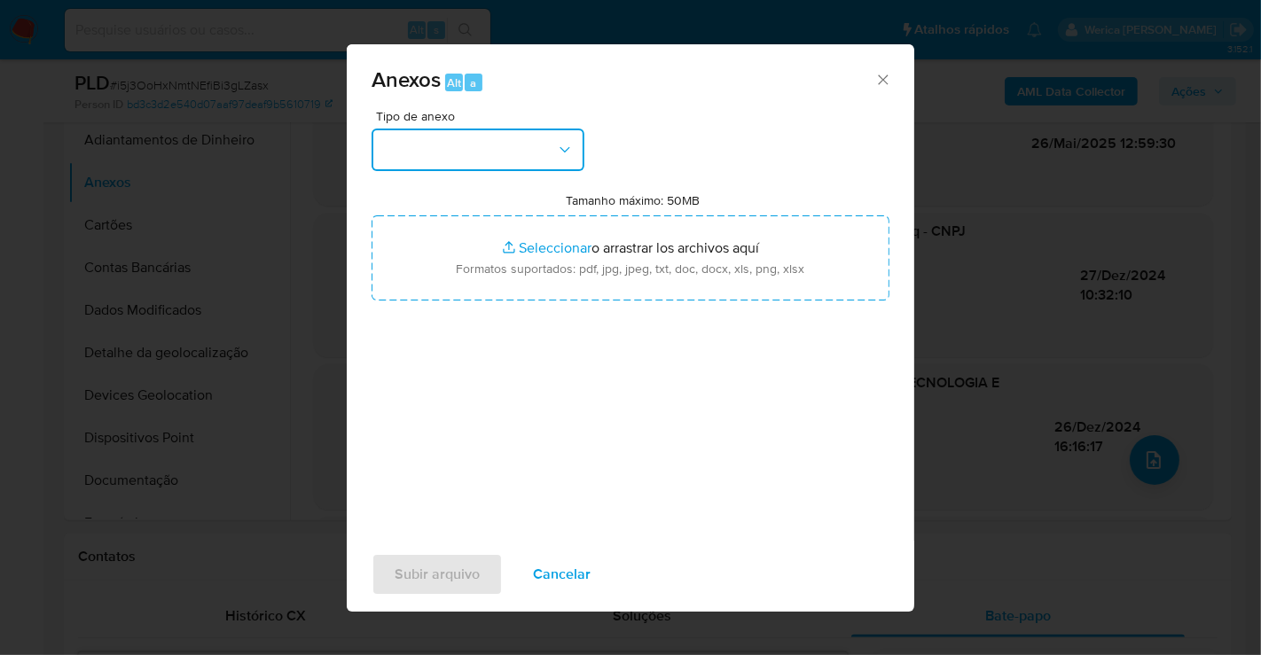
click at [461, 143] on button "button" at bounding box center [478, 150] width 213 height 43
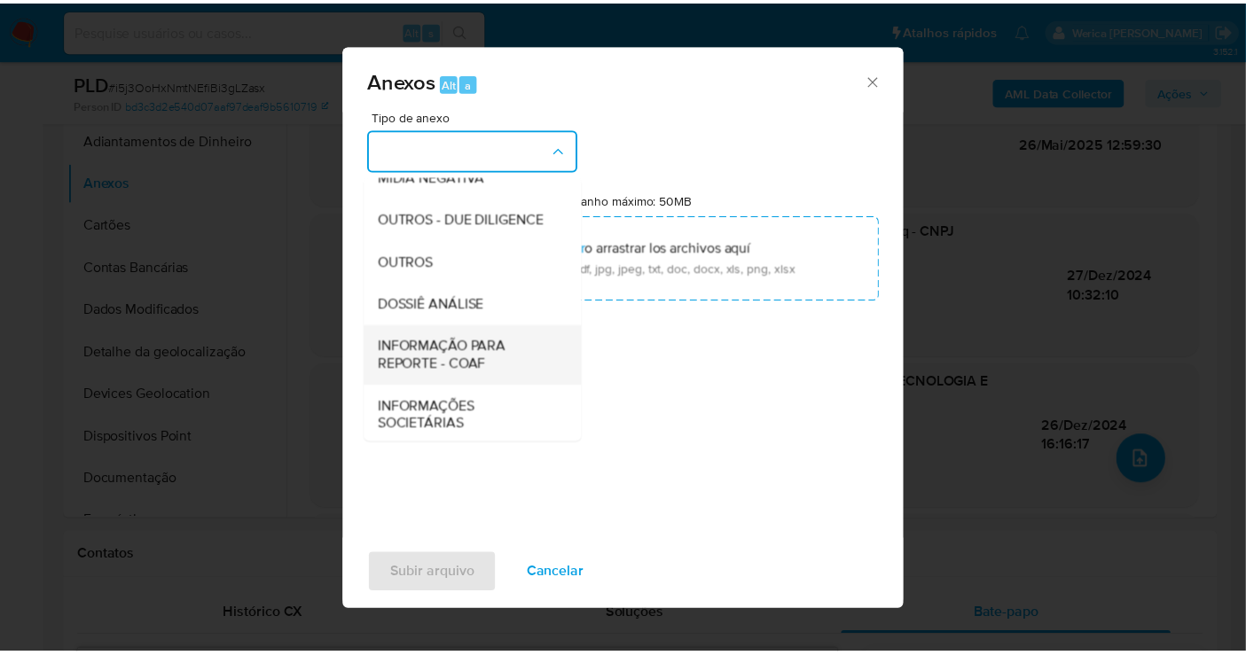
scroll to position [273, 0]
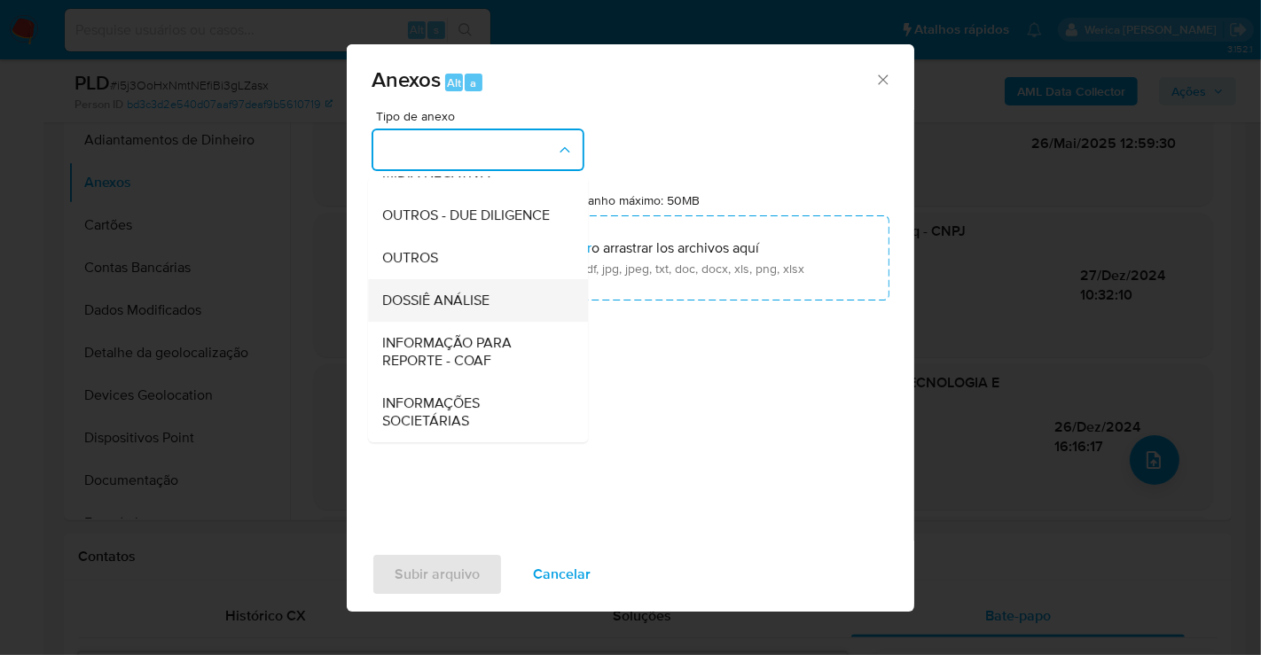
click at [443, 299] on span "DOSSIÊ ANÁLISE" at bounding box center [435, 301] width 107 height 18
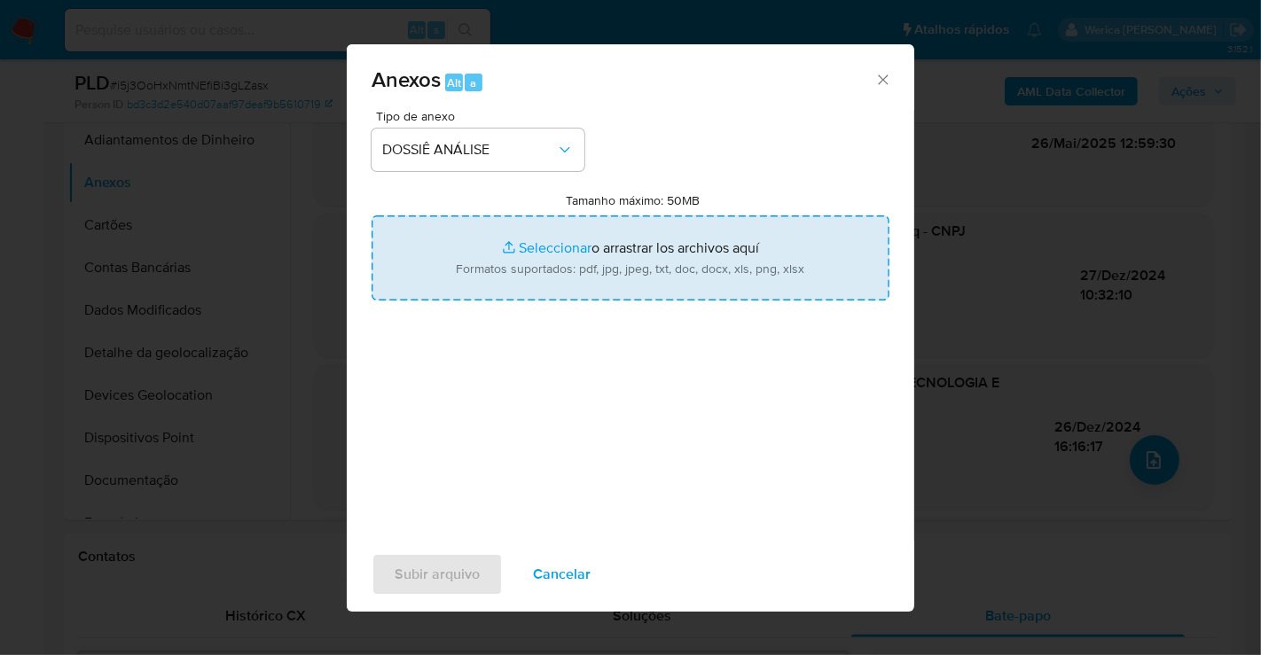
type input "C:\fakepath\Mulan 1471206151_2025_08_05_10_40_48.xlsx"
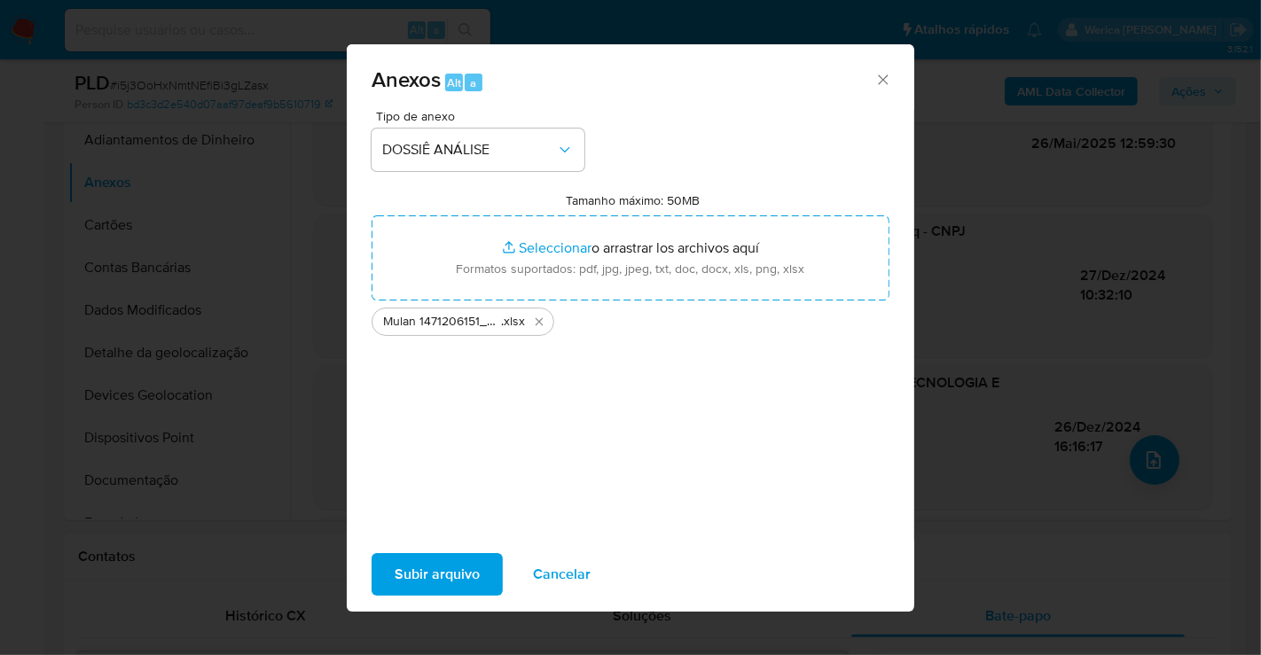
click at [881, 80] on icon "Cerrar" at bounding box center [883, 80] width 18 height 18
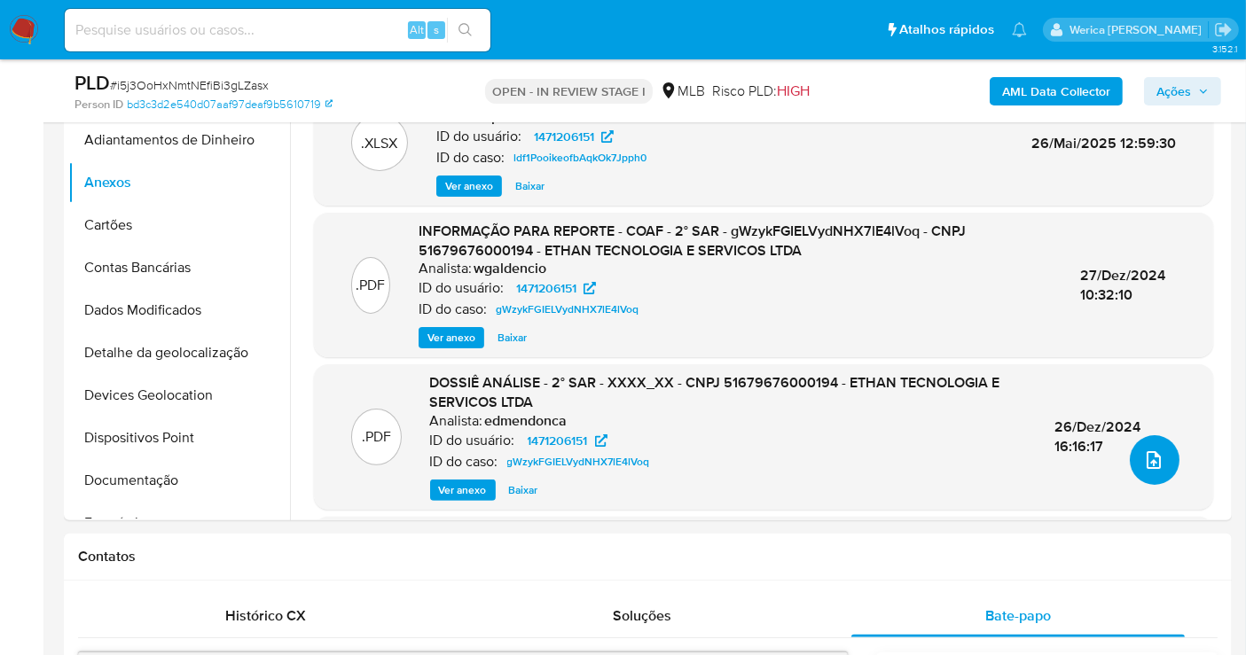
scroll to position [0, 0]
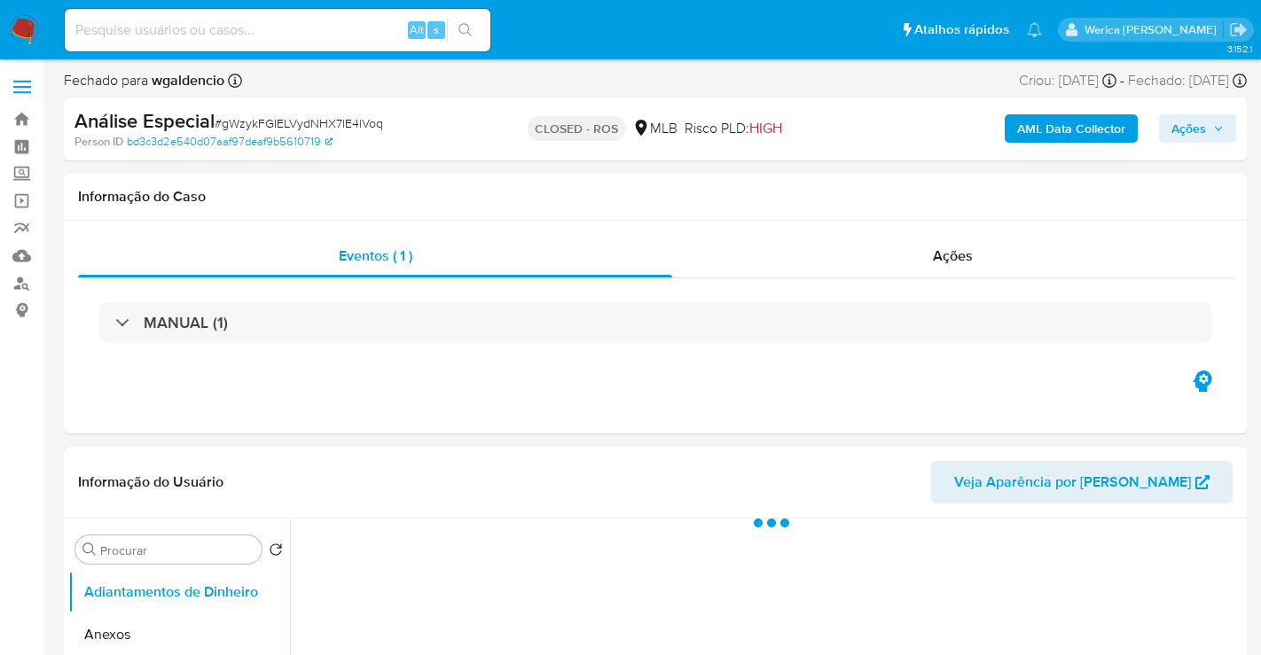
select select "10"
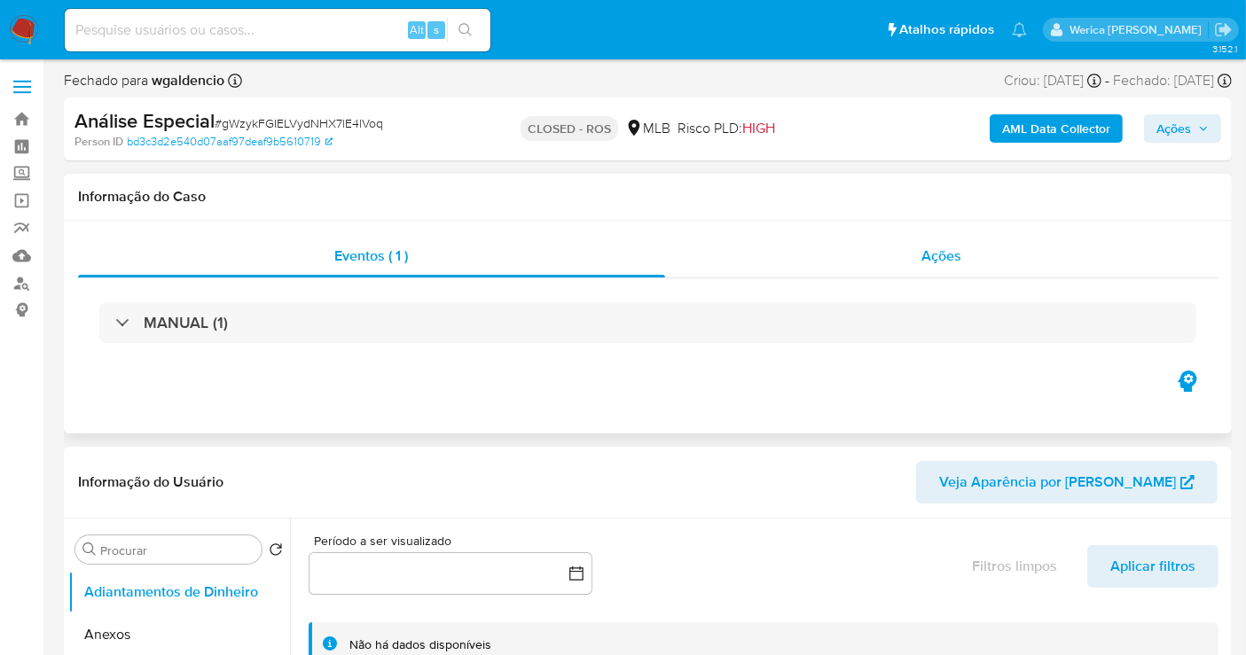
click at [924, 241] on div "Ações" at bounding box center [941, 256] width 553 height 43
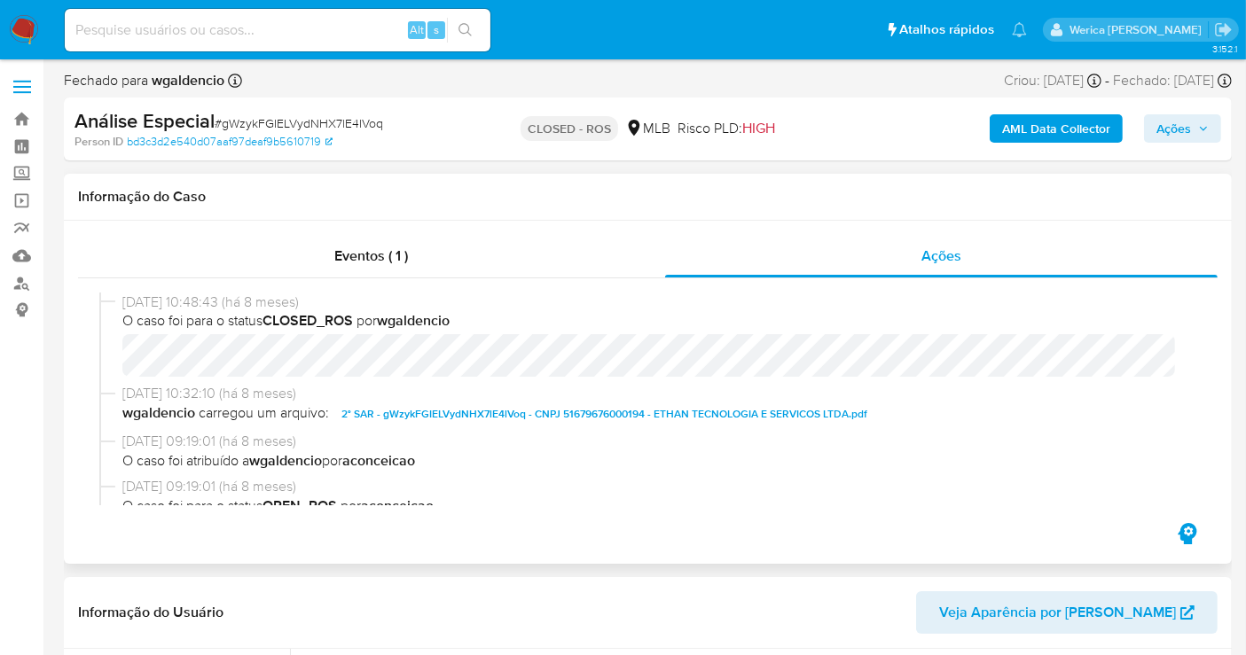
click at [585, 404] on span "2° SAR - gWzykFGIELVydNHX7lE4lVoq - CNPJ 51679676000194 - ETHAN TECNOLOGIA E SE…" at bounding box center [604, 413] width 526 height 21
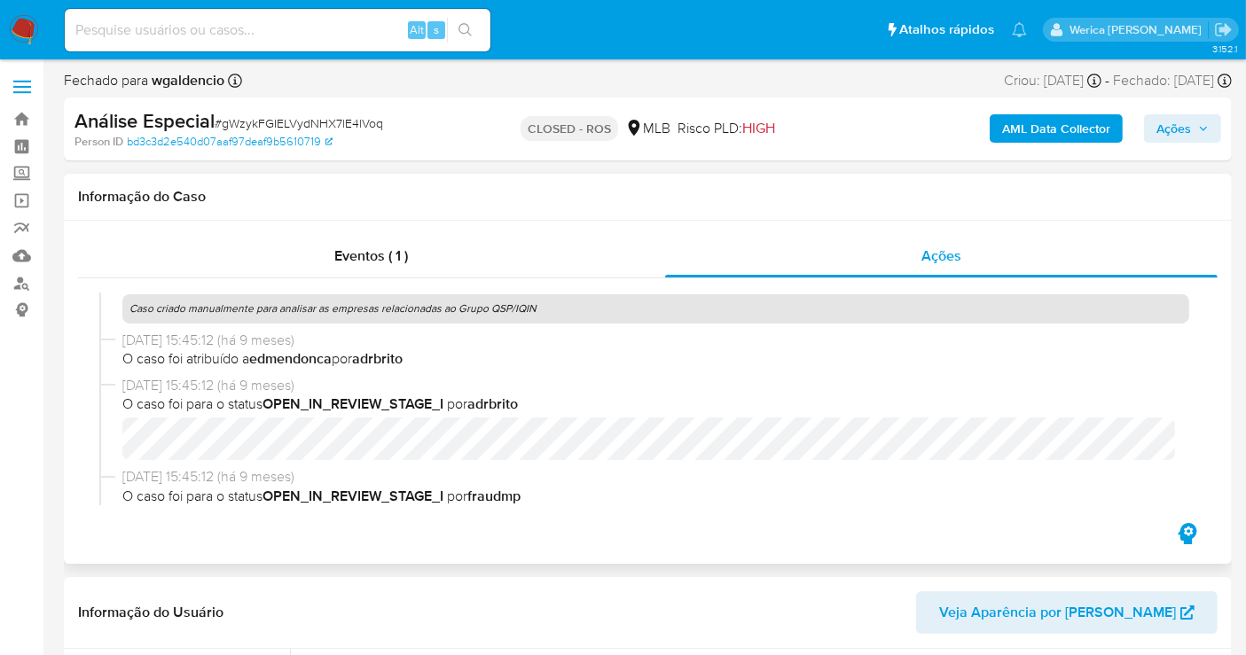
scroll to position [983, 0]
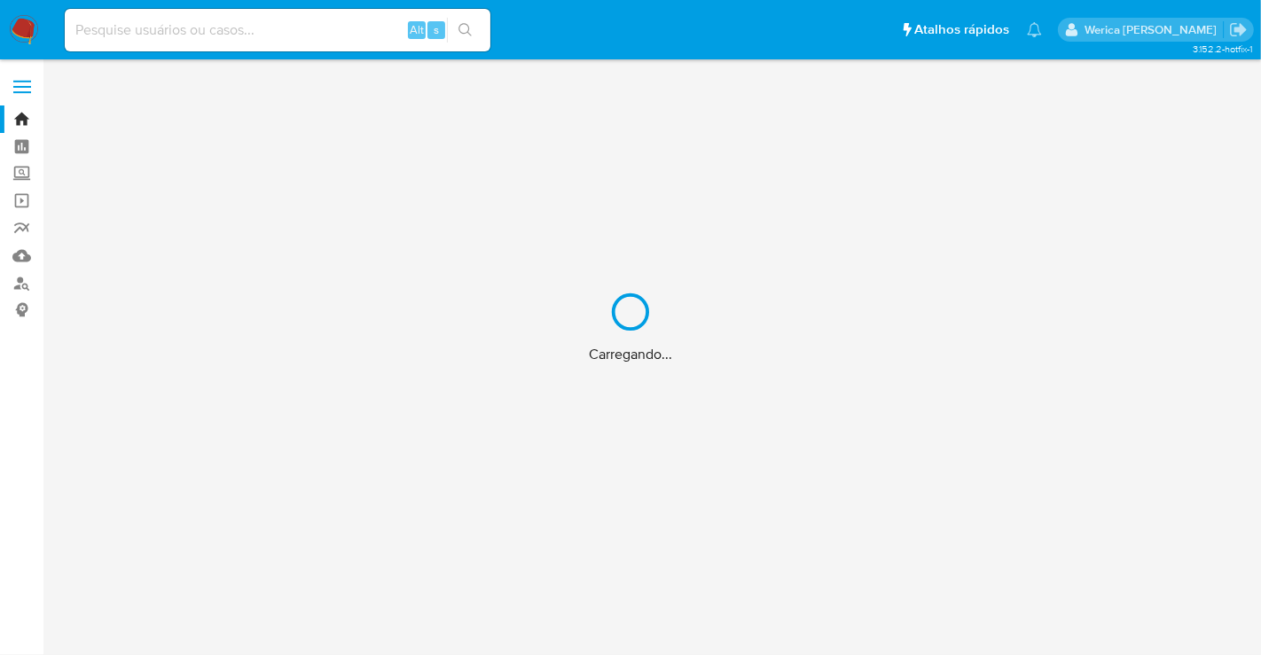
click at [239, 23] on div "Carregando..." at bounding box center [630, 327] width 1261 height 655
click at [239, 39] on div "Carregando..." at bounding box center [630, 327] width 1261 height 655
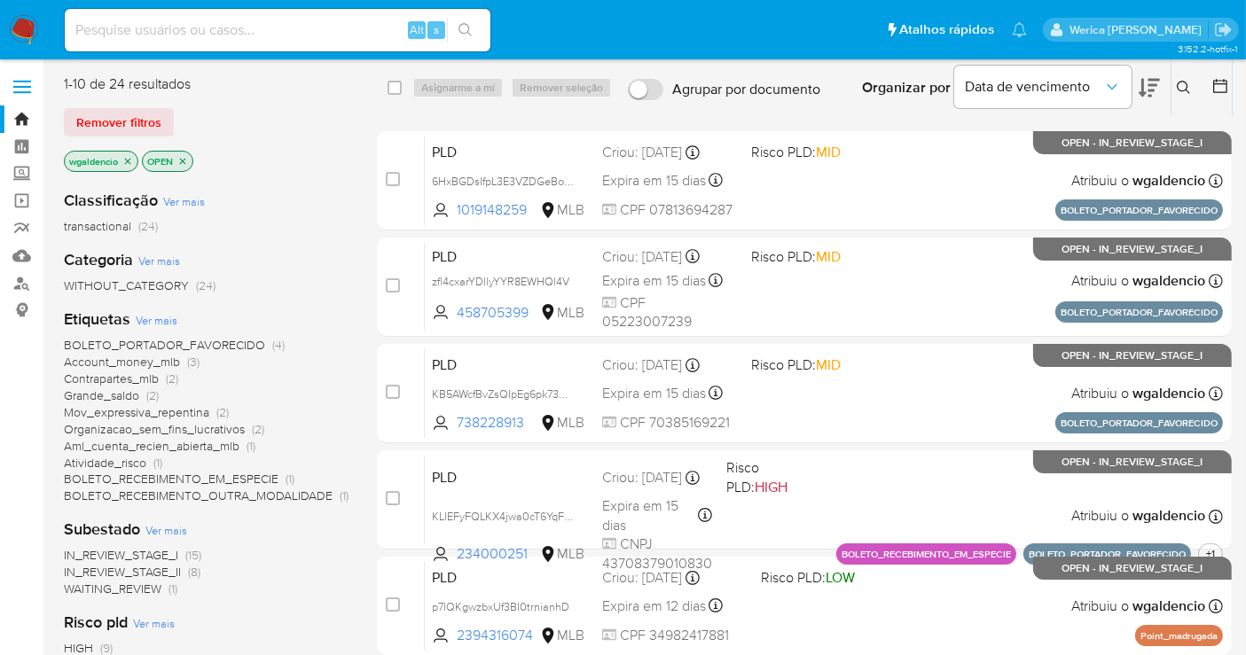
click at [242, 27] on input at bounding box center [278, 30] width 426 height 23
paste input "1572907728"
type input "1572907728"
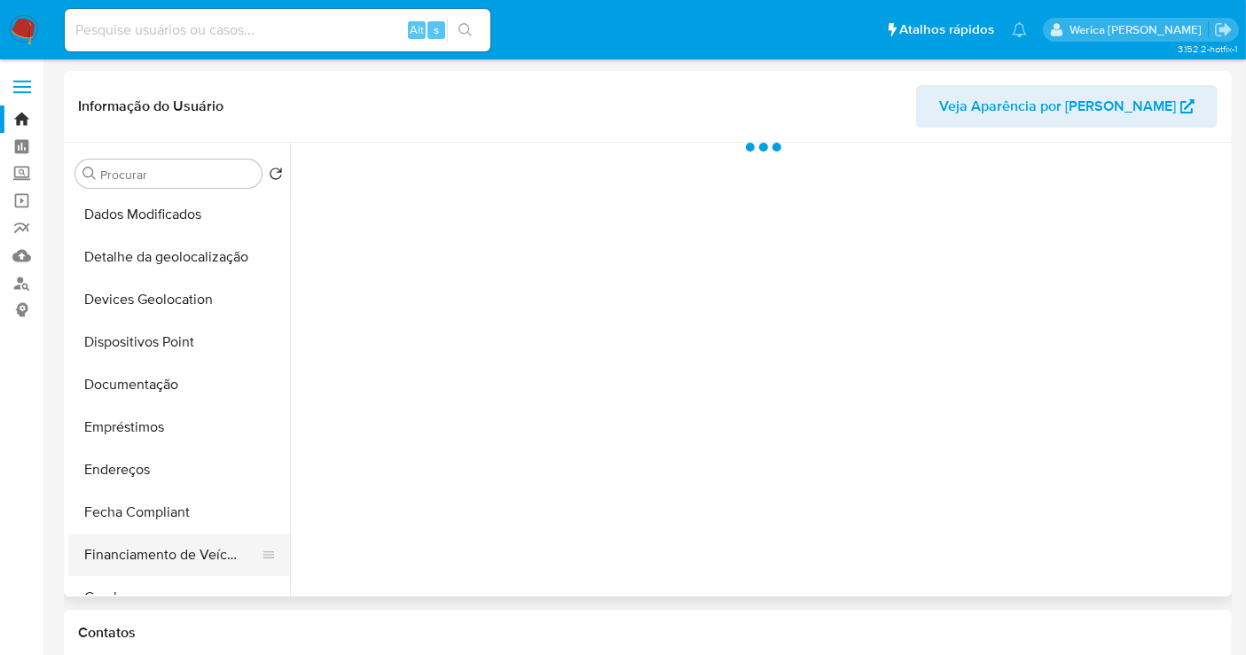
scroll to position [295, 0]
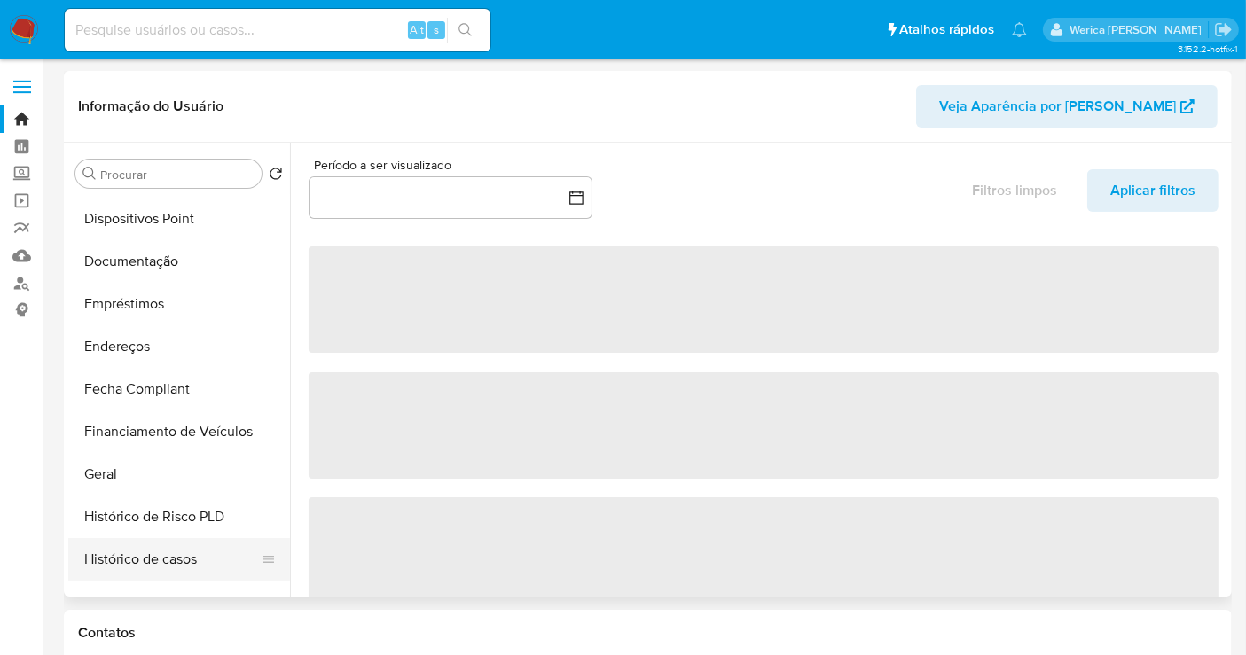
select select "10"
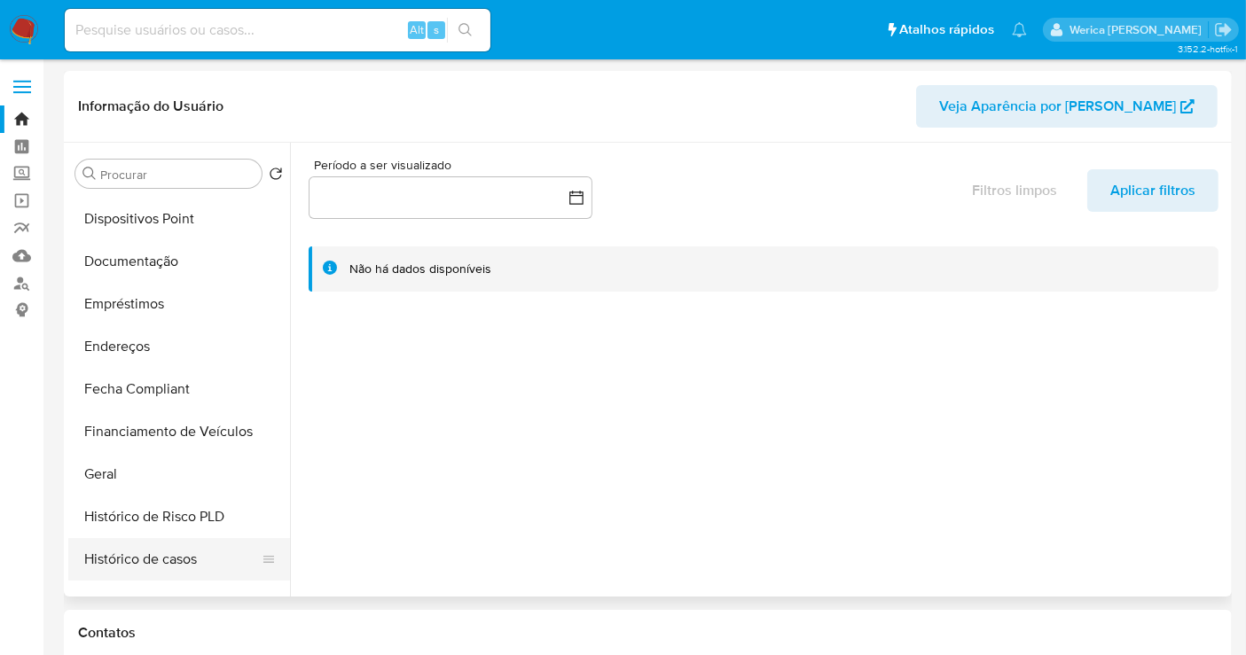
click at [181, 553] on button "Histórico de casos" at bounding box center [172, 559] width 208 height 43
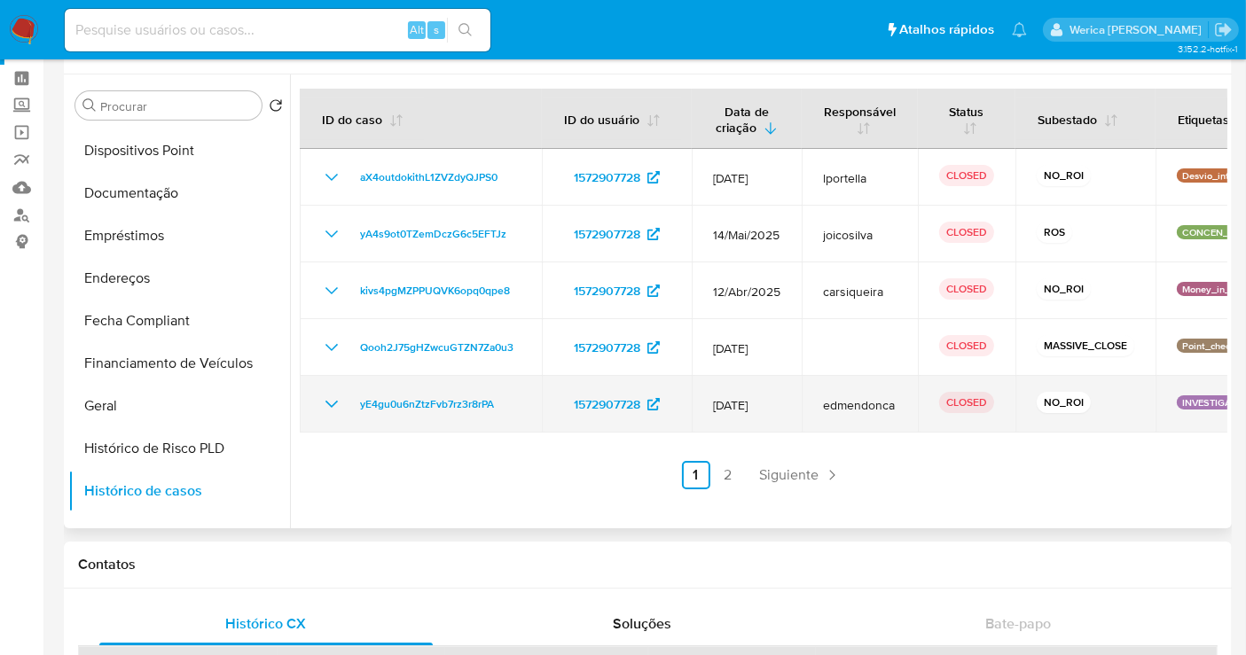
scroll to position [98, 0]
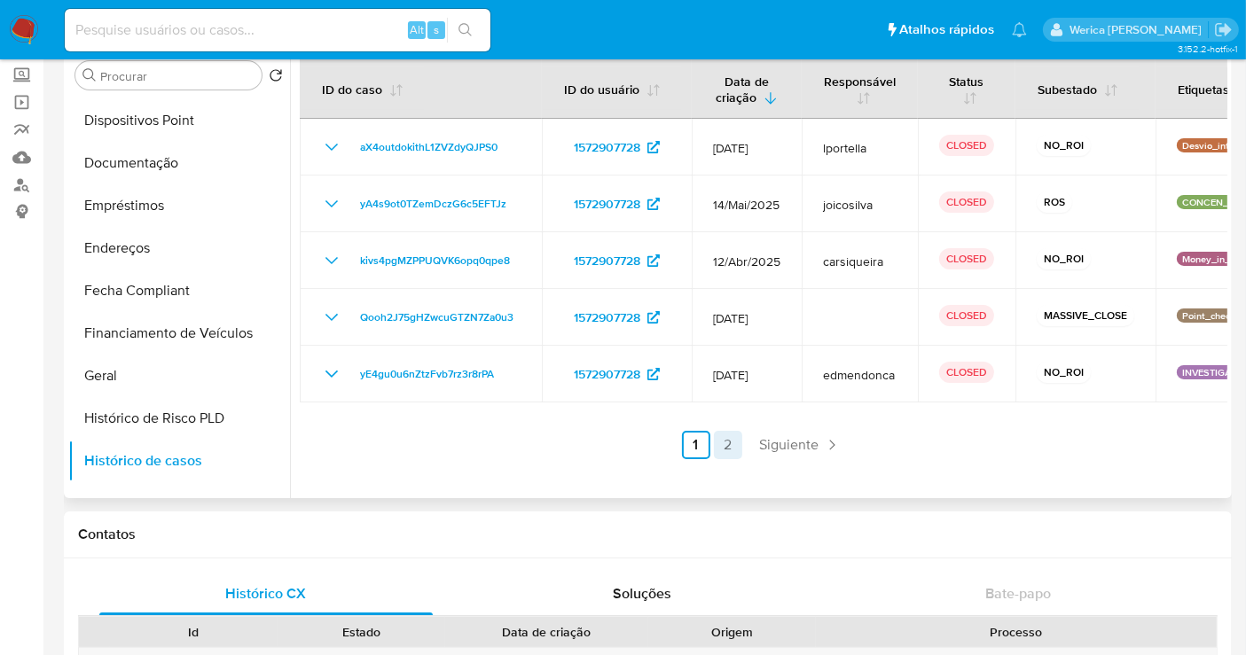
click at [725, 439] on link "2" at bounding box center [728, 445] width 28 height 28
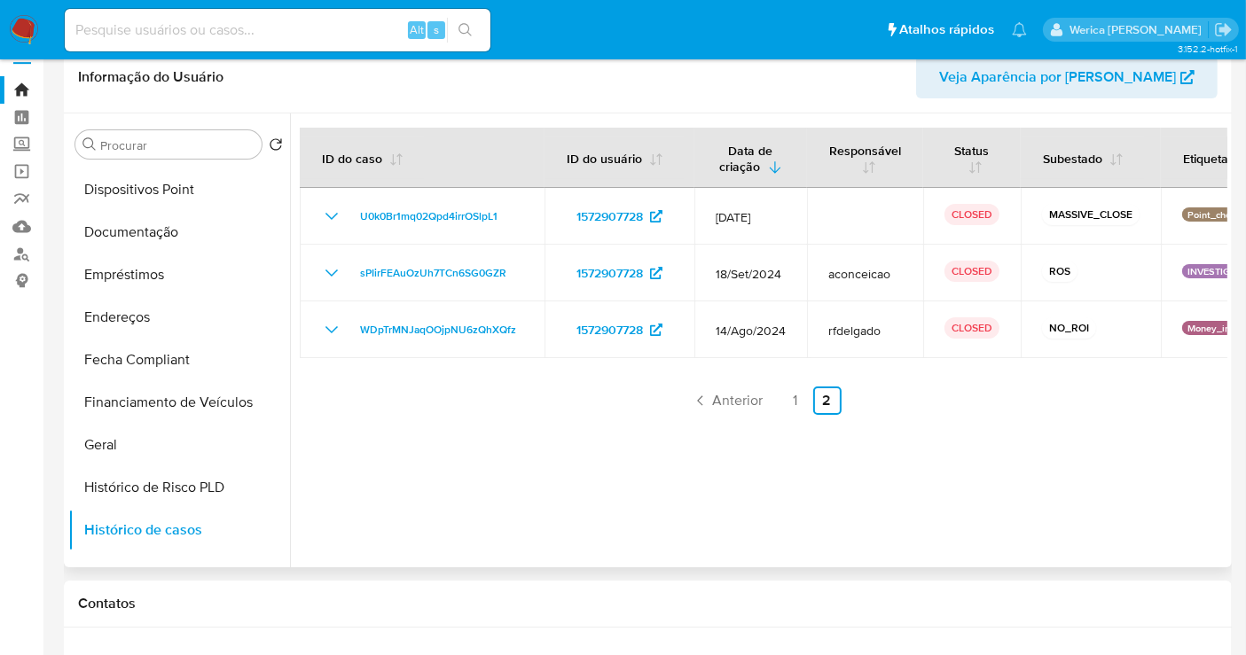
scroll to position [0, 0]
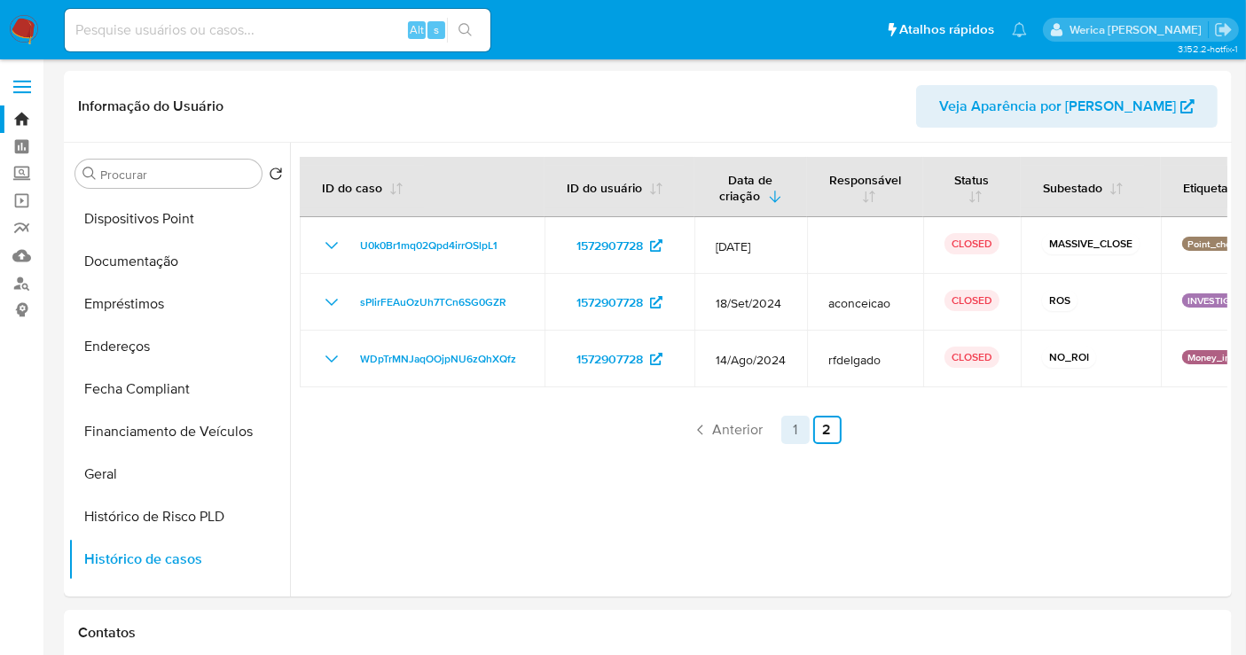
click at [785, 425] on link "1" at bounding box center [795, 430] width 28 height 28
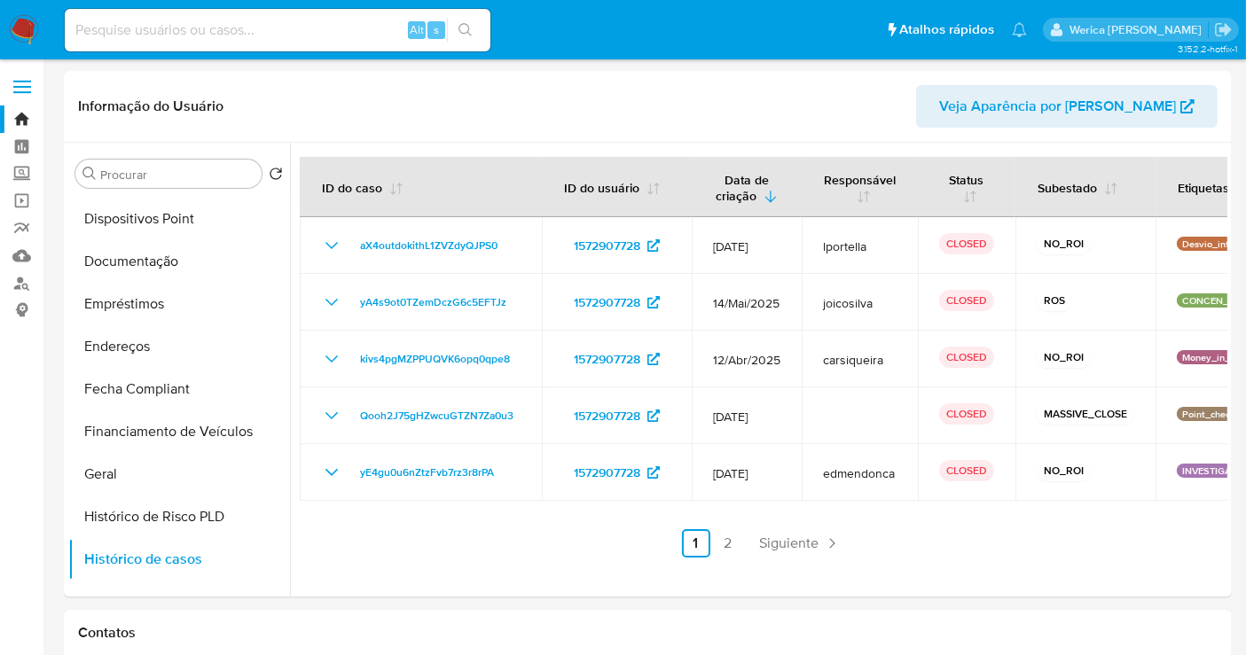
click at [745, 540] on ul "Anterior 1 2 Siguiente" at bounding box center [764, 543] width 928 height 28
click at [730, 540] on link "2" at bounding box center [728, 543] width 28 height 28
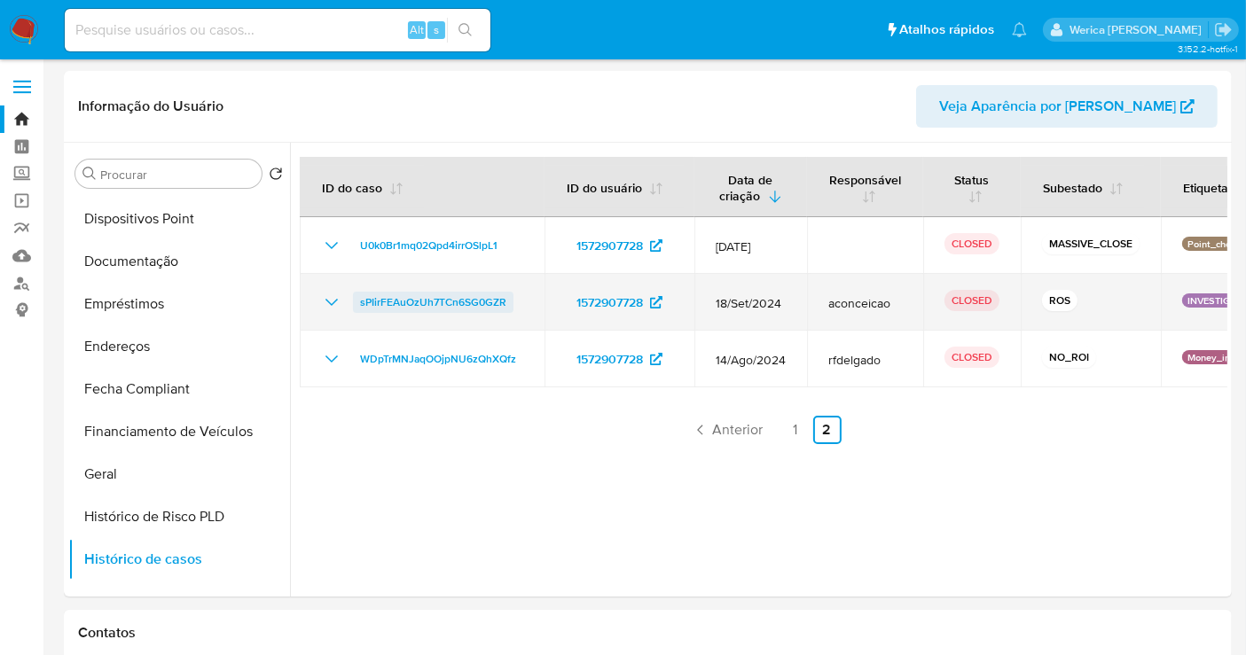
click at [420, 304] on span "sPIirFEAuOzUh7TCn6SG0GZR" at bounding box center [433, 302] width 146 height 21
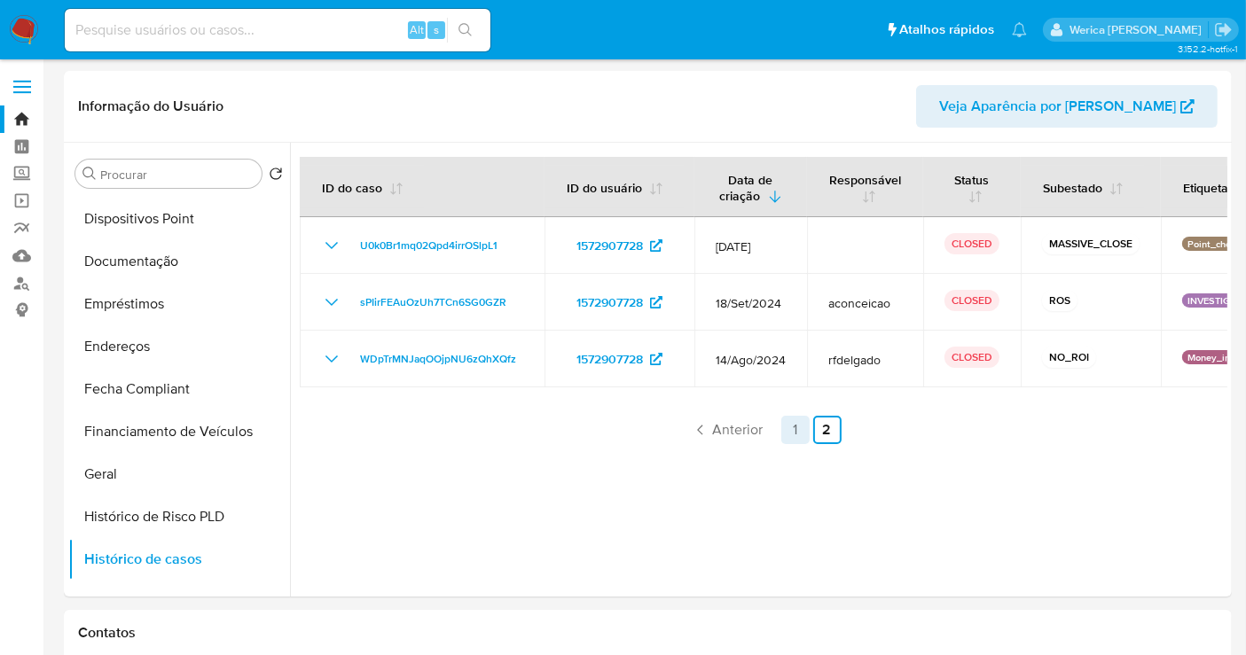
click at [790, 435] on link "1" at bounding box center [795, 430] width 28 height 28
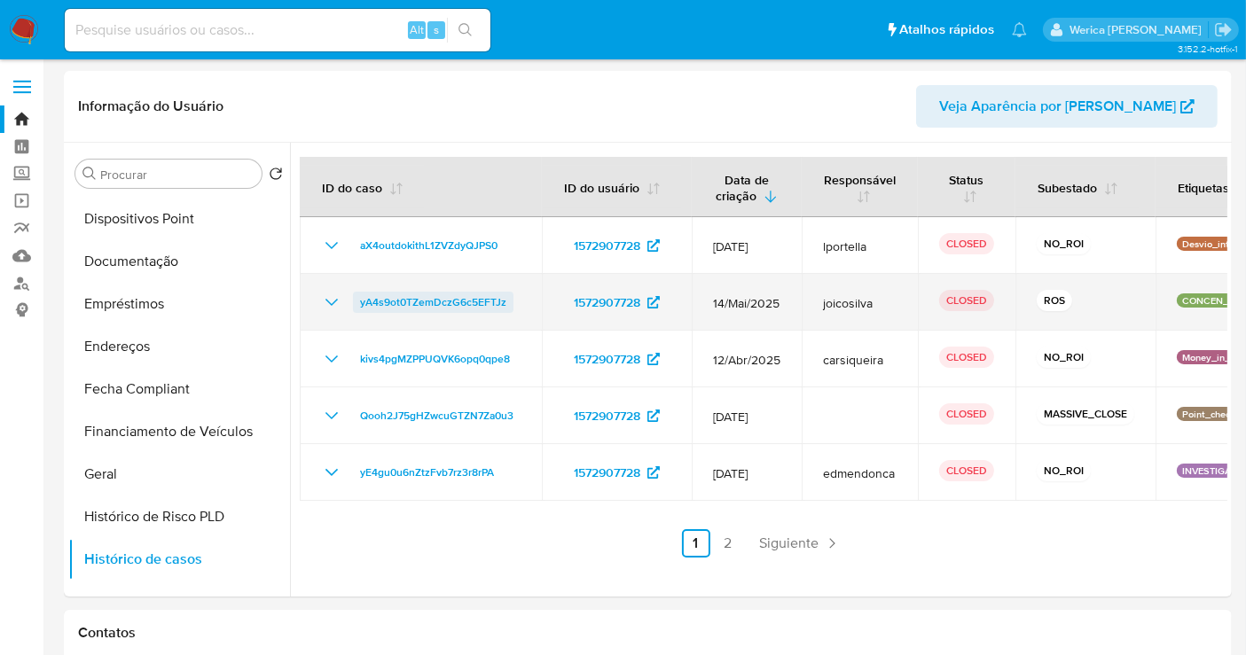
click at [396, 298] on span "yA4s9ot0TZemDczG6c5EFTJz" at bounding box center [433, 302] width 146 height 21
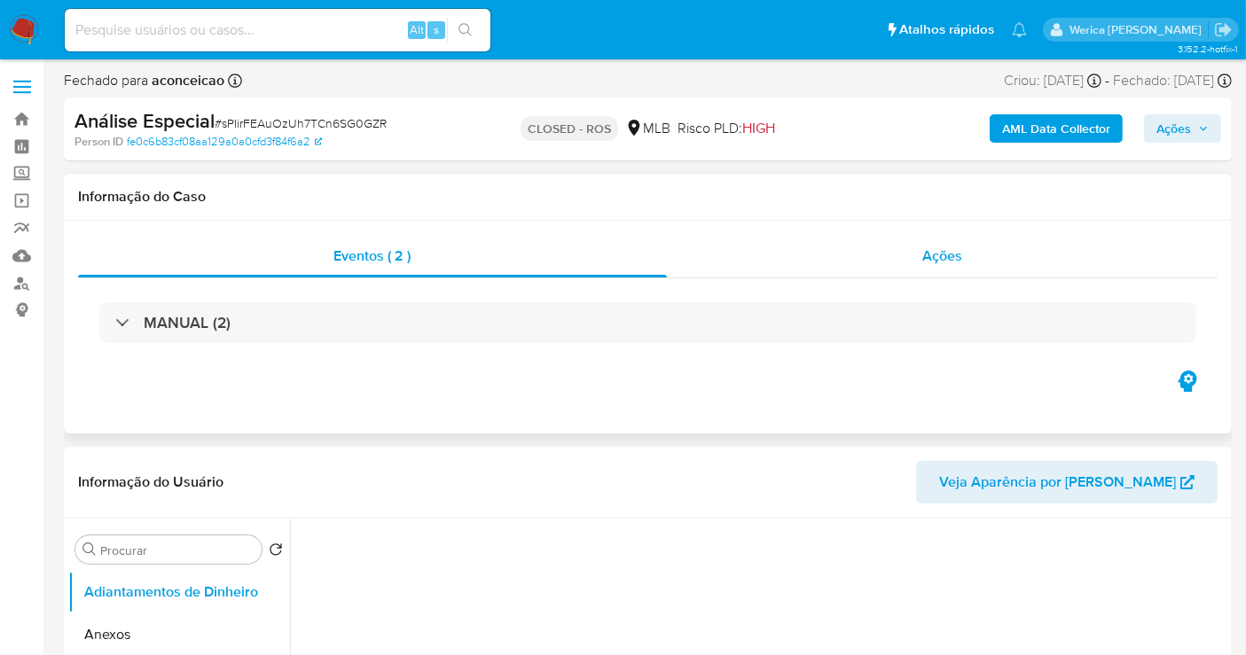
click at [937, 259] on span "Ações" at bounding box center [942, 256] width 40 height 20
select select "10"
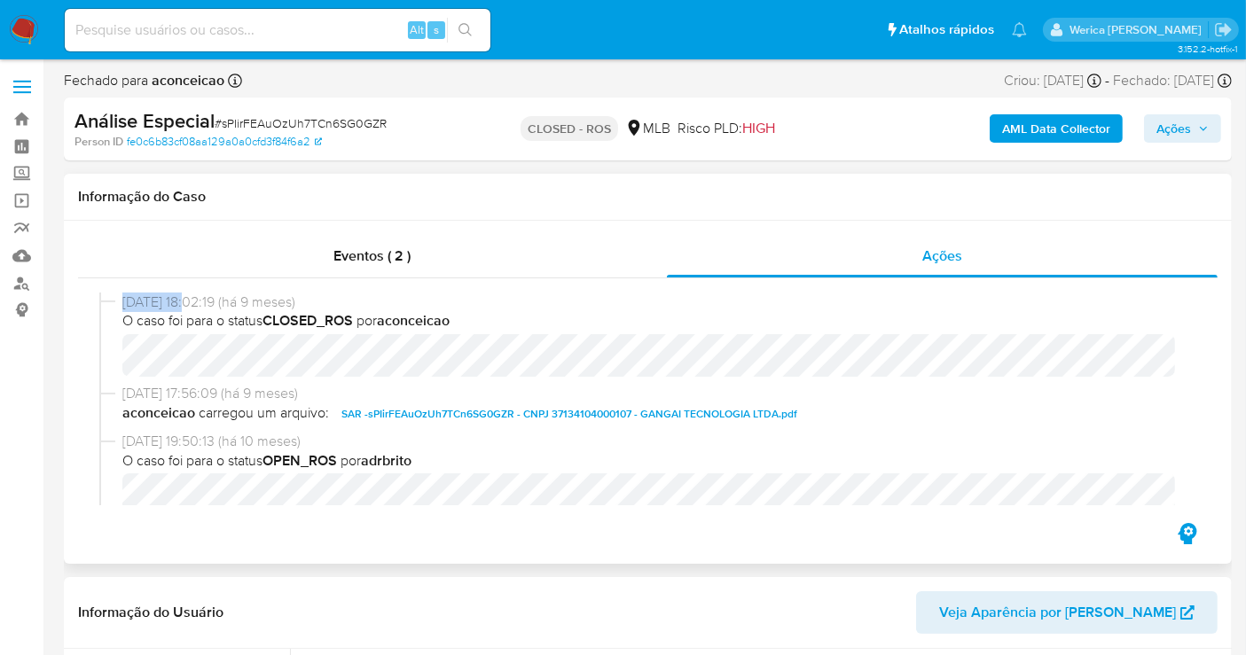
drag, startPoint x: 121, startPoint y: 302, endPoint x: 189, endPoint y: 306, distance: 67.5
click at [189, 306] on span "[DATE] 18:02:19 (há 9 meses)" at bounding box center [655, 303] width 1067 height 20
copy span "[DATE]"
click at [291, 35] on input at bounding box center [278, 30] width 426 height 23
paste input "1440157648"
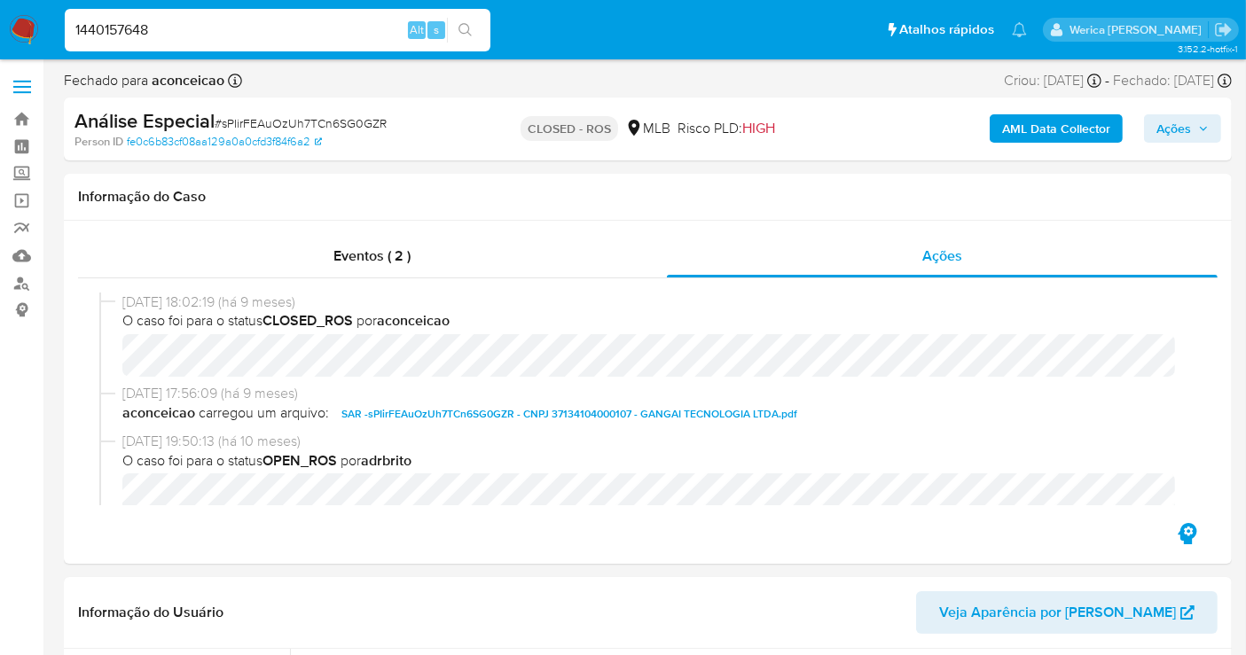
click at [234, 42] on div "1440157648 Alt s" at bounding box center [278, 30] width 426 height 43
click at [226, 27] on input "1440157648" at bounding box center [278, 30] width 426 height 23
type input "1440157648"
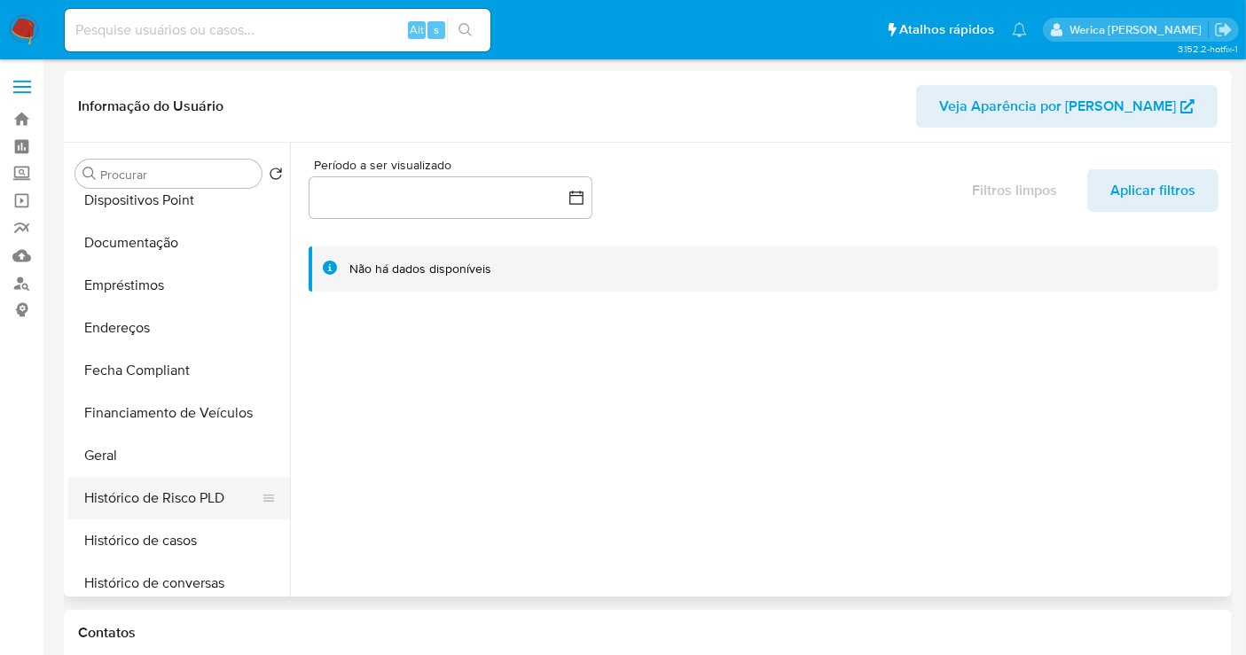
select select "10"
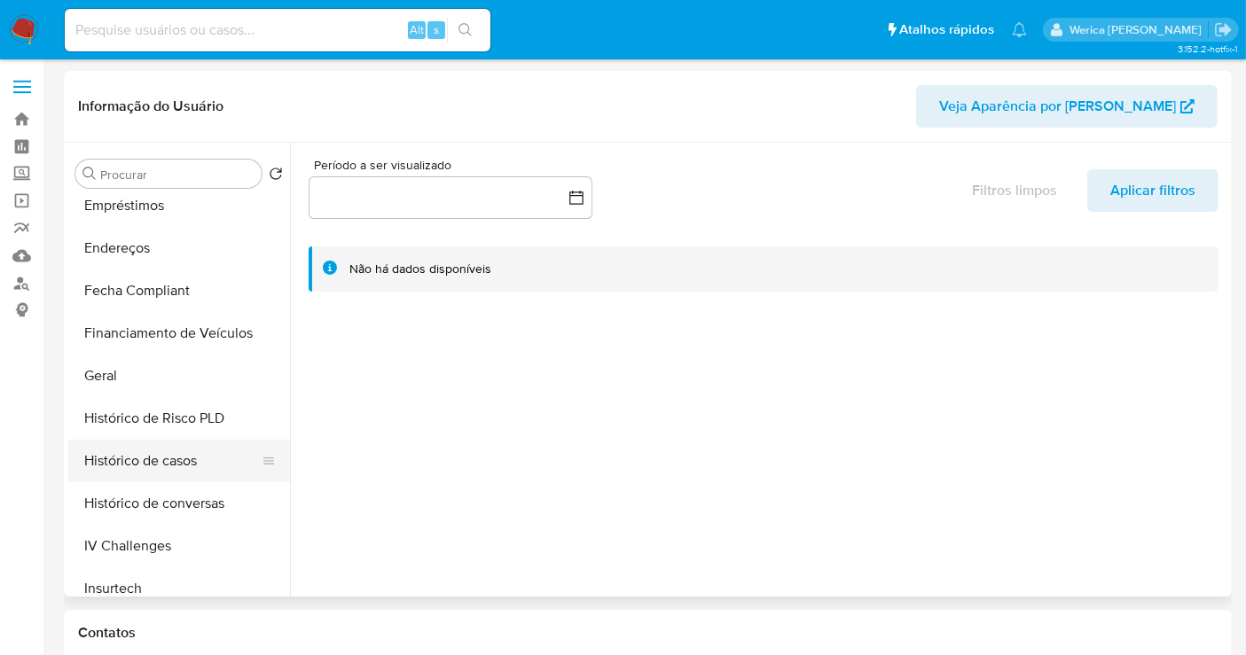
click at [190, 466] on button "Histórico de casos" at bounding box center [172, 461] width 208 height 43
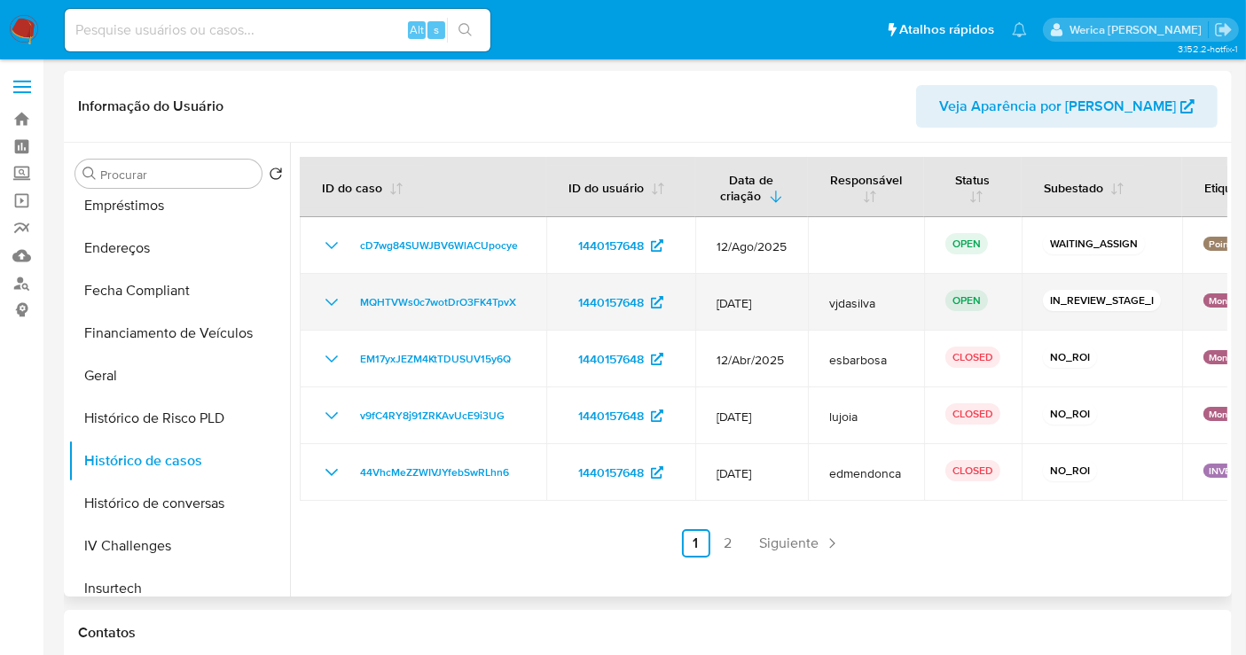
drag, startPoint x: 883, startPoint y: 297, endPoint x: 1082, endPoint y: 286, distance: 198.9
click at [1082, 286] on tr "MQHTVWs0c7wotDrO3FK4TpvX 1440157648 12/Jul/2025 vjdasilva OPEN IN_REVIEW_STAGE_…" at bounding box center [805, 302] width 1010 height 57
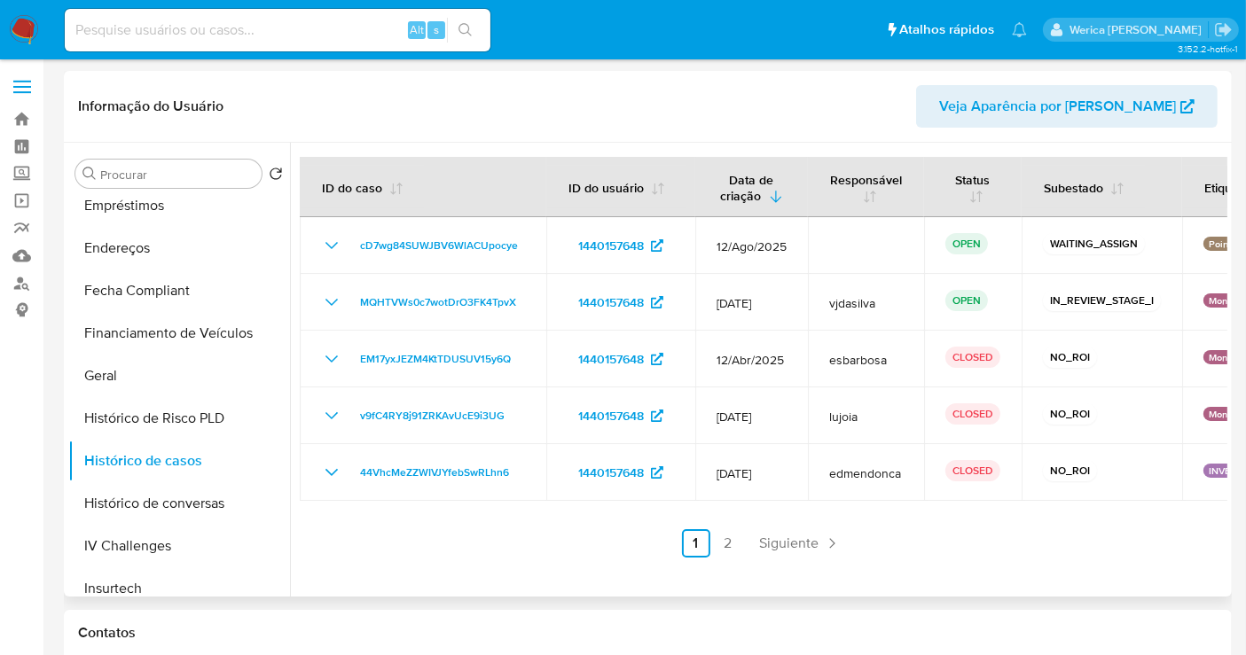
click at [728, 539] on link "2" at bounding box center [728, 543] width 28 height 28
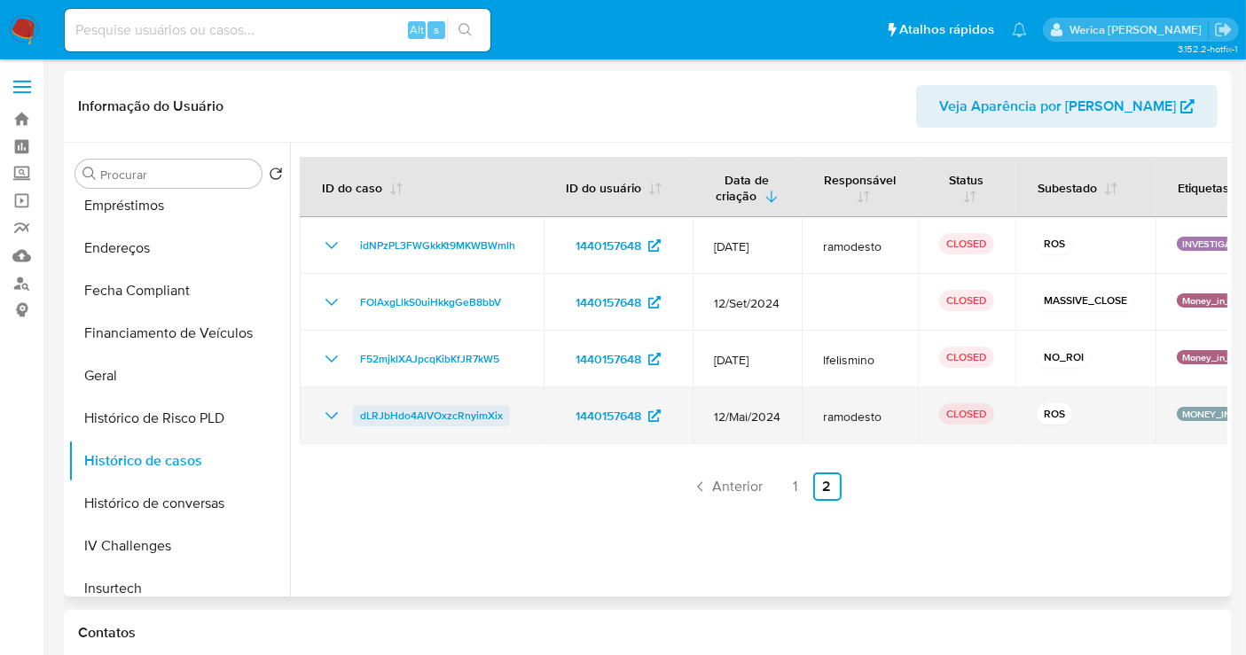
click at [481, 422] on span "dLRJbHdo4AlVOxzcRnyimXix" at bounding box center [431, 415] width 143 height 21
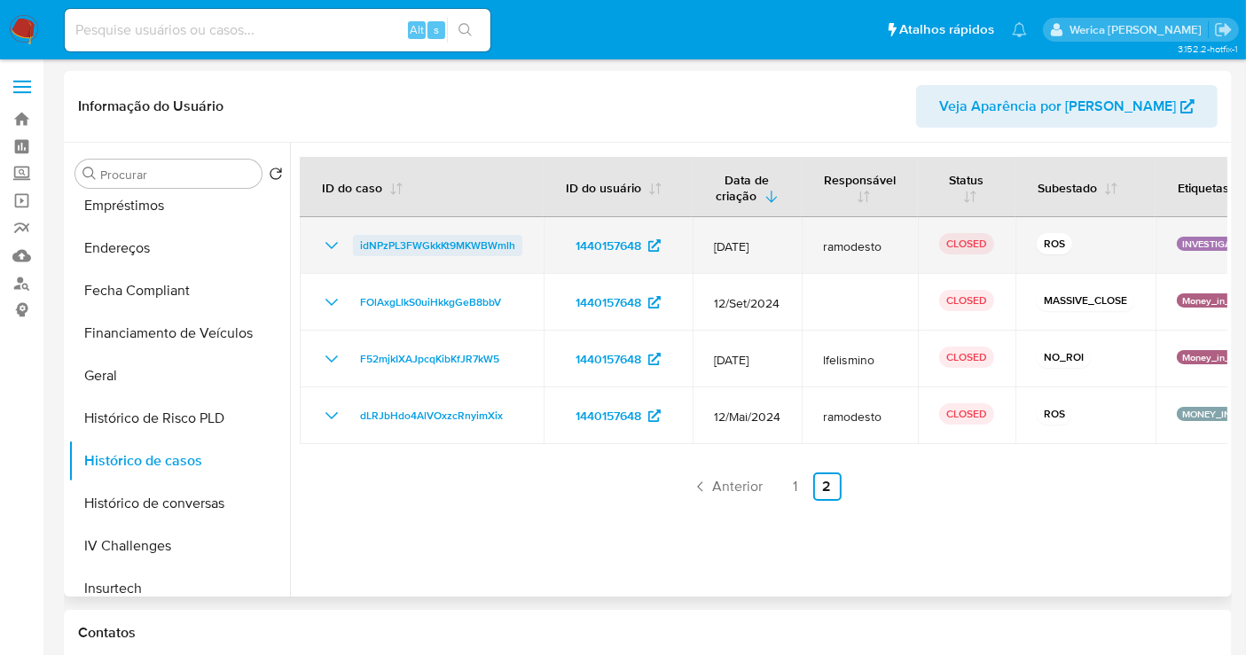
click at [494, 236] on span "idNPzPL3FWGkkKt9MKWBWmlh" at bounding box center [437, 245] width 155 height 21
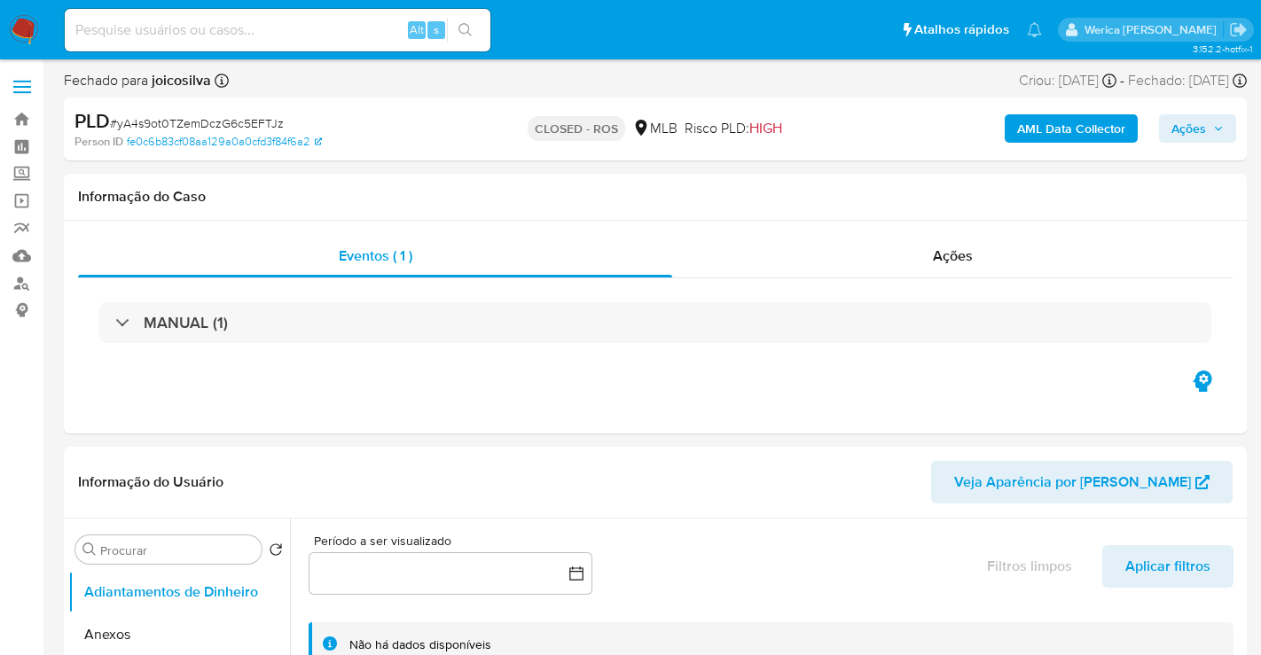
select select "10"
click at [952, 267] on div "Ações" at bounding box center [941, 256] width 553 height 43
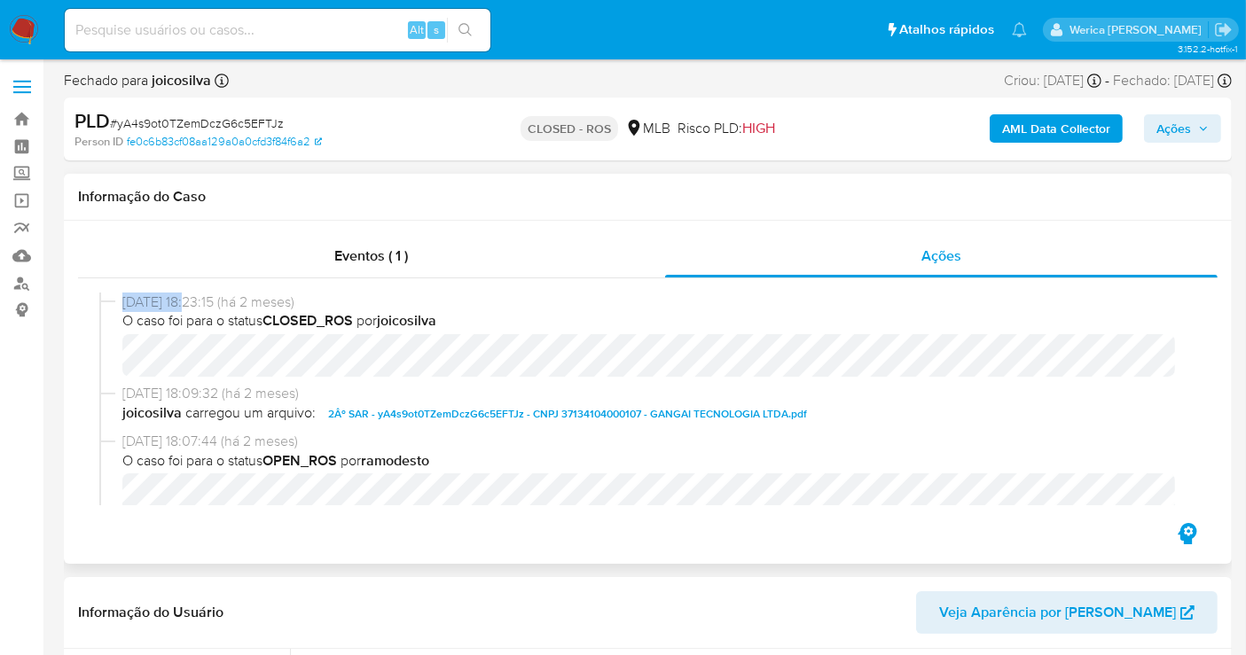
drag, startPoint x: 129, startPoint y: 300, endPoint x: 195, endPoint y: 300, distance: 65.6
click at [195, 300] on div "24/06/2025 18:23:15 (há 2 meses) O caso foi para o status CLOSED_ROS por joicos…" at bounding box center [647, 339] width 1097 height 92
copy span "24/06/2025"
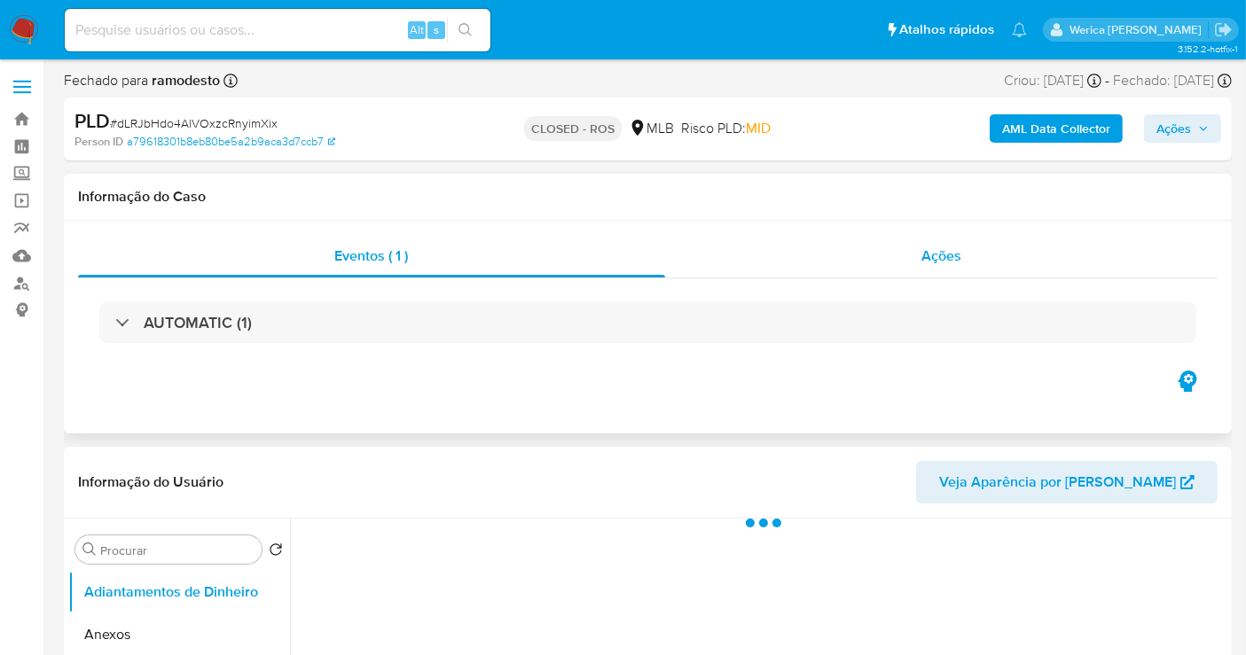
click at [958, 246] on span "Ações" at bounding box center [941, 256] width 40 height 20
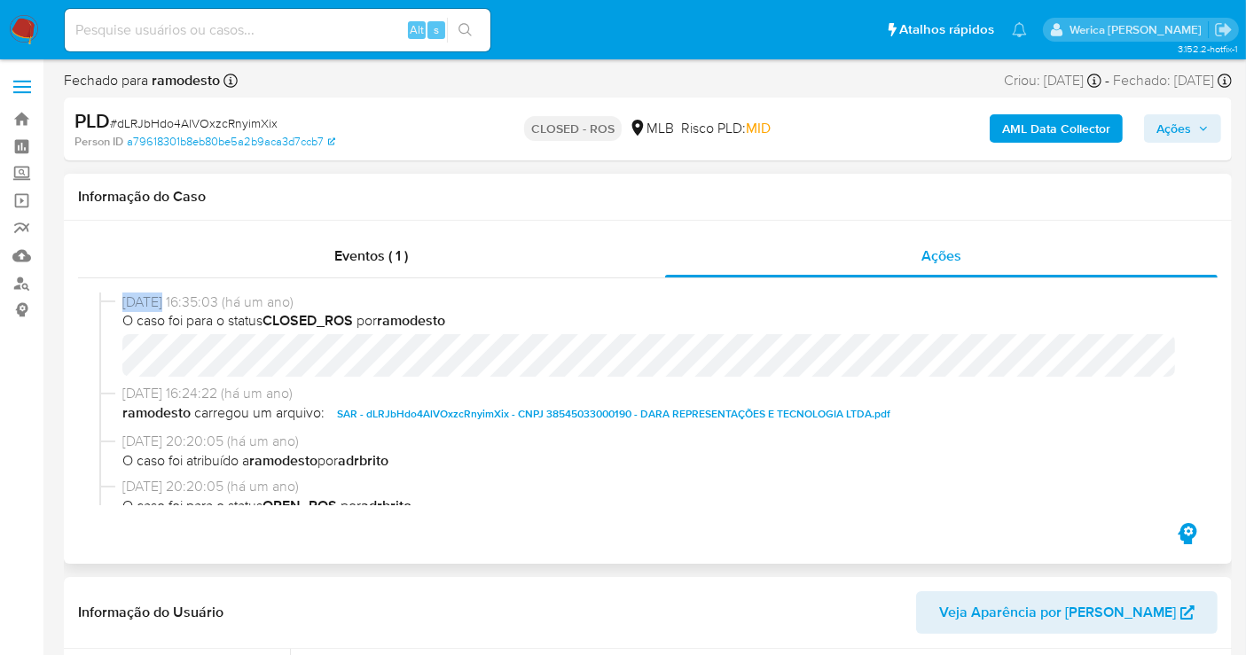
select select "10"
drag, startPoint x: 134, startPoint y: 298, endPoint x: 190, endPoint y: 304, distance: 56.2
click at [190, 304] on div "[DATE] 16:35:03 (há um ano) O caso foi para o status CLOSED_ROS por ramodesto" at bounding box center [647, 339] width 1097 height 92
click at [297, 39] on input at bounding box center [278, 30] width 426 height 23
paste input "1471209797"
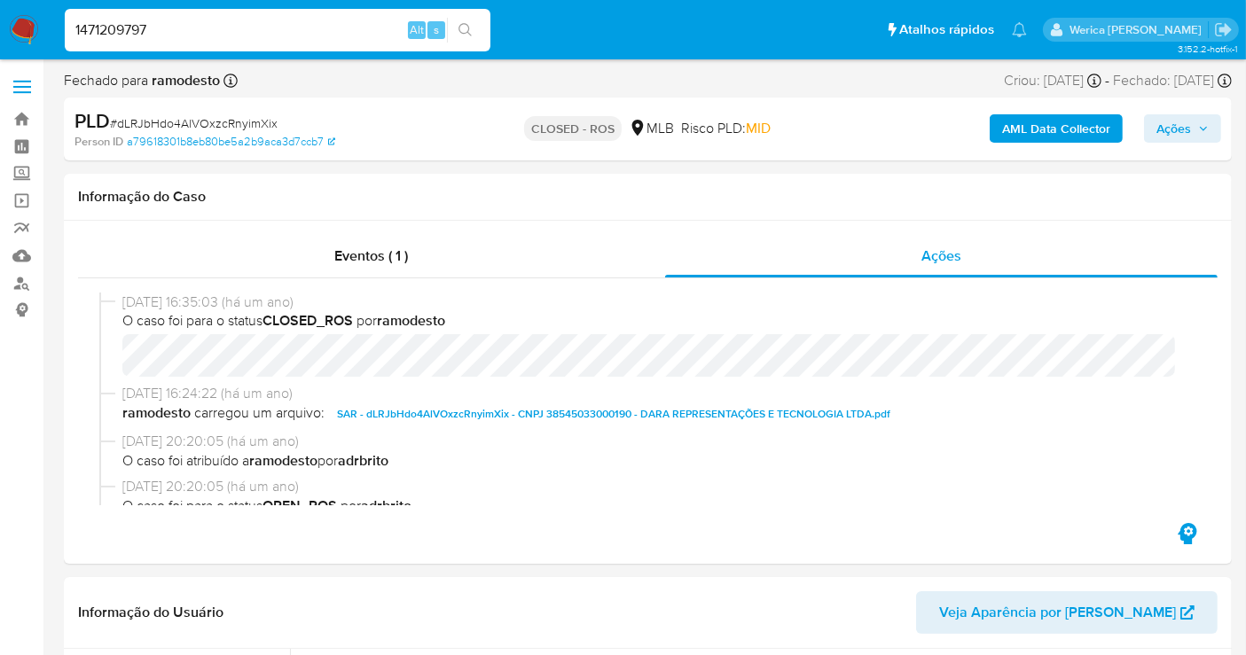
type input "1471209797"
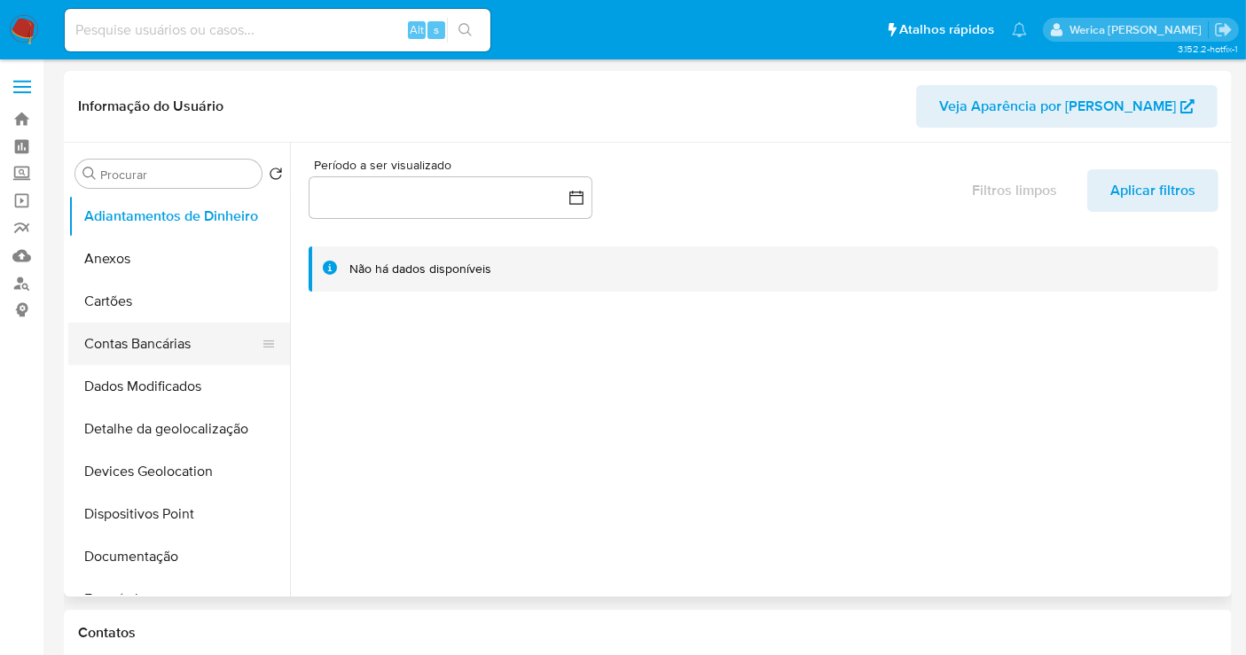
select select "10"
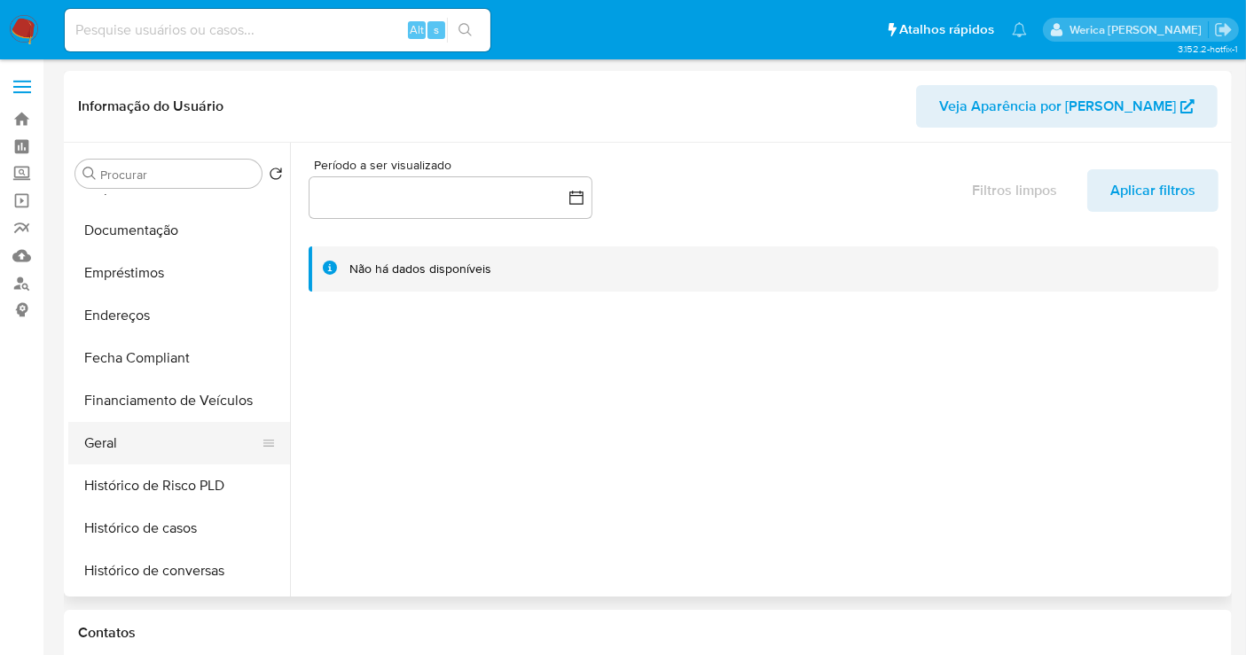
scroll to position [394, 0]
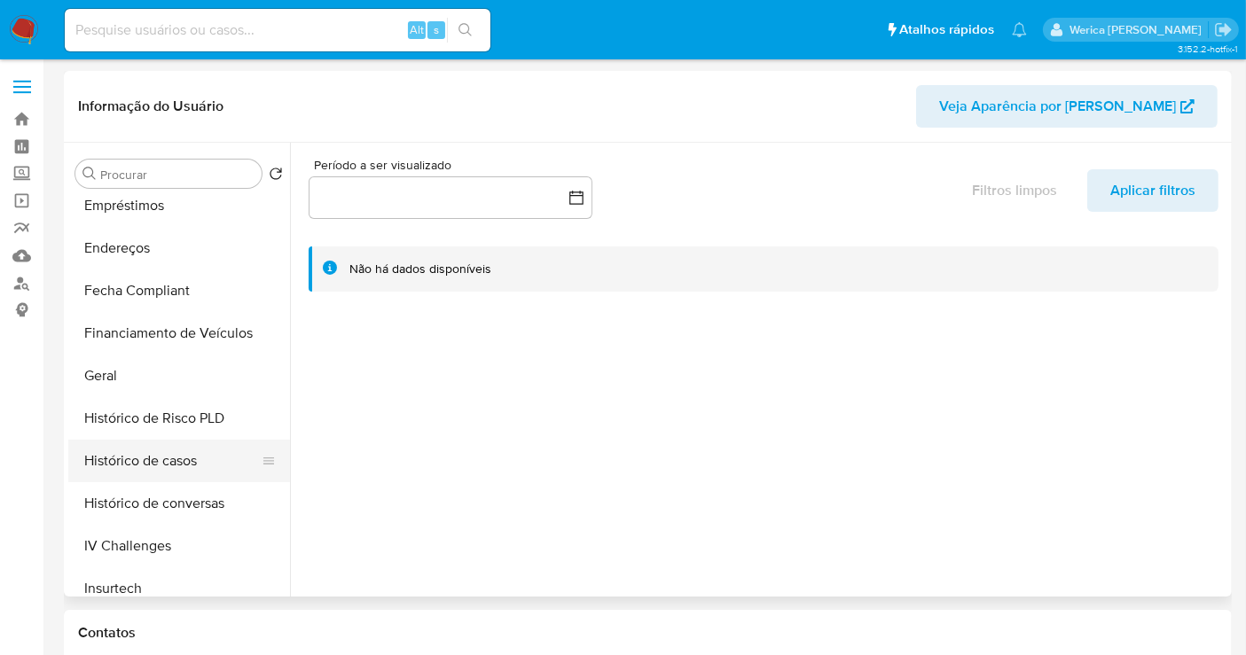
click at [208, 477] on button "Histórico de casos" at bounding box center [172, 461] width 208 height 43
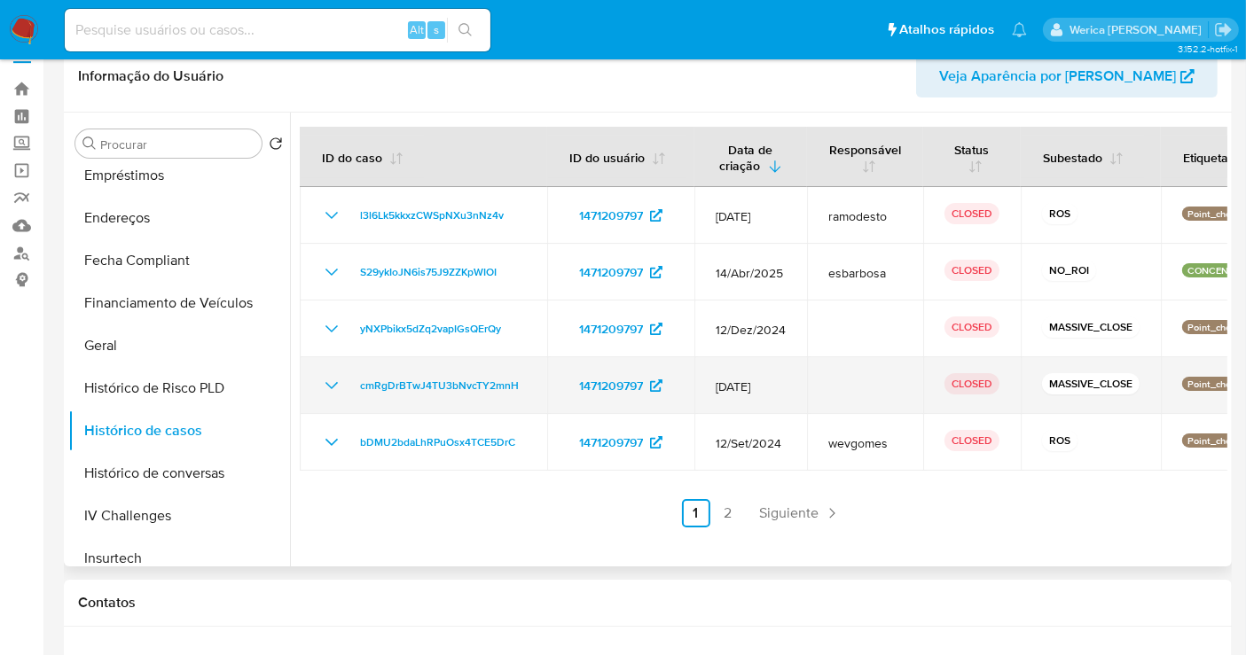
scroll to position [0, 0]
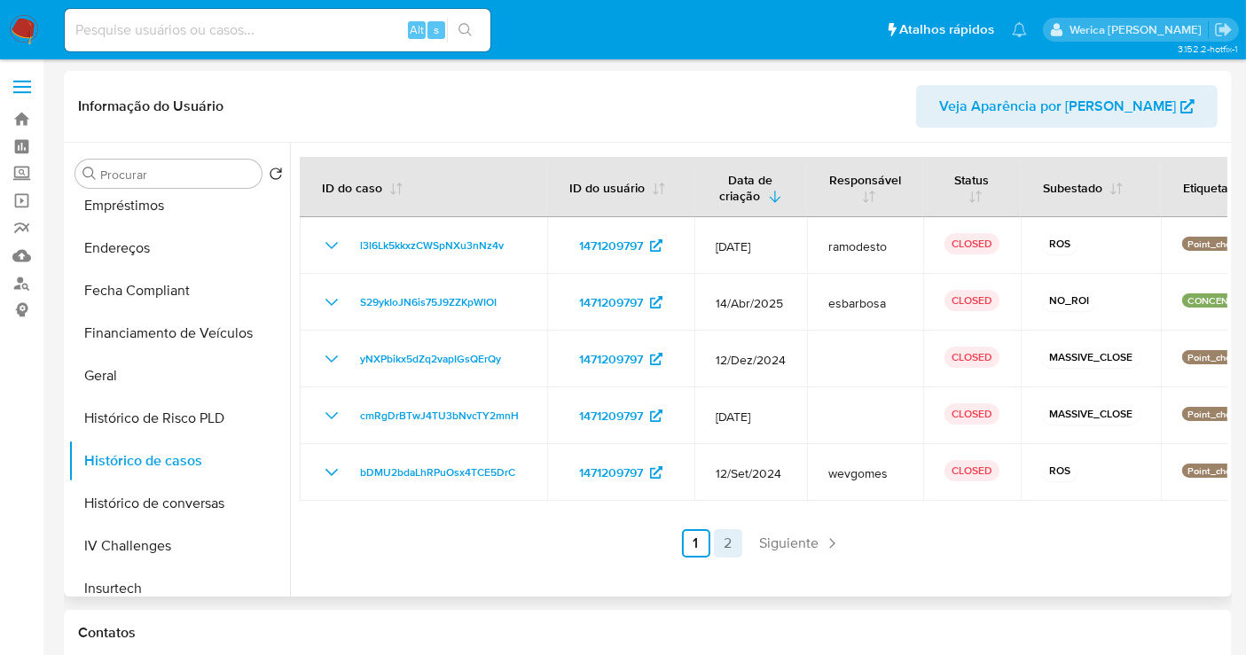
click at [729, 548] on link "2" at bounding box center [728, 543] width 28 height 28
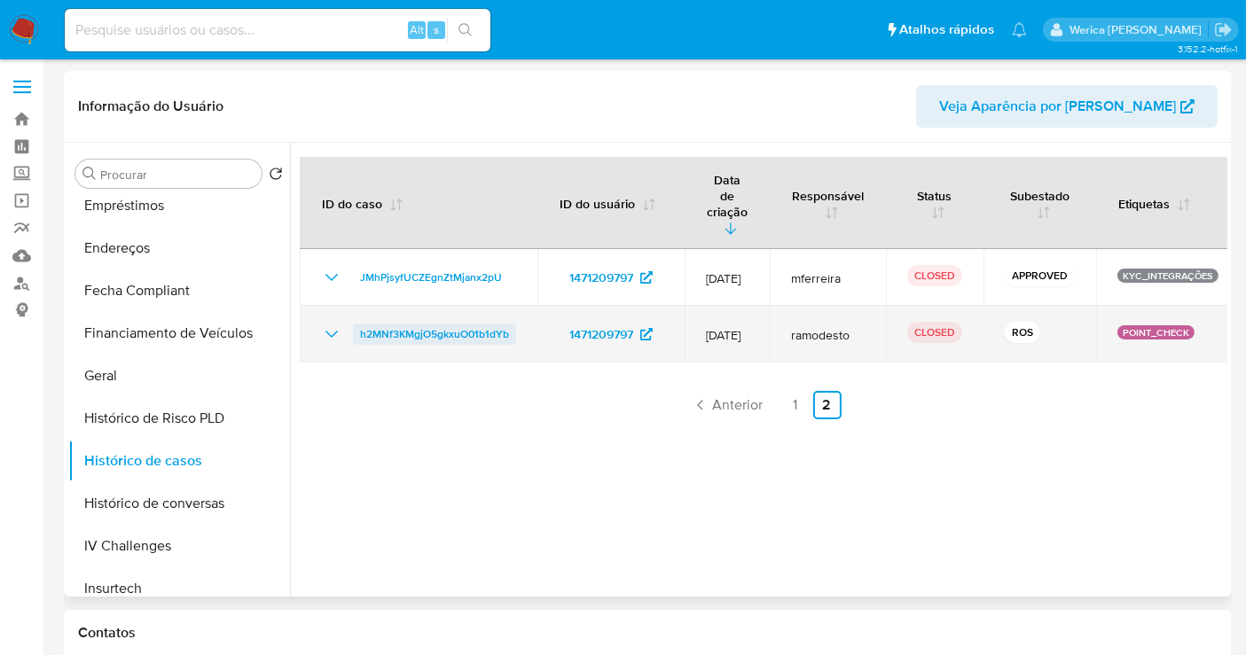
click at [471, 324] on span "h2MNf3KMgjO5gkxuO01b1dYb" at bounding box center [434, 334] width 149 height 21
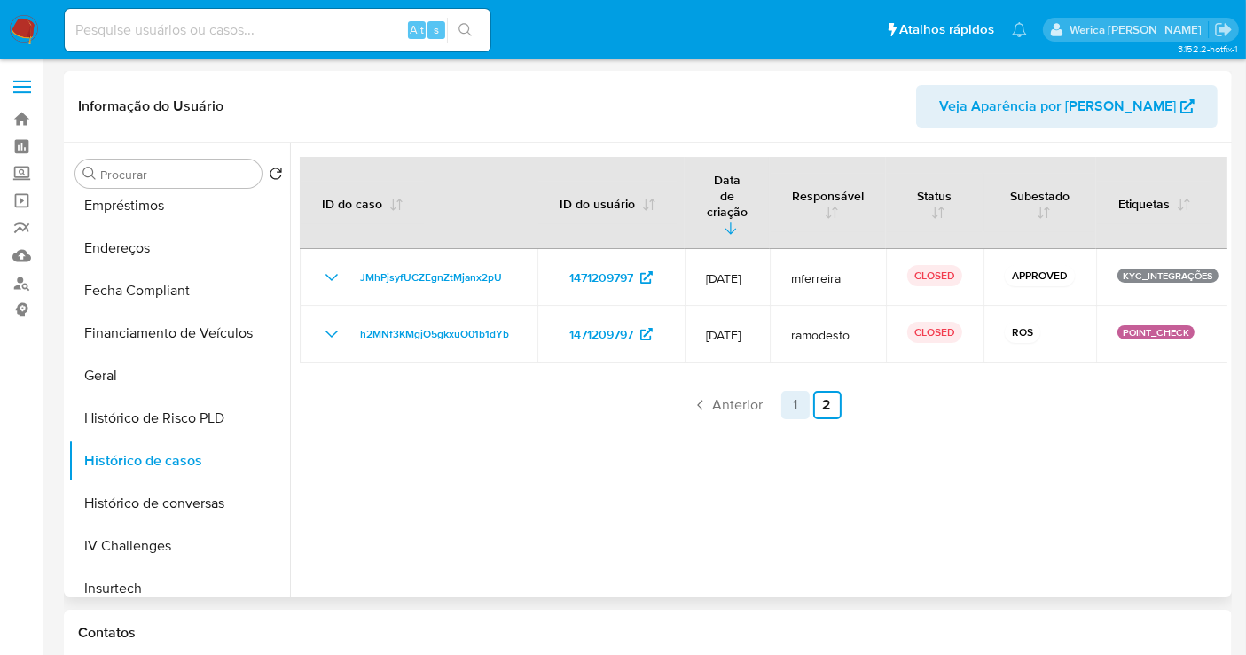
click at [785, 391] on link "1" at bounding box center [795, 405] width 28 height 28
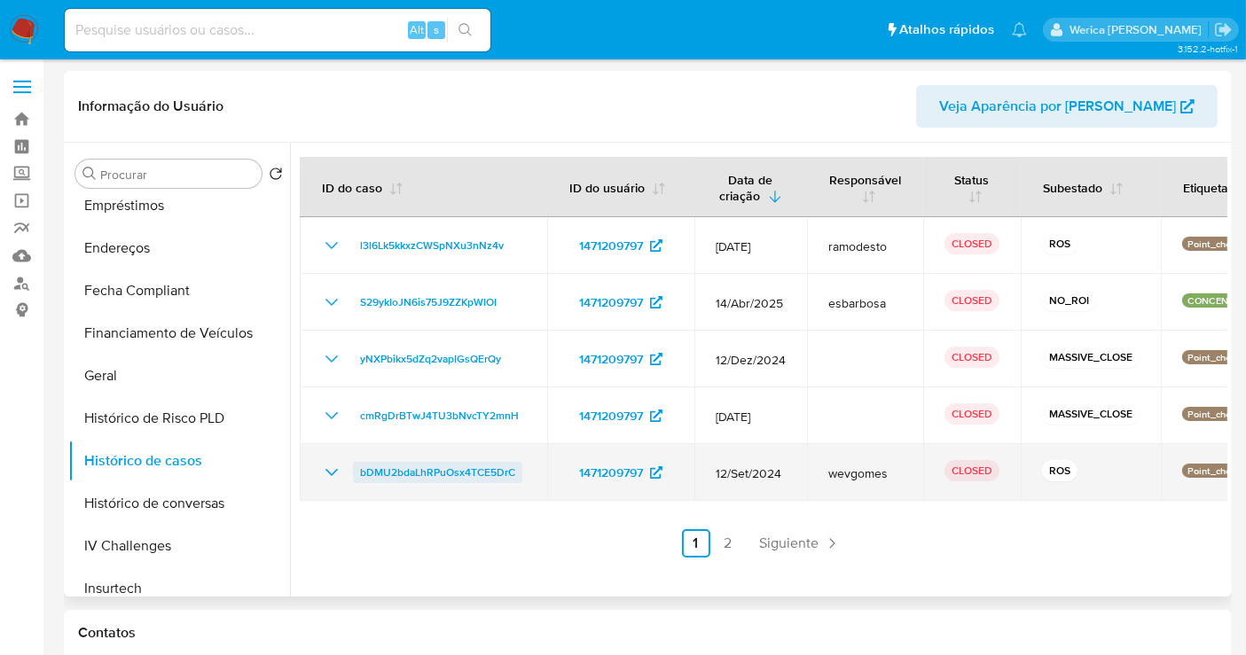
click at [458, 474] on span "bDMU2bdaLhRPuOsx4TCE5DrC" at bounding box center [437, 472] width 155 height 21
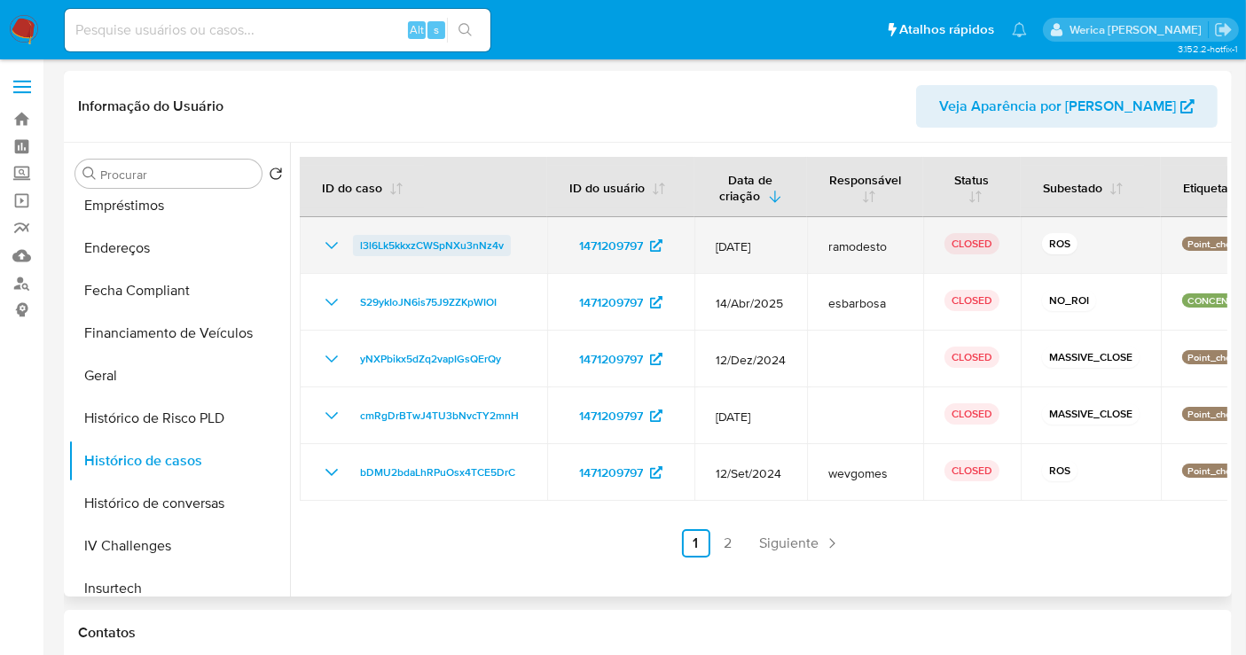
click at [504, 235] on link "l3l6Lk5kkxzCWSpNXu3nNz4v" at bounding box center [432, 245] width 158 height 21
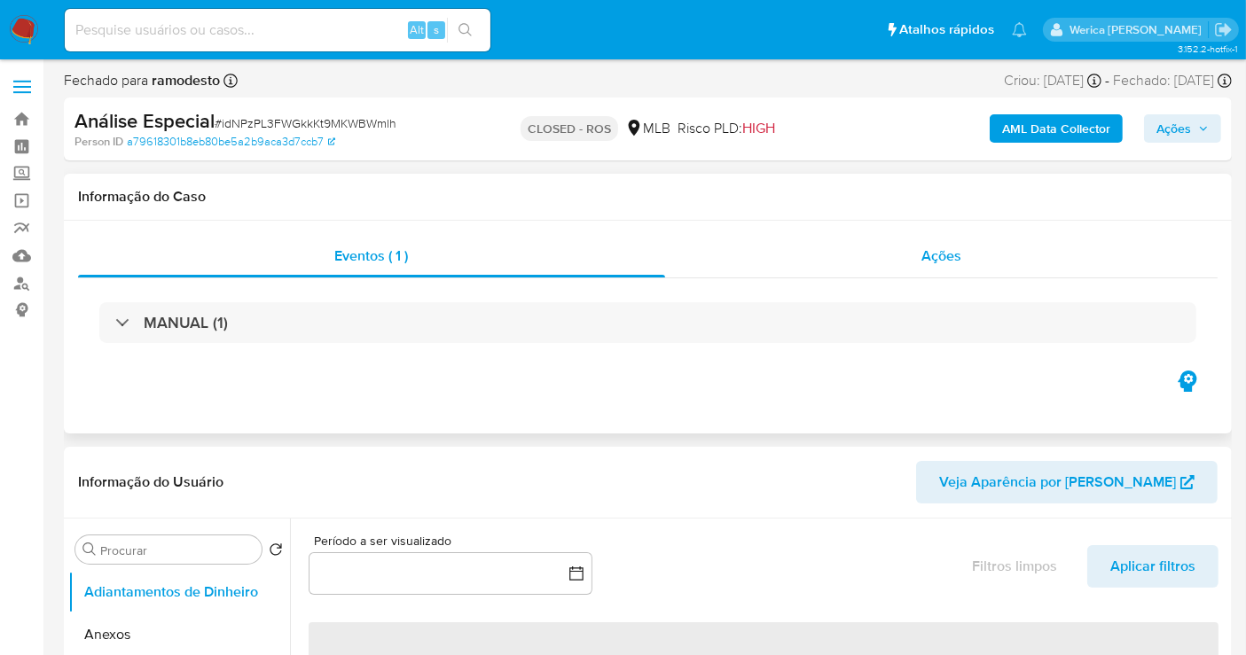
click at [940, 257] on span "Ações" at bounding box center [941, 256] width 40 height 20
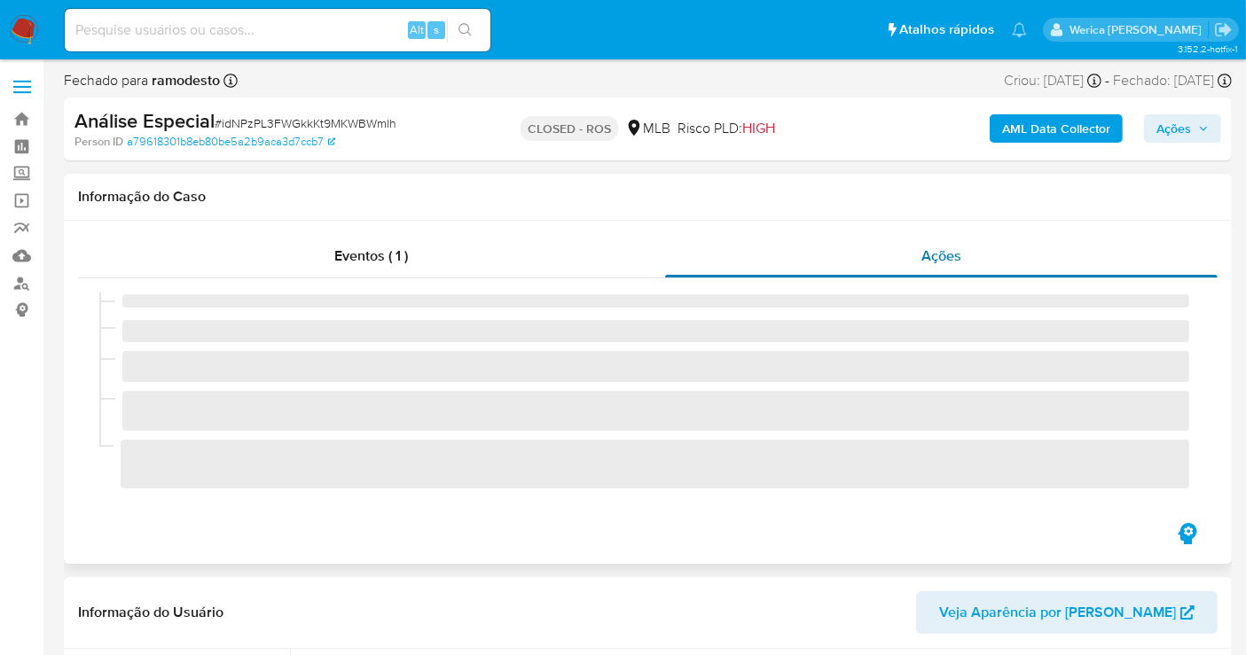
click at [944, 255] on span "Ações" at bounding box center [941, 256] width 40 height 20
select select "10"
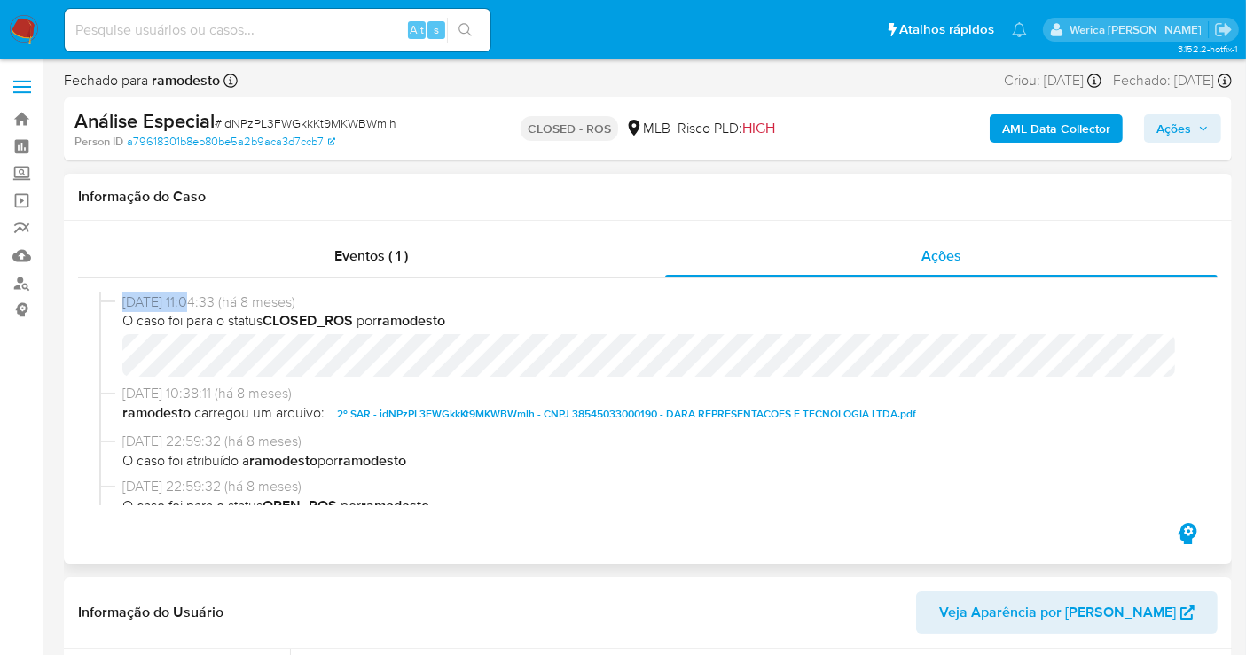
drag, startPoint x: 120, startPoint y: 297, endPoint x: 190, endPoint y: 300, distance: 70.1
click at [190, 300] on div "[DATE] 11:04:33 (há 8 meses) O caso foi para o status CLOSED_ROS por ramodesto" at bounding box center [647, 339] width 1097 height 92
copy span "19/12/2024"
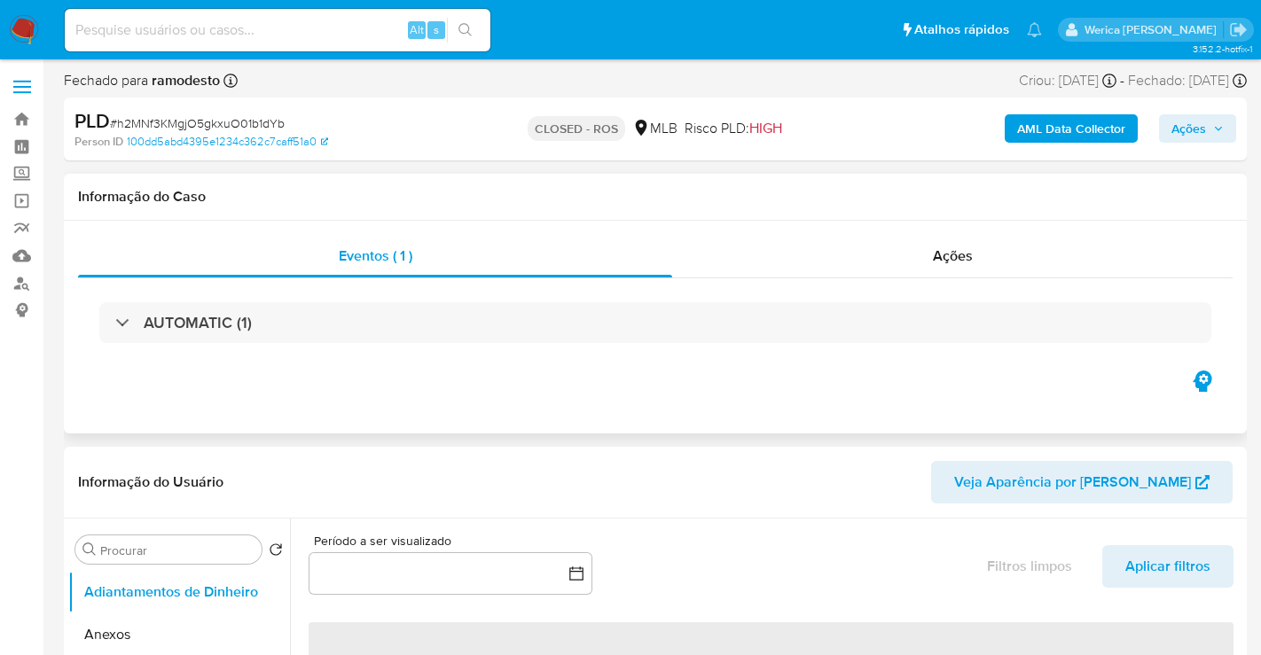
click at [827, 225] on div "Eventos ( 1 ) Ações AUTOMATIC (1)" at bounding box center [655, 327] width 1183 height 213
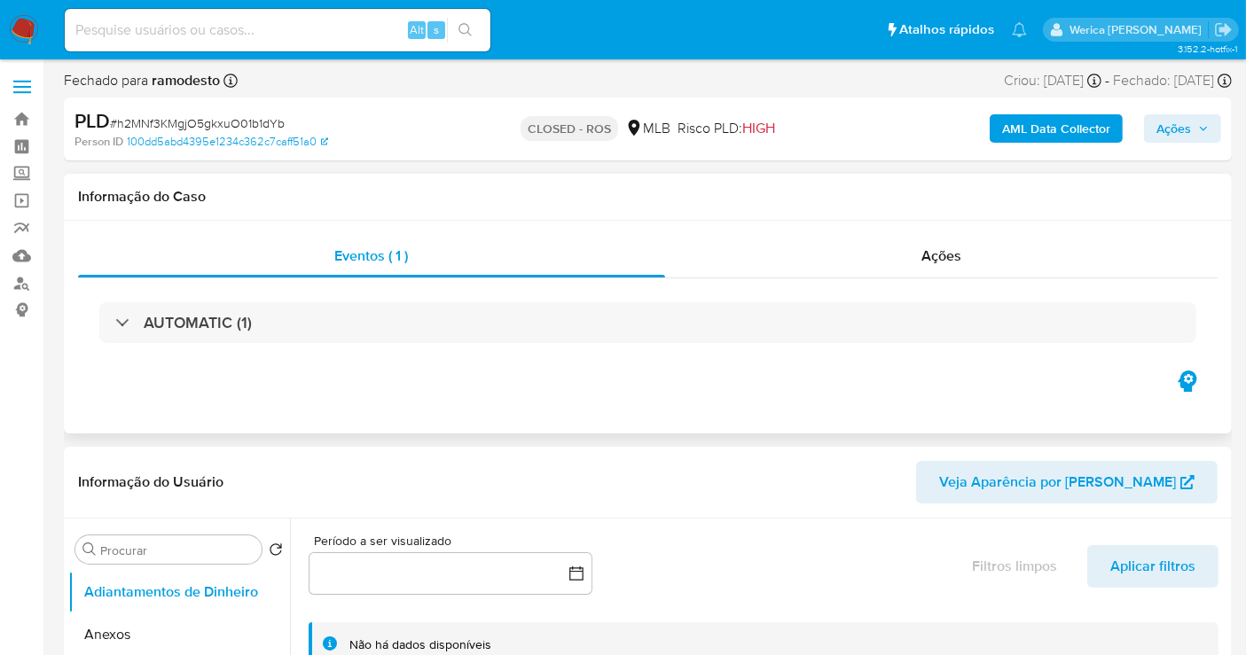
click at [899, 262] on div "Ações" at bounding box center [941, 256] width 553 height 43
select select "10"
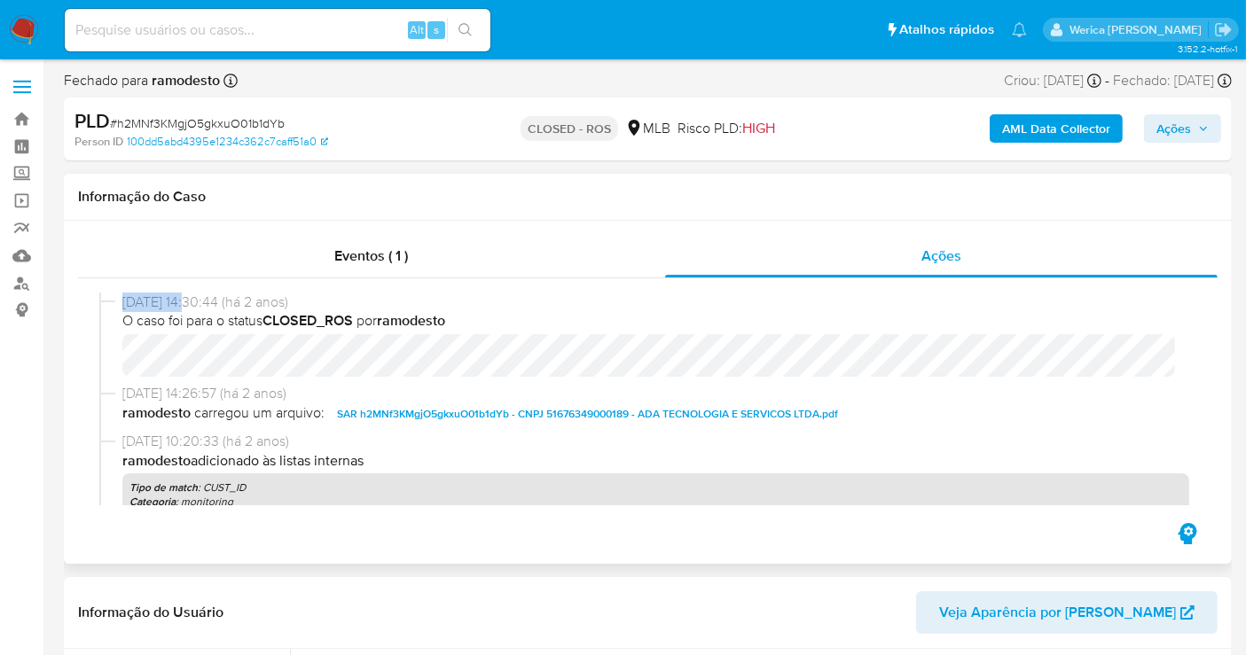
drag, startPoint x: 117, startPoint y: 305, endPoint x: 190, endPoint y: 302, distance: 72.8
click at [190, 302] on div "26/12/2023 14:30:44 (há 2 anos) O caso foi para o status CLOSED_ROS por ramodes…" at bounding box center [647, 339] width 1097 height 92
copy span "26/12/2023"
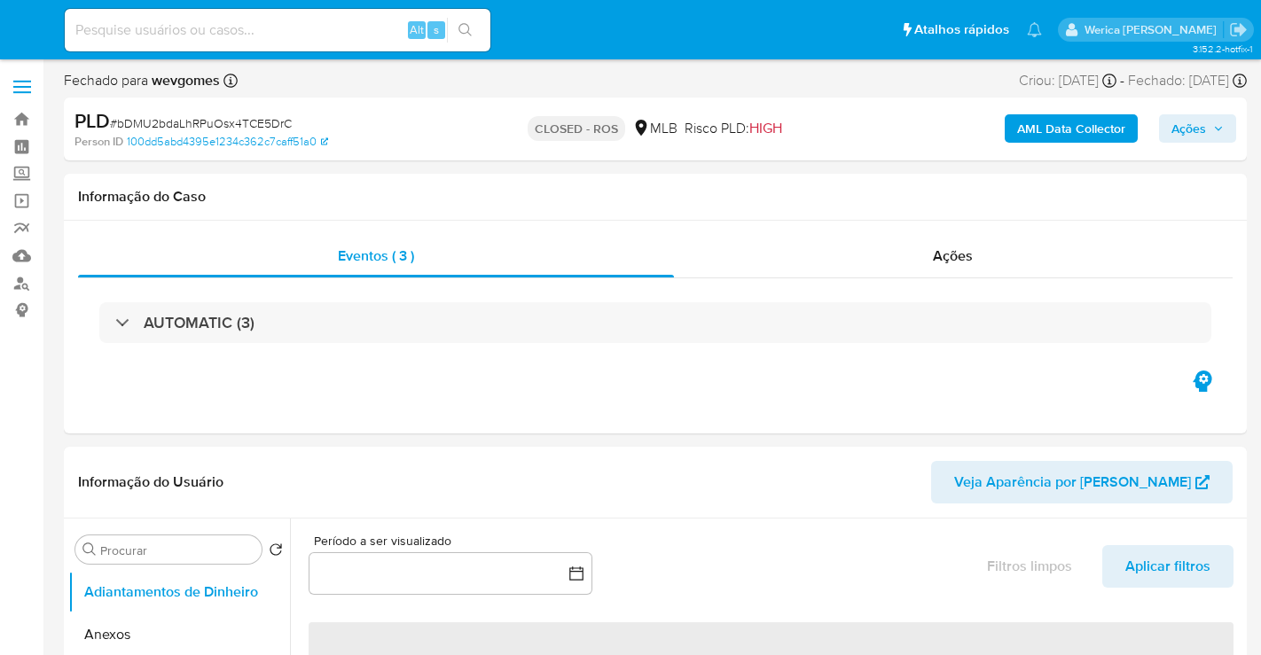
select select "10"
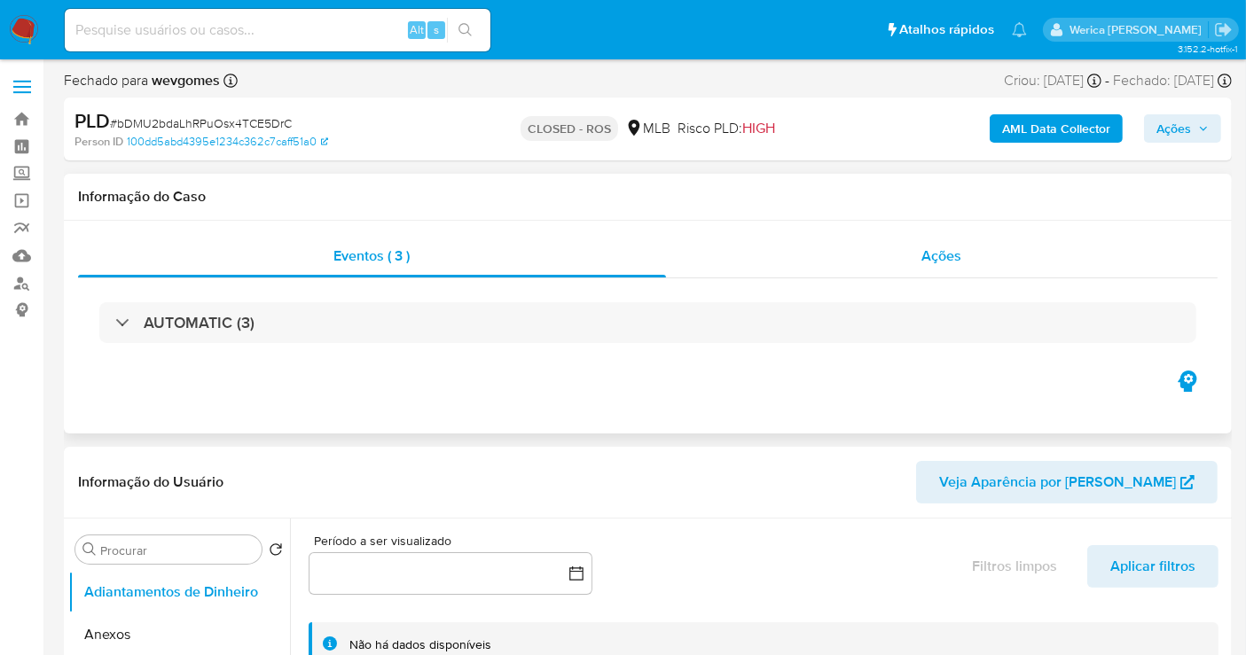
click at [965, 252] on div "Ações" at bounding box center [942, 256] width 552 height 43
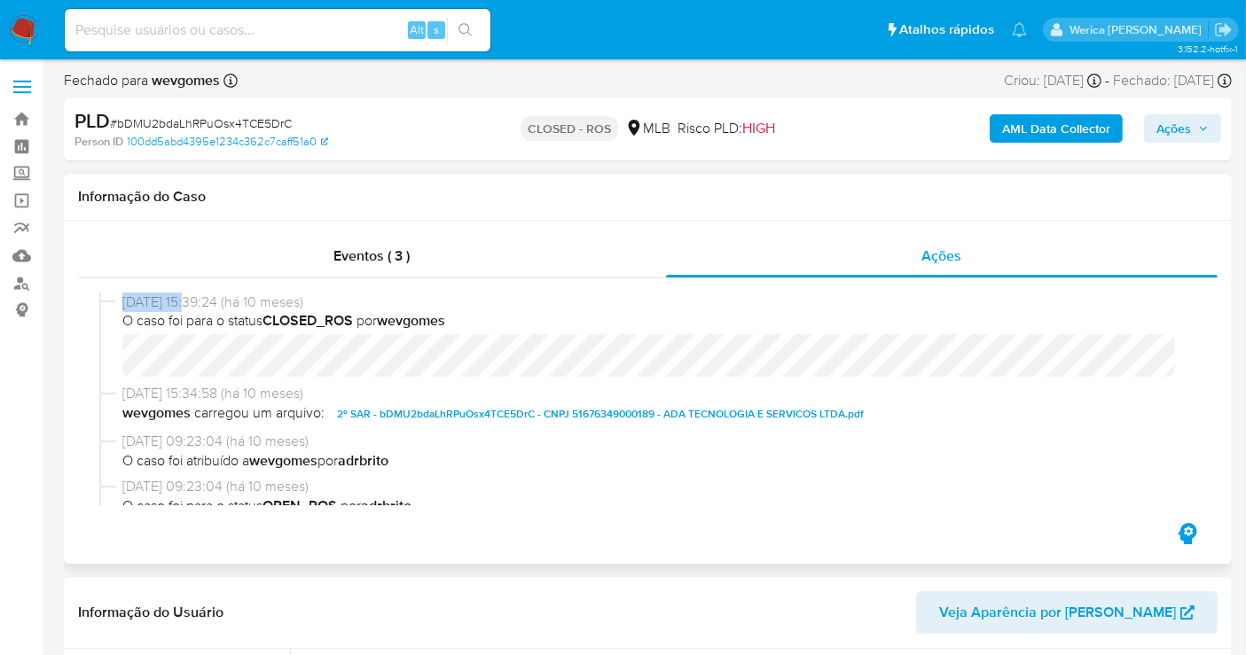
drag, startPoint x: 120, startPoint y: 299, endPoint x: 189, endPoint y: 297, distance: 69.2
click at [189, 297] on div "[DATE] 15:39:24 (há 10 meses) O caso foi para o status CLOSED_ROS por wevgomes" at bounding box center [647, 339] width 1097 height 92
copy div "[DATE]"
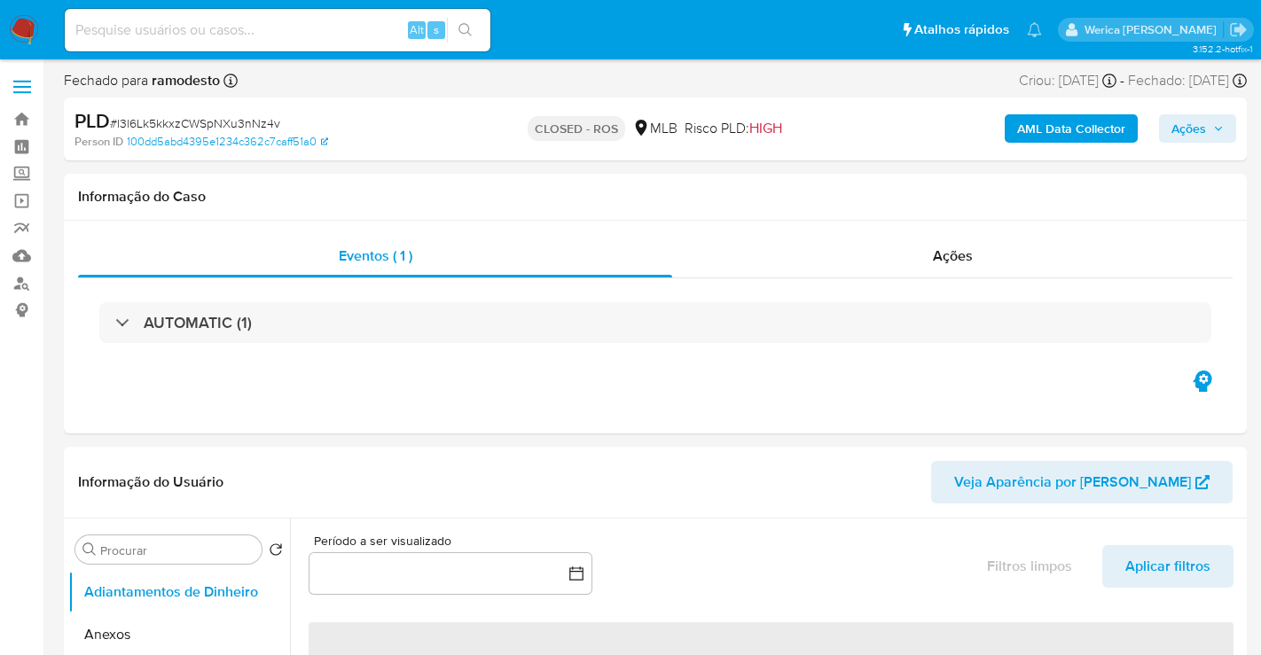
select select "10"
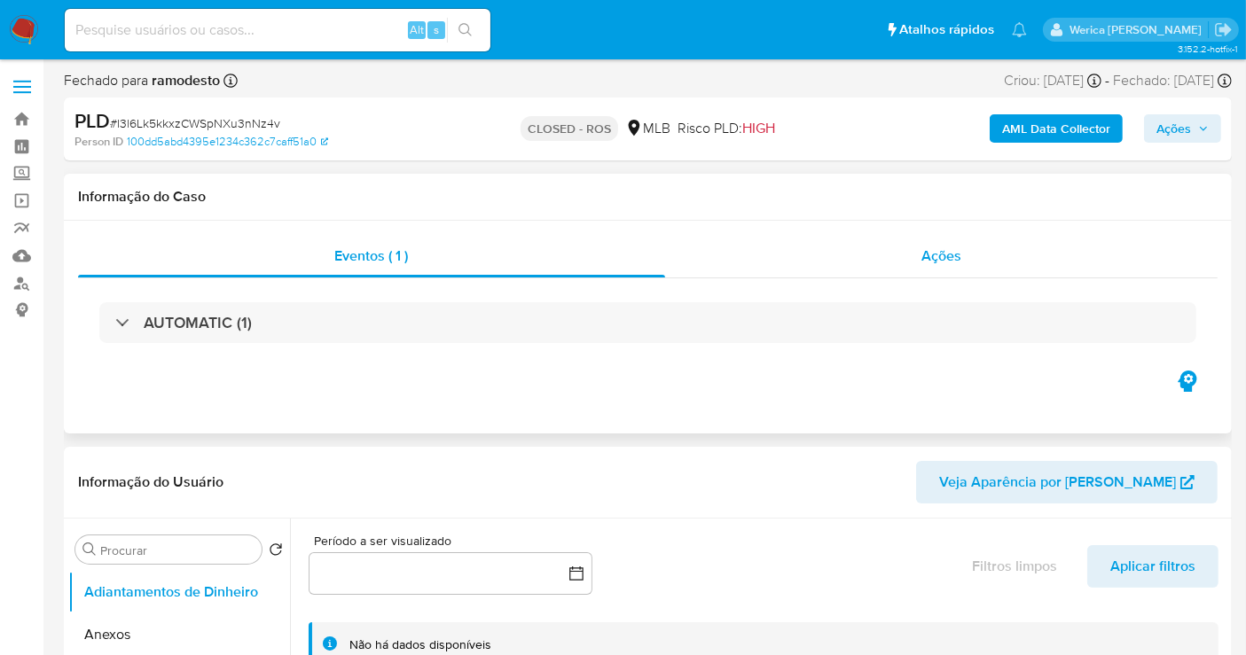
click at [903, 254] on div "Ações" at bounding box center [941, 256] width 553 height 43
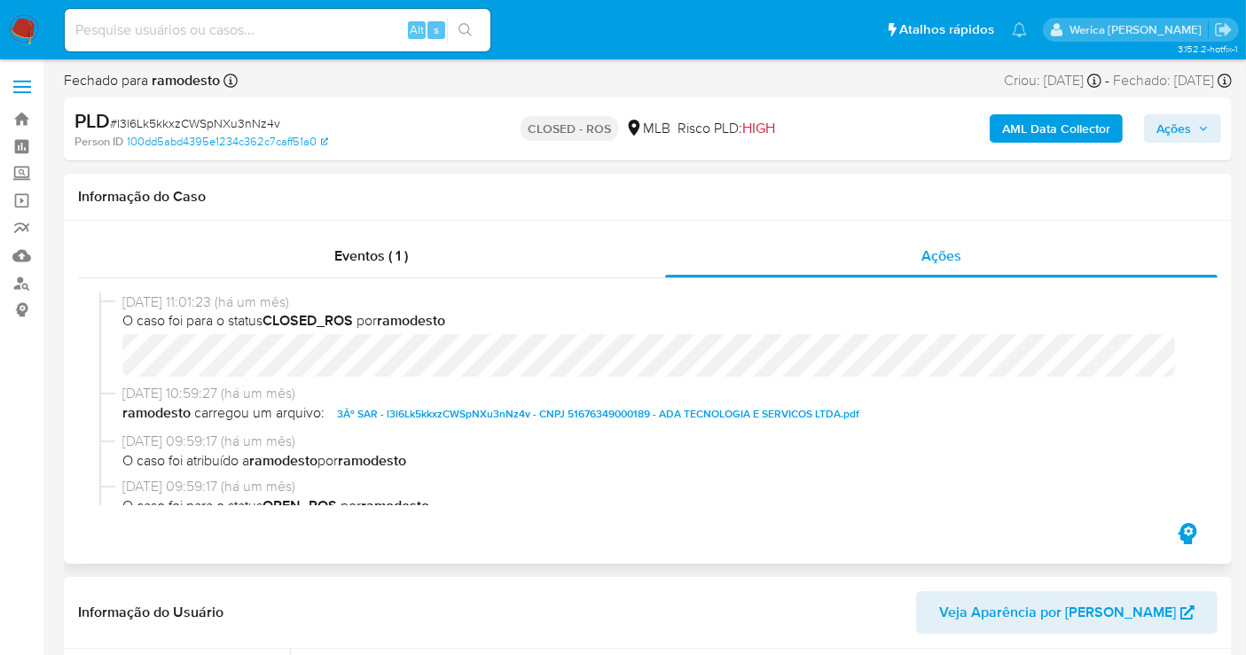
drag, startPoint x: 167, startPoint y: 292, endPoint x: 149, endPoint y: 306, distance: 22.7
click at [165, 296] on span "[DATE] 11:01:23 (há um mês)" at bounding box center [655, 303] width 1067 height 20
drag, startPoint x: 129, startPoint y: 301, endPoint x: 197, endPoint y: 308, distance: 68.6
click at [197, 308] on div "[DATE] 11:01:23 (há um mês) O caso foi para o status CLOSED_ROS por ramodesto" at bounding box center [647, 339] width 1097 height 92
copy div "[DATE]"
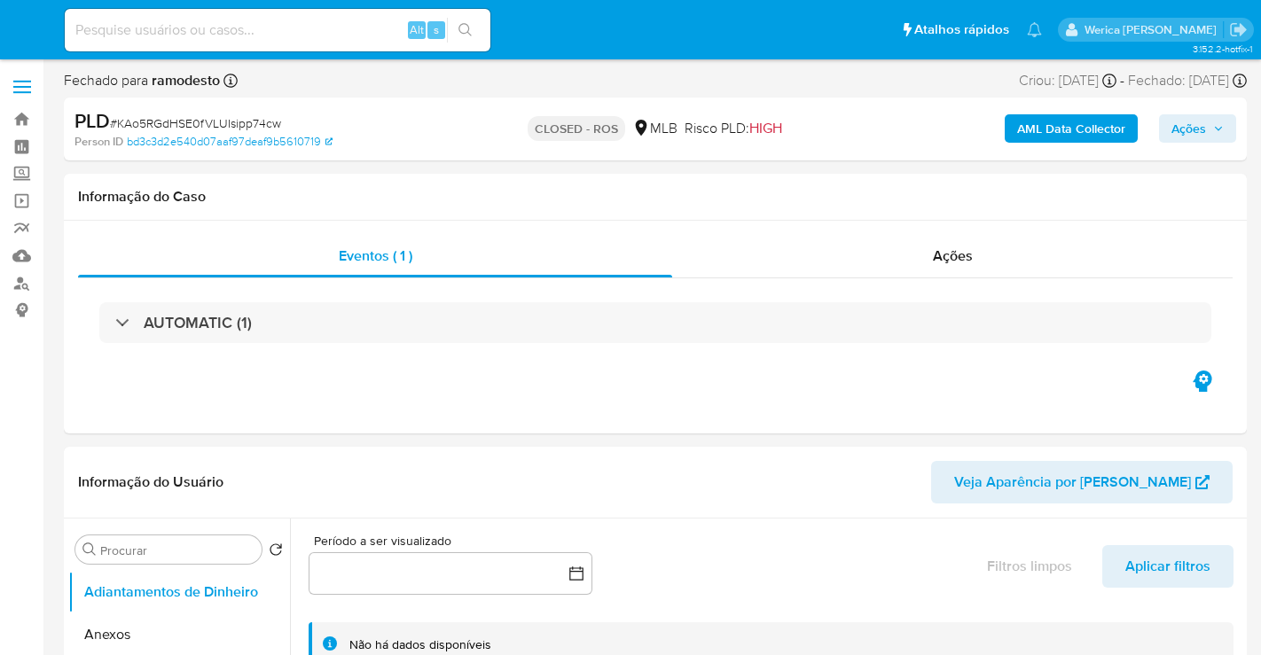
select select "10"
click at [977, 260] on div "Ações" at bounding box center [941, 256] width 553 height 43
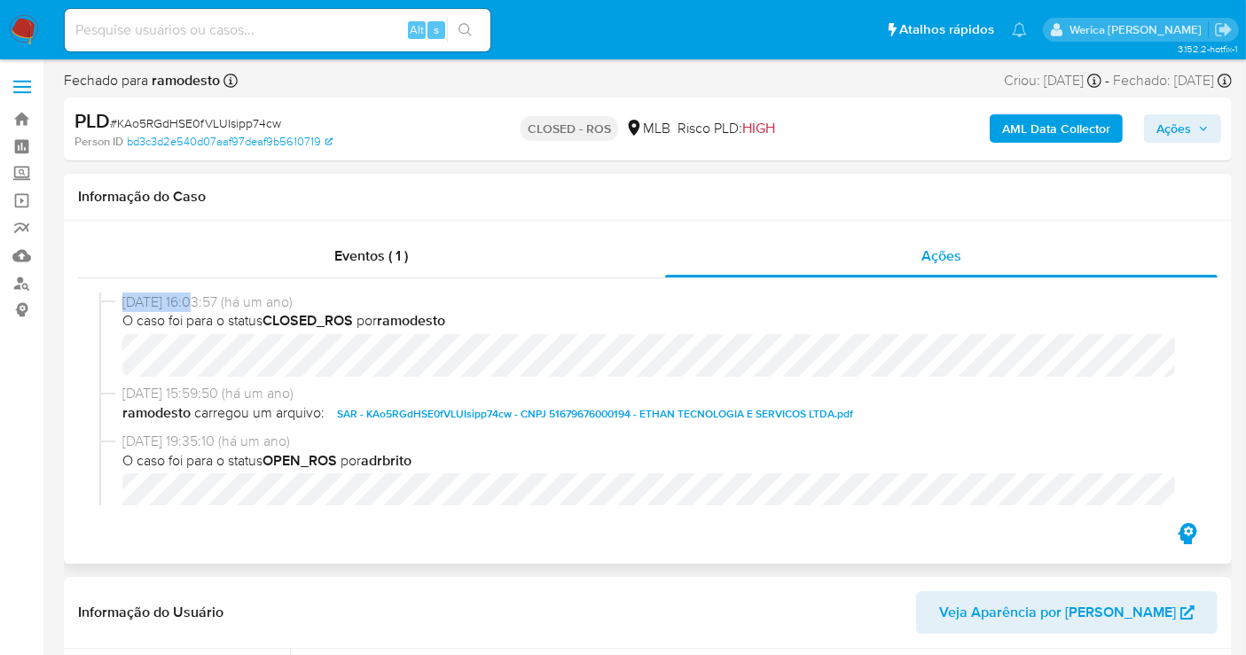
drag, startPoint x: 133, startPoint y: 298, endPoint x: 200, endPoint y: 302, distance: 66.7
click at [200, 302] on div "[DATE] 16:03:57 (há um ano) O caso foi para o status CLOSED_ROS por ramodesto" at bounding box center [647, 339] width 1097 height 92
copy span "[DATE]"
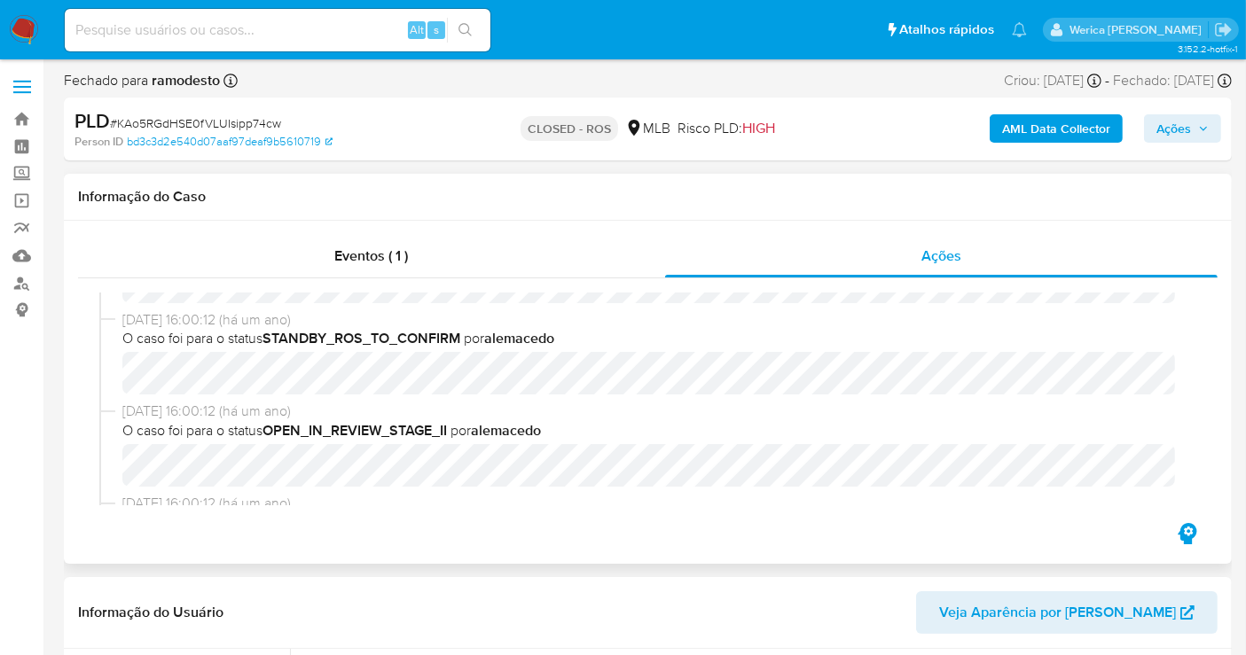
scroll to position [575, 0]
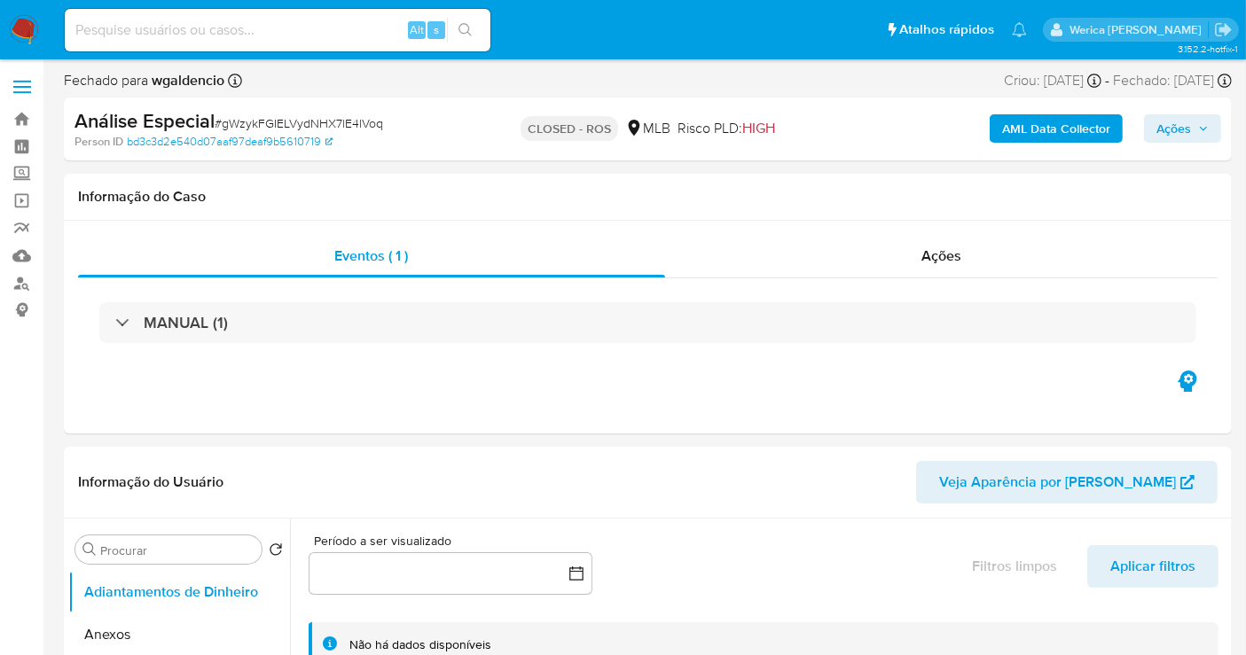
select select "10"
drag, startPoint x: 909, startPoint y: 270, endPoint x: 913, endPoint y: 258, distance: 12.4
click at [913, 260] on div "Ações" at bounding box center [941, 256] width 553 height 43
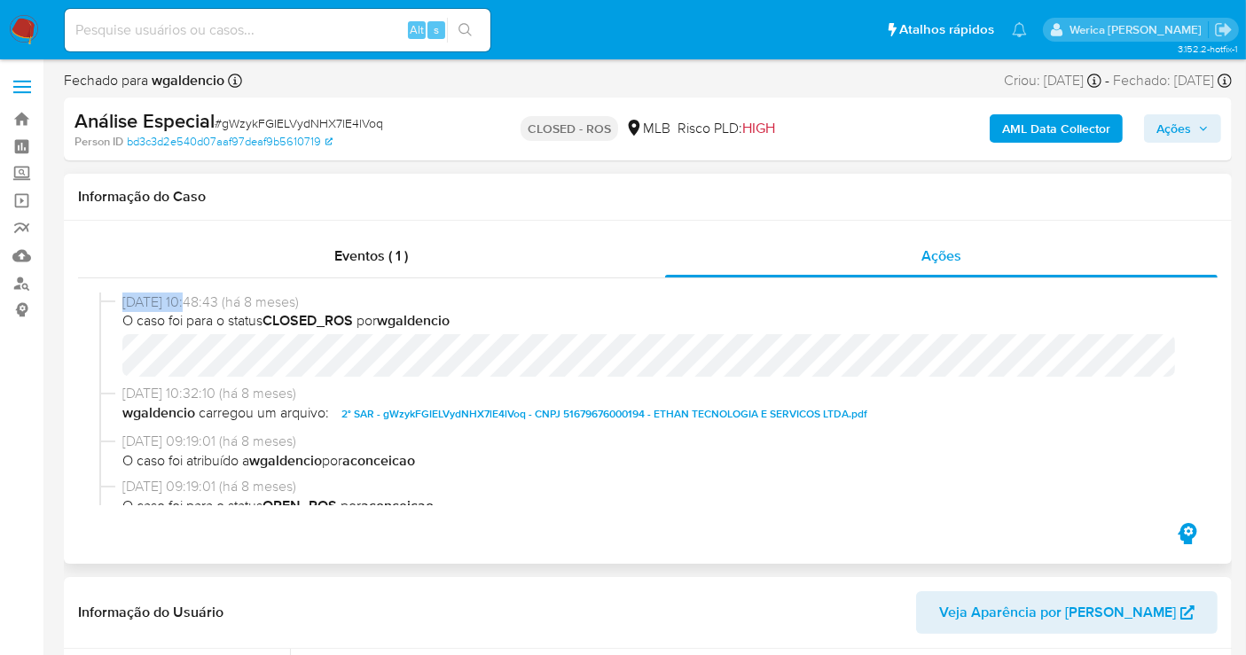
drag, startPoint x: 124, startPoint y: 301, endPoint x: 197, endPoint y: 310, distance: 73.4
click at [194, 307] on span "[DATE] 10:48:43 (há 8 meses)" at bounding box center [655, 303] width 1067 height 20
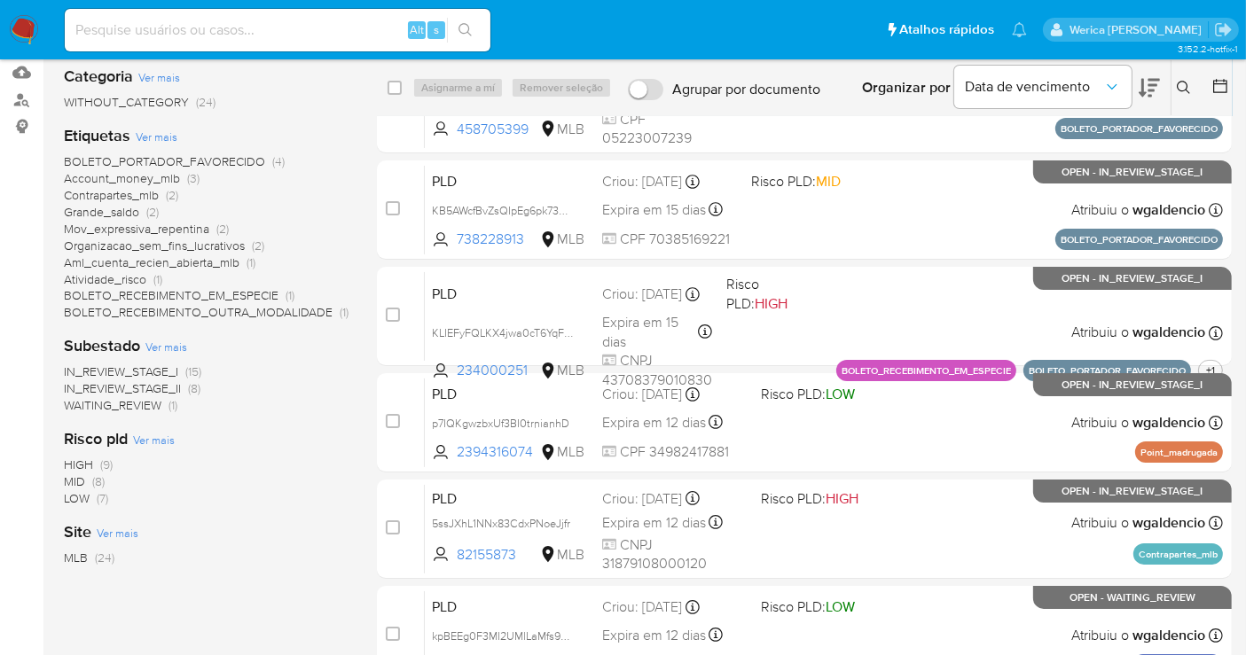
scroll to position [98, 0]
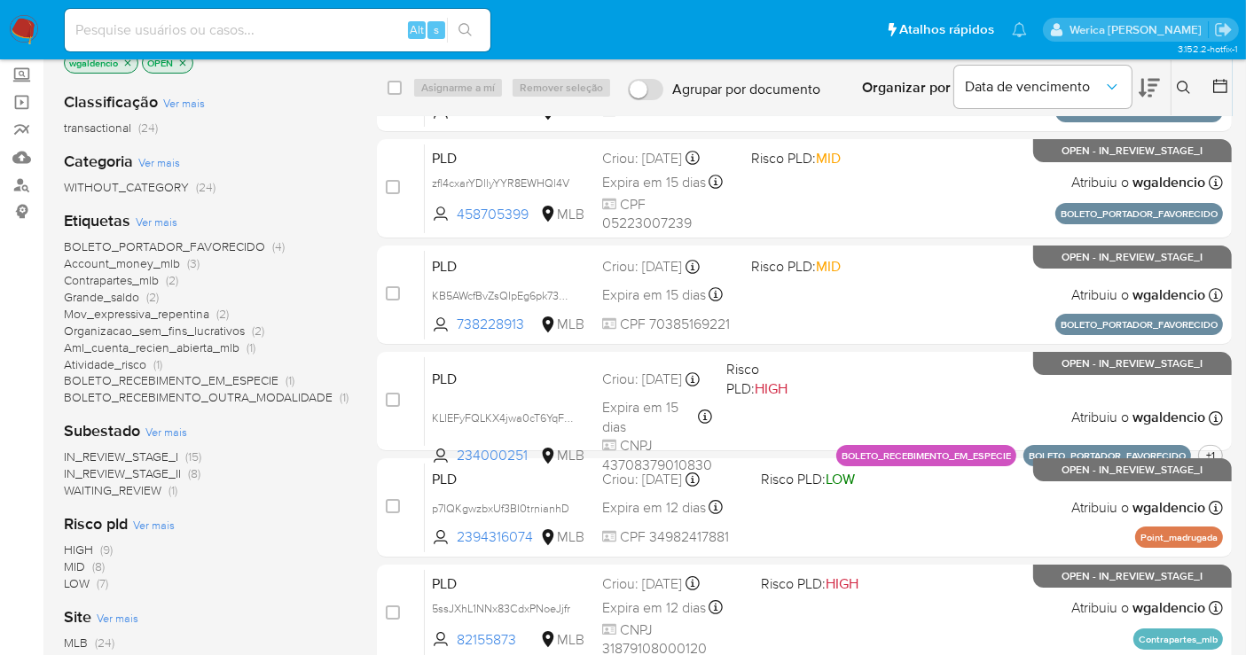
click at [170, 458] on span "IN_REVIEW_STAGE_I" at bounding box center [121, 457] width 114 height 18
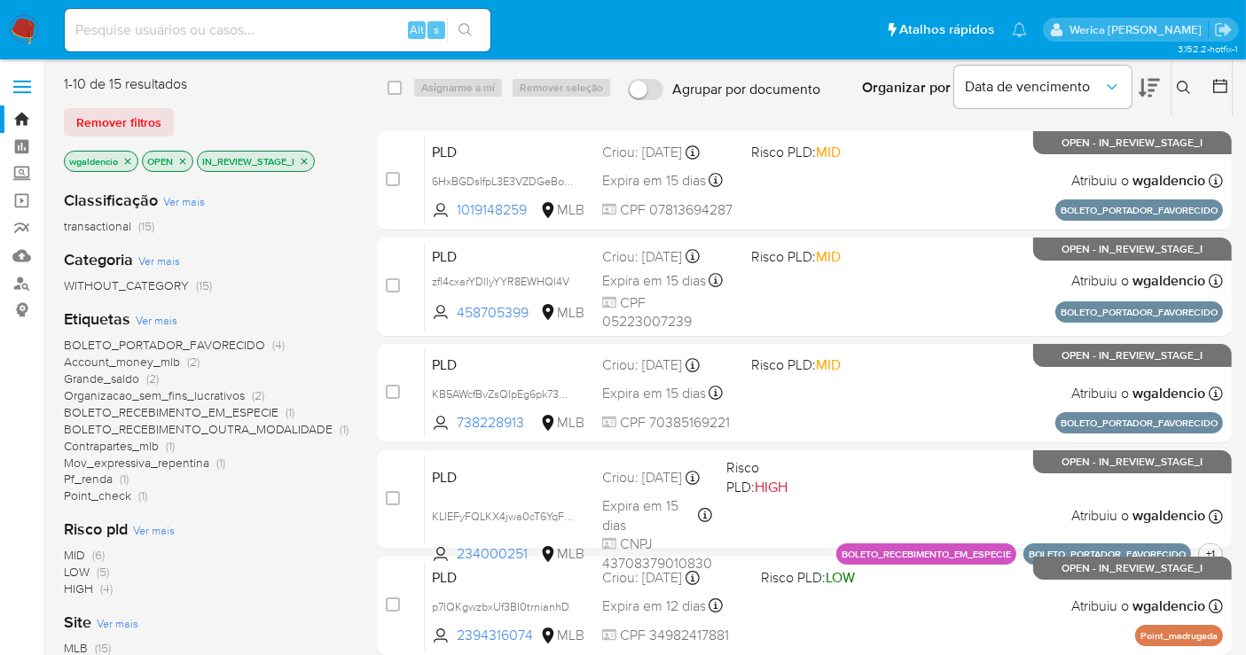
click at [129, 457] on span "Mov_expressiva_repentina" at bounding box center [136, 463] width 145 height 18
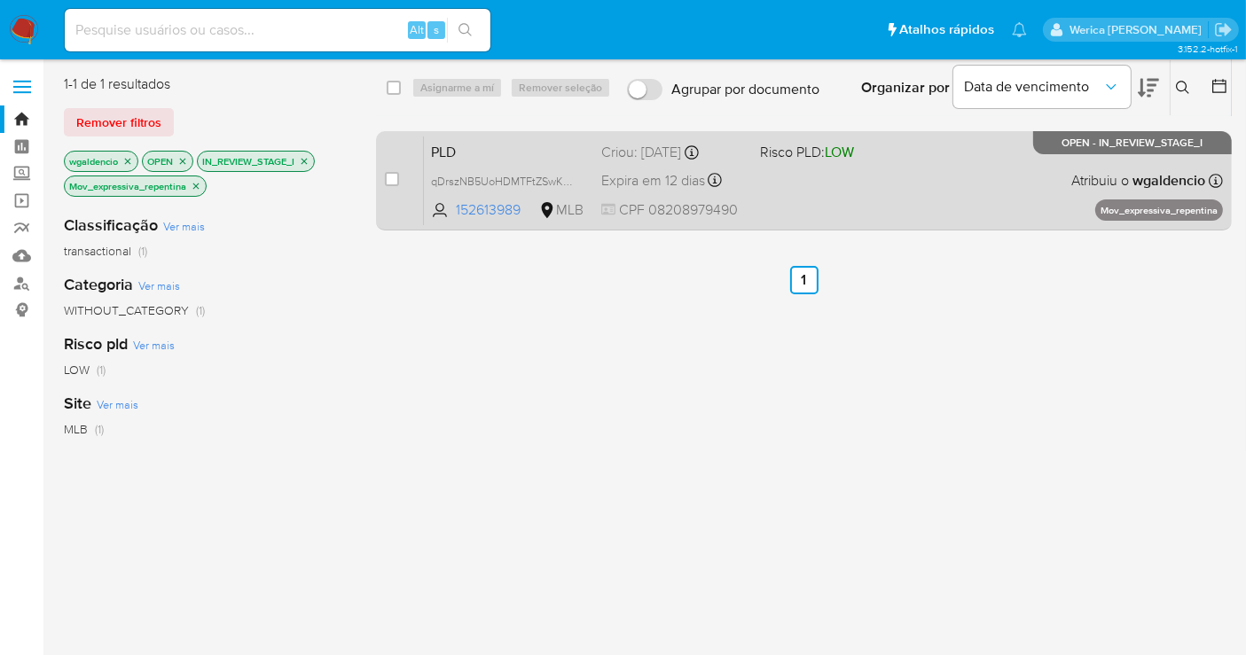
click at [929, 163] on div "PLD qDrszNB5UoHDMTFtZSwKXTbB 152613989 MLB Risco PLD: LOW Criou: [DATE] Criou: …" at bounding box center [823, 181] width 799 height 90
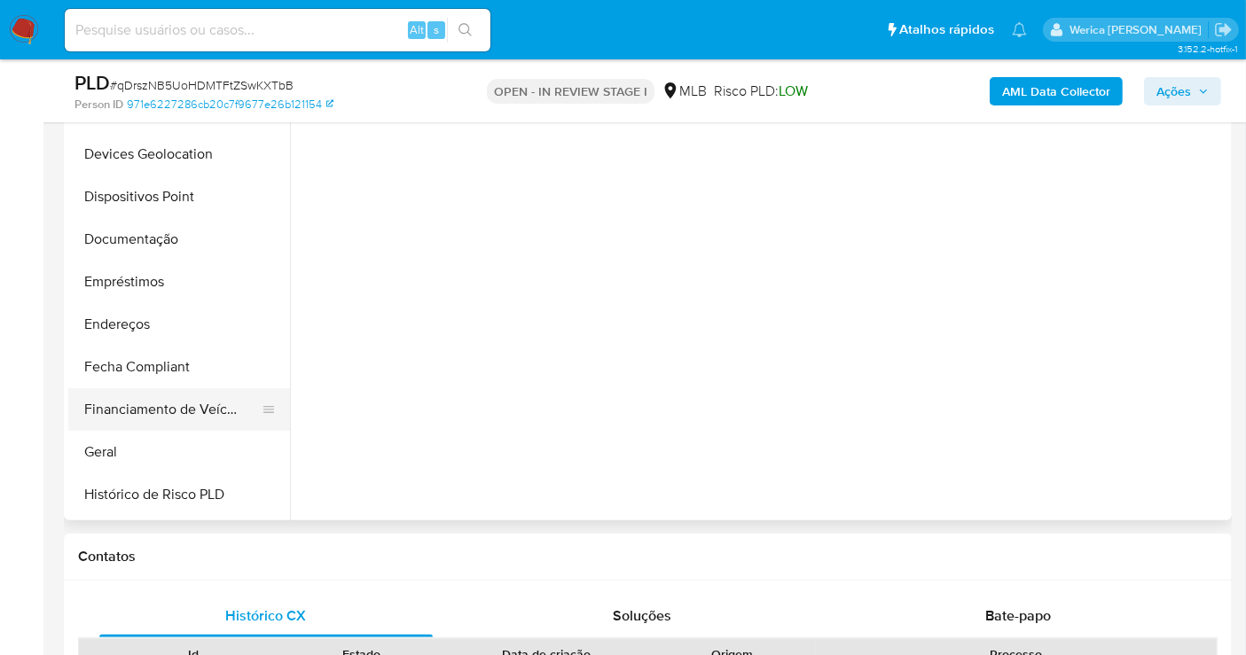
scroll to position [295, 0]
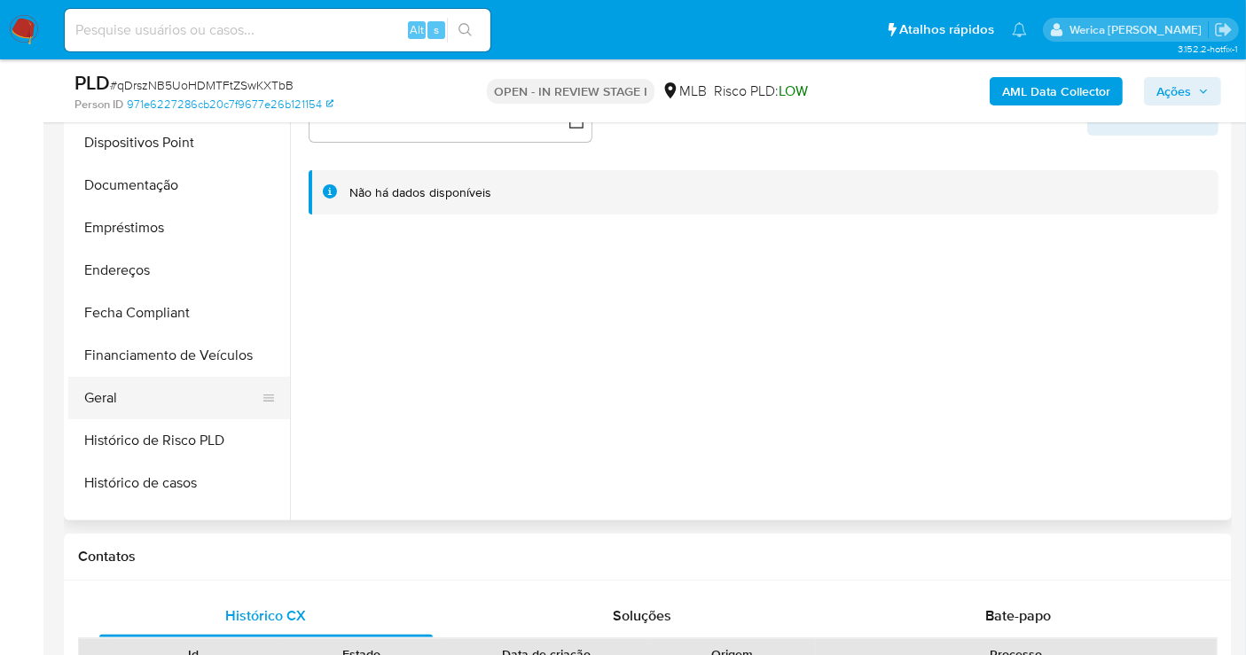
click at [157, 383] on button "Geral" at bounding box center [172, 398] width 208 height 43
select select "10"
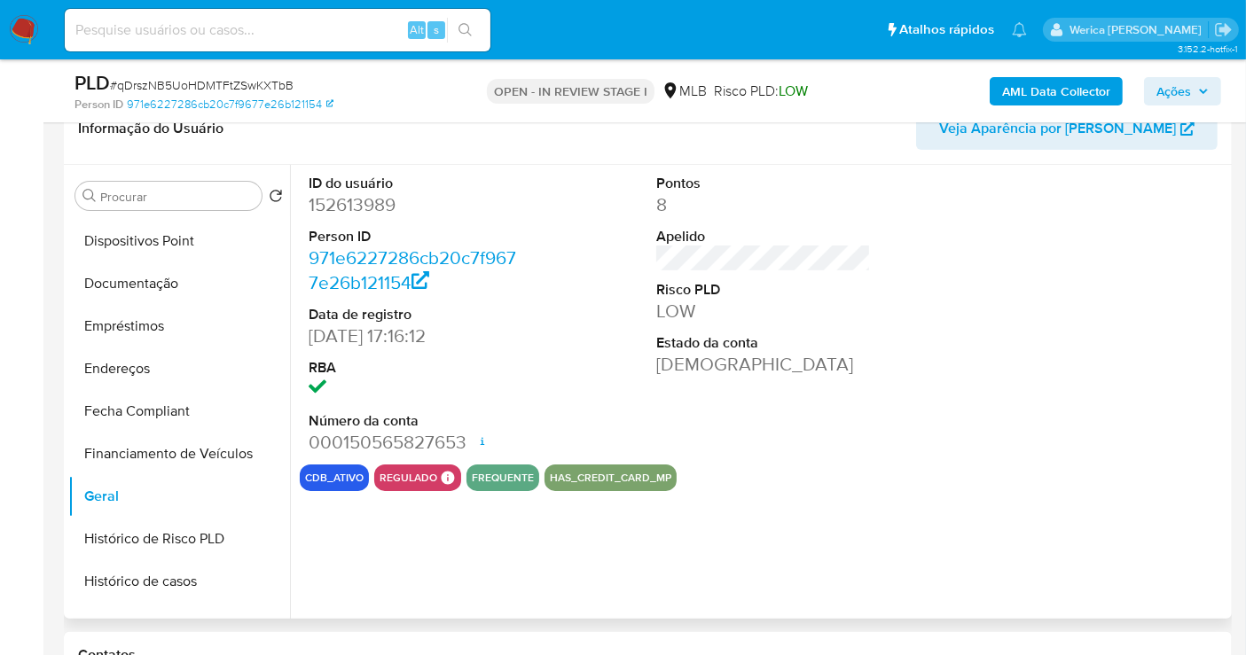
click at [356, 197] on dd "152613989" at bounding box center [416, 204] width 215 height 25
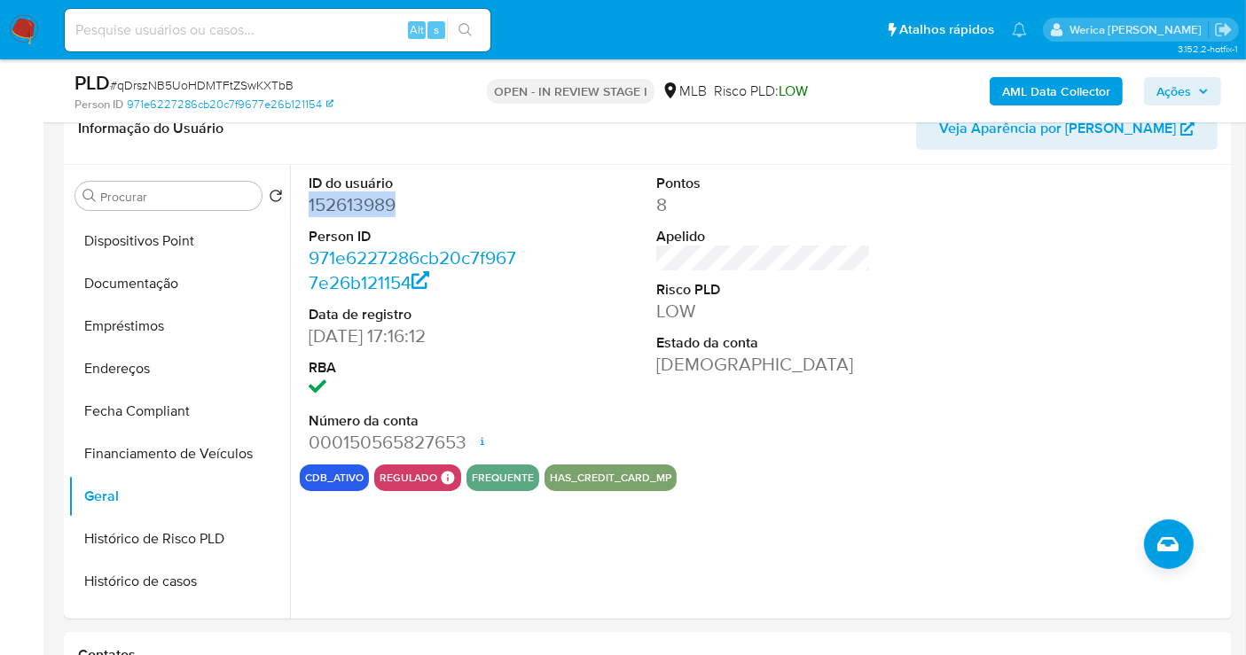
copy dd "152613989"
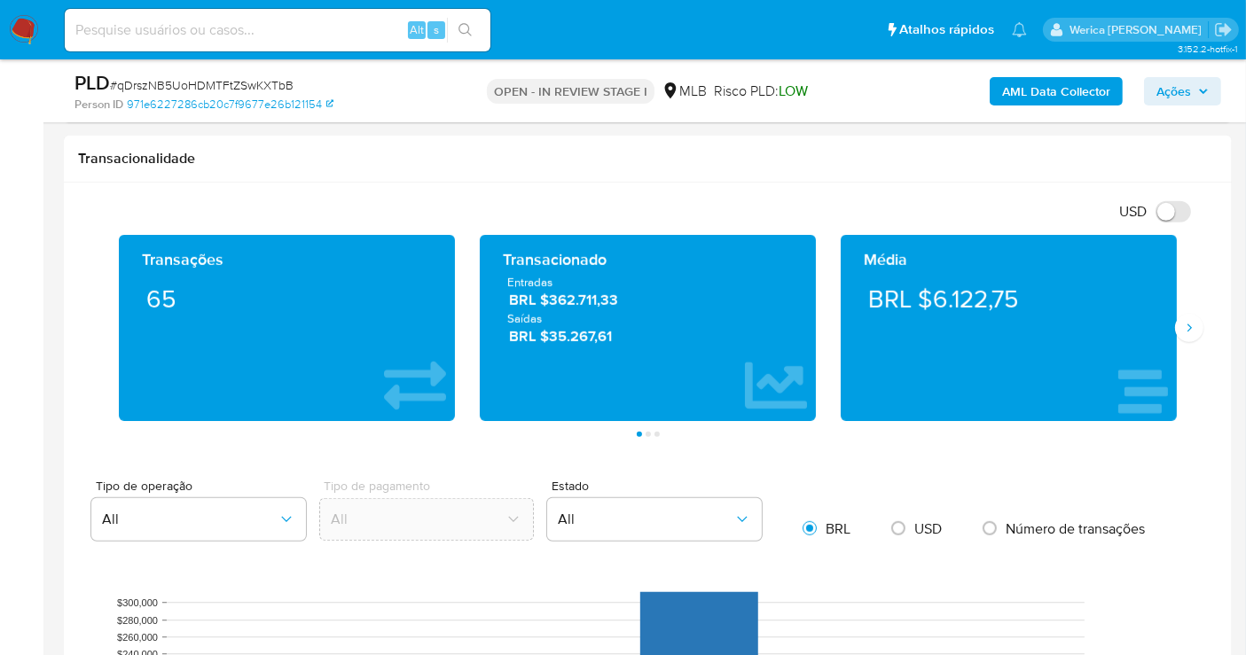
scroll to position [1085, 0]
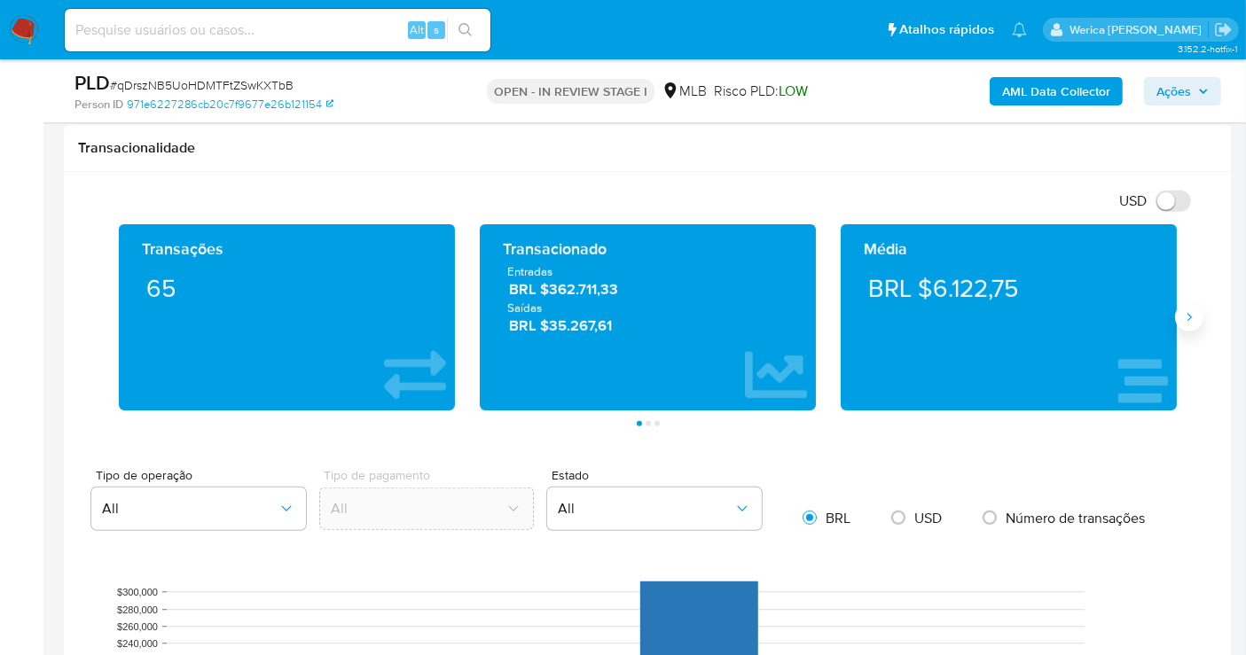
click at [1191, 304] on button "Siguiente" at bounding box center [1189, 317] width 28 height 28
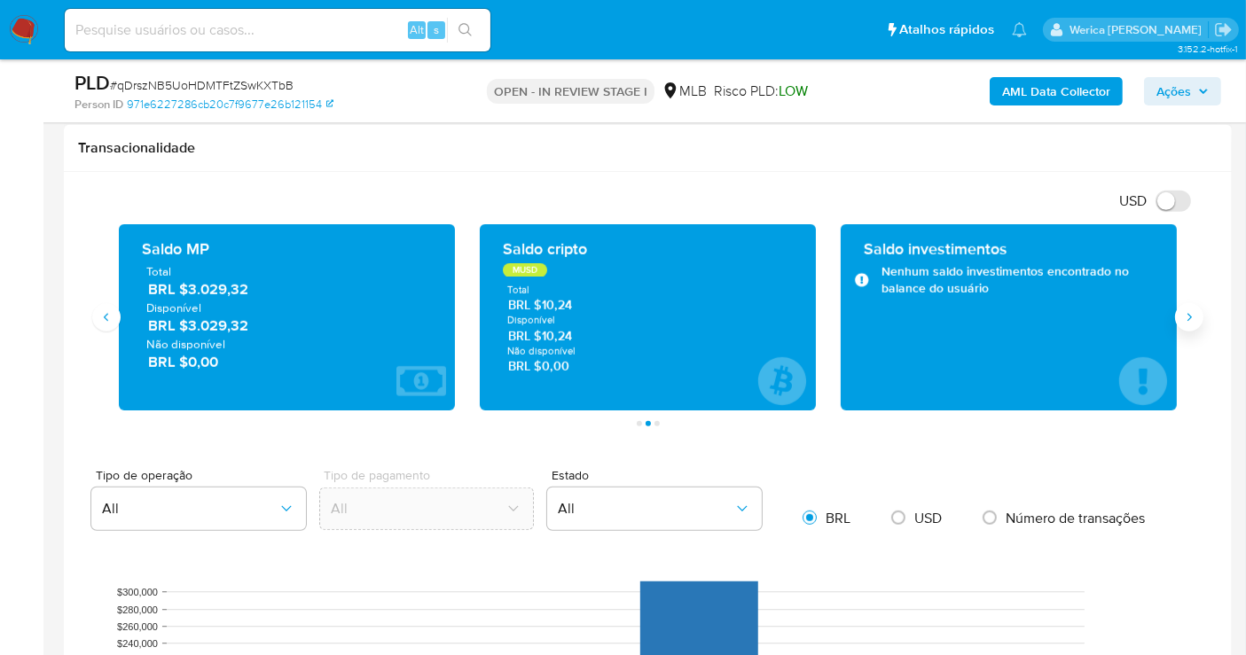
click at [1186, 304] on button "Siguiente" at bounding box center [1189, 317] width 28 height 28
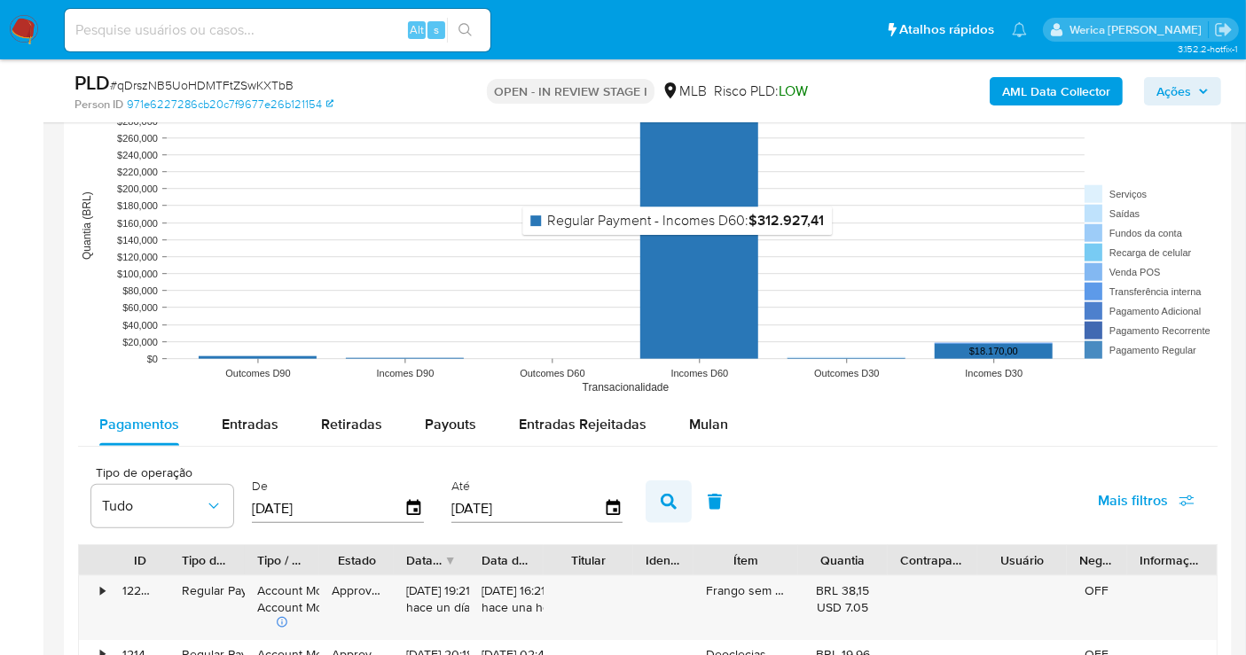
scroll to position [1578, 0]
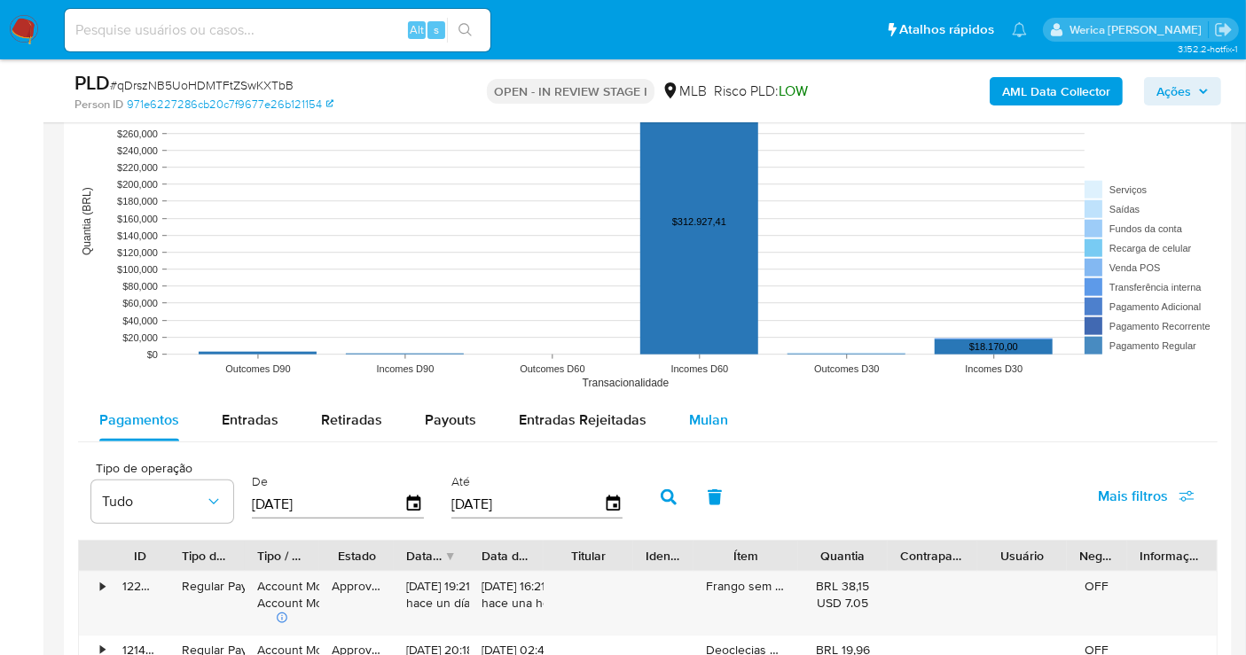
click at [689, 427] on span "Mulan" at bounding box center [708, 420] width 39 height 20
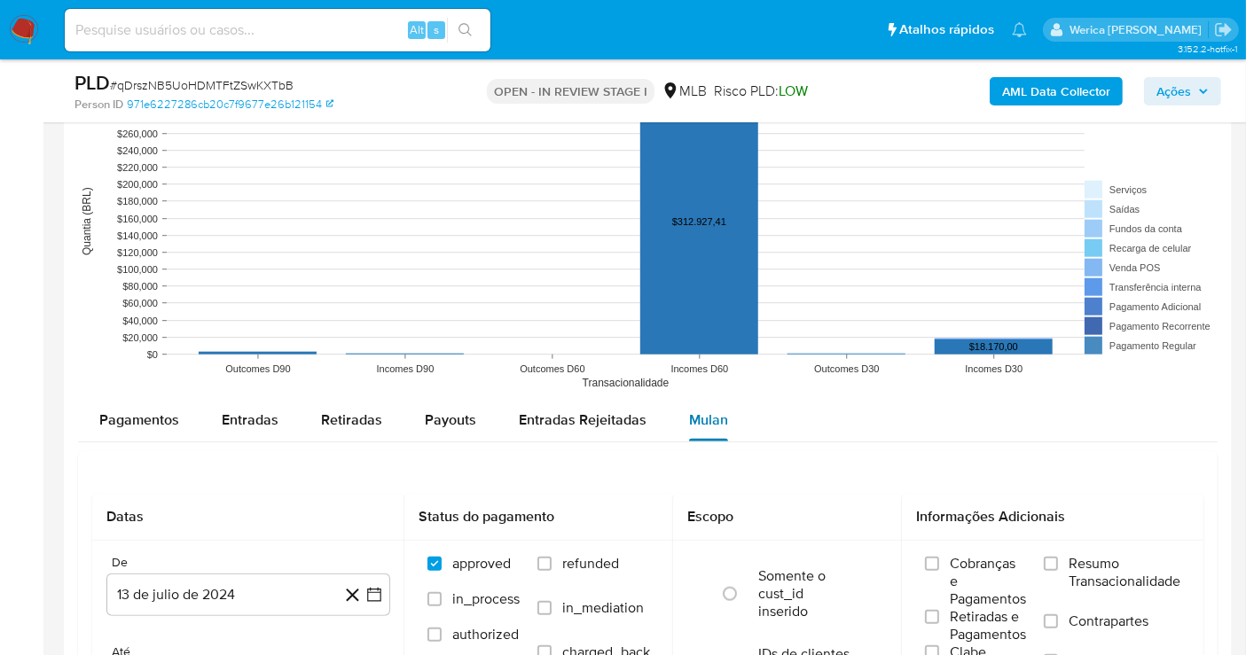
click at [693, 414] on span "Mulan" at bounding box center [708, 420] width 39 height 20
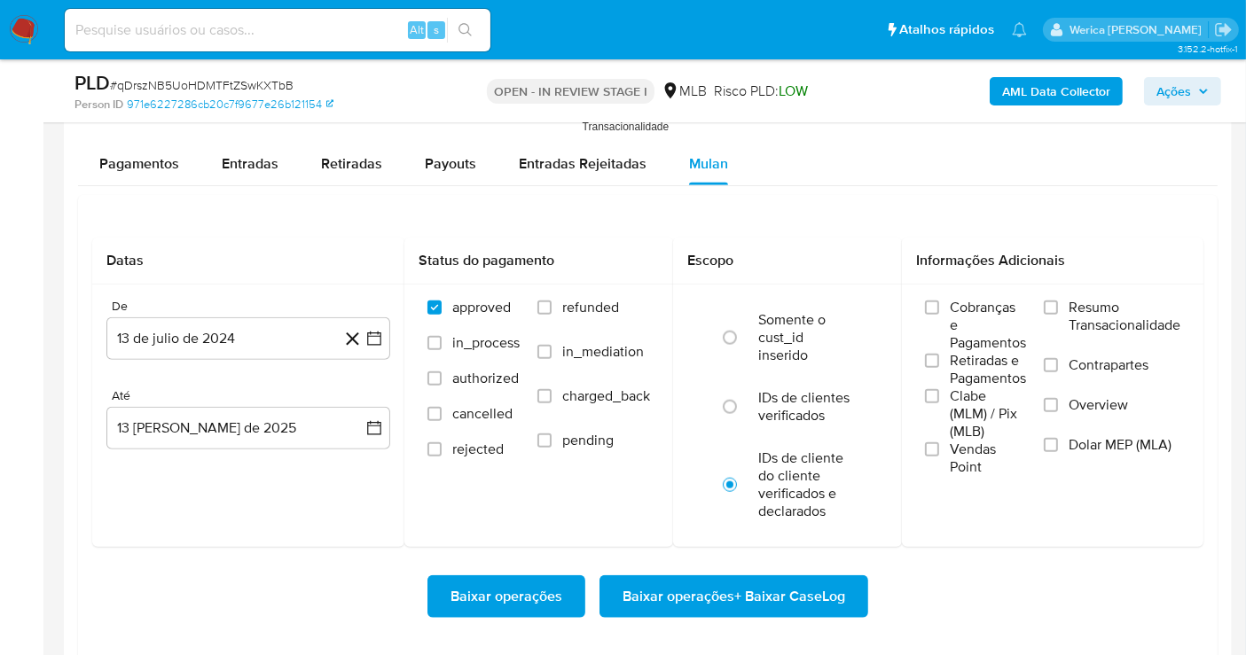
scroll to position [1971, 0]
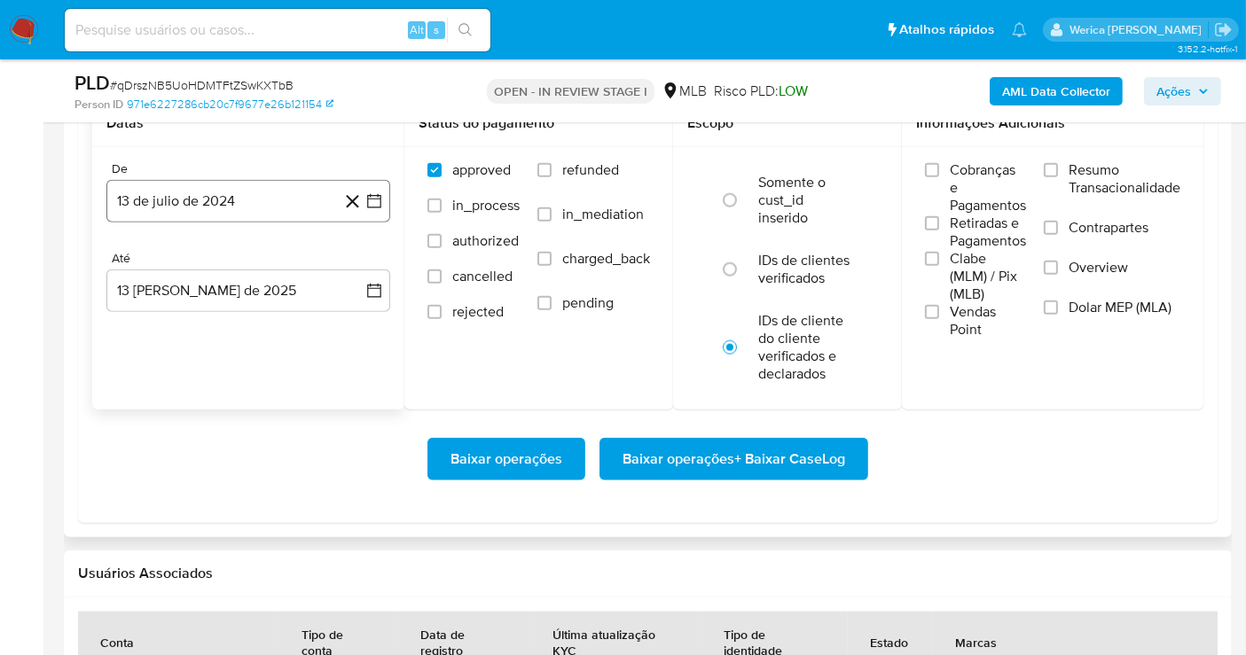
click at [259, 186] on button "13 de julio de 2024" at bounding box center [248, 201] width 284 height 43
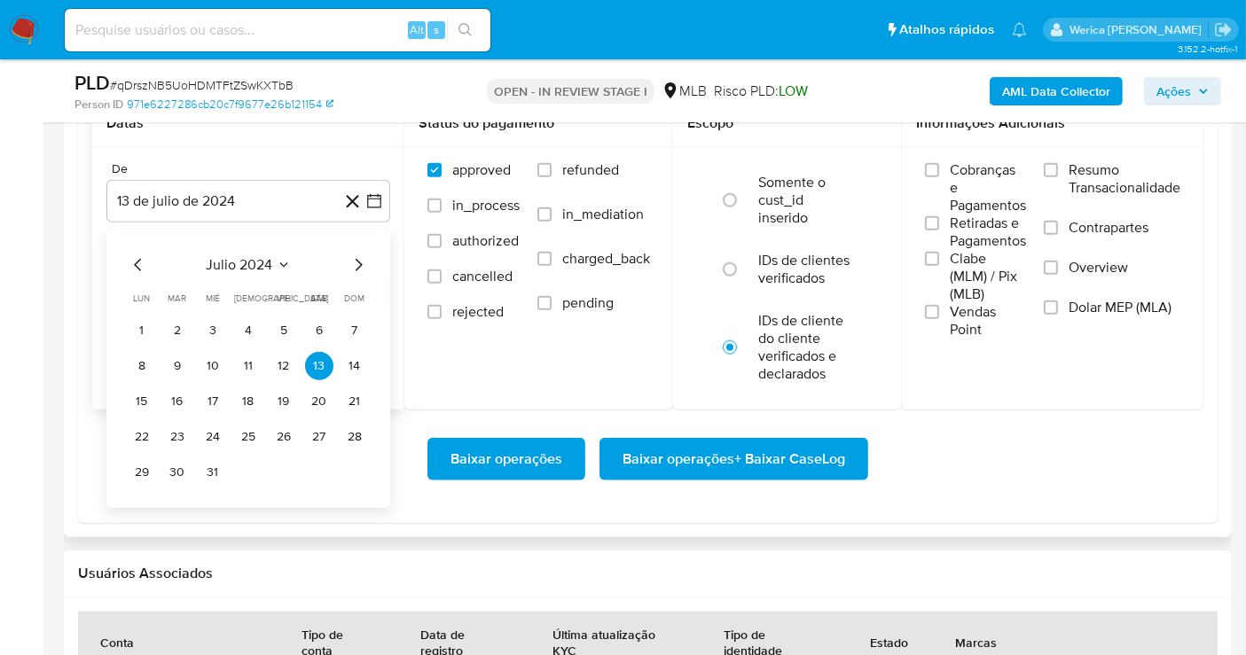
click at [259, 257] on span "julio 2024" at bounding box center [240, 265] width 67 height 18
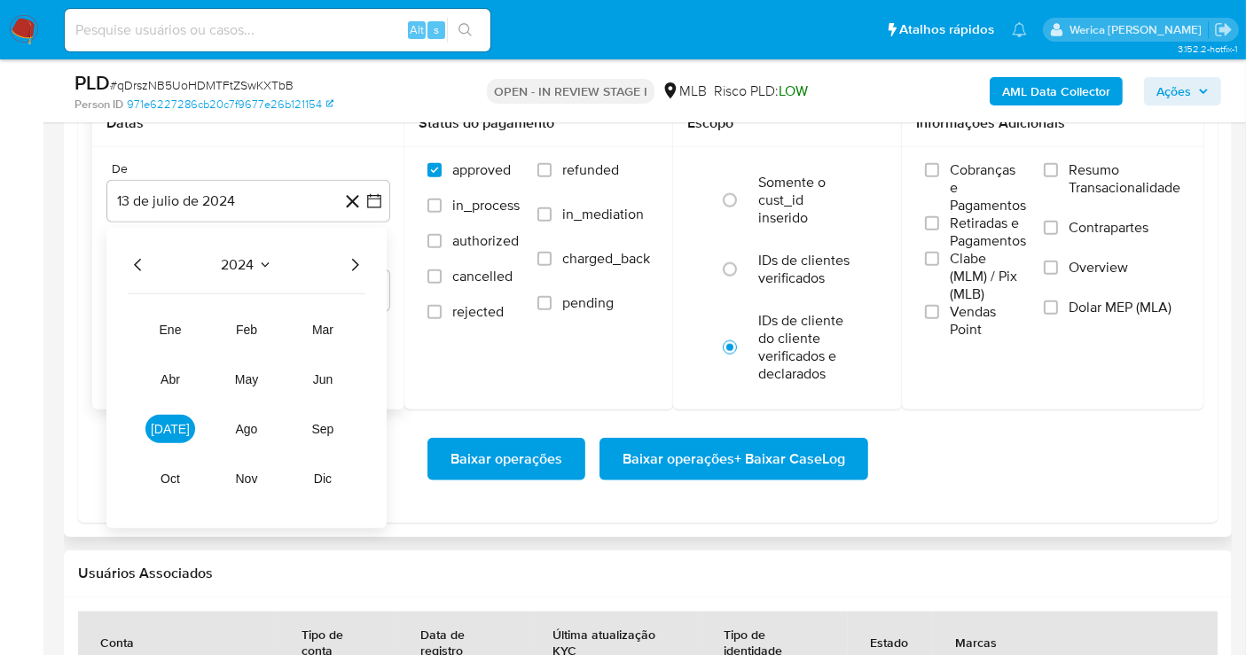
click at [356, 257] on icon "Año siguiente" at bounding box center [354, 265] width 21 height 21
click at [170, 328] on span "ene" at bounding box center [171, 330] width 22 height 14
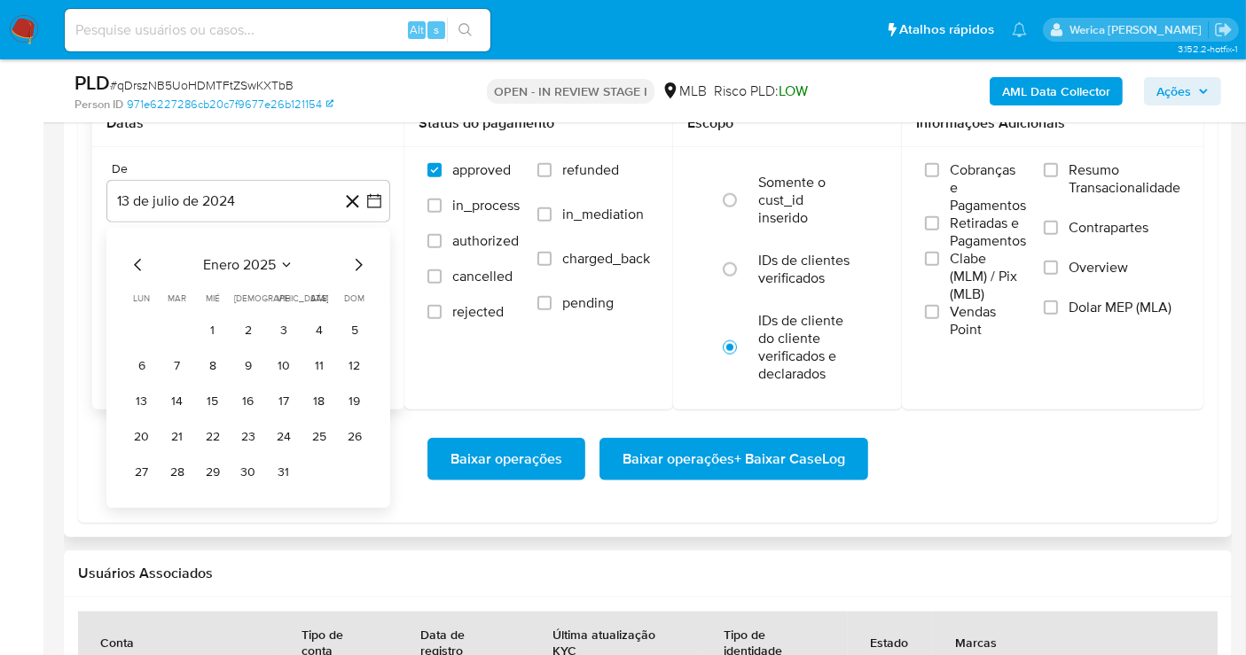
click at [220, 320] on button "1" at bounding box center [213, 331] width 28 height 28
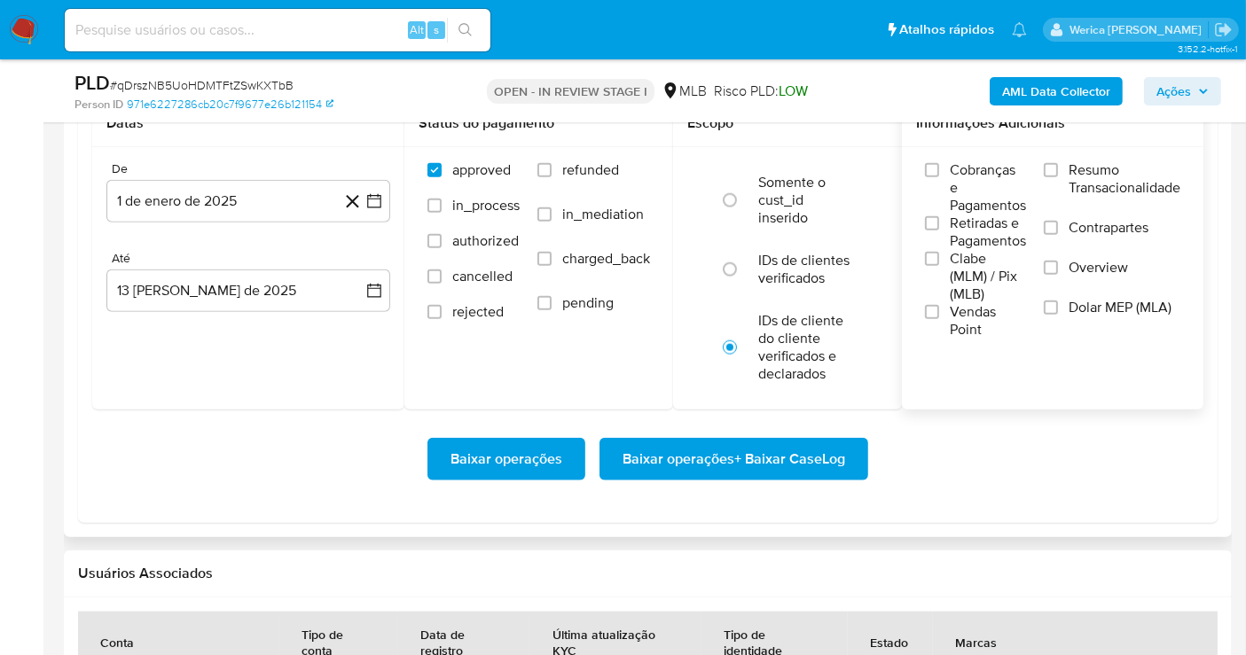
click at [973, 153] on div "Cobranças e Pagamentos Retiradas e Pagamentos Clabe (MLM) / Pix (MLB) Vendas Po…" at bounding box center [1053, 250] width 302 height 206
click at [980, 206] on span "Cobranças e Pagamentos" at bounding box center [988, 187] width 76 height 53
click at [939, 177] on input "Cobranças e Pagamentos" at bounding box center [932, 170] width 14 height 14
click at [980, 241] on span "Retiradas e Pagamentos" at bounding box center [988, 232] width 76 height 35
click at [939, 231] on input "Retiradas e Pagamentos" at bounding box center [932, 223] width 14 height 14
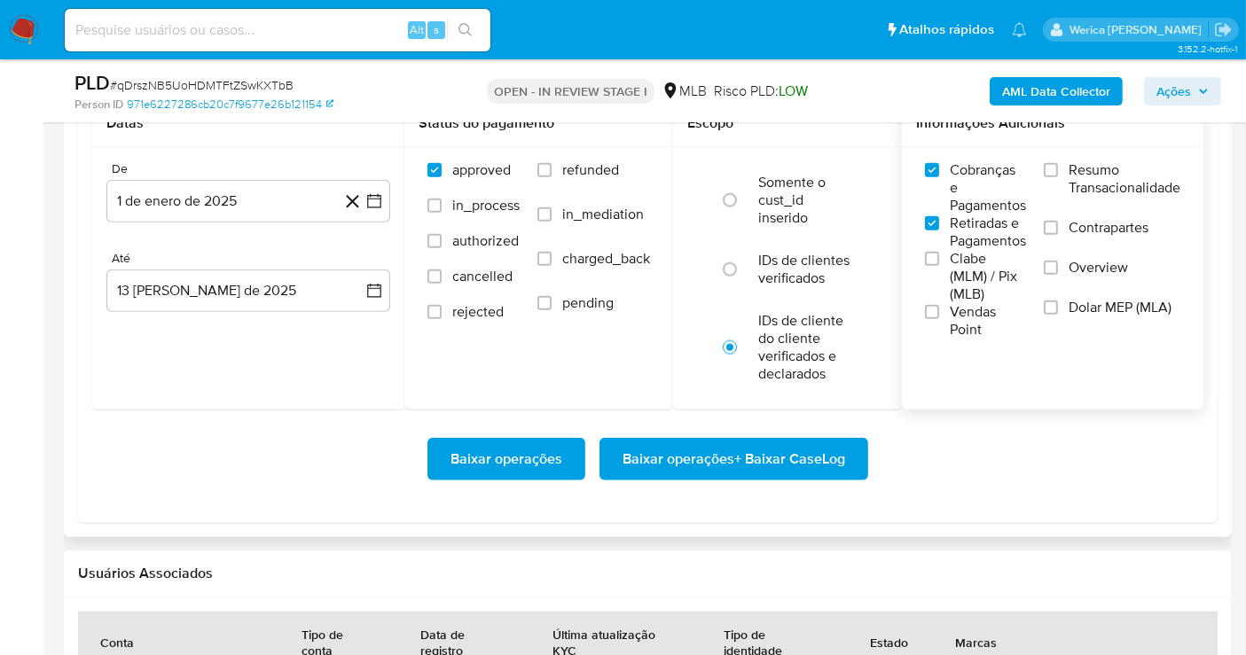
click at [978, 268] on span "Clabe (MLM) / Pix (MLB)" at bounding box center [988, 276] width 76 height 53
click at [939, 266] on input "Clabe (MLM) / Pix (MLB)" at bounding box center [932, 259] width 14 height 14
click at [977, 315] on span "Vendas Point" at bounding box center [988, 320] width 76 height 35
click at [939, 315] on input "Vendas Point" at bounding box center [932, 312] width 14 height 14
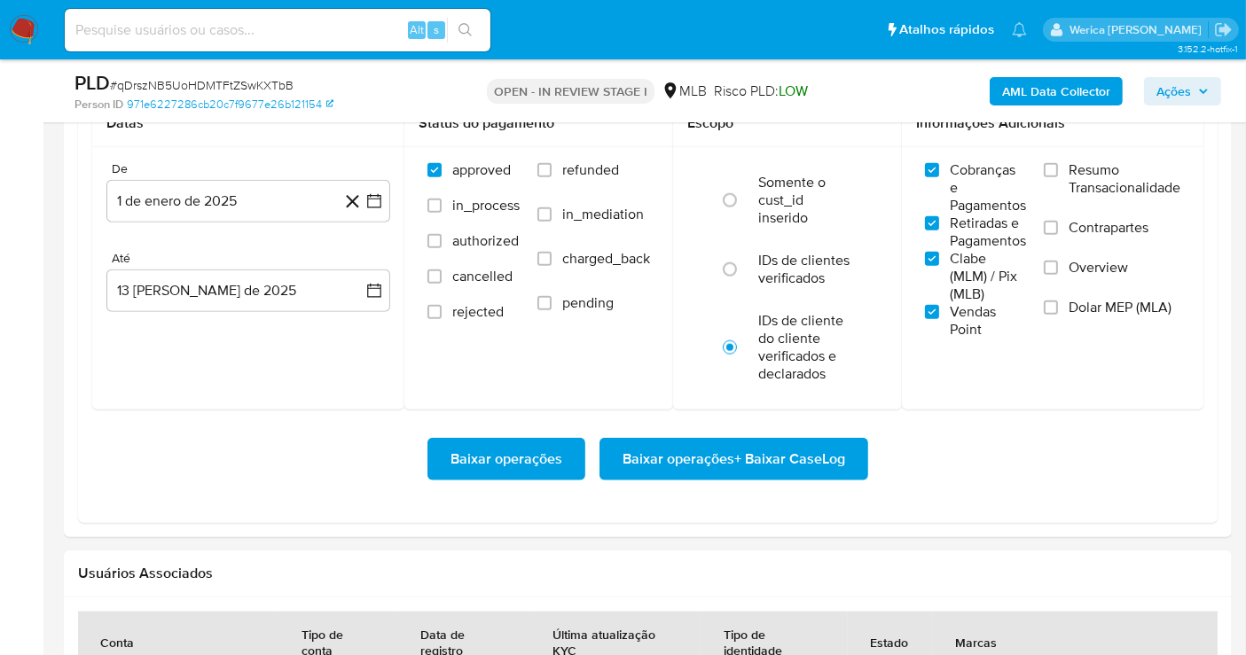
click at [1071, 299] on span "Dolar MEP (MLA)" at bounding box center [1120, 308] width 103 height 18
click at [1058, 301] on input "Dolar MEP (MLA)" at bounding box center [1051, 308] width 14 height 14
click at [1081, 252] on label "Contrapartes" at bounding box center [1112, 239] width 137 height 40
click at [1058, 235] on input "Contrapartes" at bounding box center [1051, 228] width 14 height 14
click at [1078, 230] on span "Contrapartes" at bounding box center [1109, 228] width 80 height 18
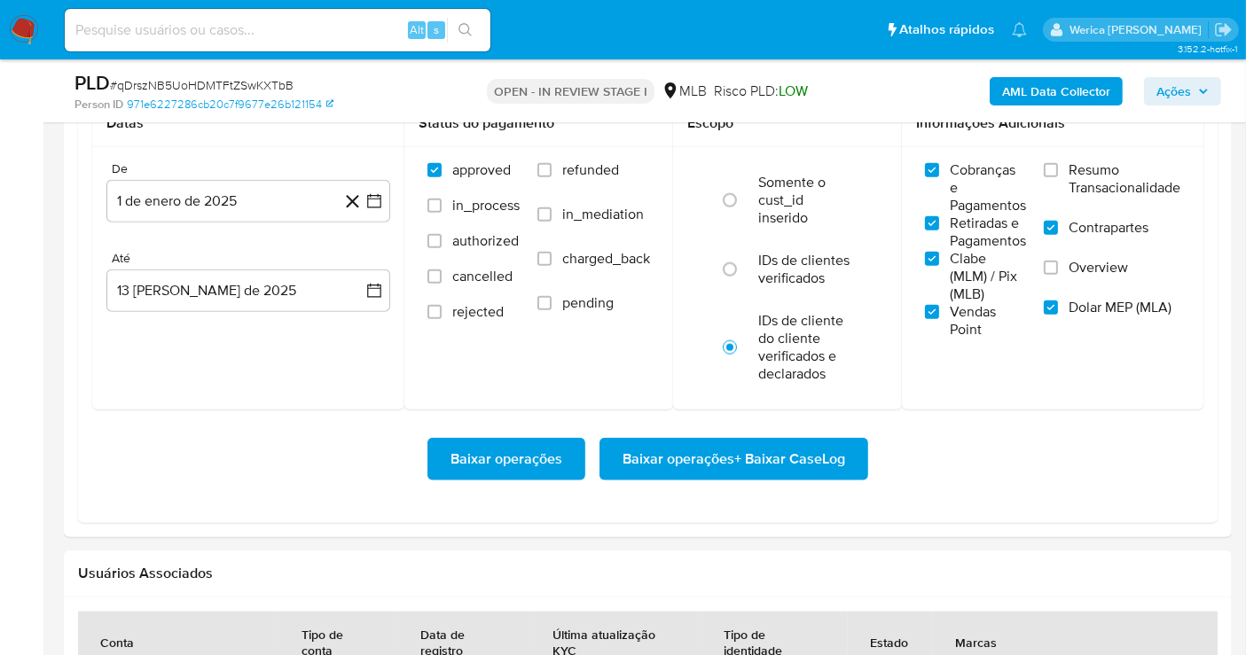
click at [1058, 230] on input "Contrapartes" at bounding box center [1051, 228] width 14 height 14
click at [1075, 262] on span "Overview" at bounding box center [1098, 268] width 59 height 18
click at [1058, 262] on input "Overview" at bounding box center [1051, 268] width 14 height 14
click at [1073, 223] on span "Contrapartes" at bounding box center [1109, 228] width 80 height 18
click at [1058, 223] on input "Contrapartes" at bounding box center [1051, 228] width 14 height 14
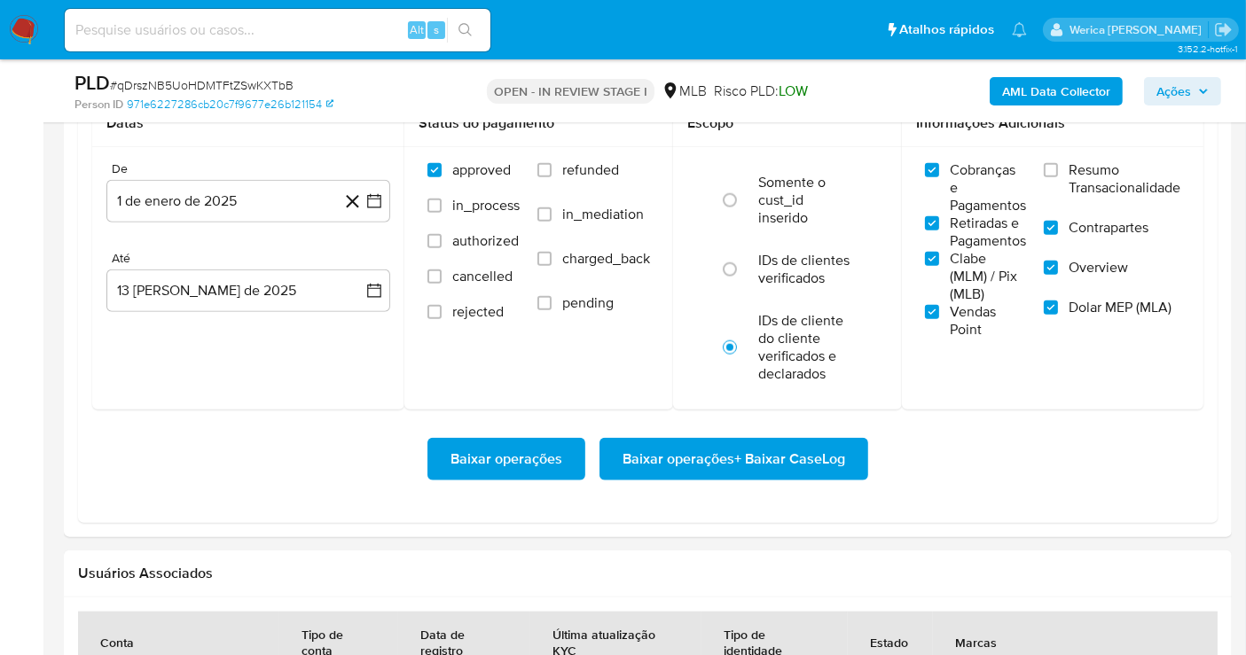
click at [1072, 183] on span "Resumo Transacionalidade" at bounding box center [1125, 178] width 112 height 35
click at [1058, 177] on input "Resumo Transacionalidade" at bounding box center [1051, 170] width 14 height 14
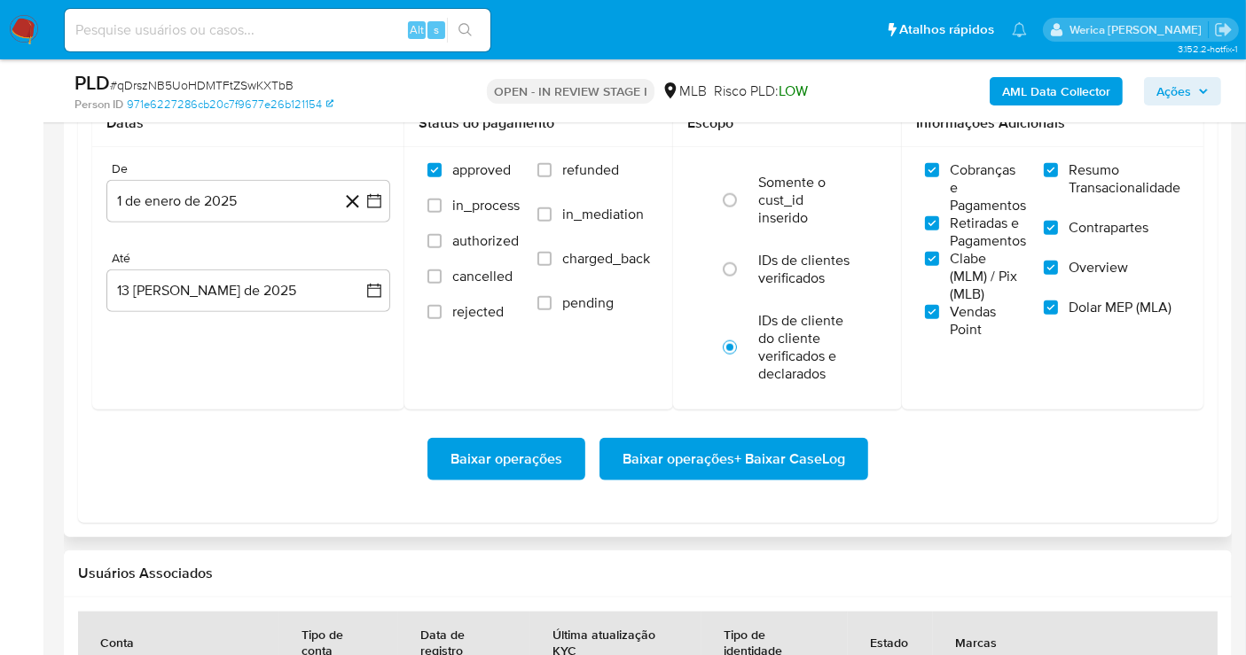
click at [844, 459] on button "Baixar operações + Baixar CaseLog" at bounding box center [733, 459] width 269 height 43
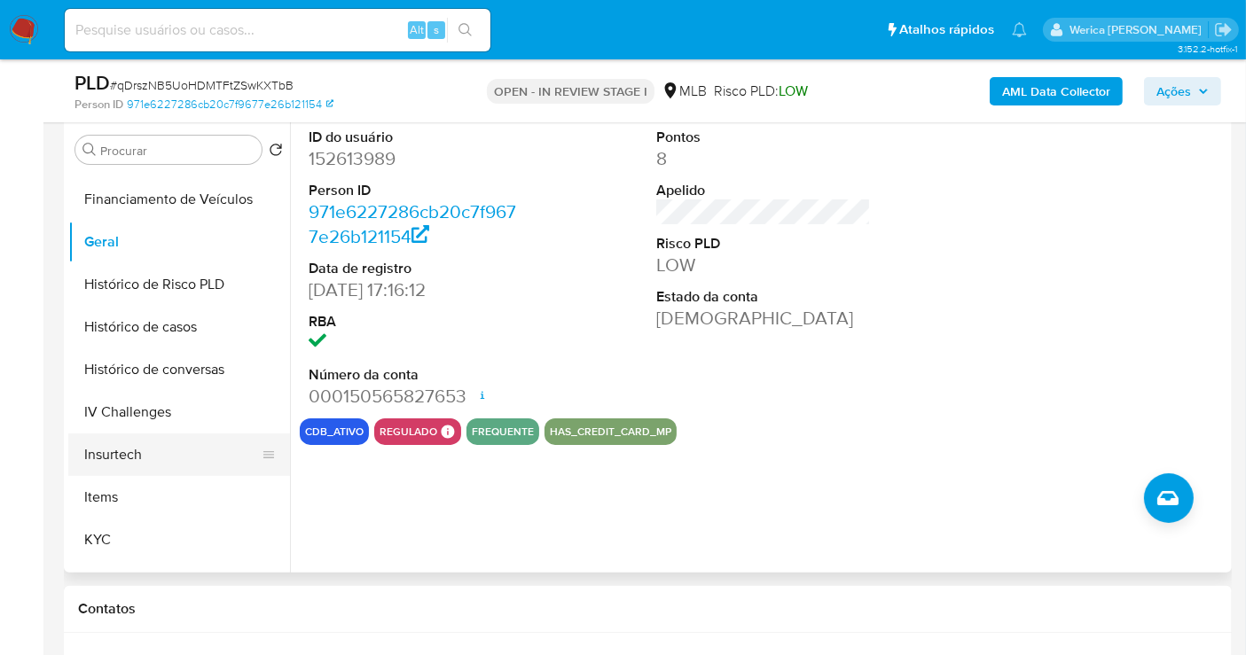
scroll to position [591, 0]
drag, startPoint x: 122, startPoint y: 468, endPoint x: 126, endPoint y: 458, distance: 10.4
click at [126, 462] on button "KYC" at bounding box center [172, 453] width 208 height 43
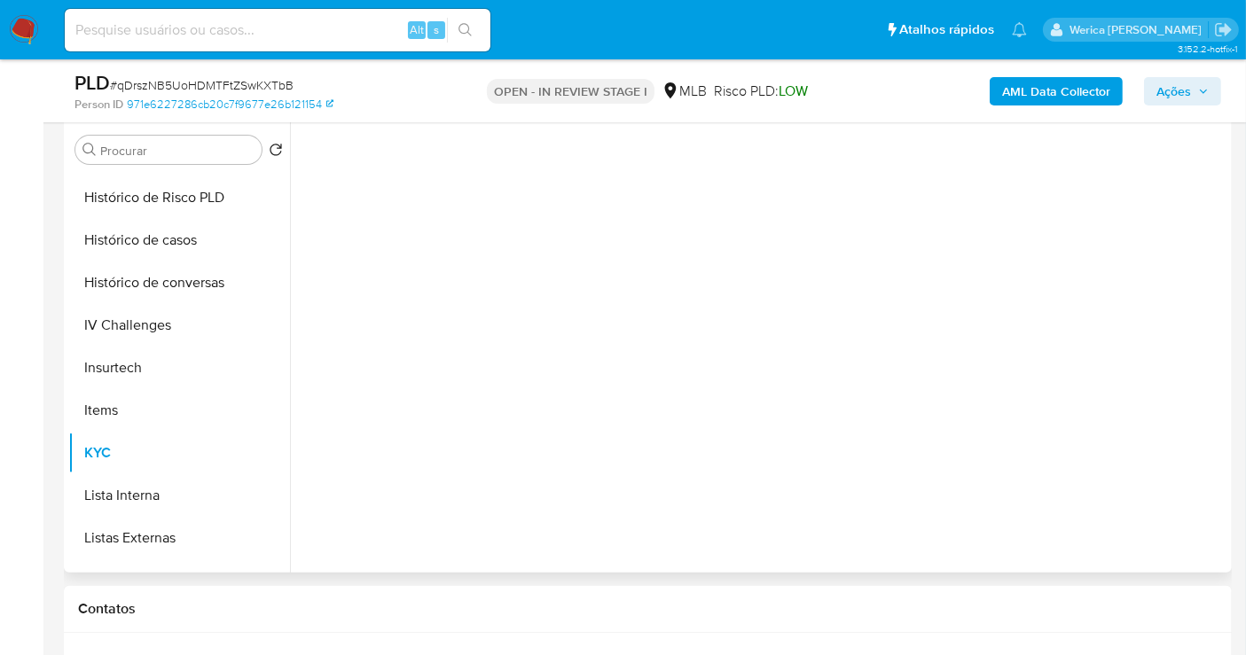
click at [606, 358] on div at bounding box center [764, 341] width 928 height 445
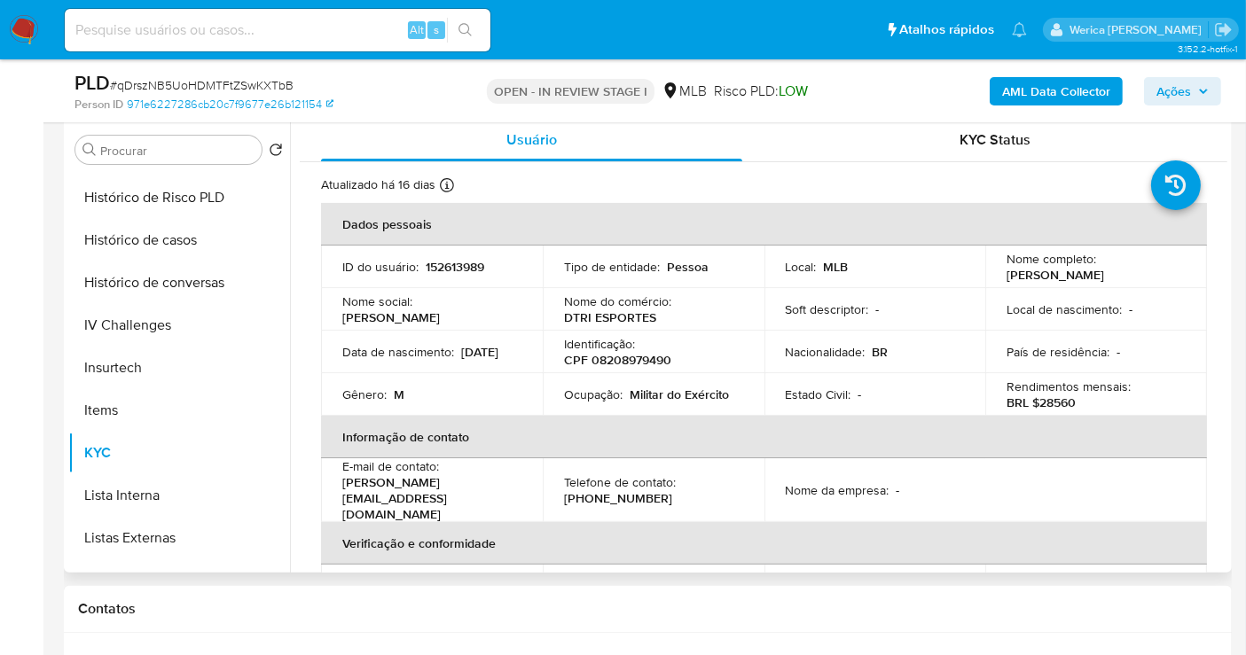
click at [440, 309] on p "[PERSON_NAME]" at bounding box center [391, 317] width 98 height 16
click at [654, 352] on p "CPF 08208979490" at bounding box center [617, 360] width 107 height 16
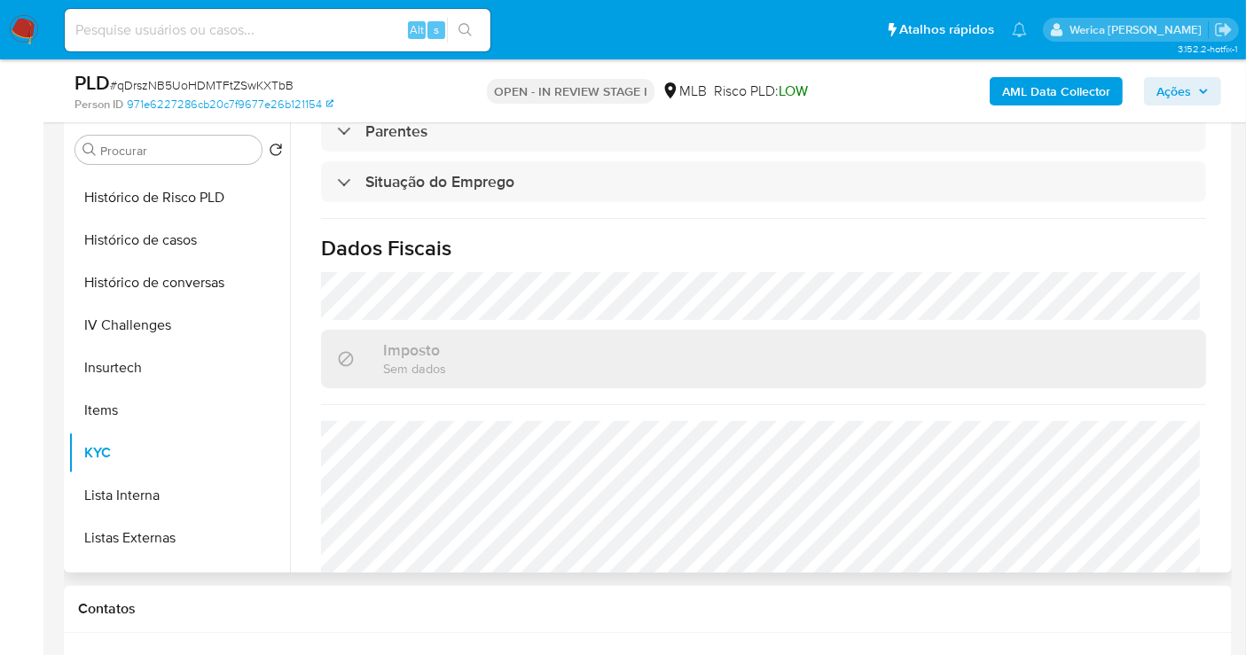
scroll to position [787, 0]
